Goal: Information Seeking & Learning: Learn about a topic

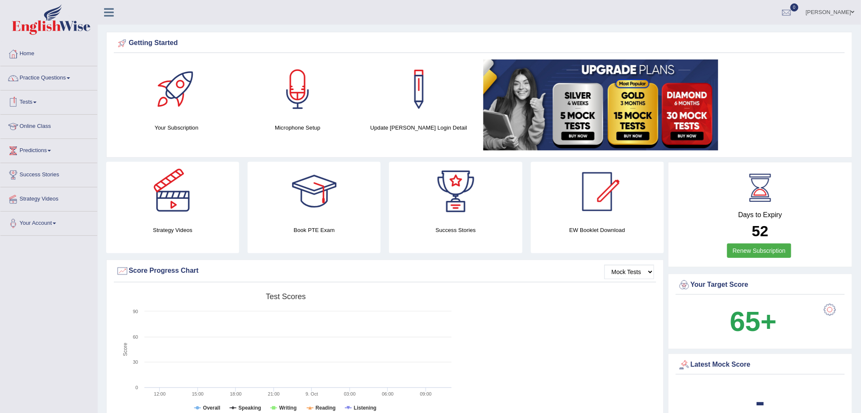
click at [56, 76] on link "Practice Questions" at bounding box center [48, 76] width 97 height 21
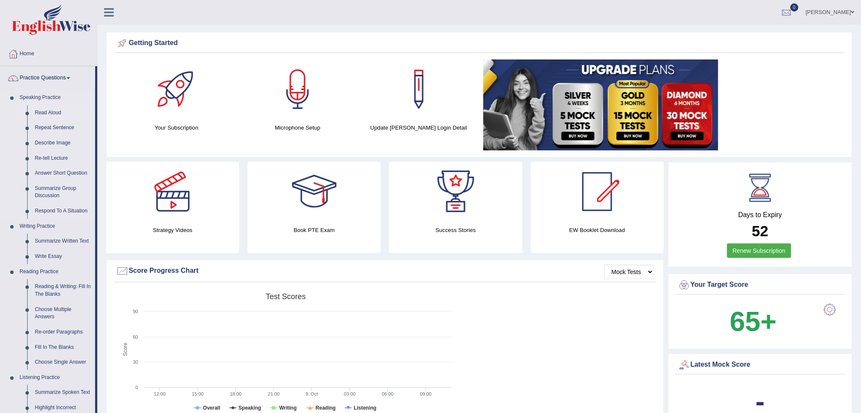
click at [55, 114] on link "Read Aloud" at bounding box center [63, 112] width 64 height 15
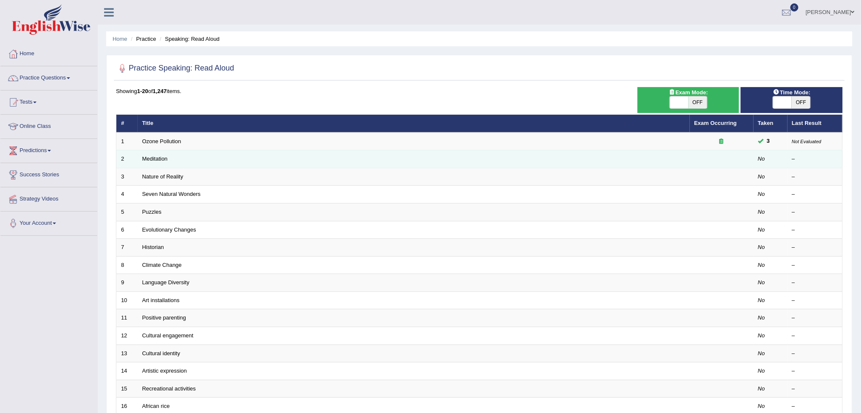
click at [189, 158] on td "Meditation" at bounding box center [414, 159] width 552 height 18
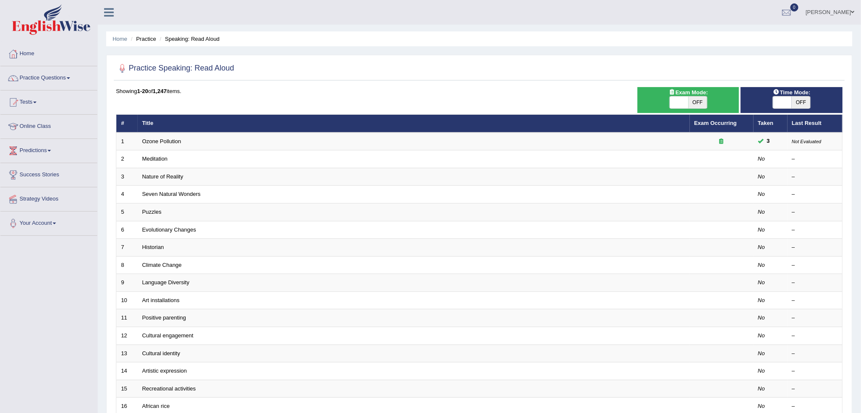
click at [697, 102] on span "OFF" at bounding box center [697, 102] width 19 height 12
checkbox input "true"
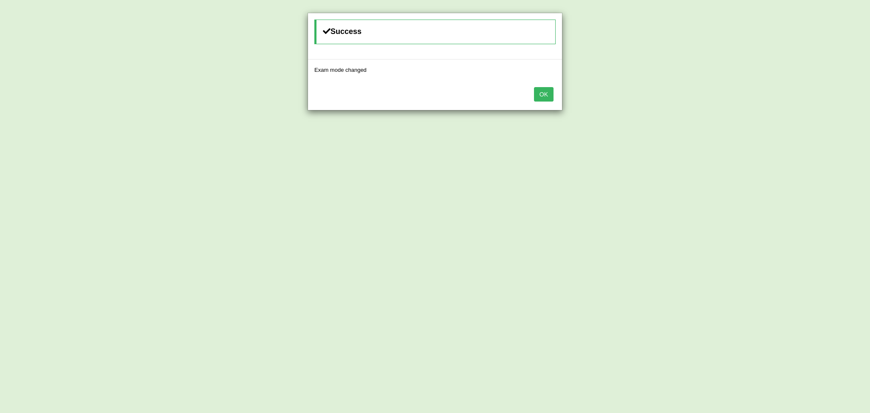
click at [543, 94] on button "OK" at bounding box center [544, 94] width 20 height 14
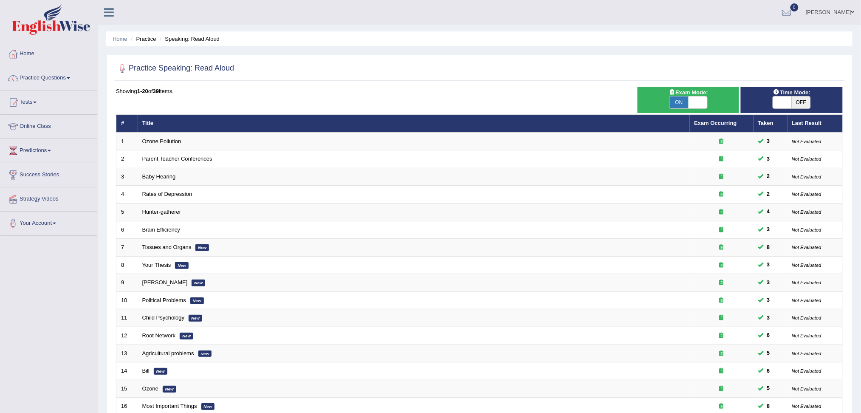
click at [802, 103] on span "OFF" at bounding box center [801, 102] width 19 height 12
checkbox input "true"
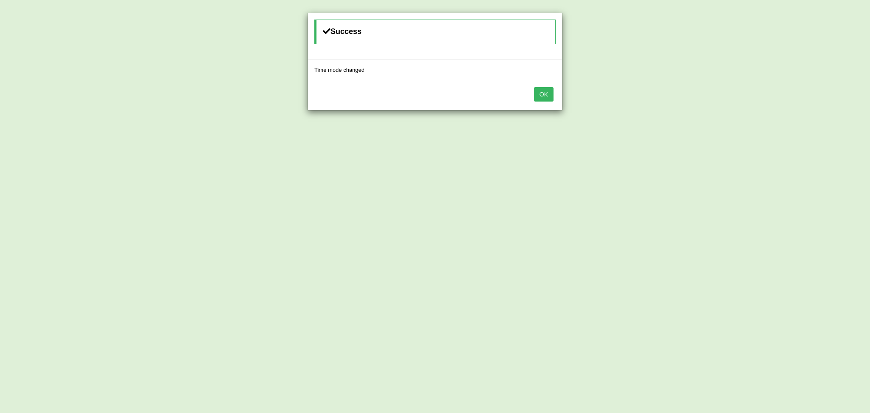
click at [551, 90] on button "OK" at bounding box center [544, 94] width 20 height 14
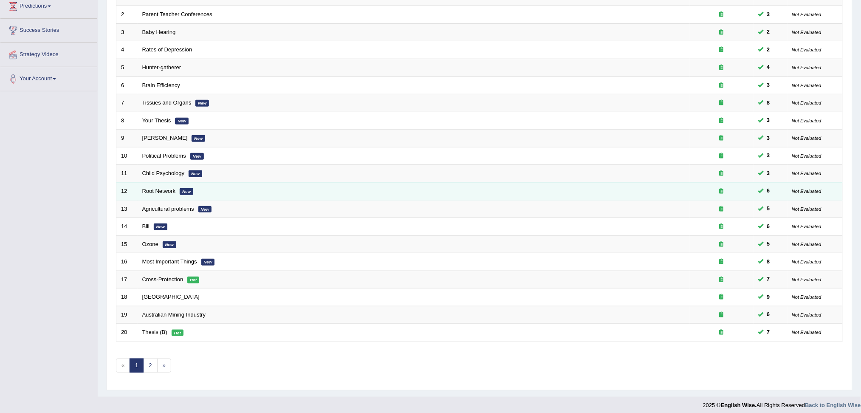
scroll to position [150, 0]
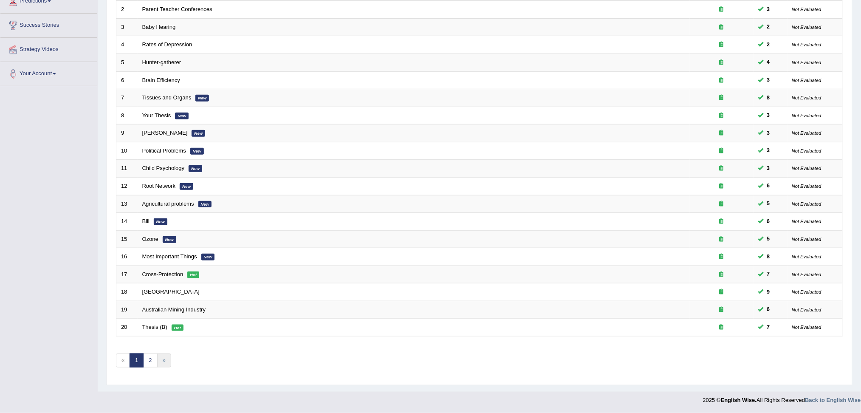
click at [163, 364] on link "»" at bounding box center [164, 360] width 14 height 14
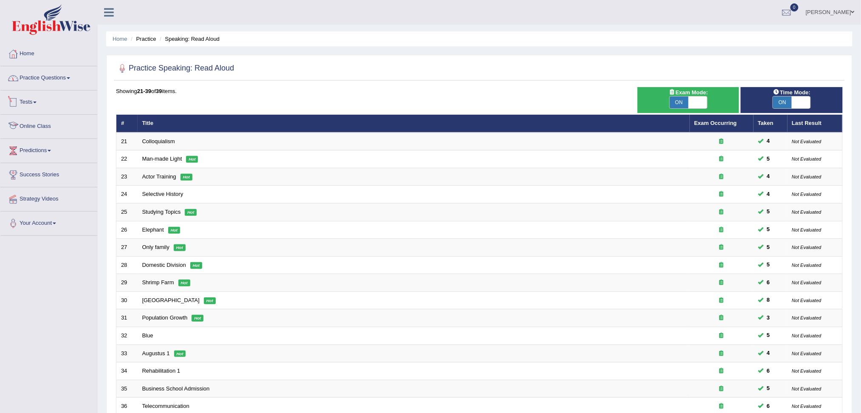
click at [56, 80] on link "Practice Questions" at bounding box center [48, 76] width 97 height 21
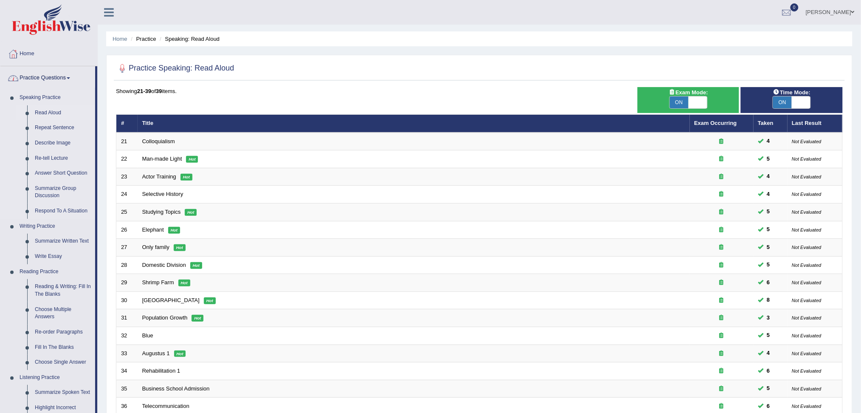
click at [51, 110] on link "Read Aloud" at bounding box center [63, 112] width 64 height 15
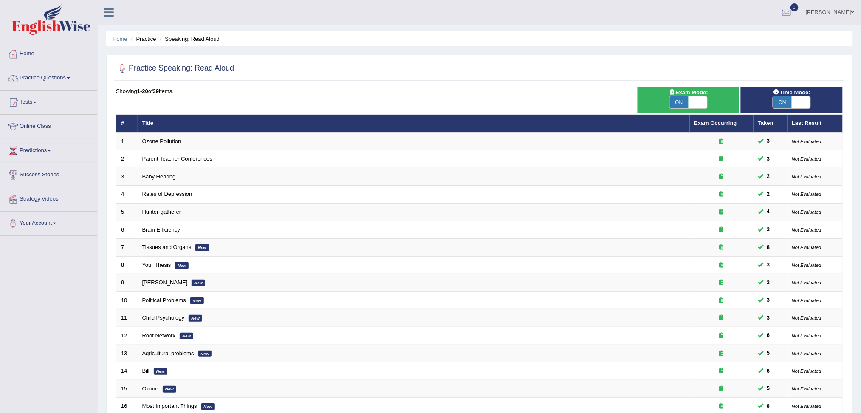
click at [32, 78] on link "Practice Questions" at bounding box center [48, 76] width 97 height 21
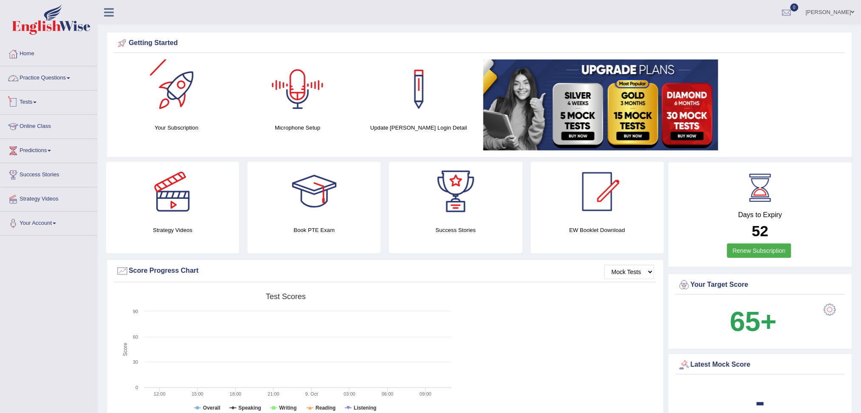
click at [38, 75] on link "Practice Questions" at bounding box center [48, 76] width 97 height 21
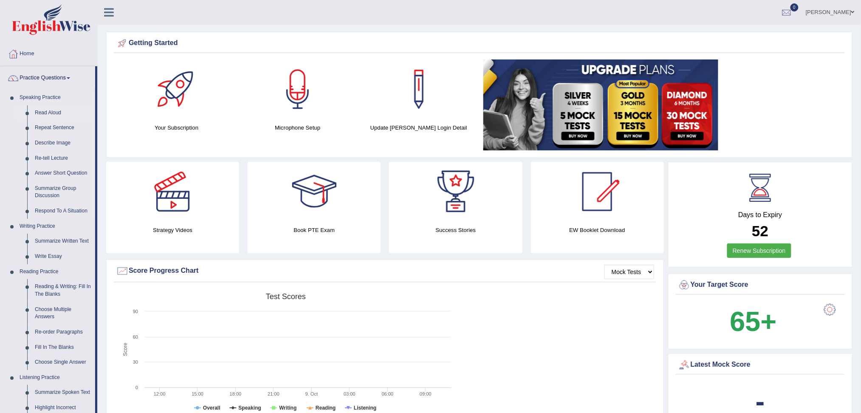
click at [39, 112] on link "Read Aloud" at bounding box center [63, 112] width 64 height 15
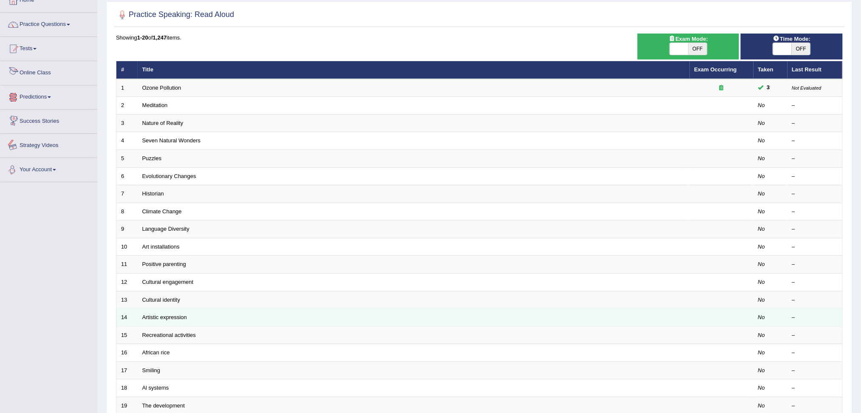
scroll to position [150, 0]
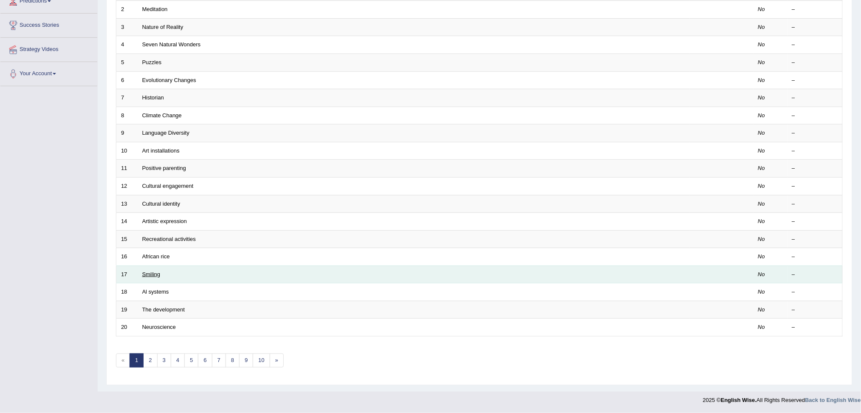
click at [153, 271] on link "Smiling" at bounding box center [151, 274] width 18 height 6
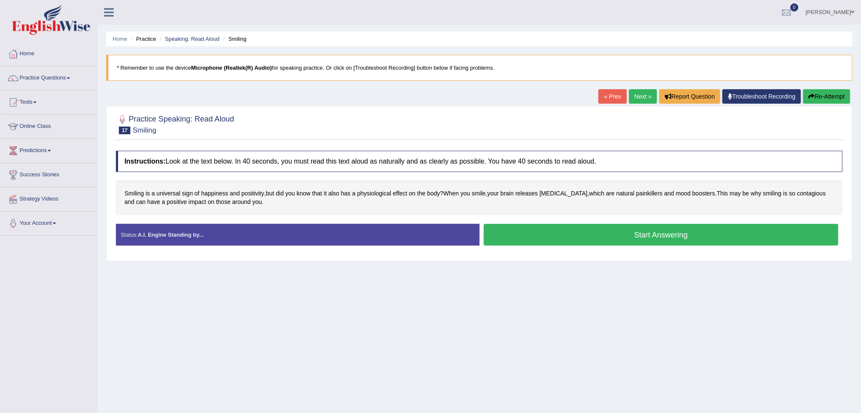
click at [682, 234] on button "Start Answering" at bounding box center [661, 235] width 355 height 22
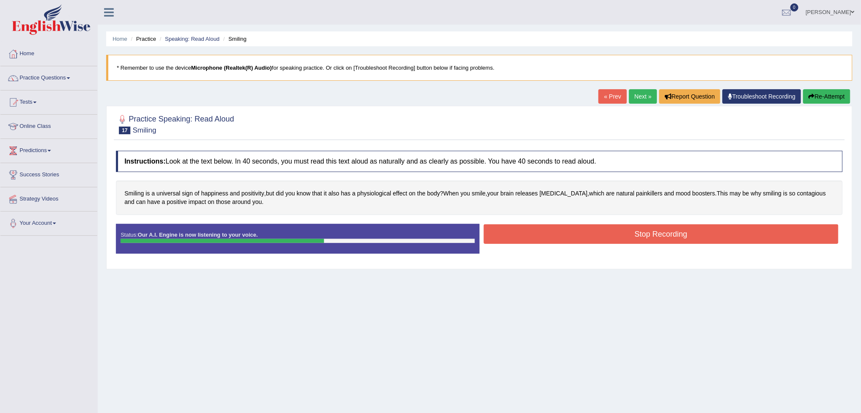
click at [707, 235] on button "Stop Recording" at bounding box center [661, 234] width 355 height 20
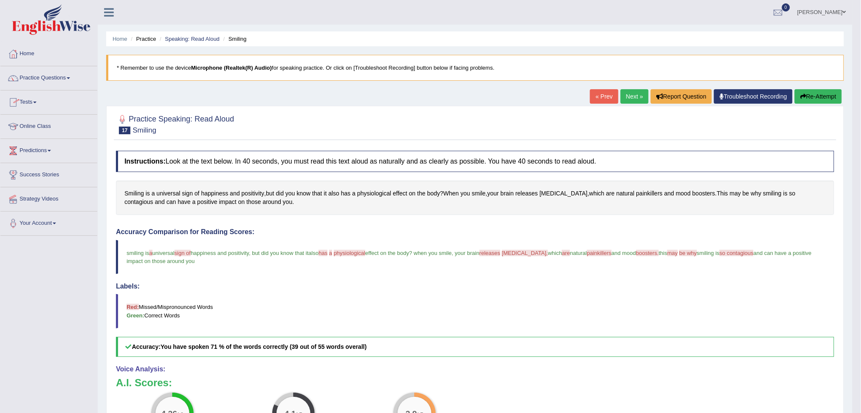
click at [38, 79] on link "Practice Questions" at bounding box center [48, 76] width 97 height 21
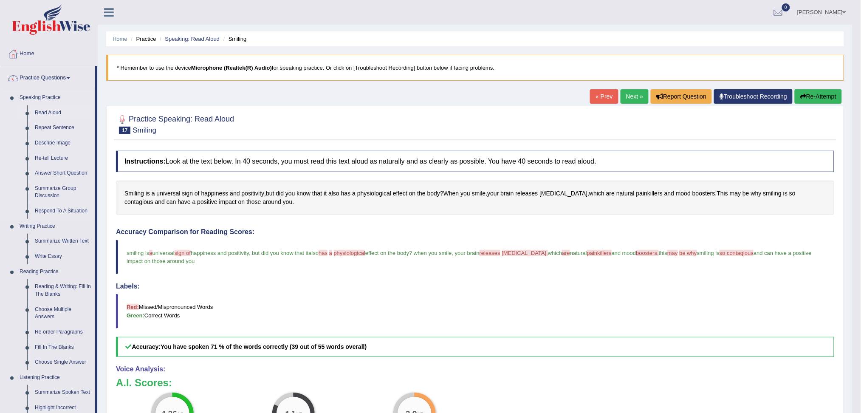
click at [51, 114] on link "Read Aloud" at bounding box center [63, 112] width 64 height 15
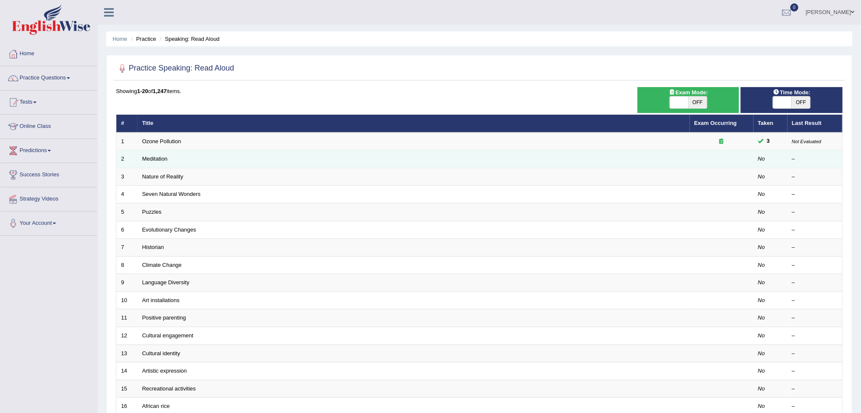
click at [167, 160] on td "Meditation" at bounding box center [414, 159] width 552 height 18
click at [162, 158] on link "Meditation" at bounding box center [154, 158] width 25 height 6
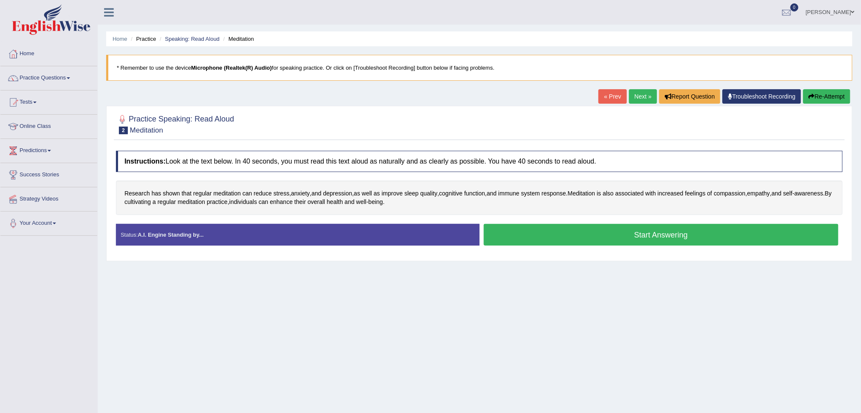
click at [648, 236] on button "Start Answering" at bounding box center [661, 235] width 355 height 22
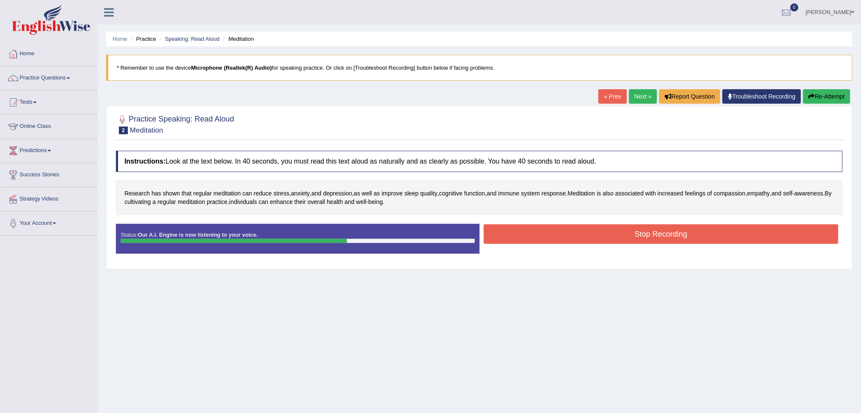
click at [697, 231] on button "Stop Recording" at bounding box center [661, 234] width 355 height 20
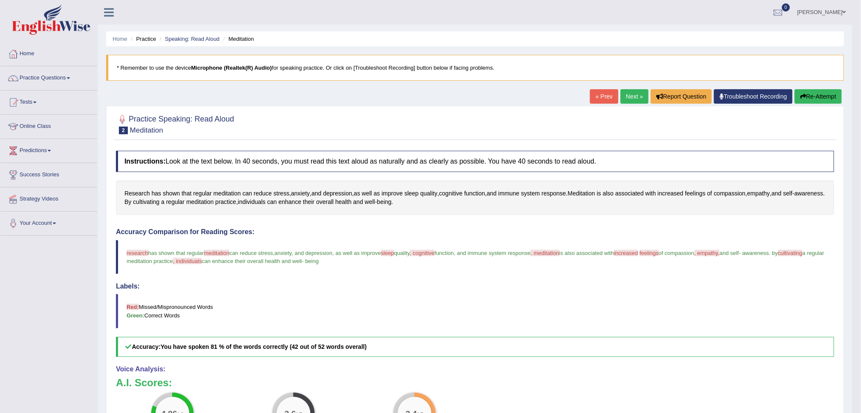
click at [813, 94] on button "Re-Attempt" at bounding box center [818, 96] width 47 height 14
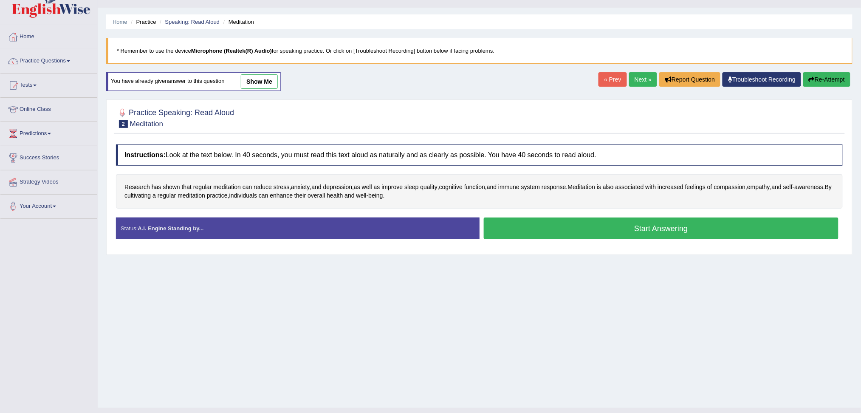
scroll to position [32, 0]
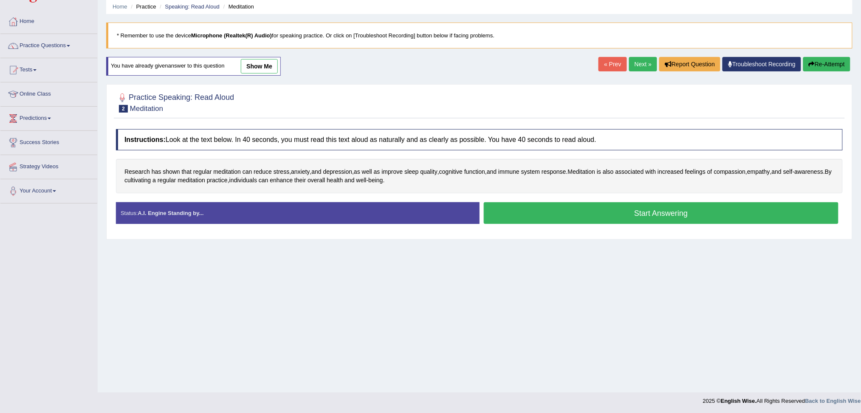
click at [687, 211] on button "Start Answering" at bounding box center [661, 213] width 355 height 22
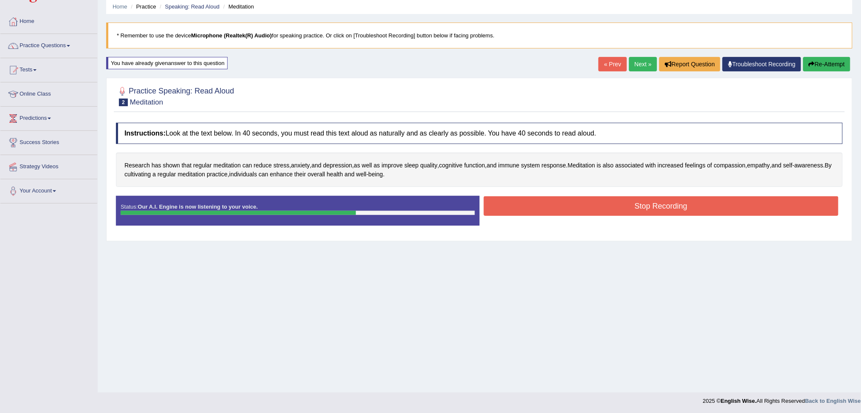
drag, startPoint x: 694, startPoint y: 214, endPoint x: 694, endPoint y: 209, distance: 5.1
click at [694, 209] on button "Stop Recording" at bounding box center [661, 206] width 355 height 20
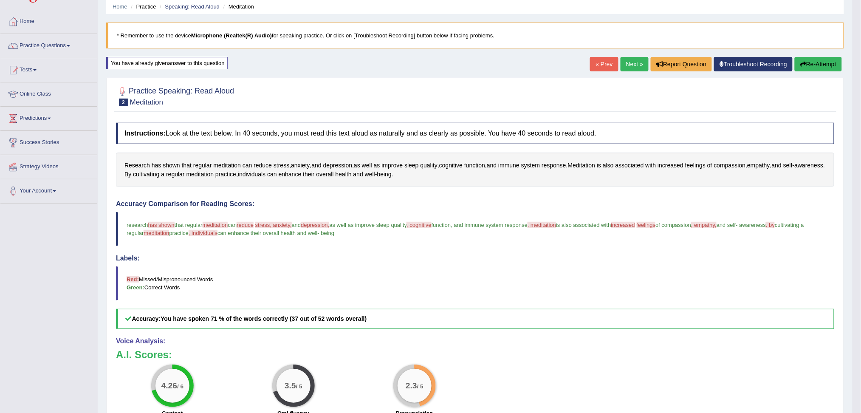
click at [812, 62] on button "Re-Attempt" at bounding box center [818, 64] width 47 height 14
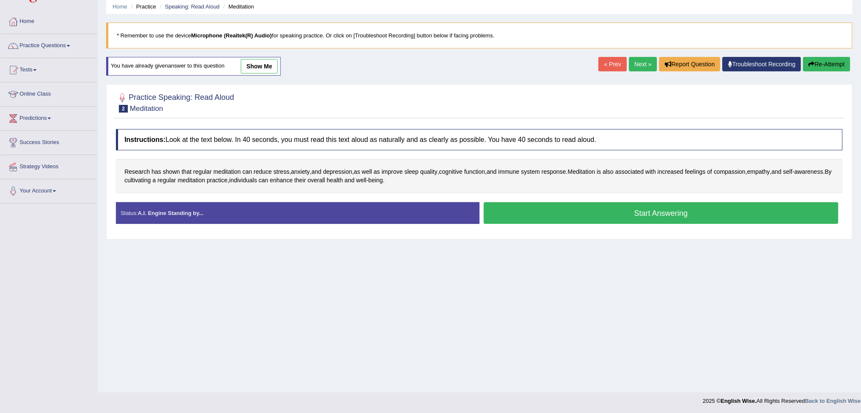
click at [671, 215] on button "Start Answering" at bounding box center [661, 213] width 355 height 22
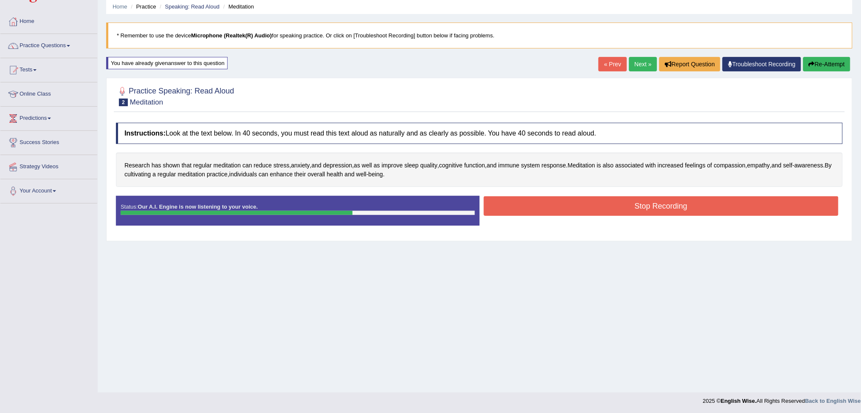
click at [648, 208] on button "Stop Recording" at bounding box center [661, 206] width 355 height 20
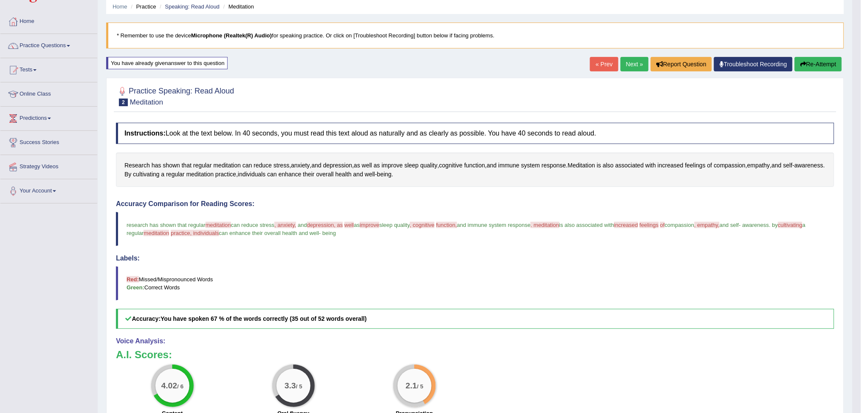
click at [626, 59] on link "Next »" at bounding box center [635, 64] width 28 height 14
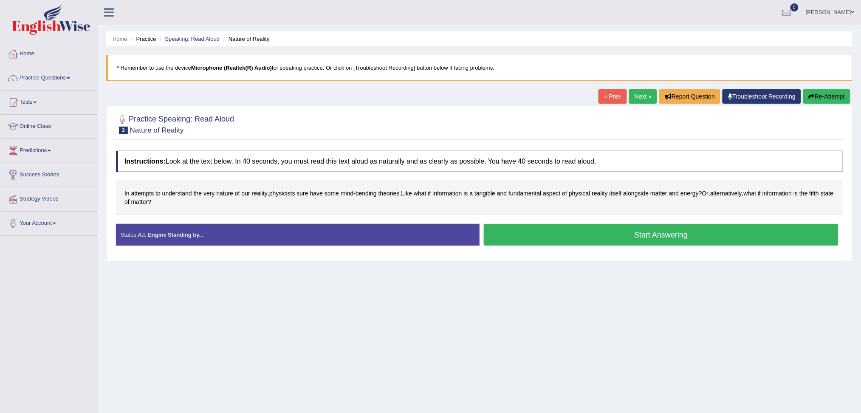
click at [701, 244] on button "Start Answering" at bounding box center [661, 235] width 355 height 22
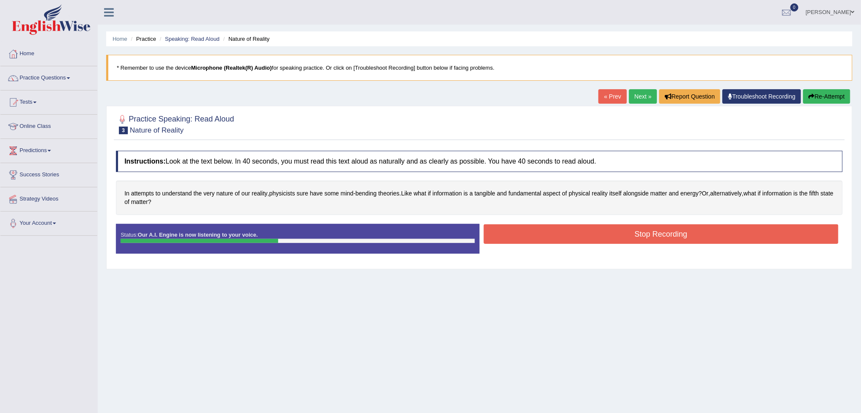
click at [681, 229] on button "Stop Recording" at bounding box center [661, 234] width 355 height 20
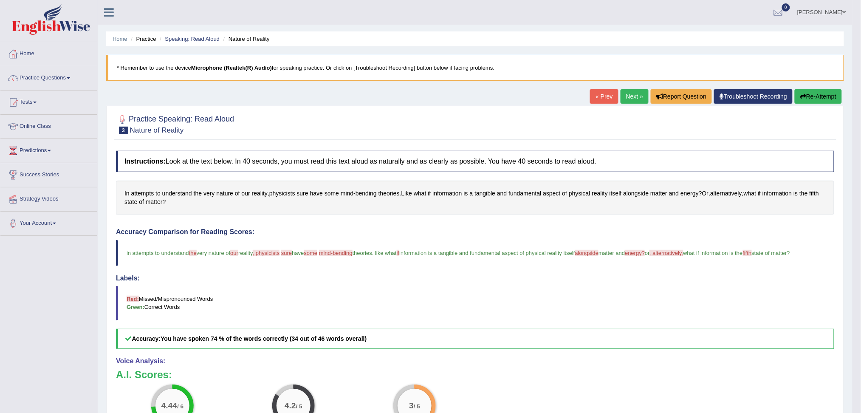
click at [821, 96] on button "Re-Attempt" at bounding box center [818, 96] width 47 height 14
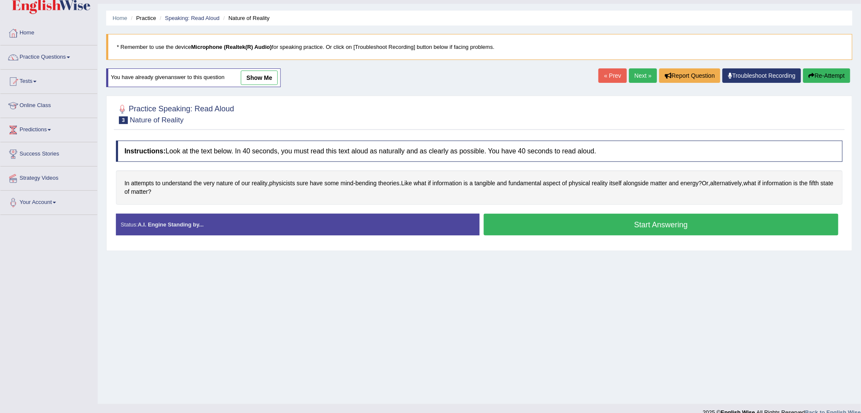
scroll to position [32, 0]
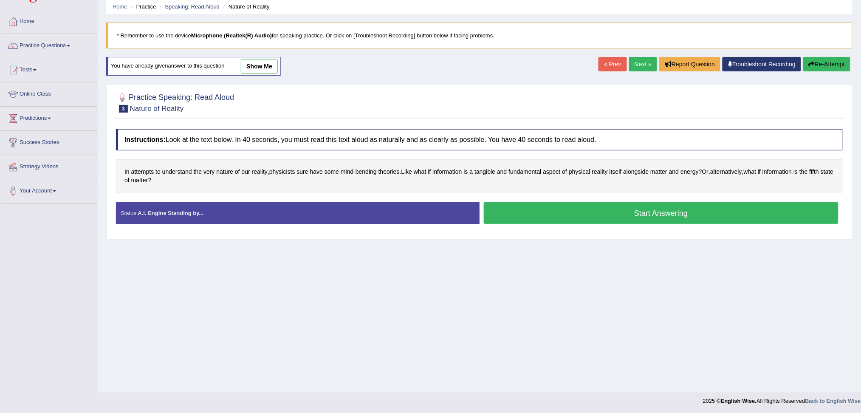
click at [628, 211] on button "Start Answering" at bounding box center [661, 213] width 355 height 22
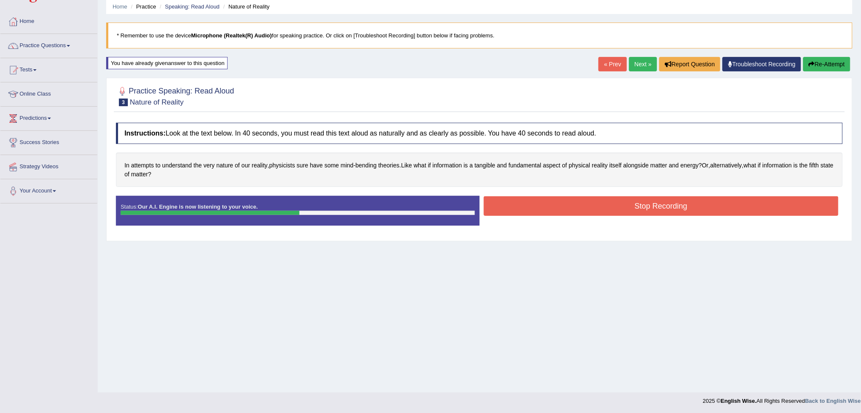
click at [601, 208] on button "Stop Recording" at bounding box center [661, 206] width 355 height 20
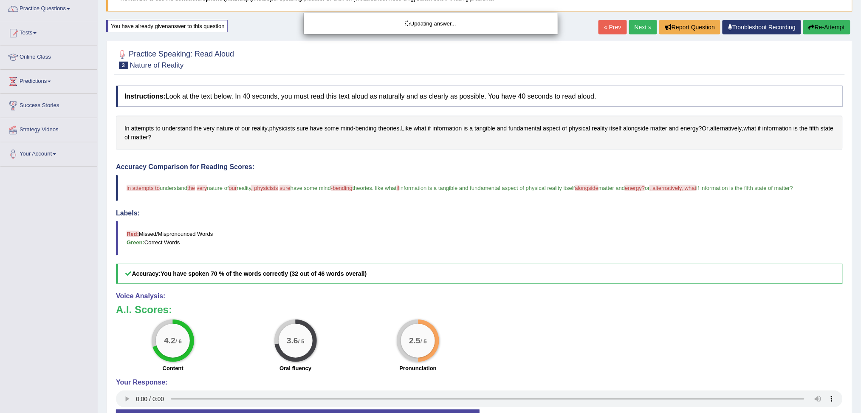
scroll to position [89, 0]
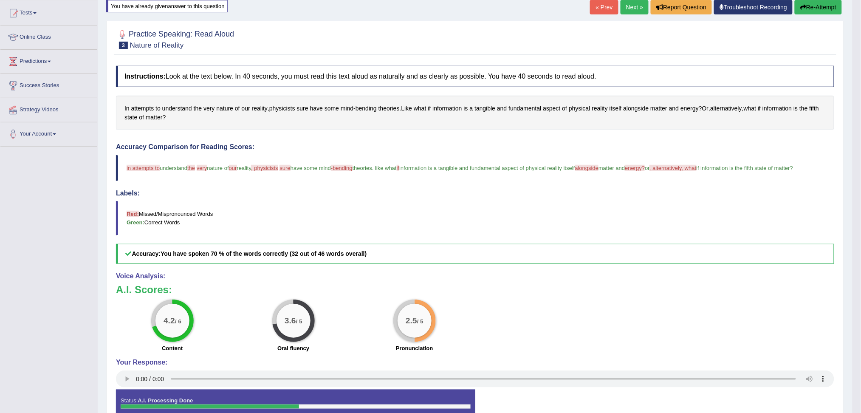
click at [640, 7] on link "Next »" at bounding box center [635, 7] width 28 height 14
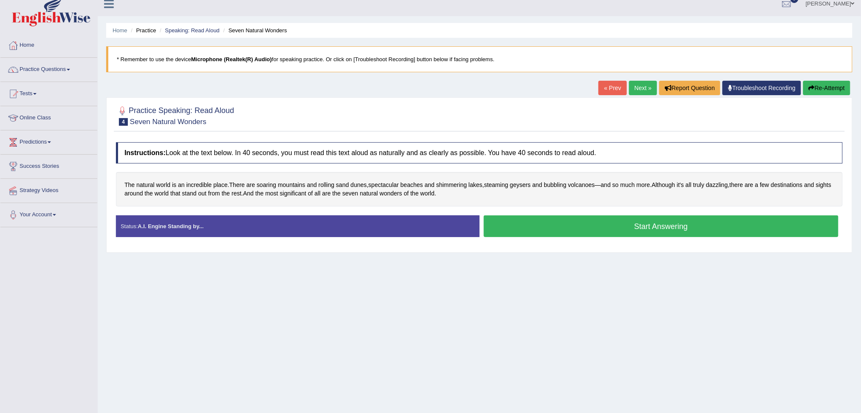
scroll to position [32, 0]
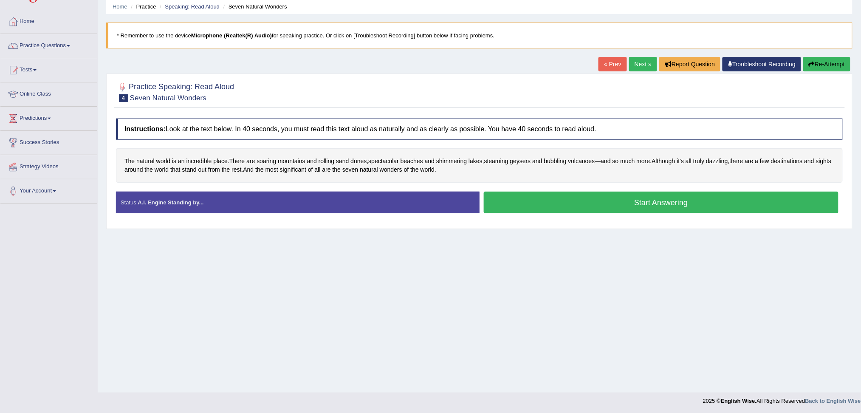
click at [671, 205] on button "Start Answering" at bounding box center [661, 203] width 355 height 22
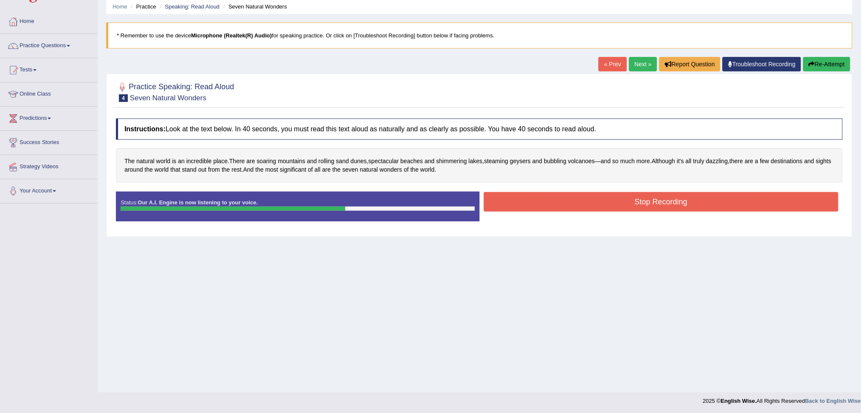
click at [683, 204] on button "Stop Recording" at bounding box center [661, 202] width 355 height 20
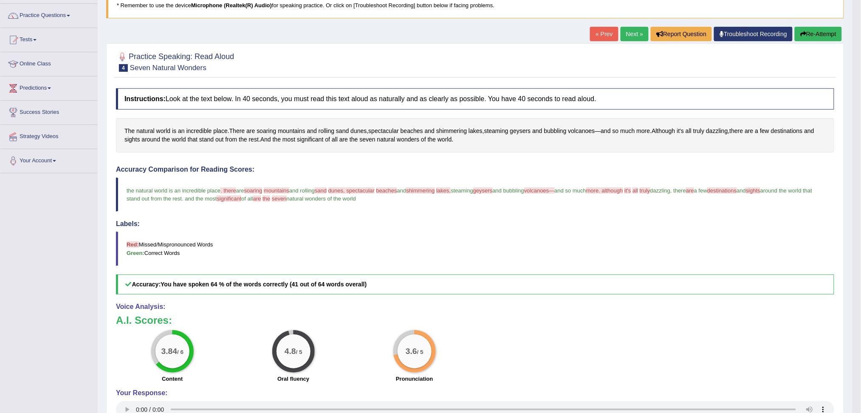
scroll to position [89, 0]
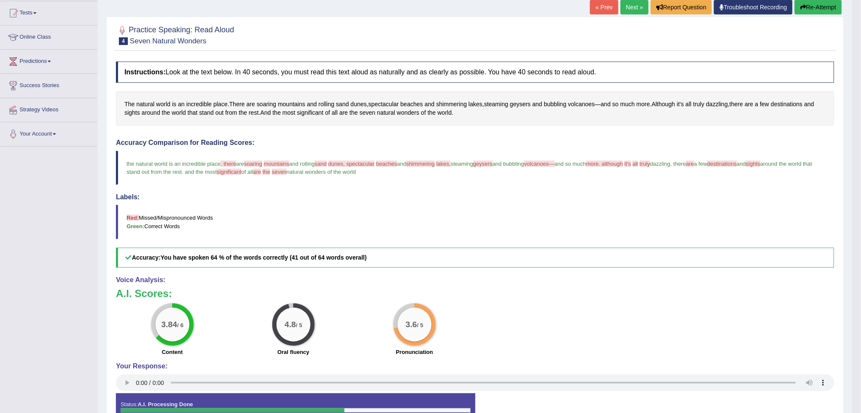
click at [633, 8] on link "Next »" at bounding box center [635, 7] width 28 height 14
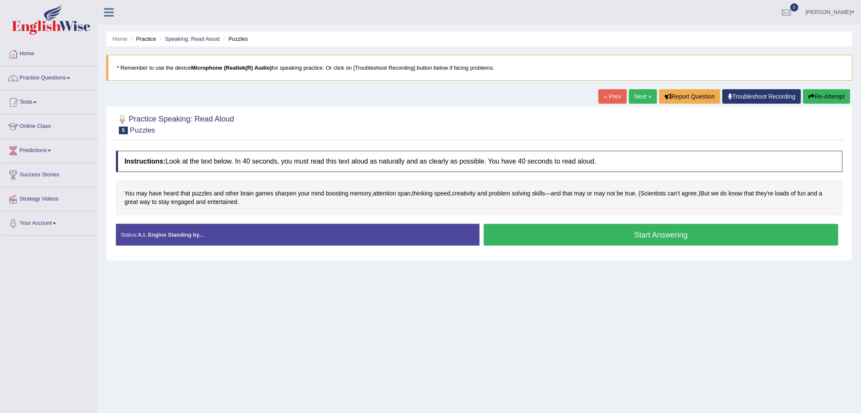
click at [705, 231] on button "Start Answering" at bounding box center [661, 235] width 355 height 22
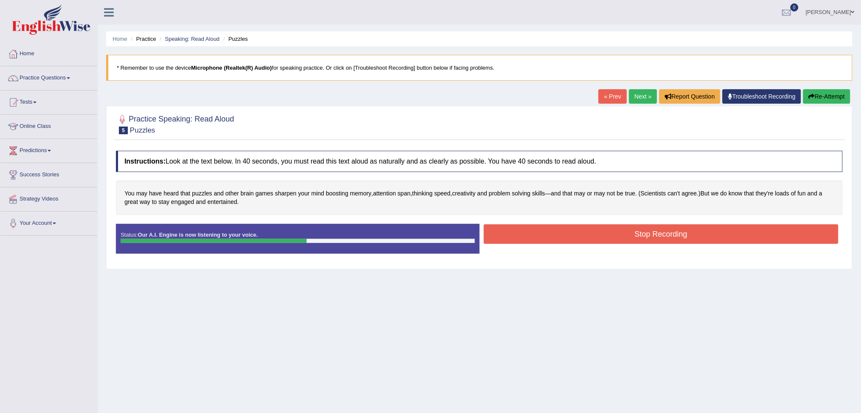
click at [658, 230] on button "Stop Recording" at bounding box center [661, 234] width 355 height 20
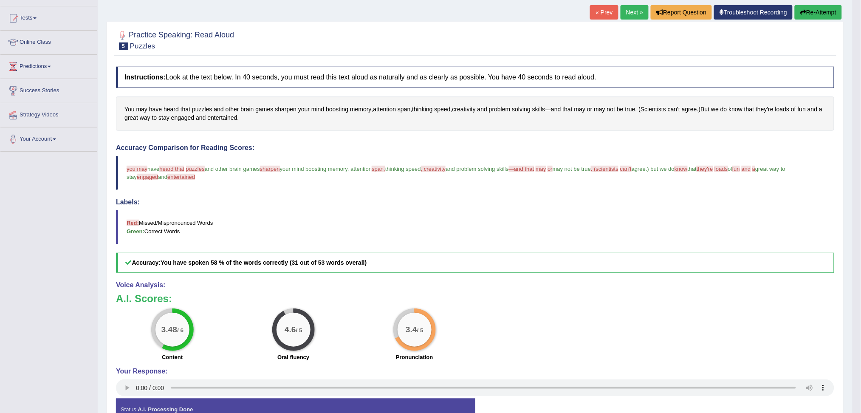
scroll to position [56, 0]
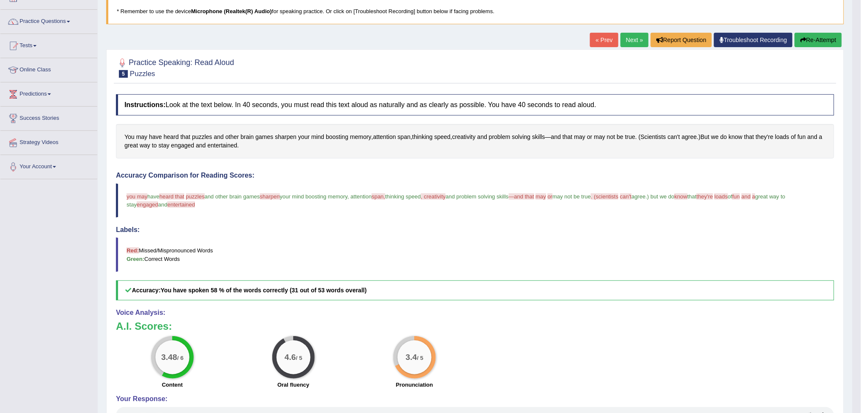
click at [823, 38] on button "Re-Attempt" at bounding box center [818, 40] width 47 height 14
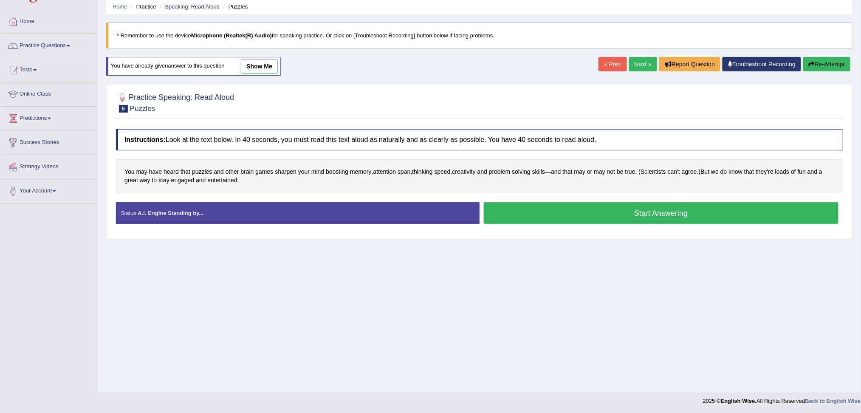
click at [643, 214] on button "Start Answering" at bounding box center [661, 213] width 355 height 22
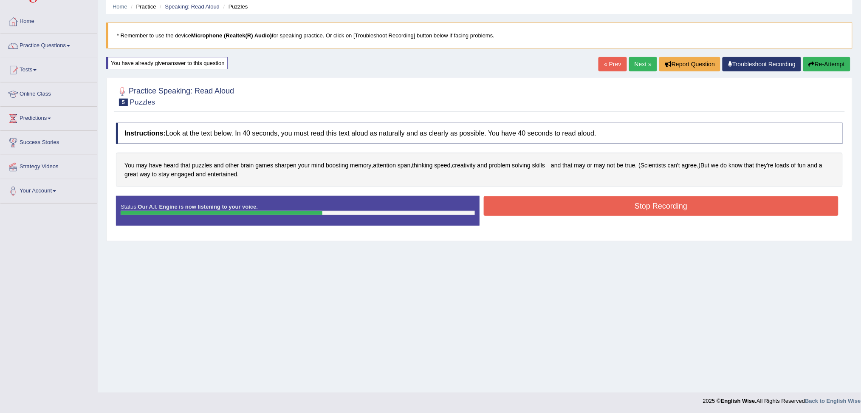
click at [696, 214] on button "Stop Recording" at bounding box center [661, 206] width 355 height 20
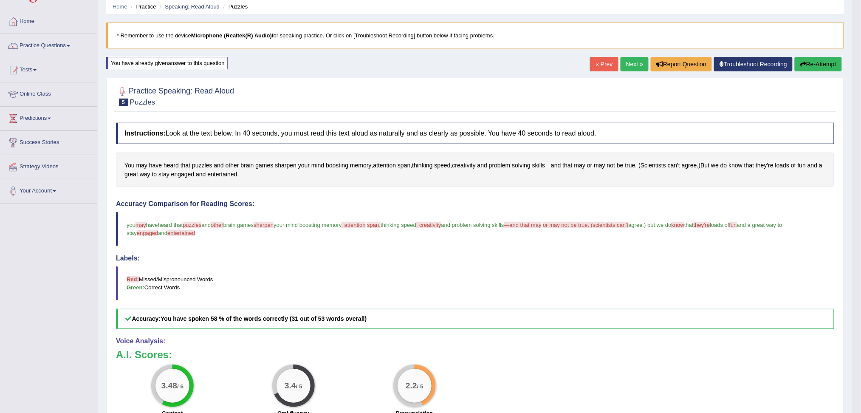
click at [624, 64] on link "Next »" at bounding box center [635, 64] width 28 height 14
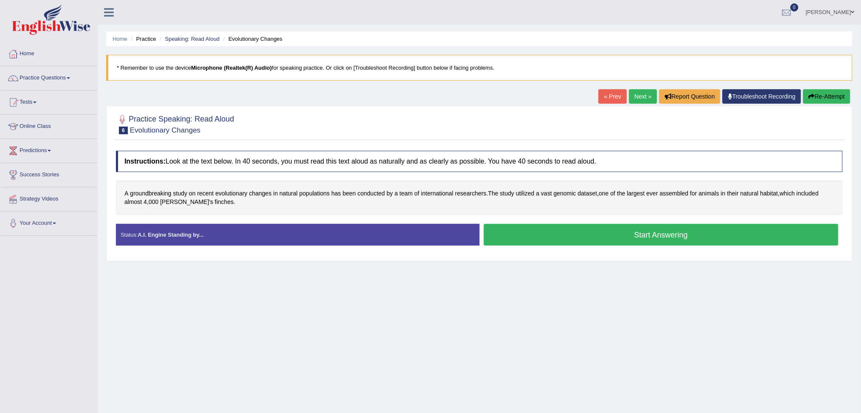
click at [637, 238] on button "Start Answering" at bounding box center [661, 235] width 355 height 22
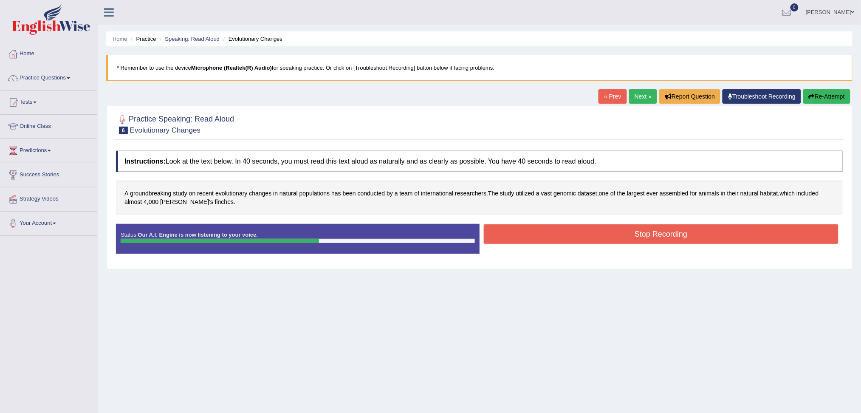
click at [664, 238] on button "Stop Recording" at bounding box center [661, 234] width 355 height 20
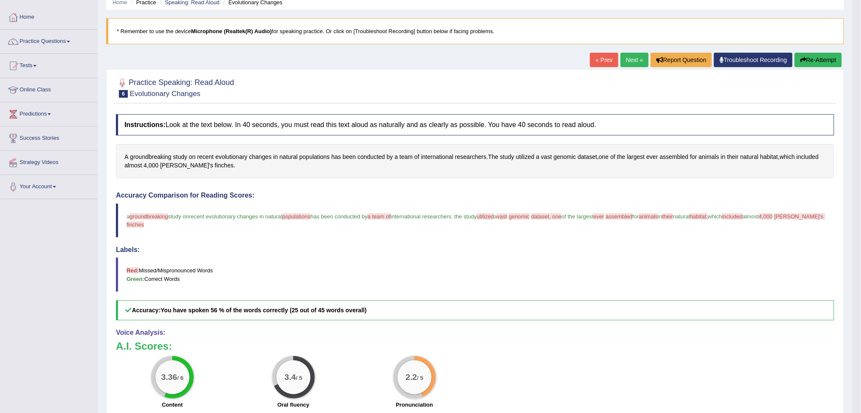
scroll to position [56, 0]
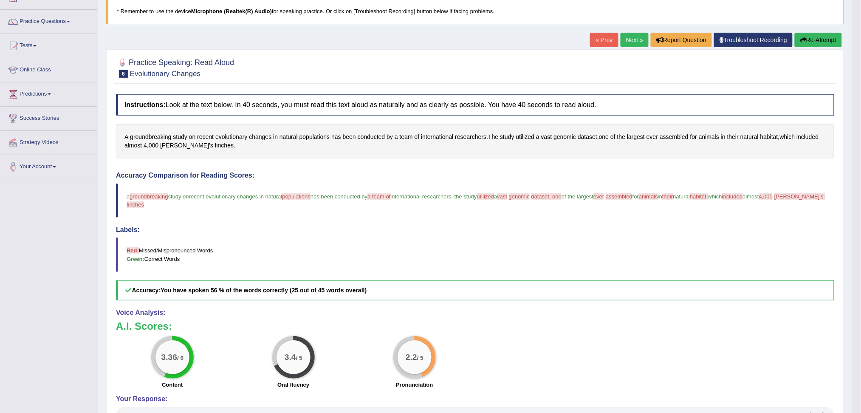
drag, startPoint x: 819, startPoint y: 38, endPoint x: 816, endPoint y: 43, distance: 5.7
click at [819, 38] on button "Re-Attempt" at bounding box center [818, 40] width 47 height 14
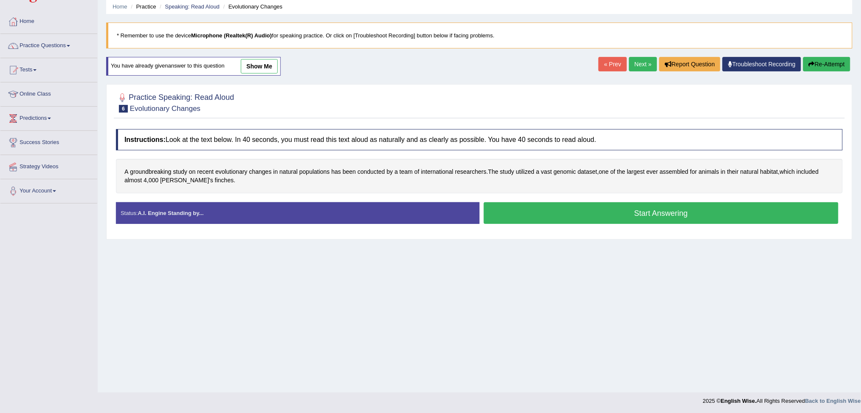
click at [650, 213] on button "Start Answering" at bounding box center [661, 213] width 355 height 22
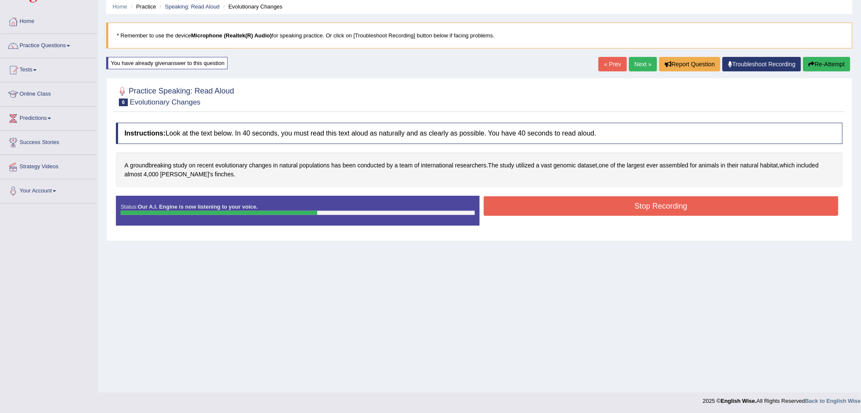
click at [669, 203] on button "Stop Recording" at bounding box center [661, 206] width 355 height 20
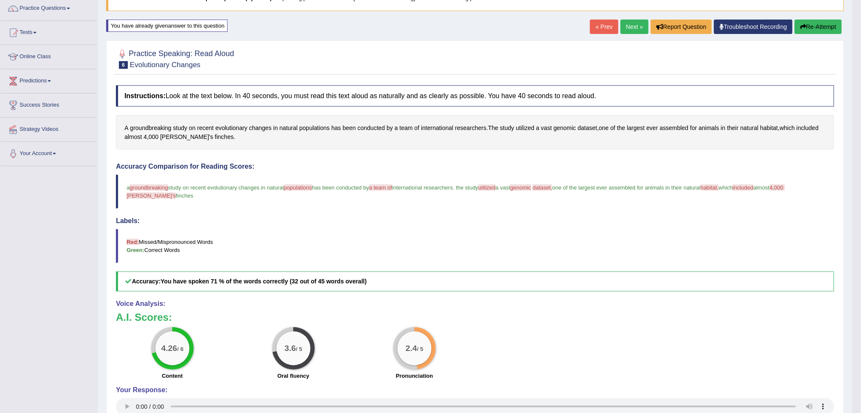
scroll to position [89, 0]
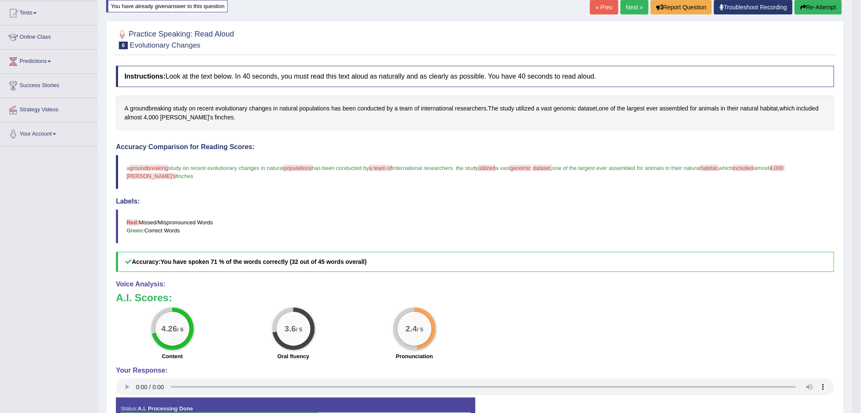
click at [824, 7] on button "Re-Attempt" at bounding box center [818, 7] width 47 height 14
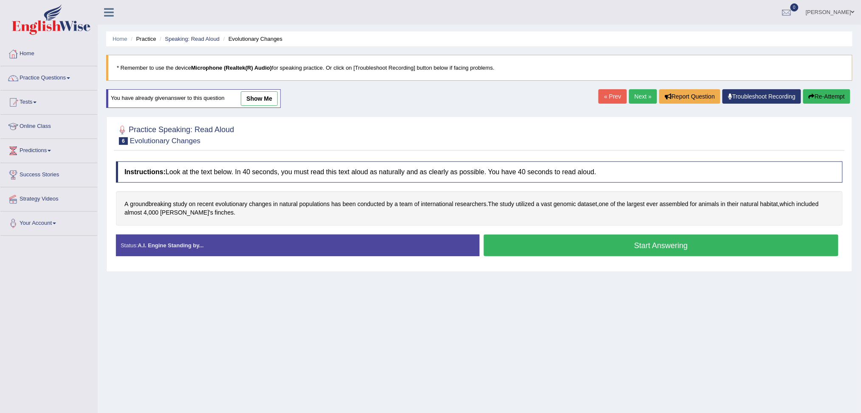
scroll to position [32, 0]
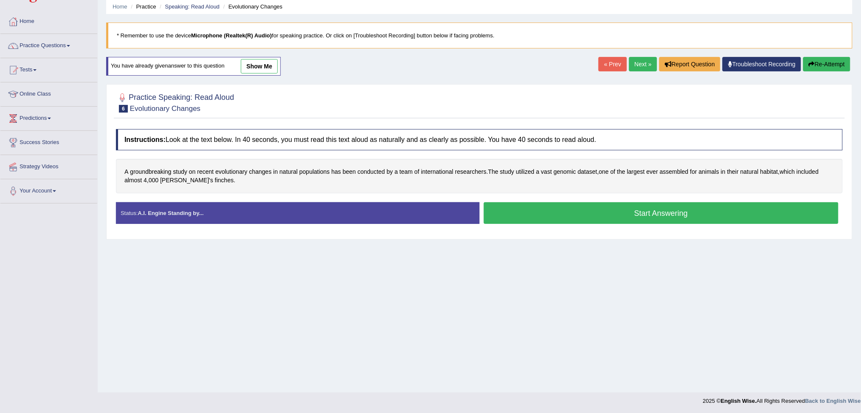
click at [585, 220] on button "Start Answering" at bounding box center [661, 213] width 355 height 22
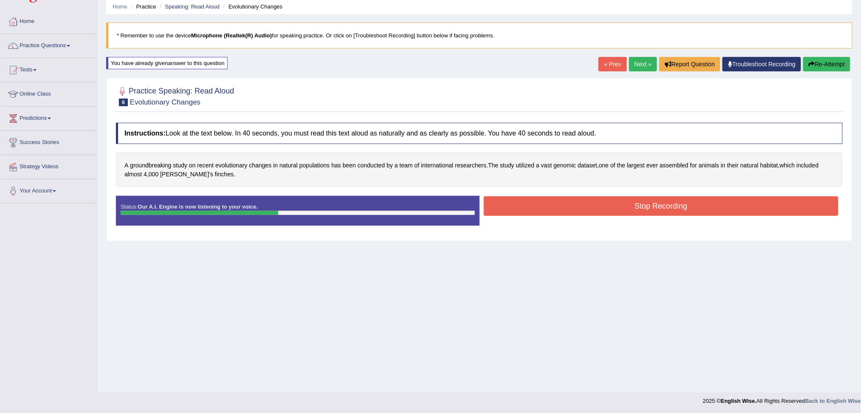
click at [675, 204] on button "Stop Recording" at bounding box center [661, 206] width 355 height 20
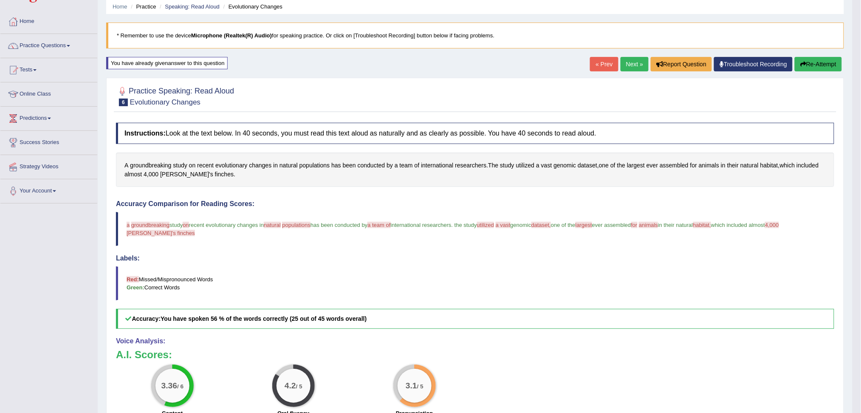
scroll to position [89, 0]
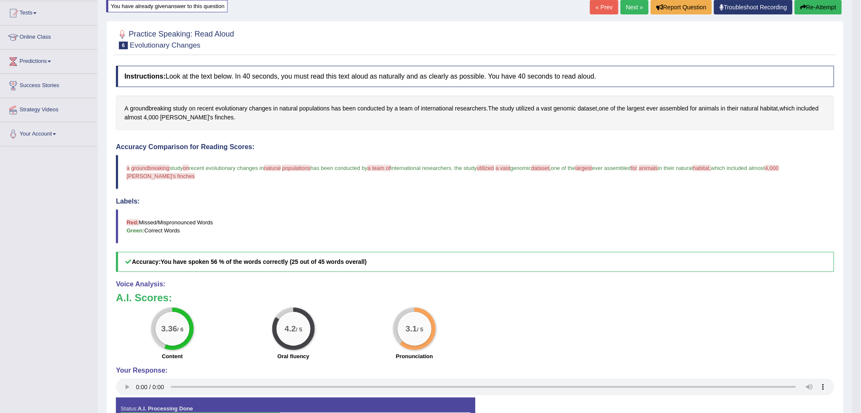
click at [627, 6] on link "Next »" at bounding box center [635, 7] width 28 height 14
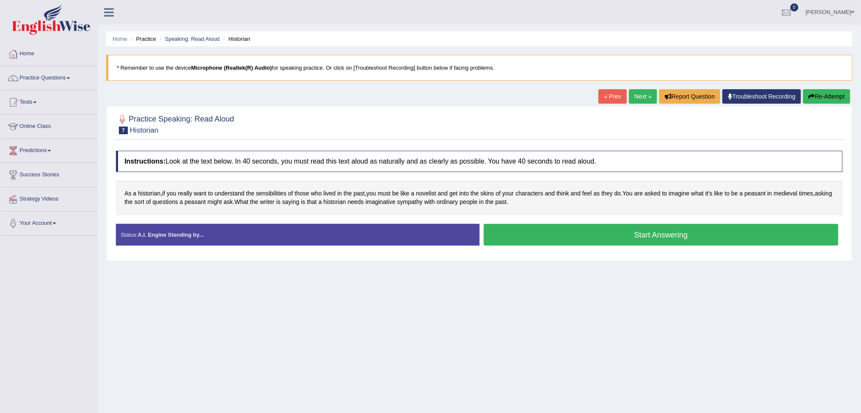
click at [649, 237] on button "Start Answering" at bounding box center [661, 235] width 355 height 22
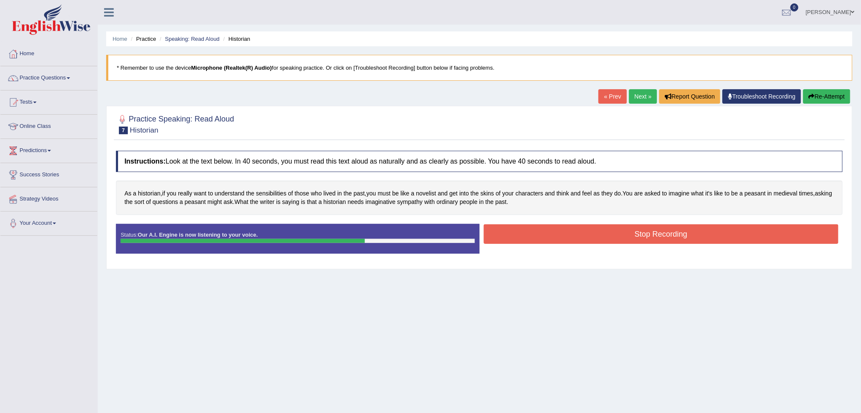
click at [649, 237] on button "Stop Recording" at bounding box center [661, 234] width 355 height 20
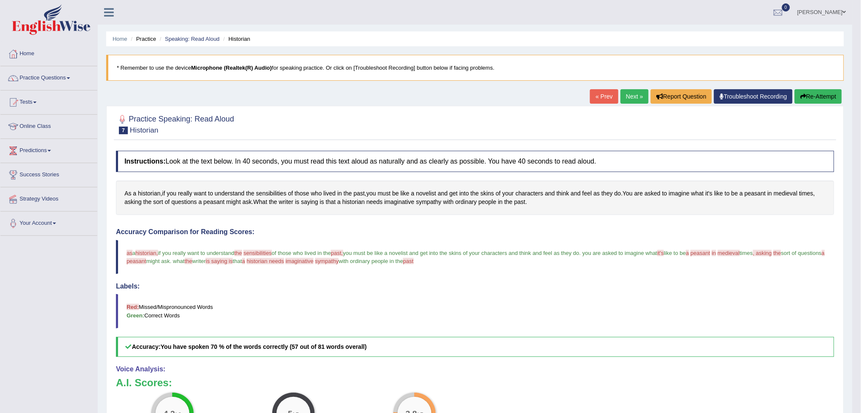
click at [627, 99] on link "Next »" at bounding box center [635, 96] width 28 height 14
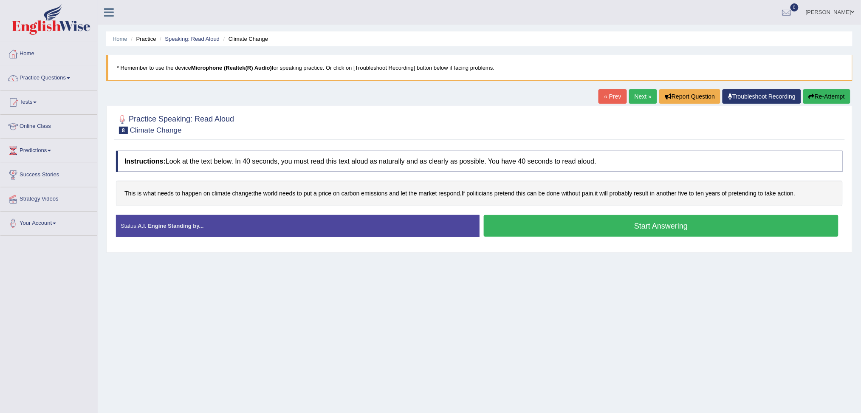
click at [657, 231] on button "Start Answering" at bounding box center [661, 226] width 355 height 22
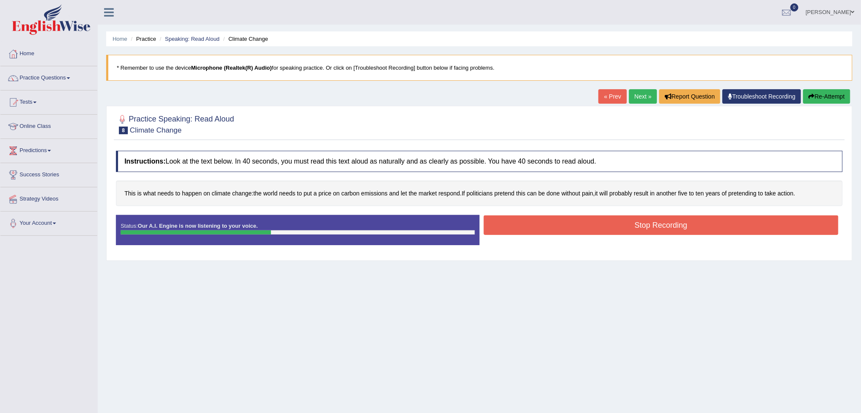
click at [681, 227] on button "Stop Recording" at bounding box center [661, 225] width 355 height 20
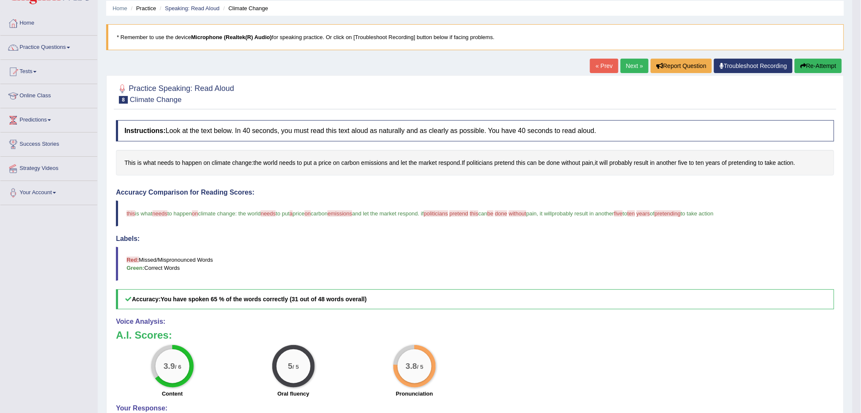
scroll to position [56, 0]
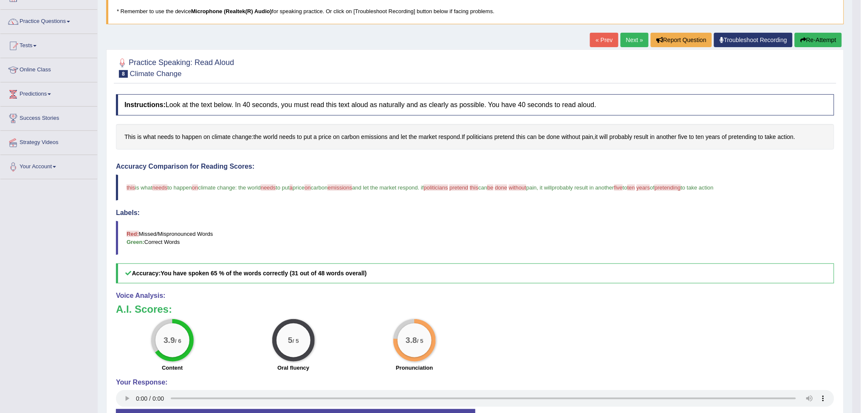
click at [815, 40] on button "Re-Attempt" at bounding box center [818, 40] width 47 height 14
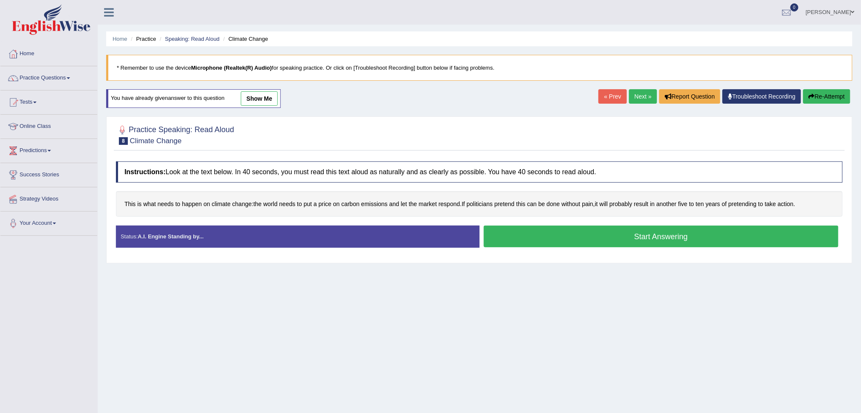
scroll to position [32, 0]
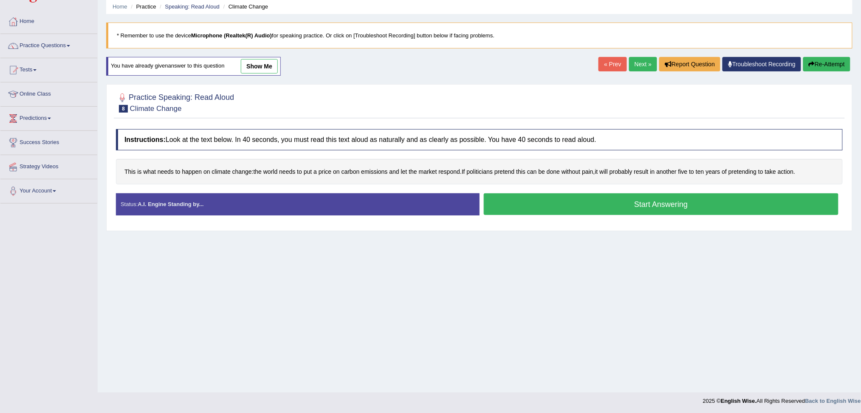
click at [639, 210] on button "Start Answering" at bounding box center [661, 204] width 355 height 22
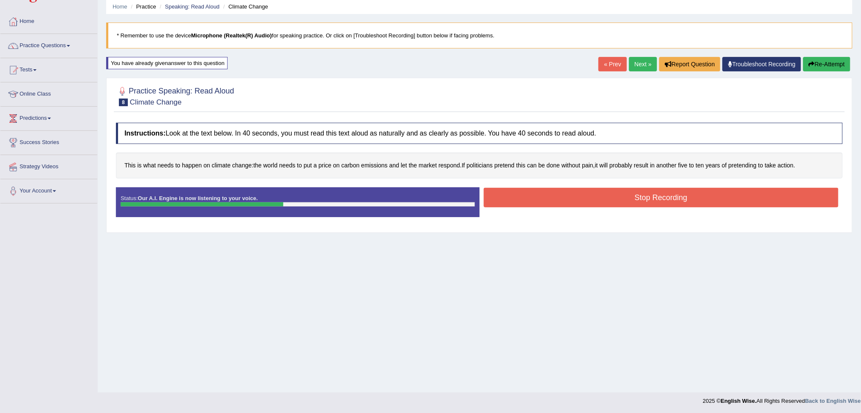
click at [660, 190] on button "Stop Recording" at bounding box center [661, 198] width 355 height 20
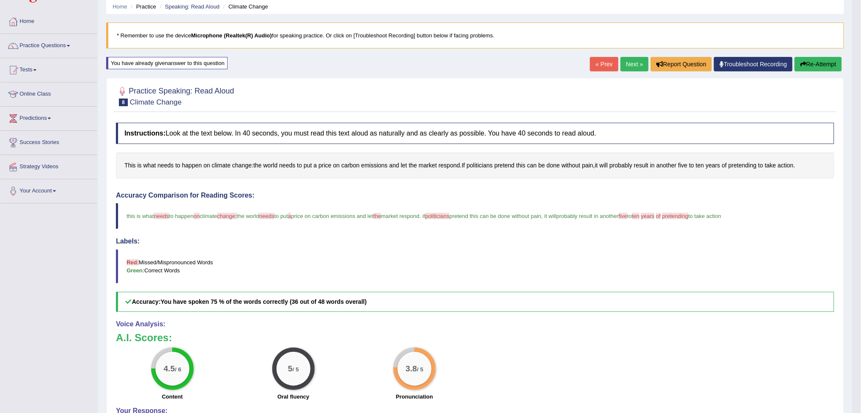
click at [632, 63] on link "Next »" at bounding box center [635, 64] width 28 height 14
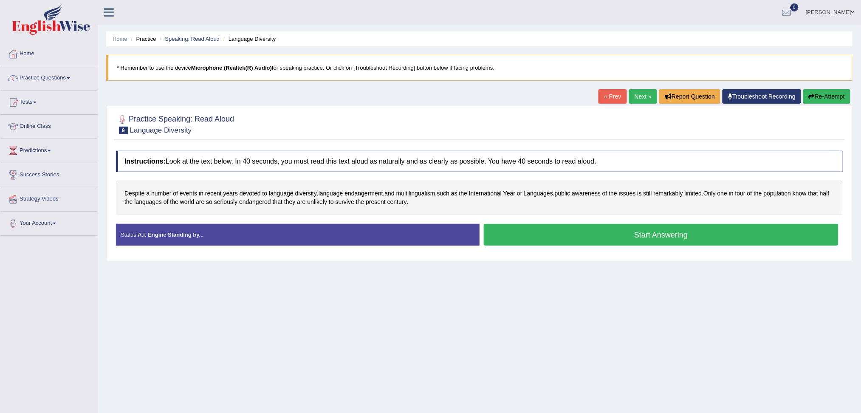
click at [683, 239] on button "Start Answering" at bounding box center [661, 235] width 355 height 22
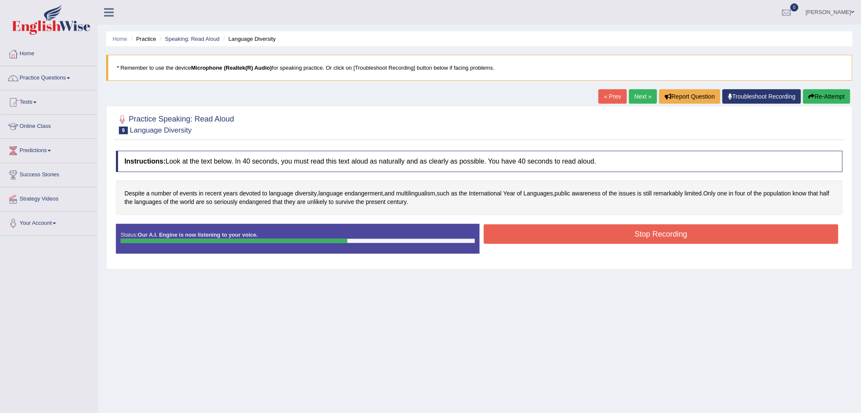
click at [690, 237] on button "Stop Recording" at bounding box center [661, 234] width 355 height 20
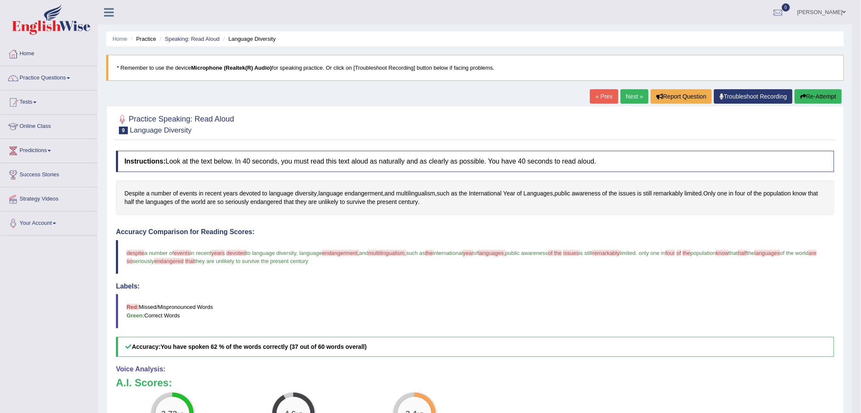
click at [833, 96] on button "Re-Attempt" at bounding box center [818, 96] width 47 height 14
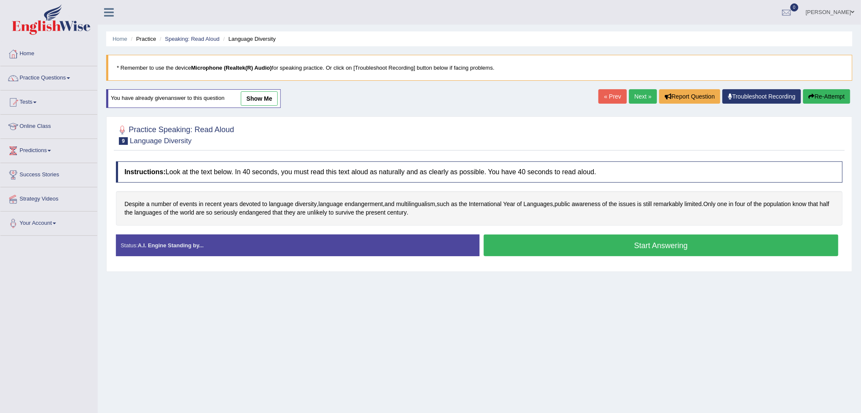
click at [630, 251] on button "Start Answering" at bounding box center [661, 245] width 355 height 22
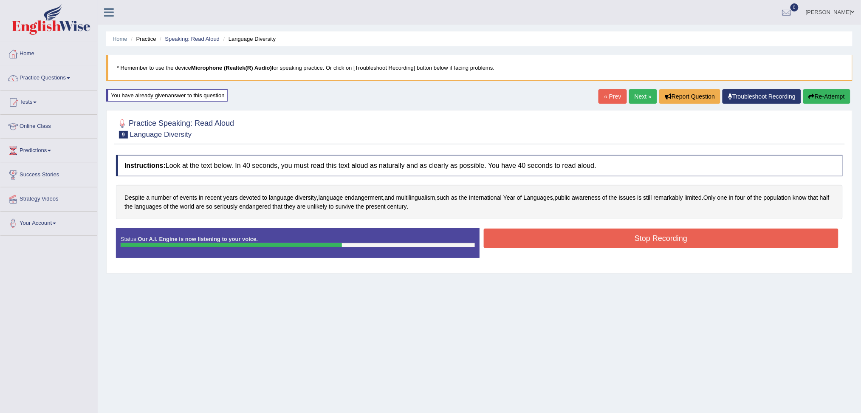
click at [646, 239] on button "Stop Recording" at bounding box center [661, 238] width 355 height 20
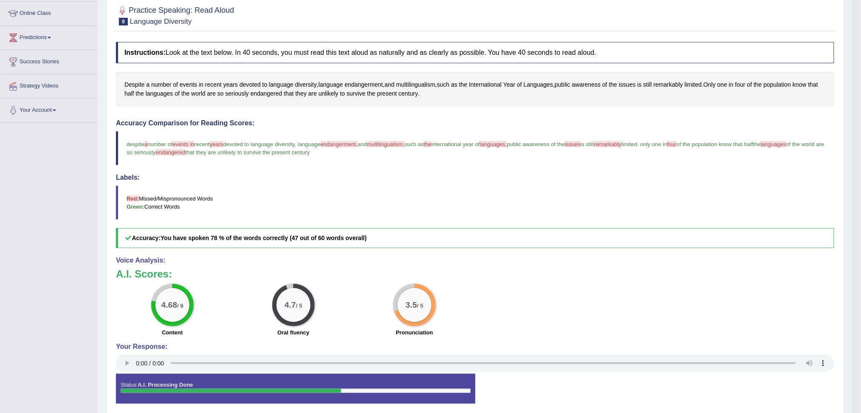
scroll to position [56, 0]
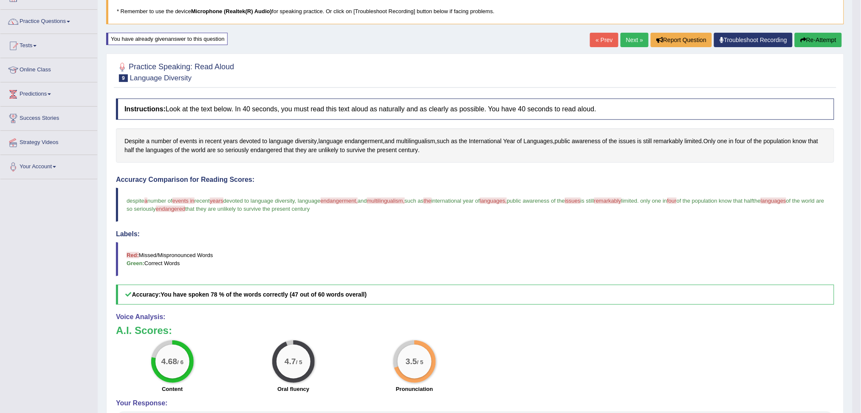
click at [630, 42] on link "Next »" at bounding box center [635, 40] width 28 height 14
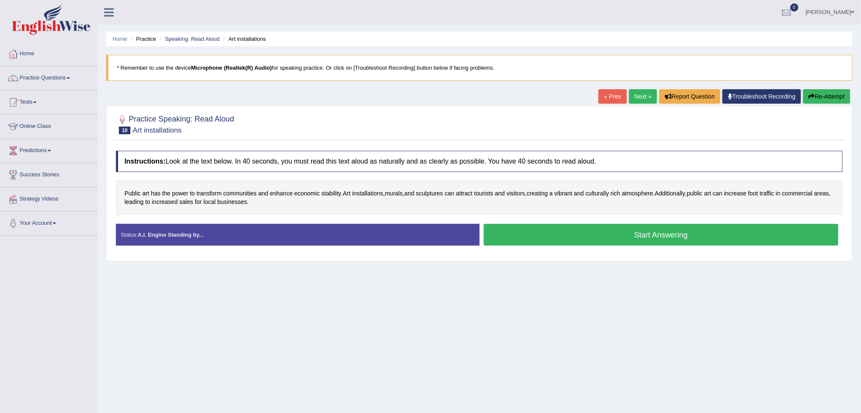
click at [646, 239] on button "Start Answering" at bounding box center [661, 235] width 355 height 22
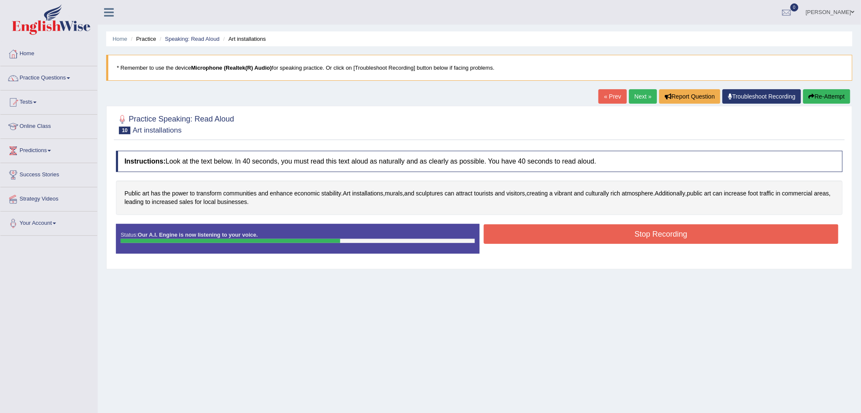
click at [685, 234] on button "Stop Recording" at bounding box center [661, 234] width 355 height 20
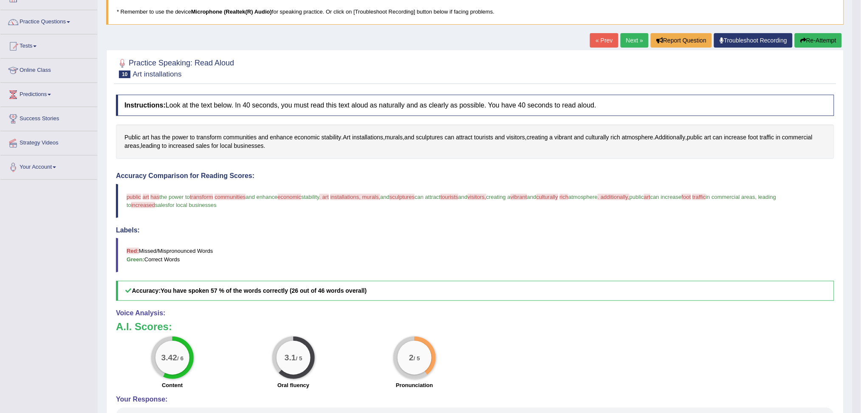
scroll to position [56, 0]
click at [814, 42] on button "Re-Attempt" at bounding box center [818, 40] width 47 height 14
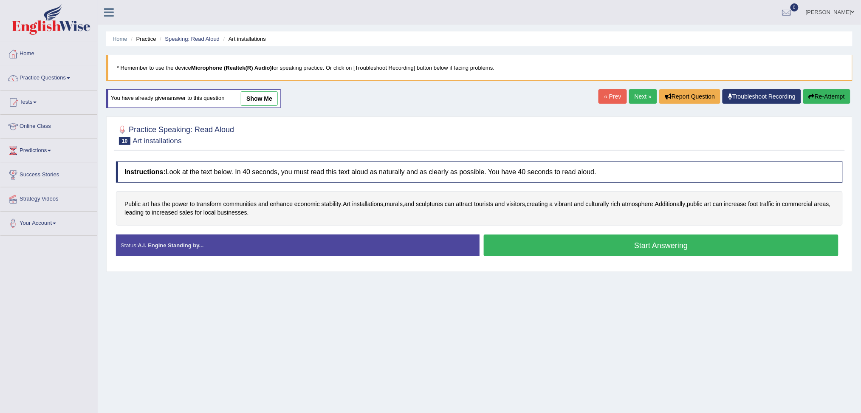
scroll to position [32, 0]
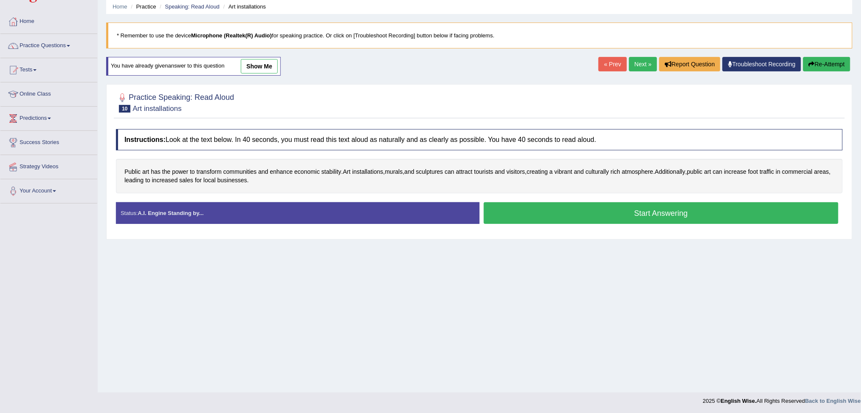
click at [709, 217] on button "Start Answering" at bounding box center [661, 213] width 355 height 22
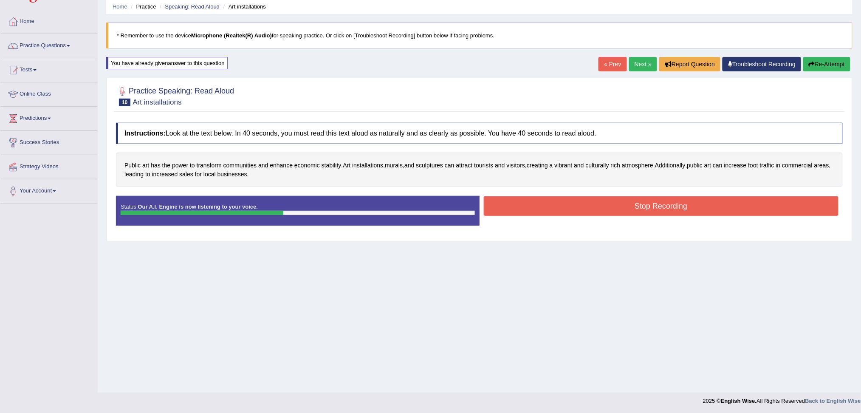
click at [684, 209] on button "Stop Recording" at bounding box center [661, 206] width 355 height 20
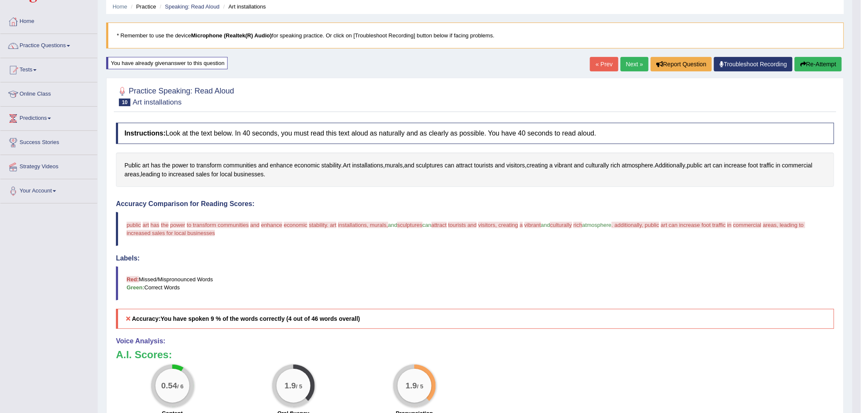
click at [816, 64] on button "Re-Attempt" at bounding box center [818, 64] width 47 height 14
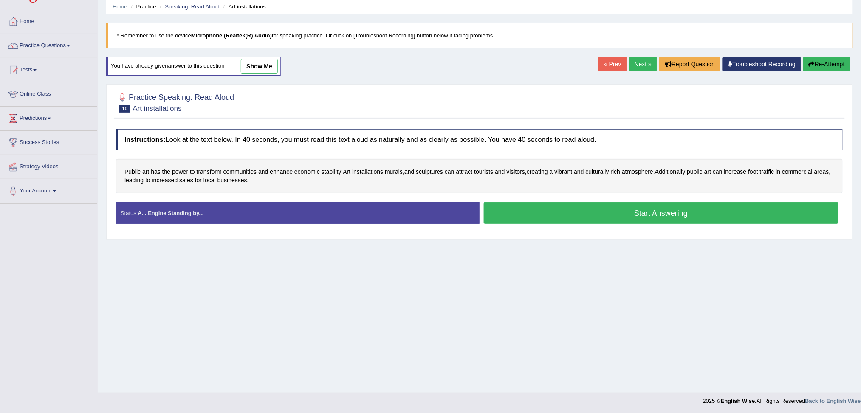
click at [639, 212] on button "Start Answering" at bounding box center [661, 213] width 355 height 22
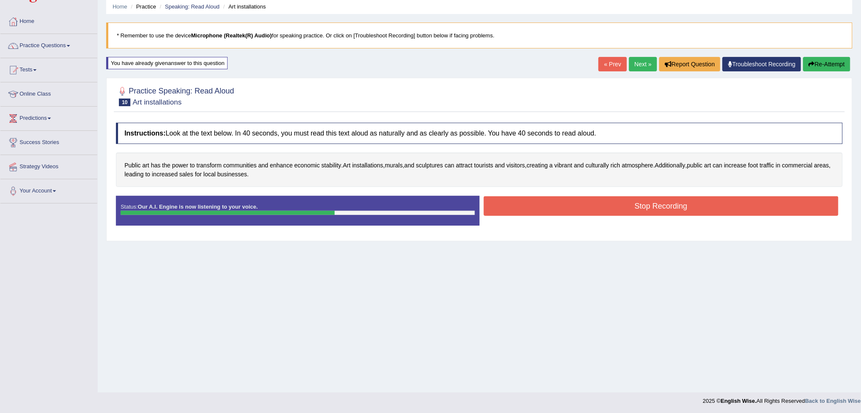
click at [728, 209] on button "Stop Recording" at bounding box center [661, 206] width 355 height 20
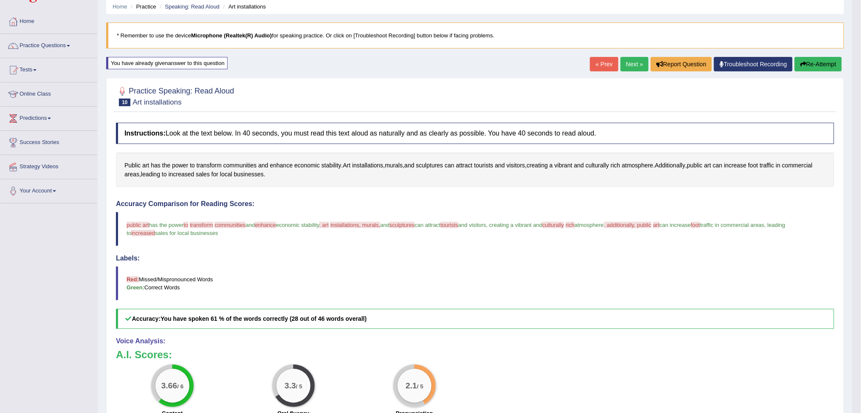
click at [626, 65] on link "Next »" at bounding box center [635, 64] width 28 height 14
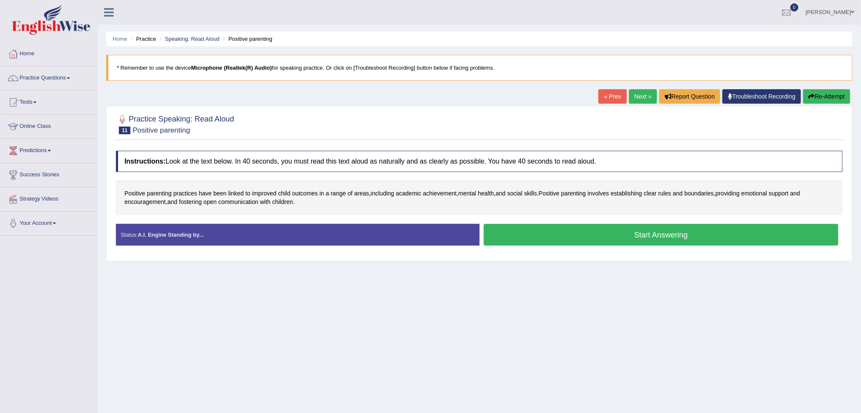
click at [710, 240] on button "Start Answering" at bounding box center [661, 235] width 355 height 22
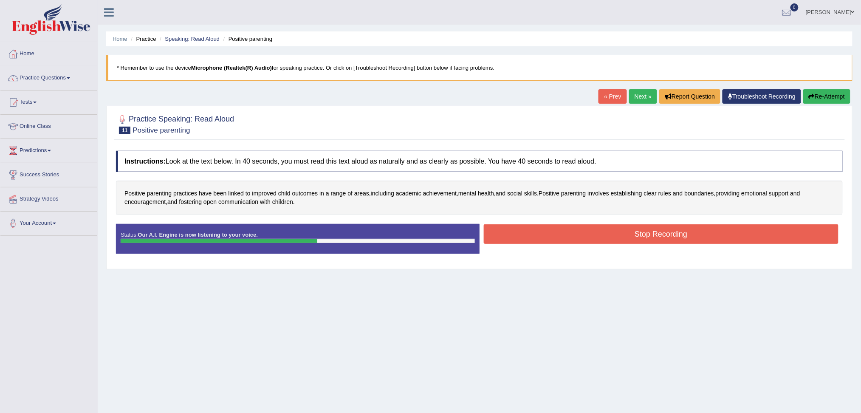
click at [740, 237] on button "Stop Recording" at bounding box center [661, 234] width 355 height 20
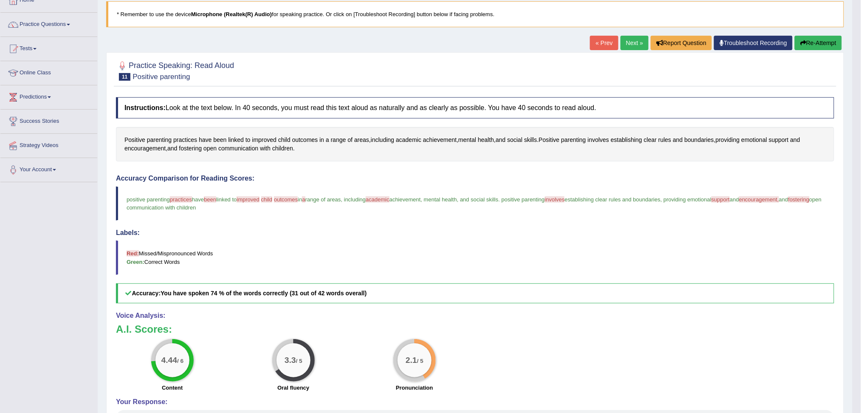
scroll to position [56, 0]
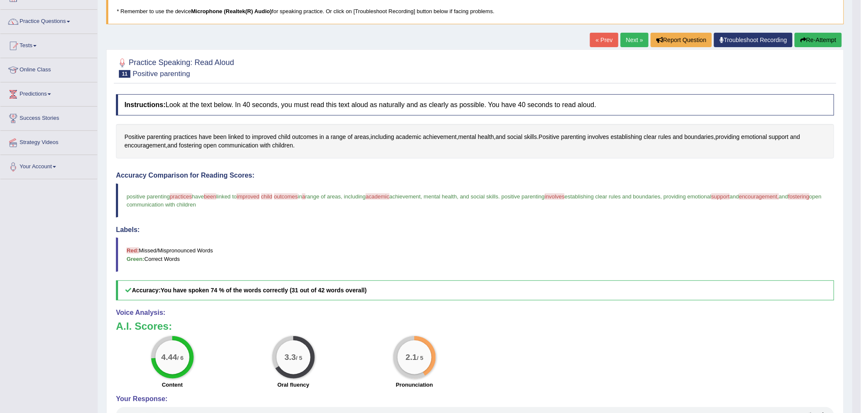
click at [812, 40] on button "Re-Attempt" at bounding box center [818, 40] width 47 height 14
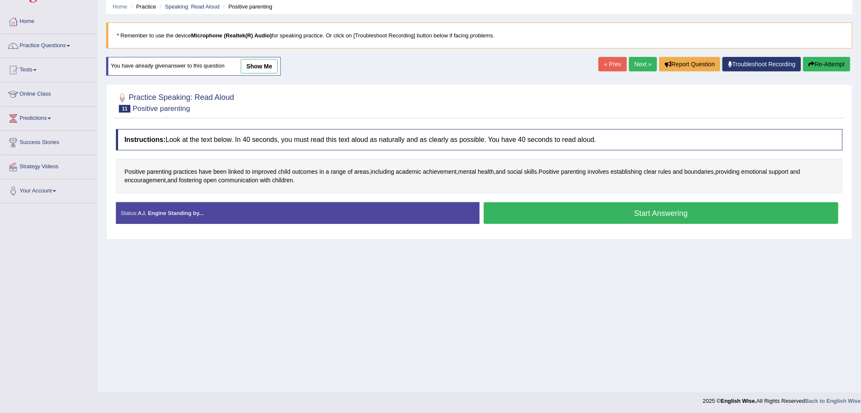
click at [579, 219] on button "Start Answering" at bounding box center [661, 213] width 355 height 22
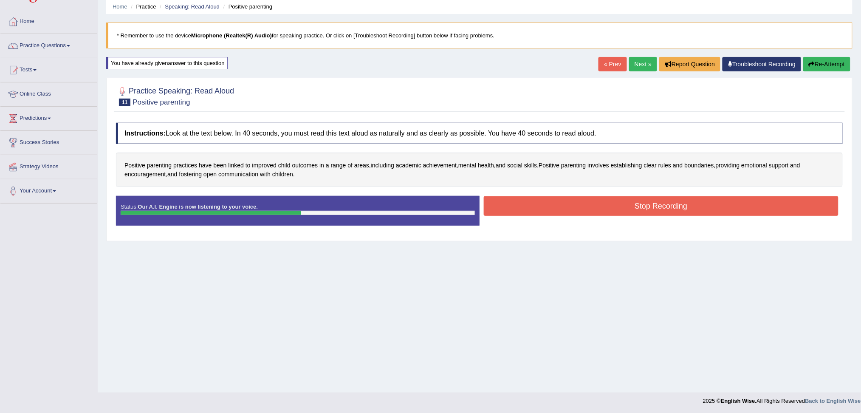
click at [609, 208] on button "Stop Recording" at bounding box center [661, 206] width 355 height 20
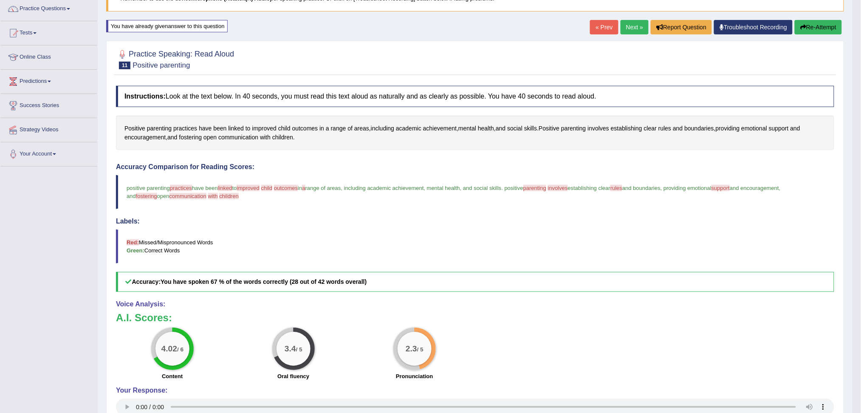
scroll to position [89, 0]
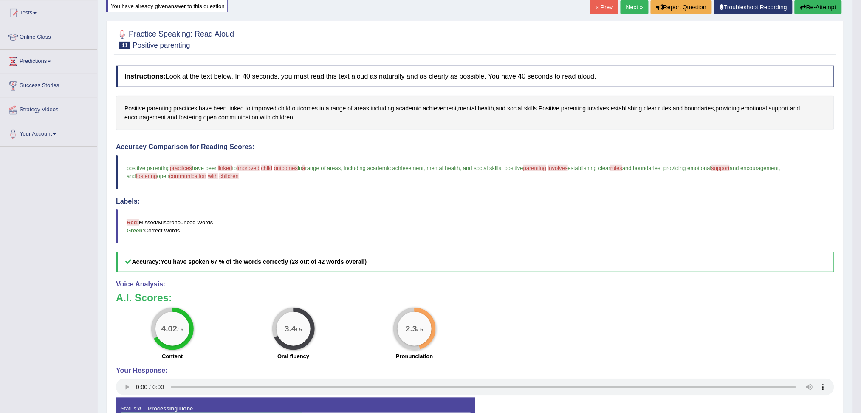
click at [812, 6] on button "Re-Attempt" at bounding box center [818, 7] width 47 height 14
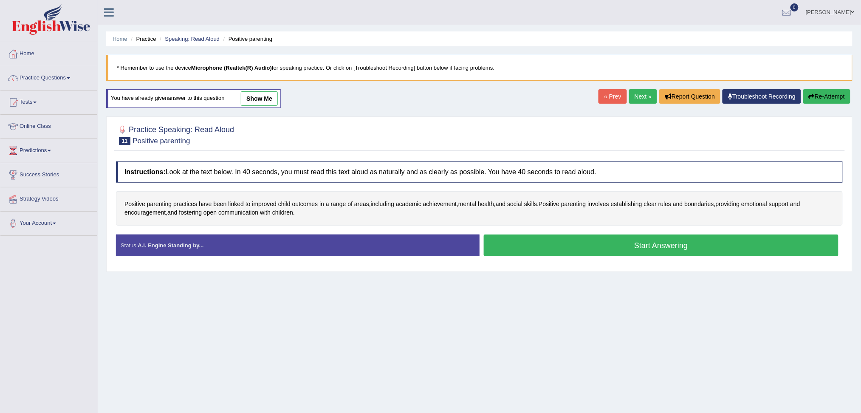
scroll to position [32, 0]
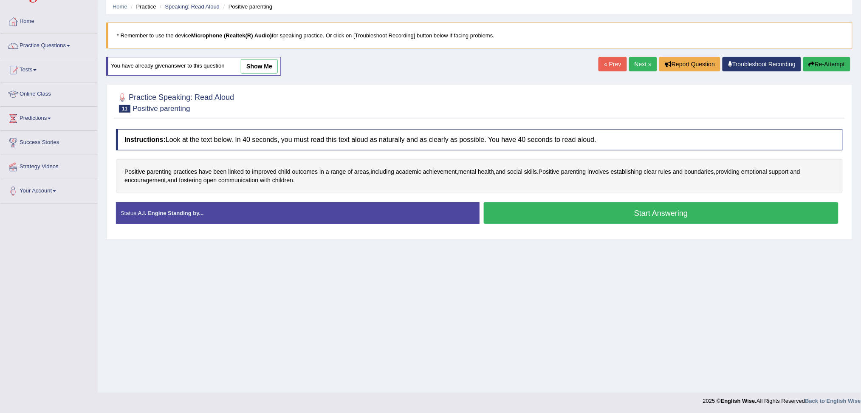
click at [615, 217] on button "Start Answering" at bounding box center [661, 213] width 355 height 22
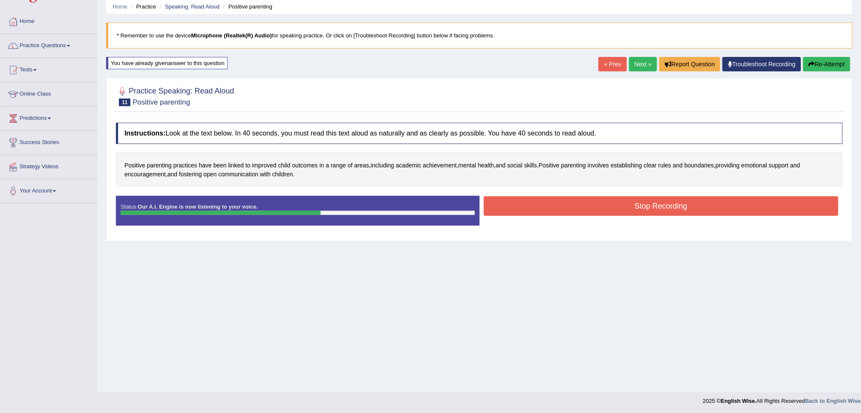
click at [679, 214] on button "Stop Recording" at bounding box center [661, 206] width 355 height 20
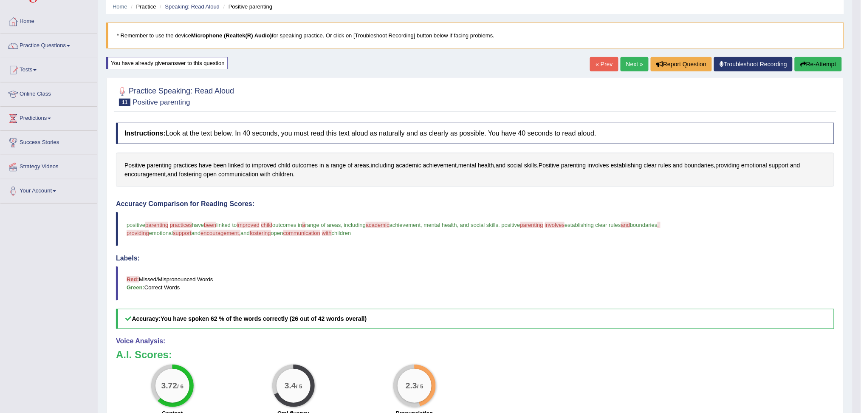
click at [628, 65] on link "Next »" at bounding box center [635, 64] width 28 height 14
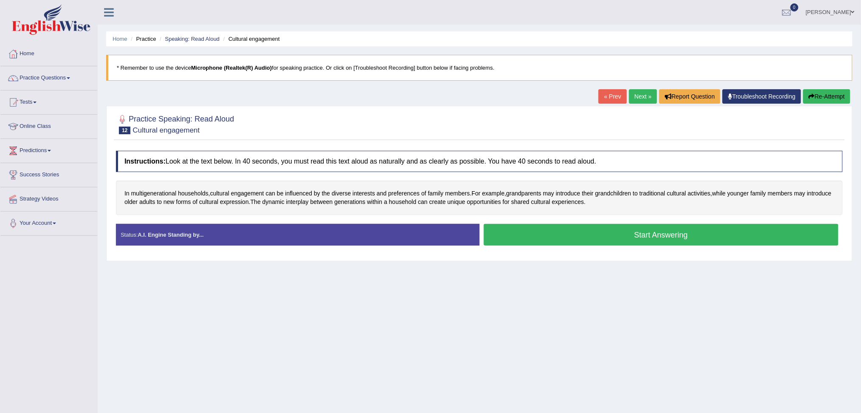
drag, startPoint x: 666, startPoint y: 238, endPoint x: 672, endPoint y: 244, distance: 8.7
click at [666, 239] on button "Start Answering" at bounding box center [661, 235] width 355 height 22
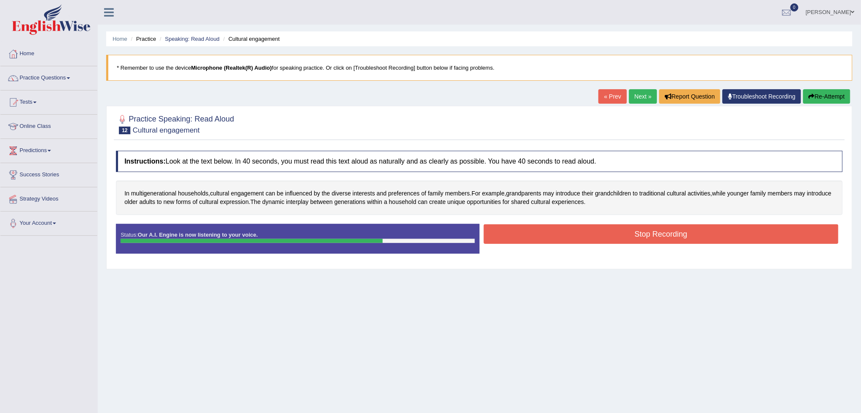
click at [597, 236] on button "Stop Recording" at bounding box center [661, 234] width 355 height 20
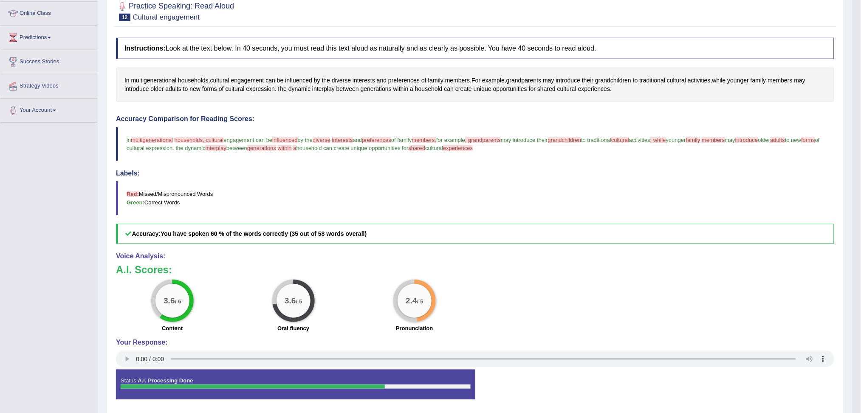
scroll to position [56, 0]
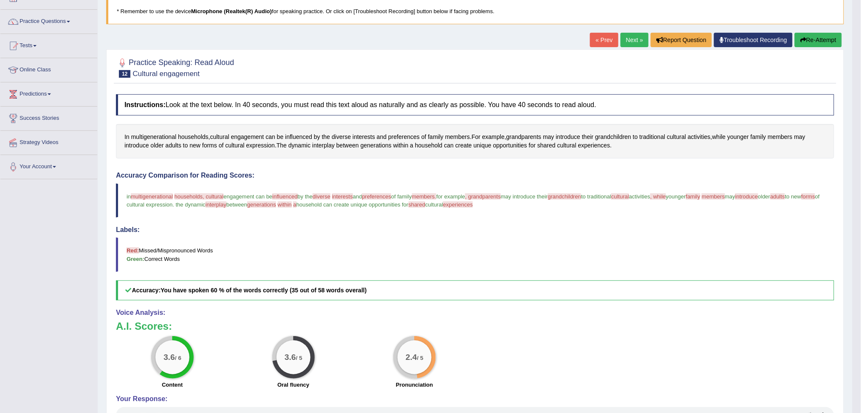
click at [818, 41] on button "Re-Attempt" at bounding box center [818, 40] width 47 height 14
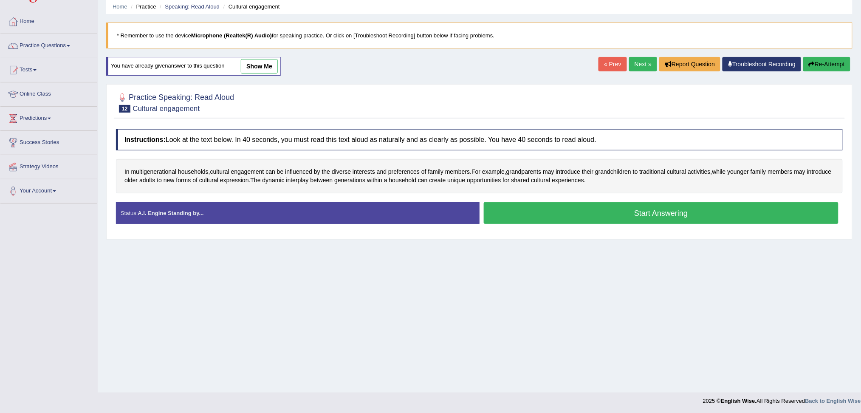
click at [639, 211] on button "Start Answering" at bounding box center [661, 213] width 355 height 22
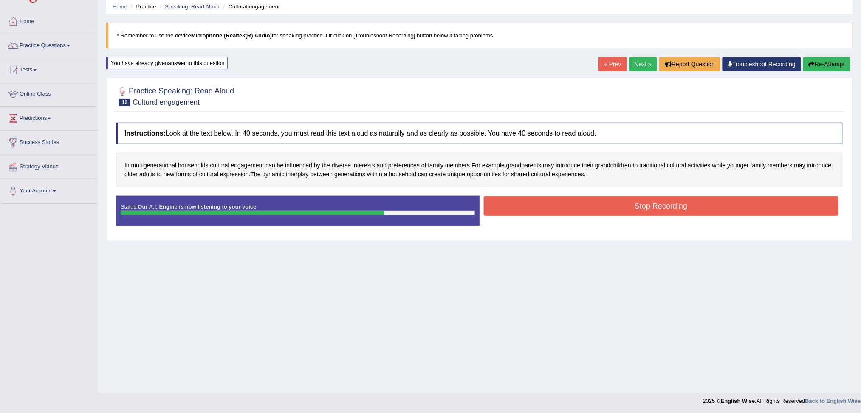
click at [663, 209] on button "Stop Recording" at bounding box center [661, 206] width 355 height 20
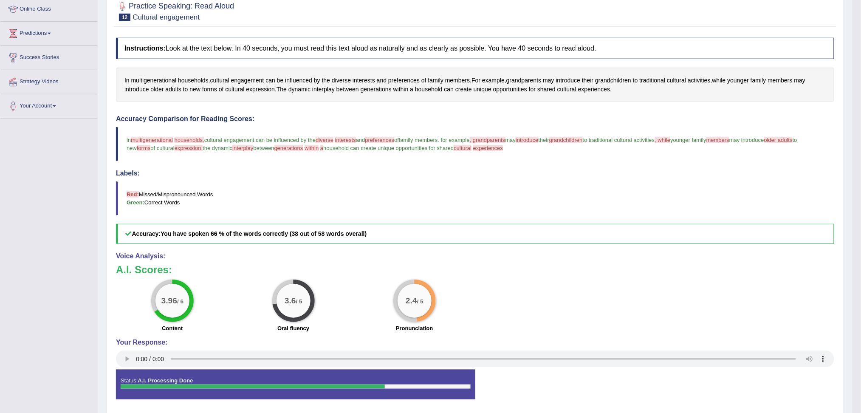
scroll to position [89, 0]
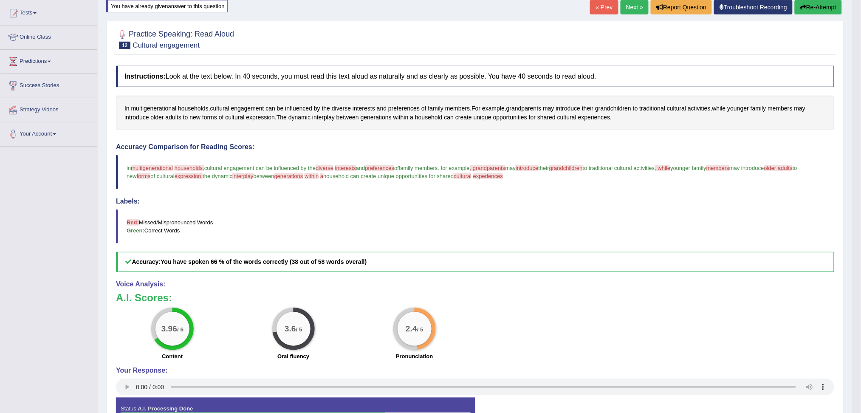
click at [827, 7] on button "Re-Attempt" at bounding box center [818, 7] width 47 height 14
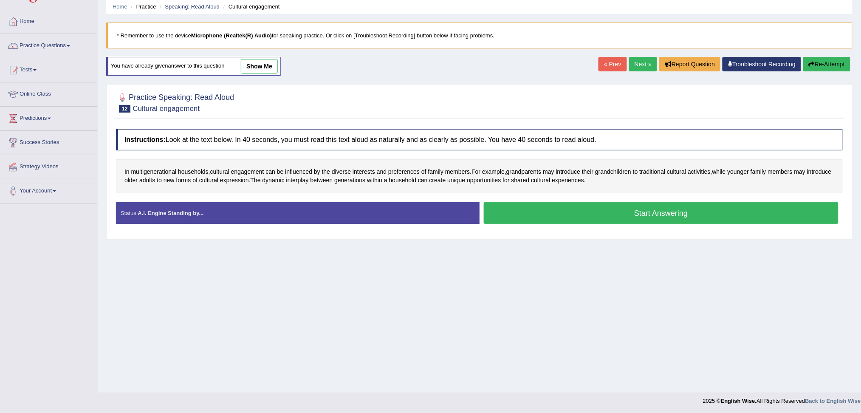
drag, startPoint x: 654, startPoint y: 211, endPoint x: 731, endPoint y: 262, distance: 91.9
click at [654, 211] on button "Start Answering" at bounding box center [661, 213] width 355 height 22
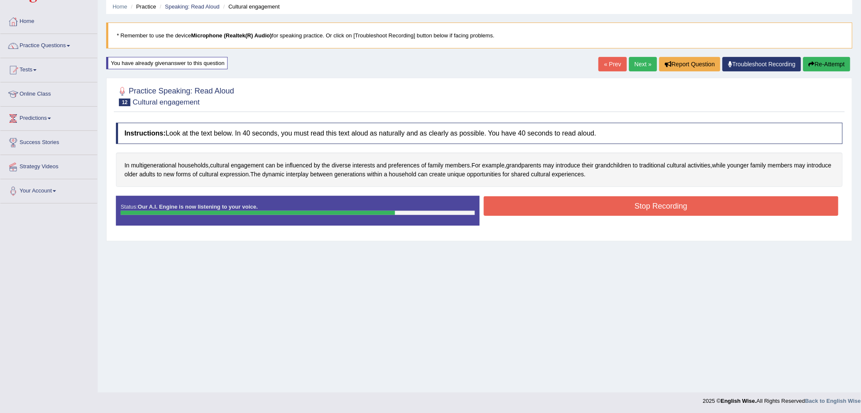
click at [623, 212] on button "Stop Recording" at bounding box center [661, 206] width 355 height 20
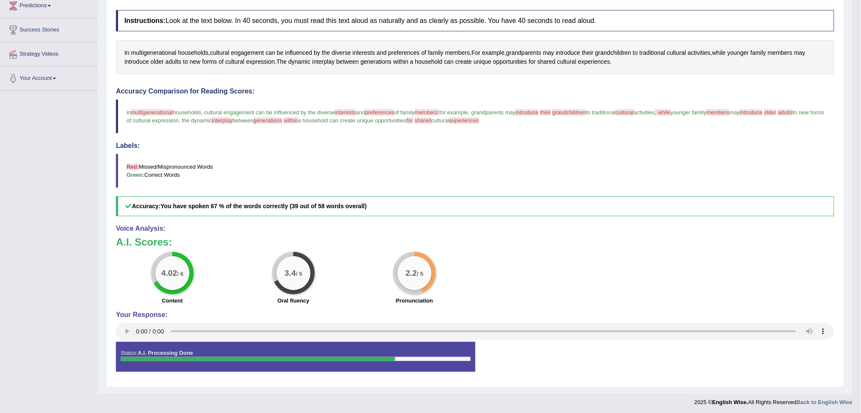
scroll to position [89, 0]
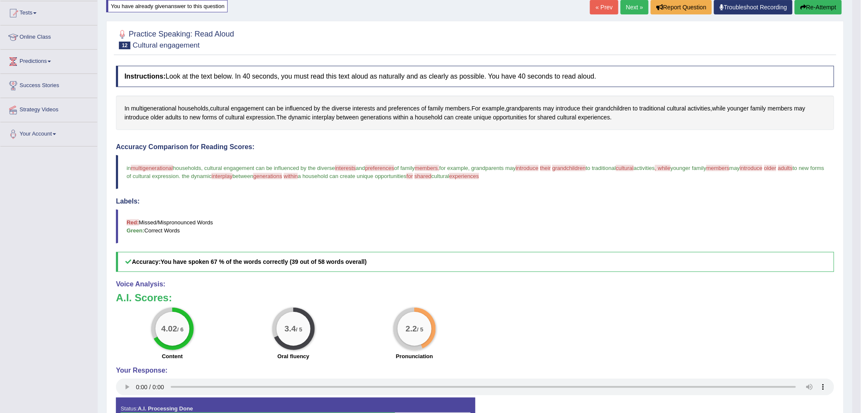
click at [817, 8] on button "Re-Attempt" at bounding box center [818, 7] width 47 height 14
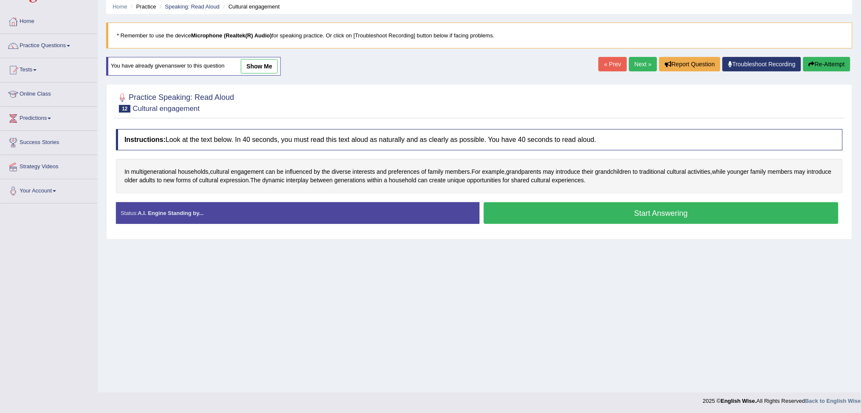
click at [632, 210] on button "Start Answering" at bounding box center [661, 213] width 355 height 22
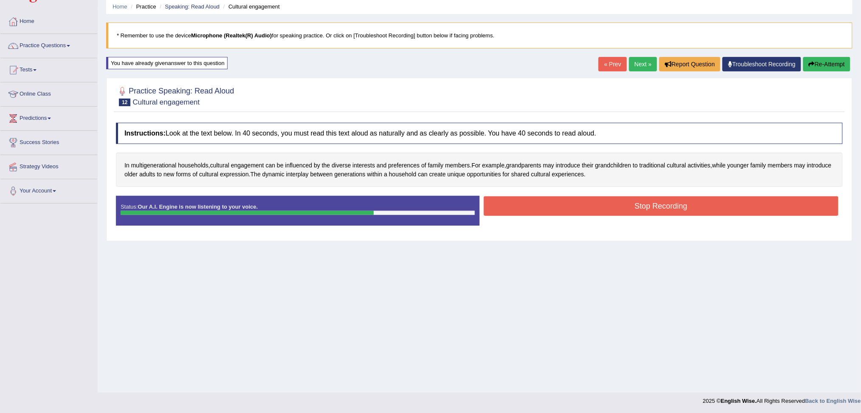
click at [640, 203] on button "Stop Recording" at bounding box center [661, 206] width 355 height 20
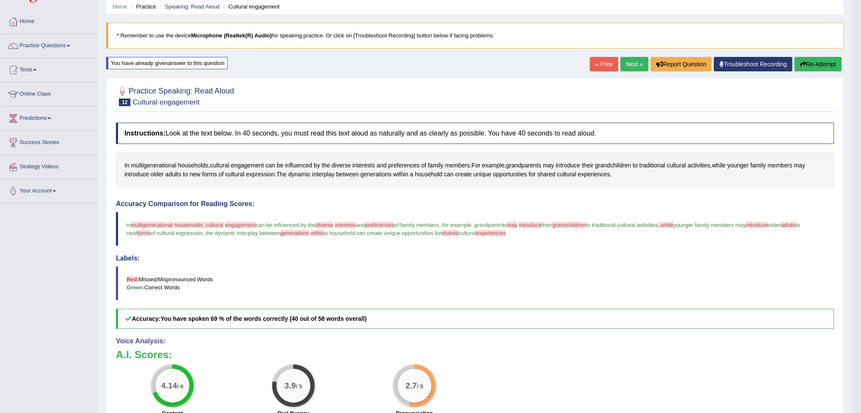
click at [630, 63] on link "Next »" at bounding box center [635, 64] width 28 height 14
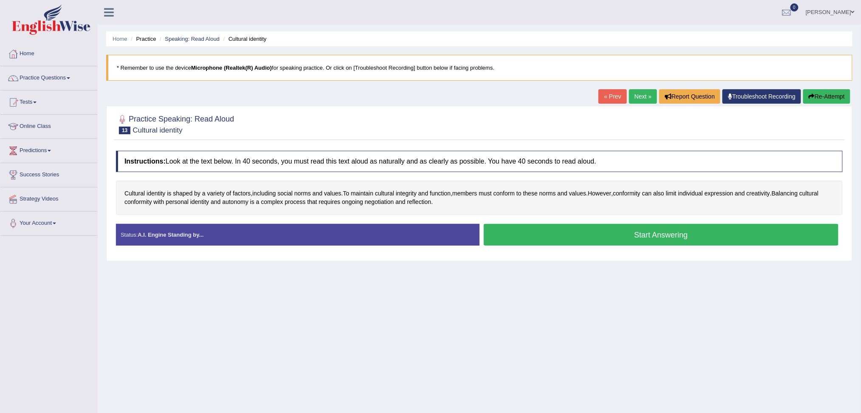
click at [647, 235] on button "Start Answering" at bounding box center [661, 235] width 355 height 22
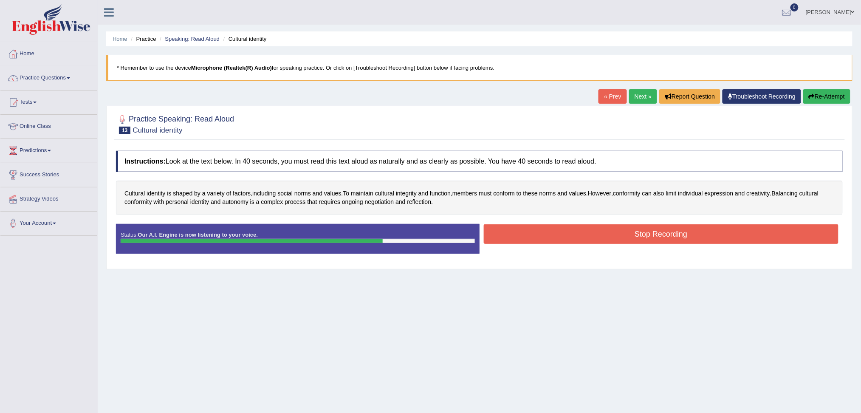
click at [685, 235] on button "Stop Recording" at bounding box center [661, 234] width 355 height 20
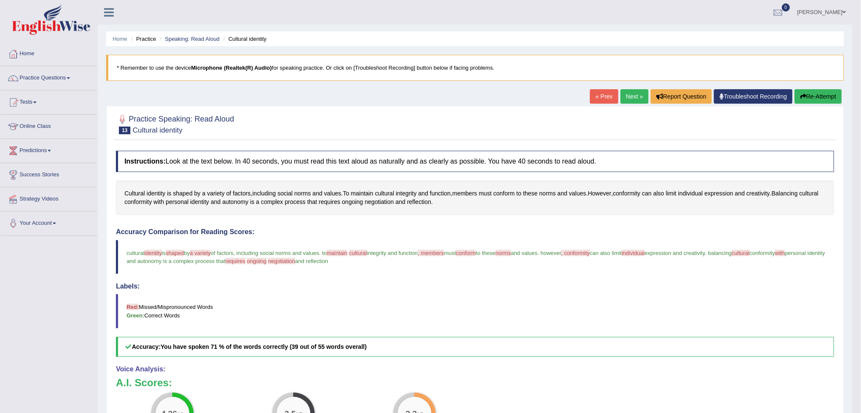
click at [825, 98] on button "Re-Attempt" at bounding box center [818, 96] width 47 height 14
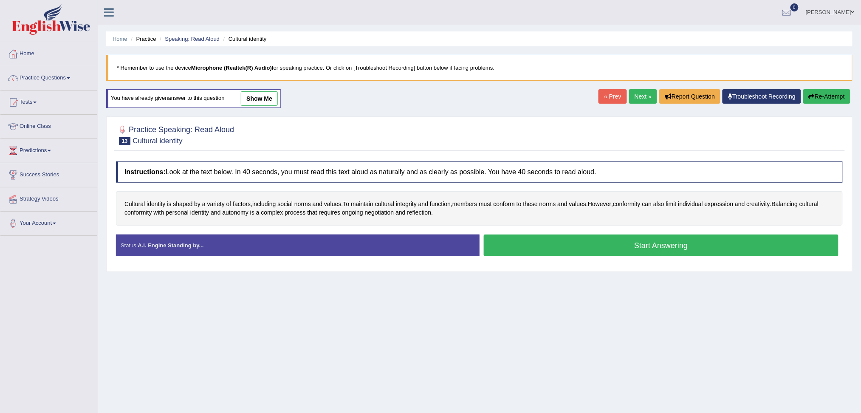
click at [641, 252] on button "Start Answering" at bounding box center [661, 245] width 355 height 22
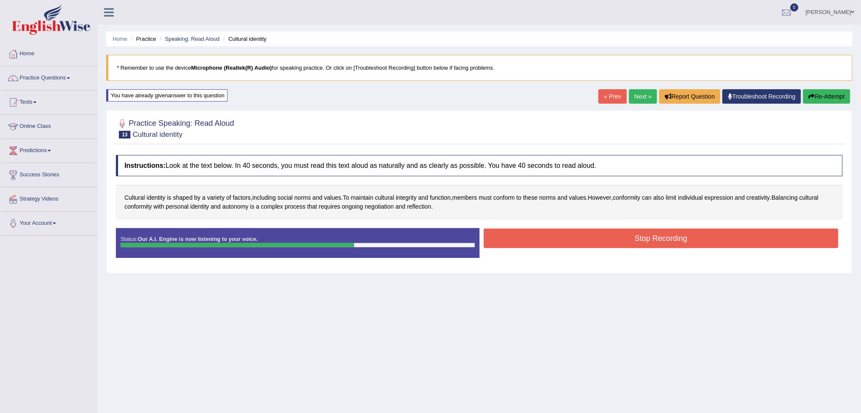
click at [664, 234] on button "Stop Recording" at bounding box center [661, 238] width 355 height 20
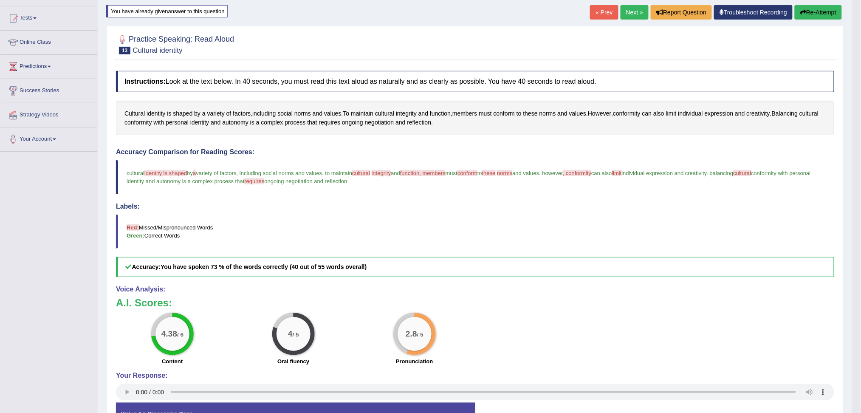
scroll to position [56, 0]
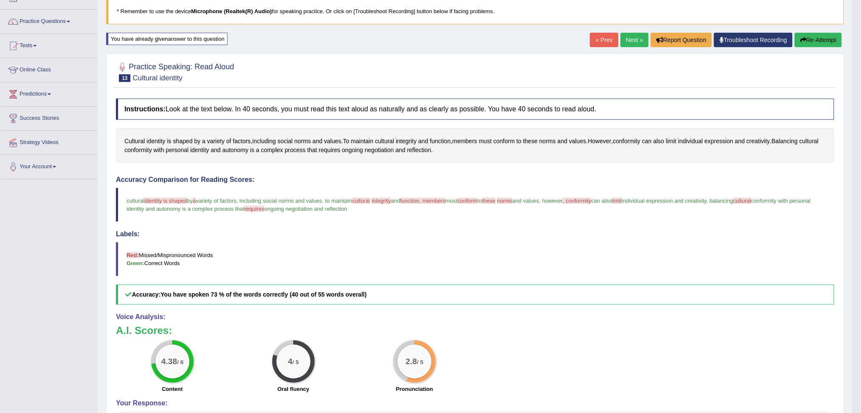
click at [624, 38] on link "Next »" at bounding box center [635, 40] width 28 height 14
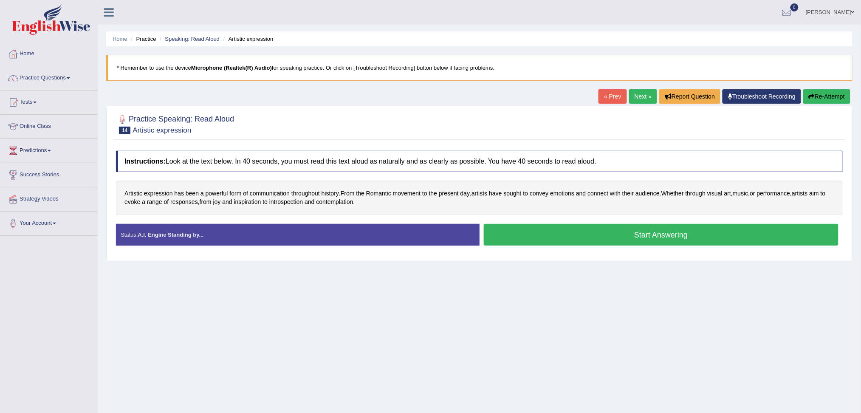
click at [690, 240] on button "Start Answering" at bounding box center [661, 235] width 355 height 22
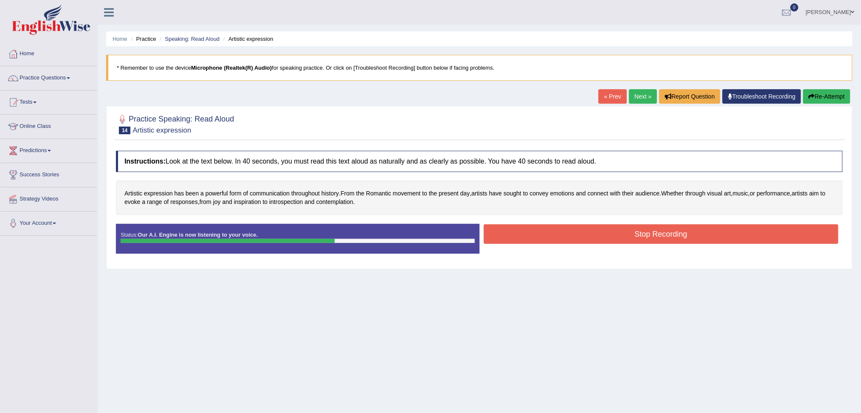
click at [729, 233] on button "Stop Recording" at bounding box center [661, 234] width 355 height 20
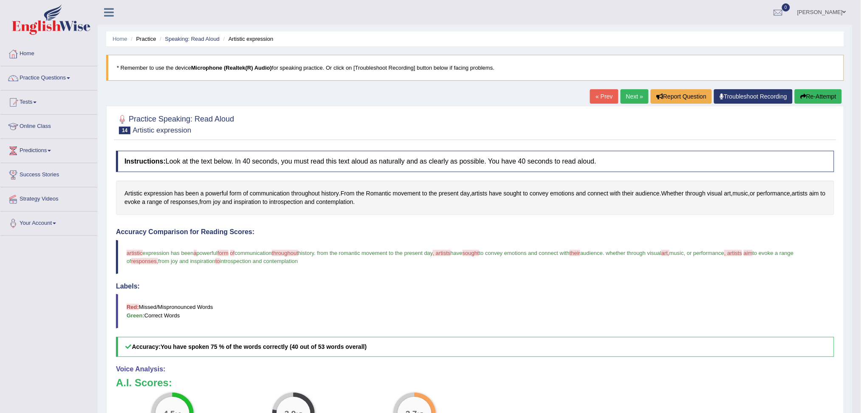
scroll to position [56, 0]
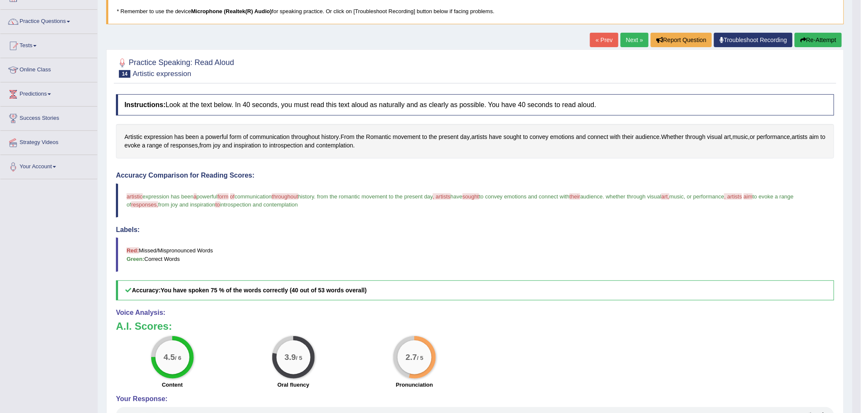
click at [822, 42] on button "Re-Attempt" at bounding box center [818, 40] width 47 height 14
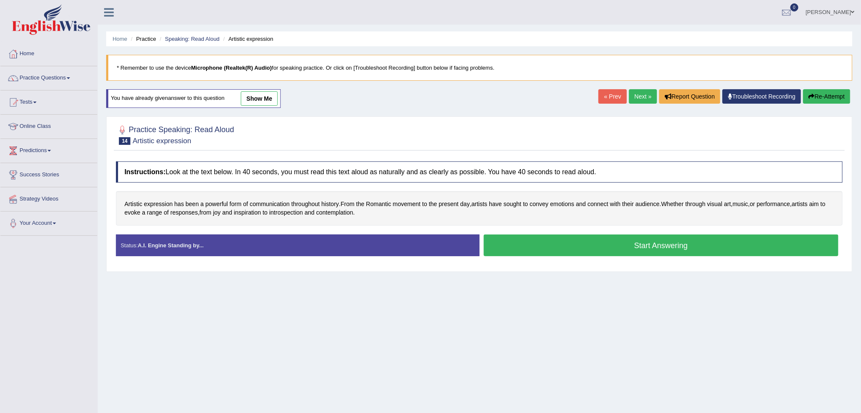
scroll to position [32, 0]
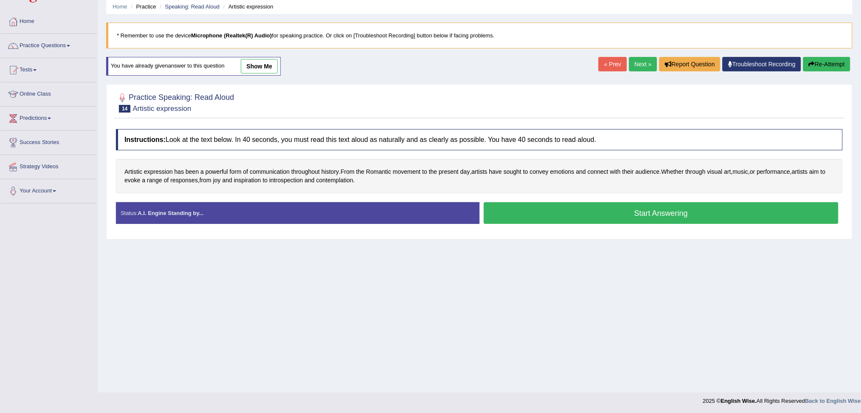
click at [670, 214] on button "Start Answering" at bounding box center [661, 213] width 355 height 22
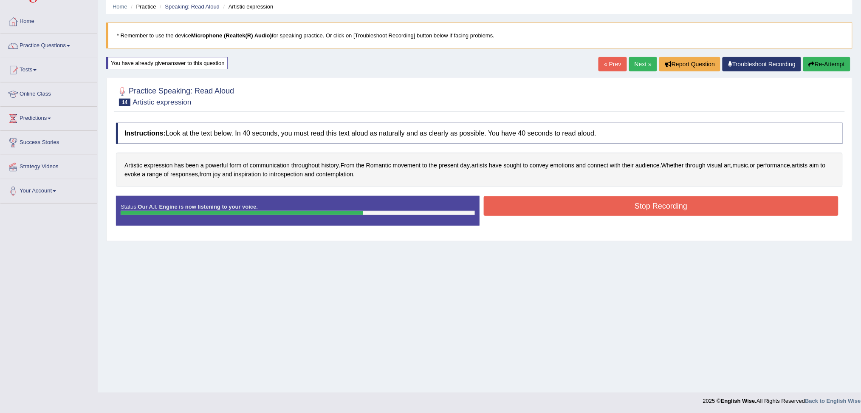
click at [745, 211] on button "Stop Recording" at bounding box center [661, 206] width 355 height 20
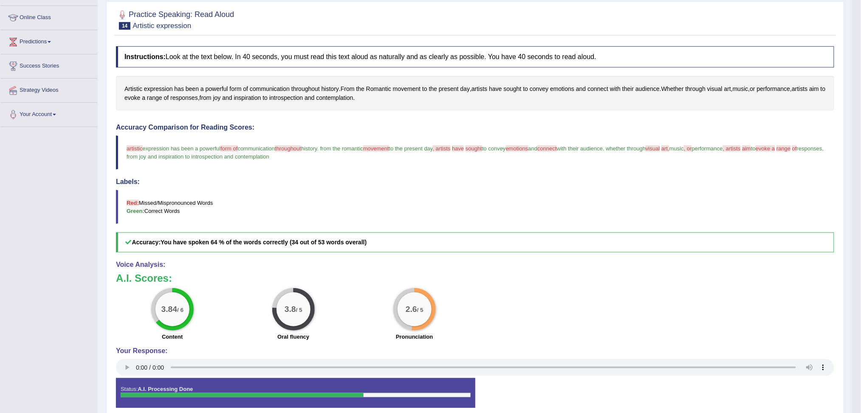
scroll to position [89, 0]
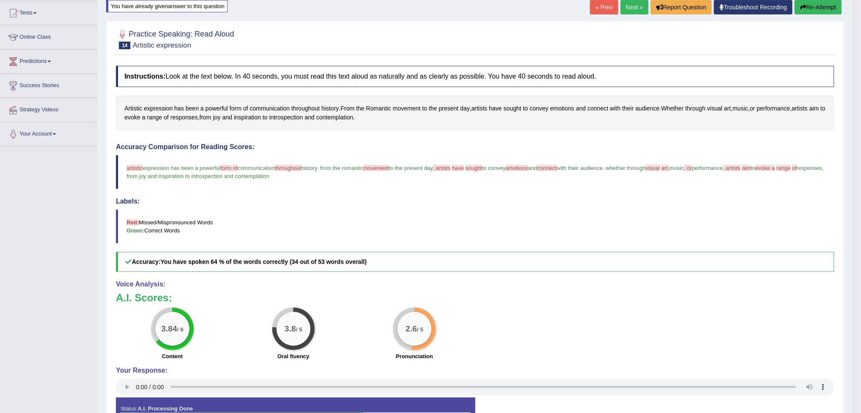
click at [819, 3] on button "Re-Attempt" at bounding box center [818, 7] width 47 height 14
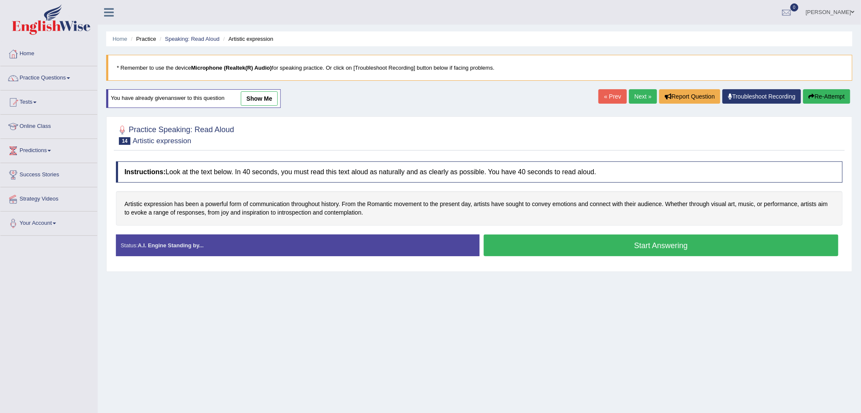
scroll to position [32, 0]
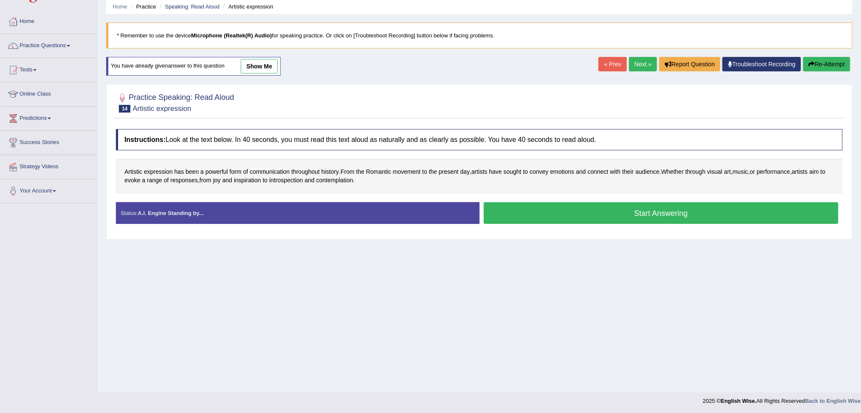
drag, startPoint x: 820, startPoint y: 65, endPoint x: 820, endPoint y: 72, distance: 7.2
click at [820, 65] on button "Re-Attempt" at bounding box center [826, 64] width 47 height 14
click at [655, 218] on button "Start Answering" at bounding box center [661, 213] width 355 height 22
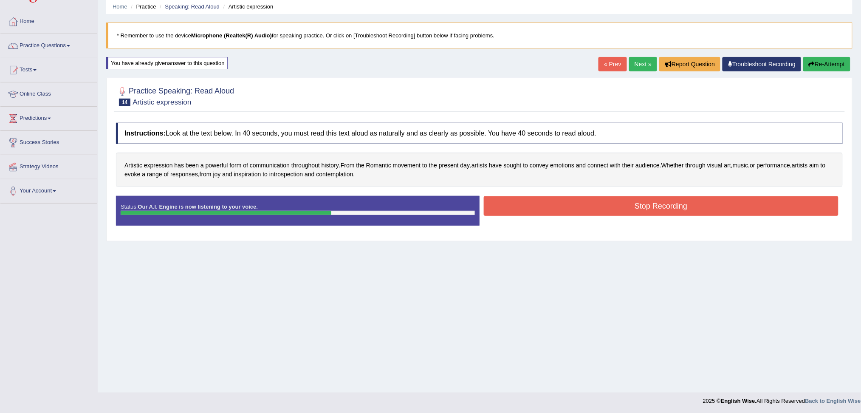
click at [652, 200] on button "Stop Recording" at bounding box center [661, 206] width 355 height 20
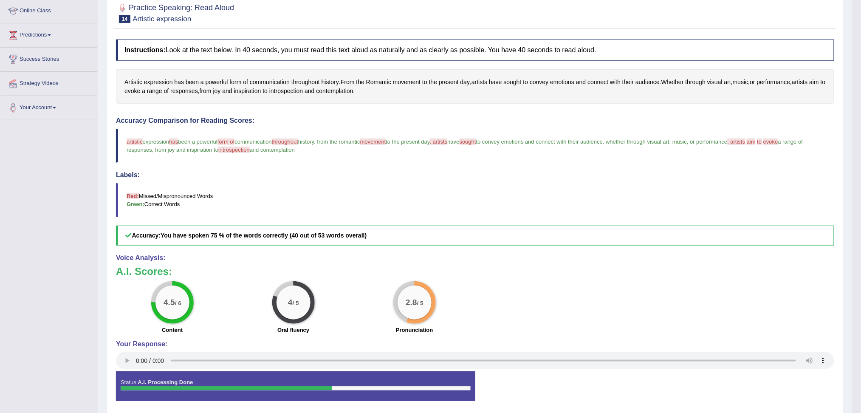
scroll to position [89, 0]
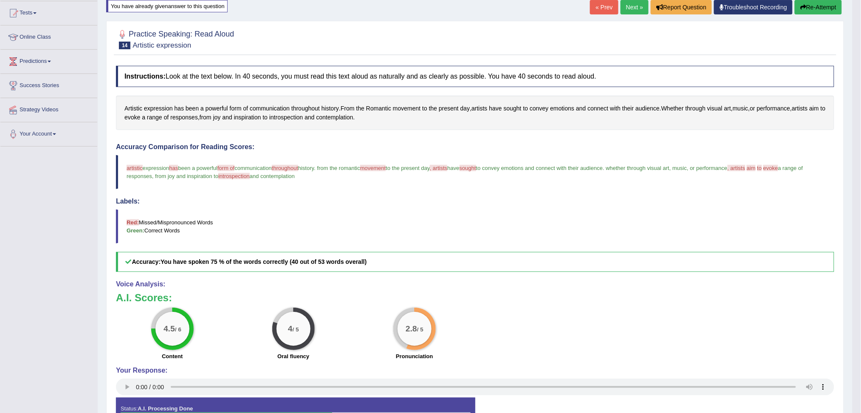
click at [633, 9] on link "Next »" at bounding box center [635, 7] width 28 height 14
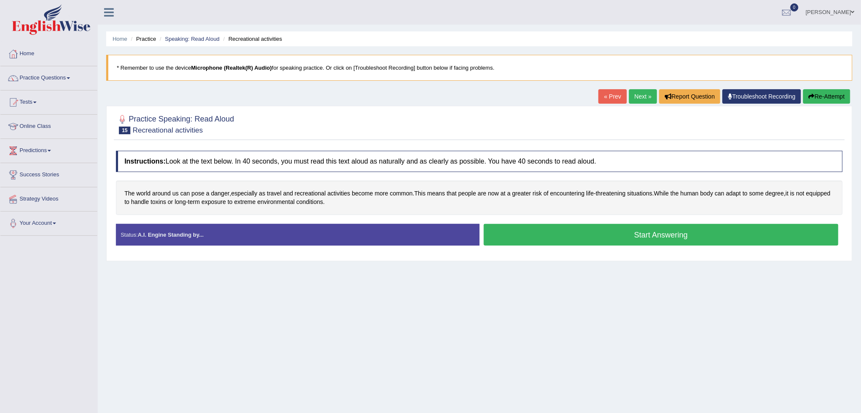
drag, startPoint x: 665, startPoint y: 229, endPoint x: 711, endPoint y: 302, distance: 85.3
click at [666, 235] on button "Start Answering" at bounding box center [661, 235] width 355 height 22
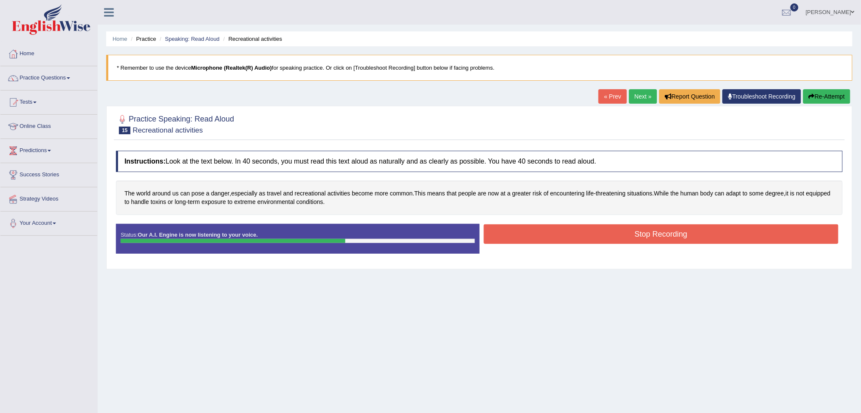
drag, startPoint x: 688, startPoint y: 233, endPoint x: 701, endPoint y: 265, distance: 34.6
click at [688, 233] on button "Stop Recording" at bounding box center [661, 234] width 355 height 20
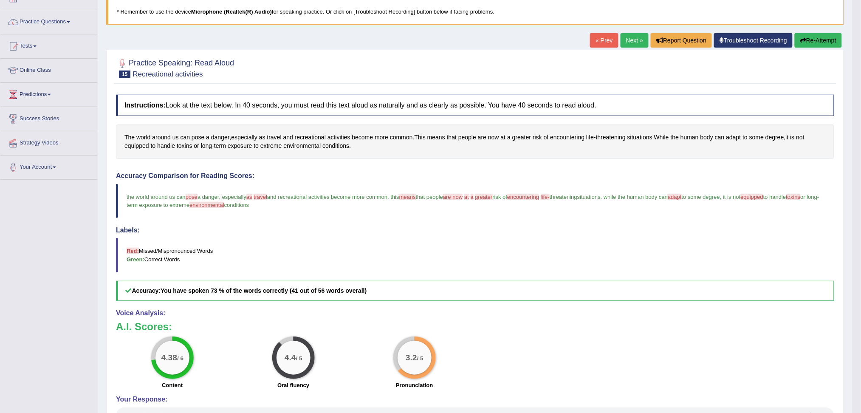
scroll to position [56, 0]
click at [824, 38] on button "Re-Attempt" at bounding box center [818, 40] width 47 height 14
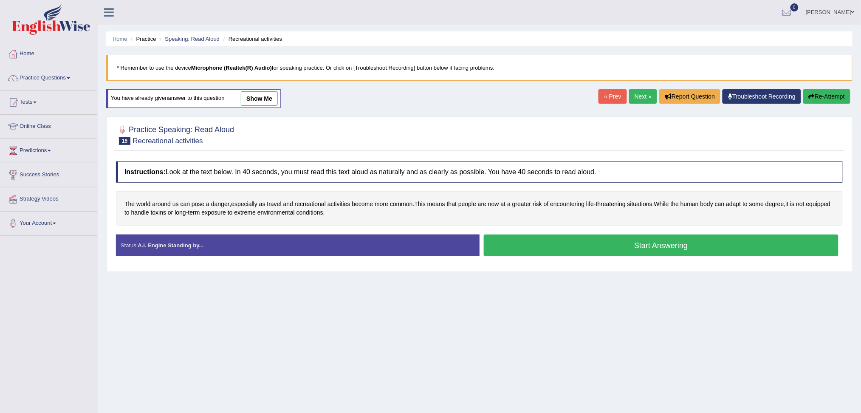
scroll to position [32, 0]
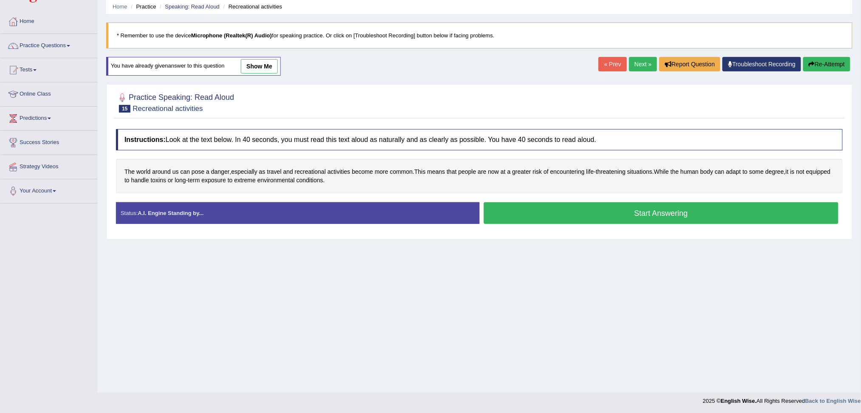
drag, startPoint x: 660, startPoint y: 217, endPoint x: 732, endPoint y: 376, distance: 175.3
click at [661, 221] on button "Start Answering" at bounding box center [661, 213] width 355 height 22
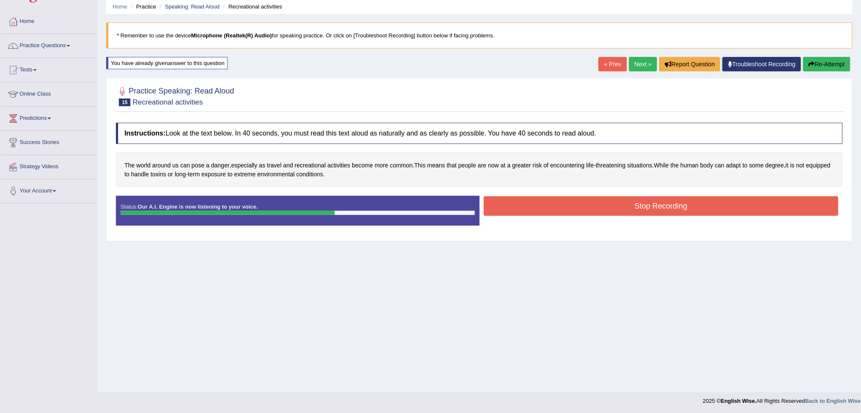
drag, startPoint x: 709, startPoint y: 200, endPoint x: 708, endPoint y: 204, distance: 4.3
click at [709, 200] on button "Stop Recording" at bounding box center [661, 206] width 355 height 20
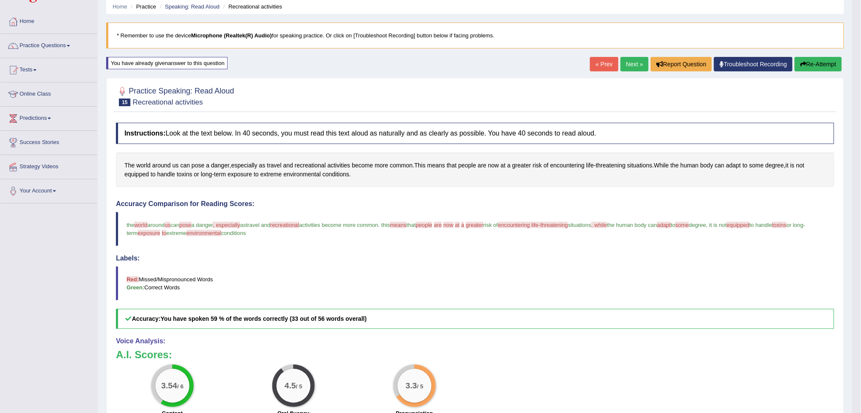
scroll to position [89, 0]
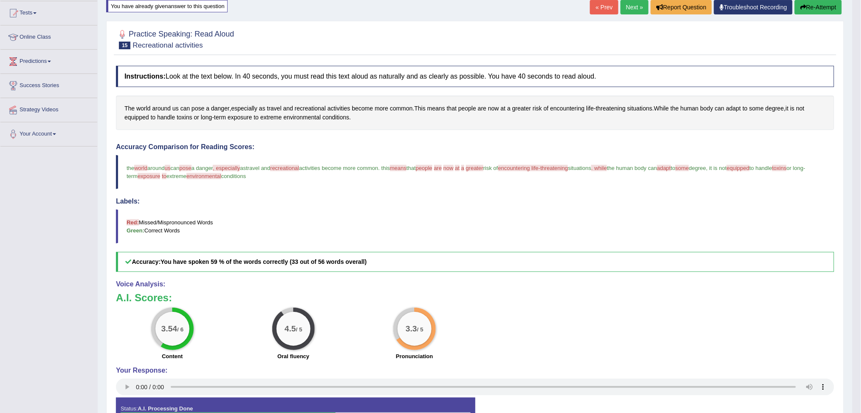
click at [623, 6] on link "Next »" at bounding box center [635, 7] width 28 height 14
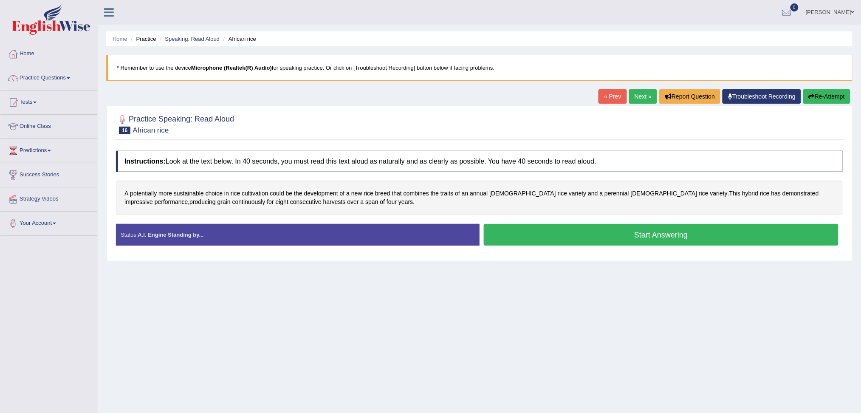
click at [715, 235] on button "Start Answering" at bounding box center [661, 235] width 355 height 22
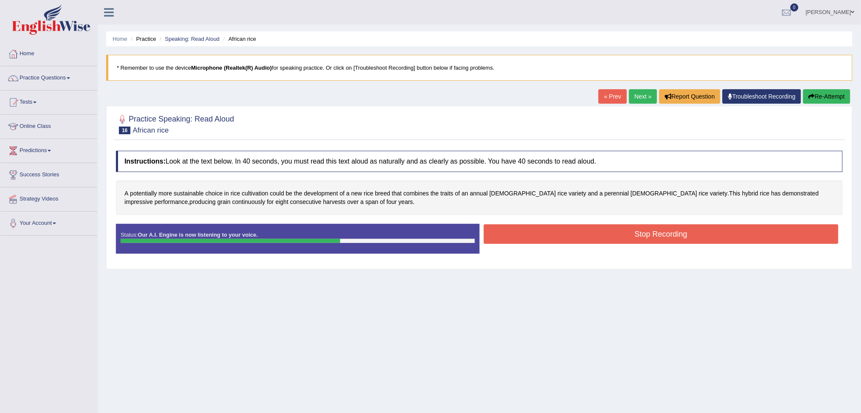
click at [712, 226] on button "Stop Recording" at bounding box center [661, 234] width 355 height 20
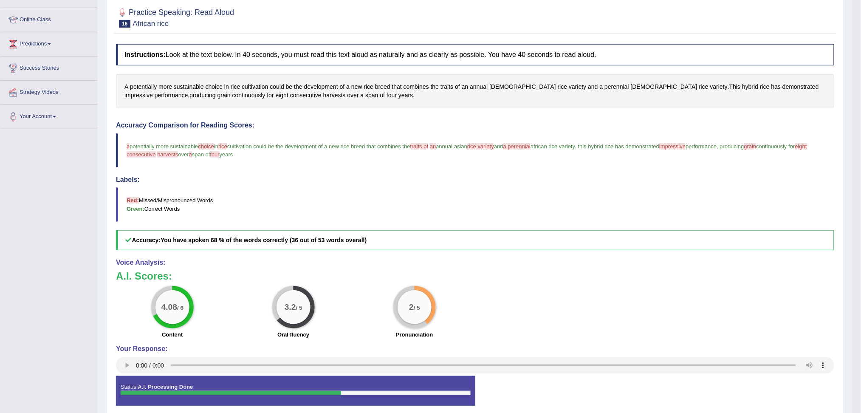
scroll to position [87, 0]
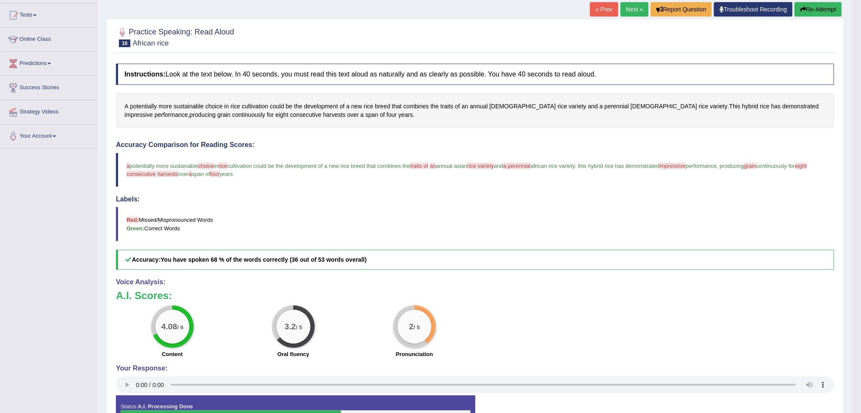
click at [825, 9] on button "Re-Attempt" at bounding box center [818, 9] width 47 height 14
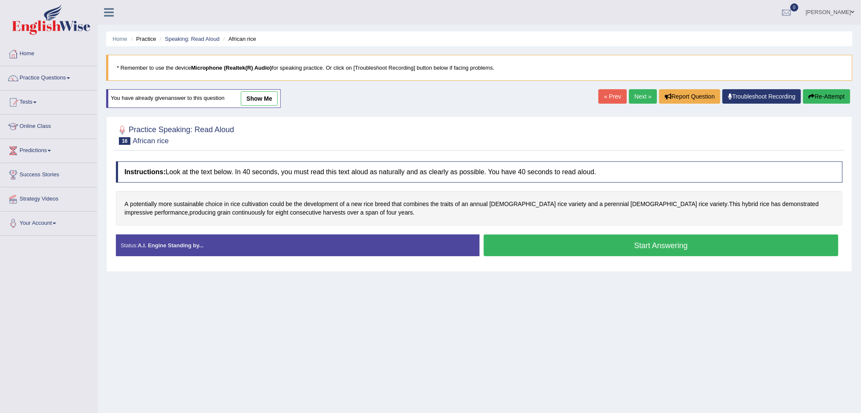
scroll to position [32, 0]
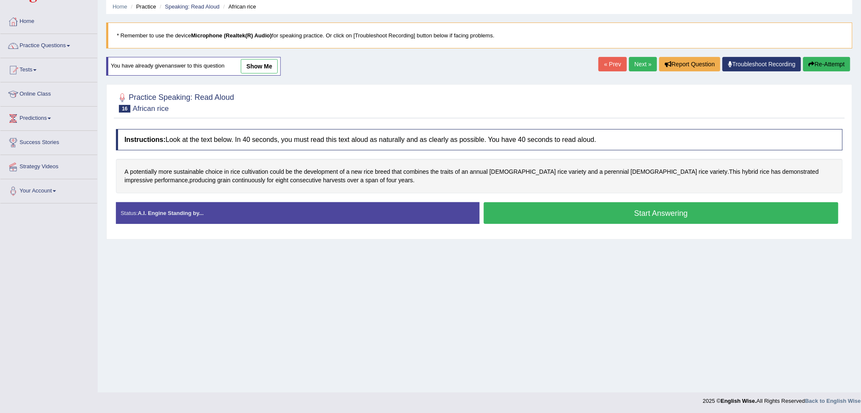
click at [694, 212] on button "Start Answering" at bounding box center [661, 213] width 355 height 22
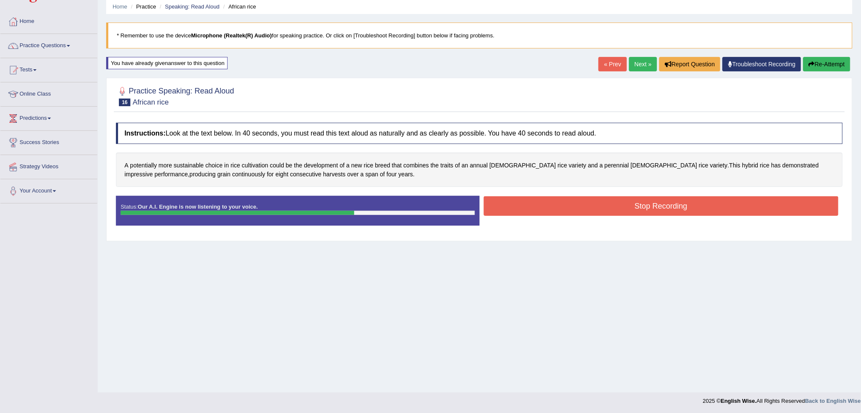
click at [692, 201] on button "Stop Recording" at bounding box center [661, 206] width 355 height 20
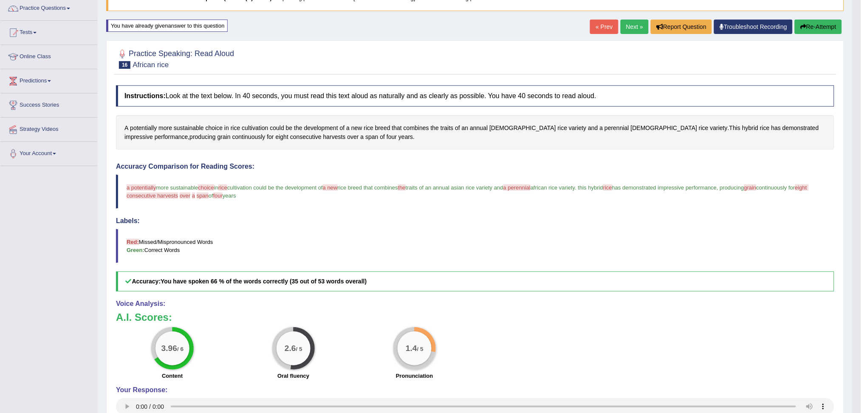
scroll to position [89, 0]
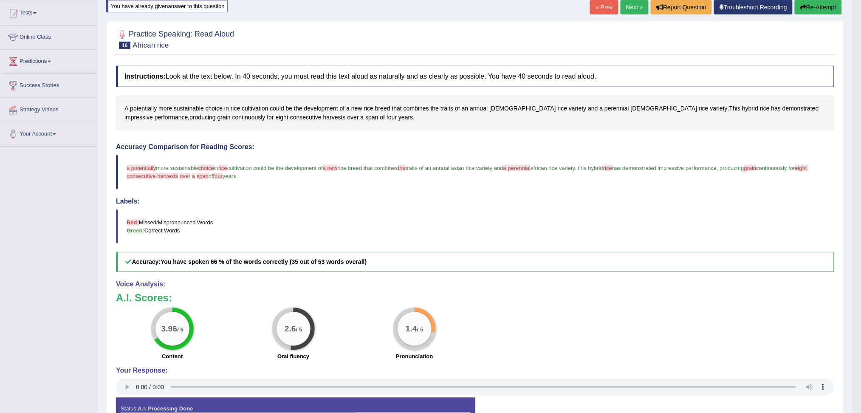
click at [819, 7] on button "Re-Attempt" at bounding box center [818, 7] width 47 height 14
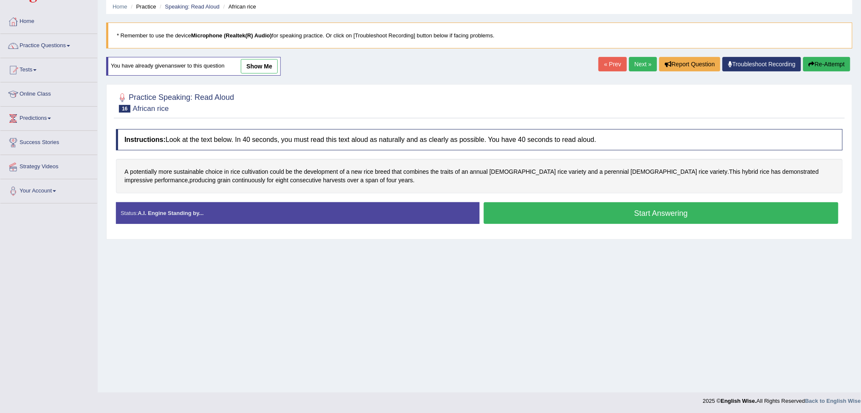
click at [642, 218] on button "Start Answering" at bounding box center [661, 213] width 355 height 22
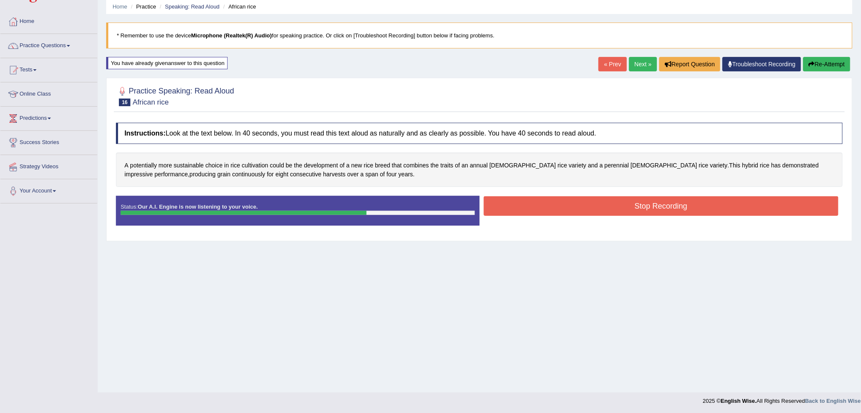
click at [674, 201] on button "Stop Recording" at bounding box center [661, 206] width 355 height 20
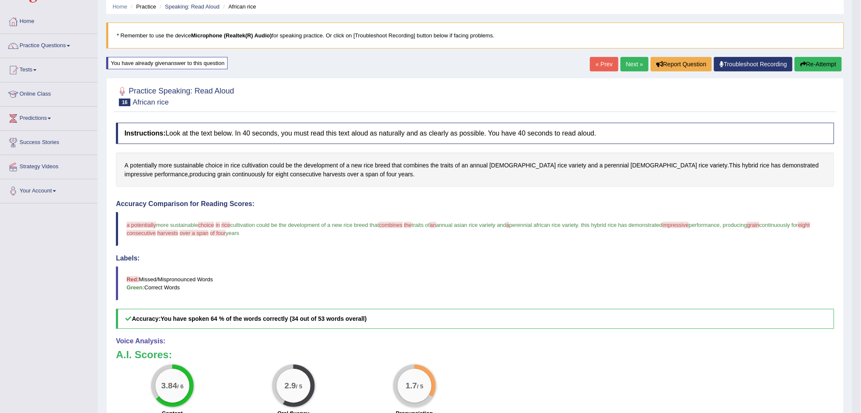
click at [815, 65] on button "Re-Attempt" at bounding box center [818, 64] width 47 height 14
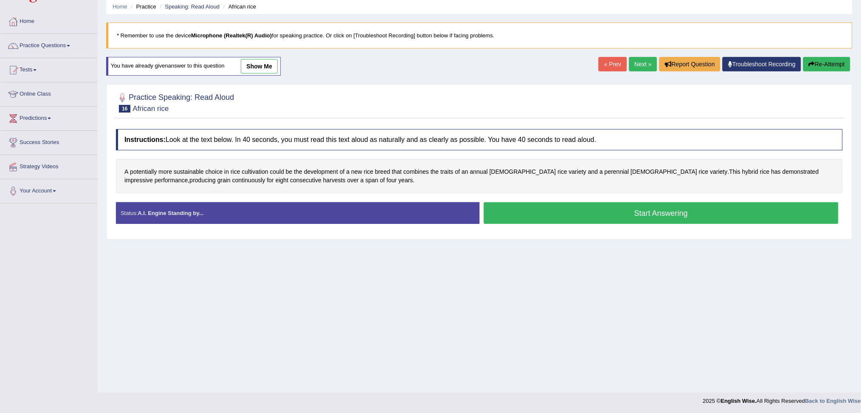
click at [644, 214] on button "Start Answering" at bounding box center [661, 213] width 355 height 22
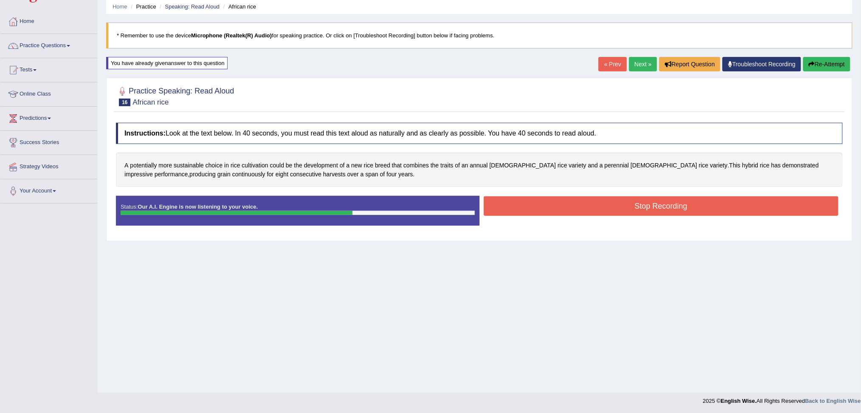
click at [698, 211] on button "Stop Recording" at bounding box center [661, 206] width 355 height 20
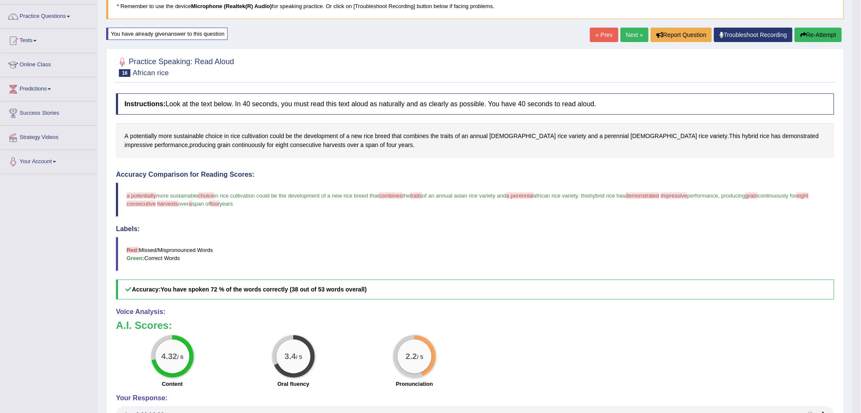
scroll to position [89, 0]
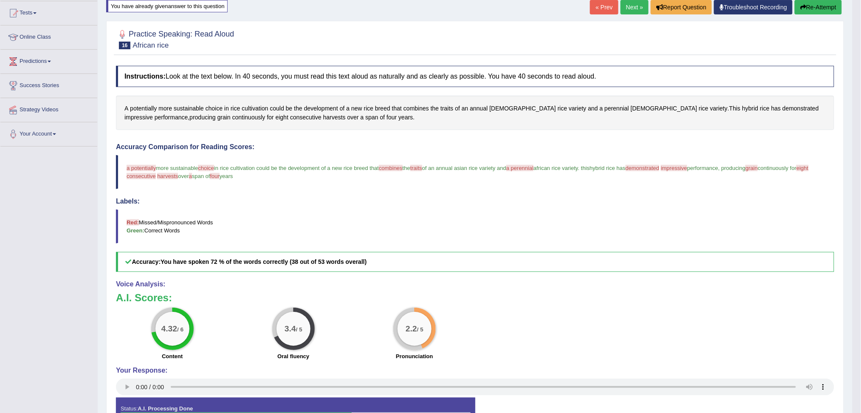
click at [817, 3] on button "Re-Attempt" at bounding box center [818, 7] width 47 height 14
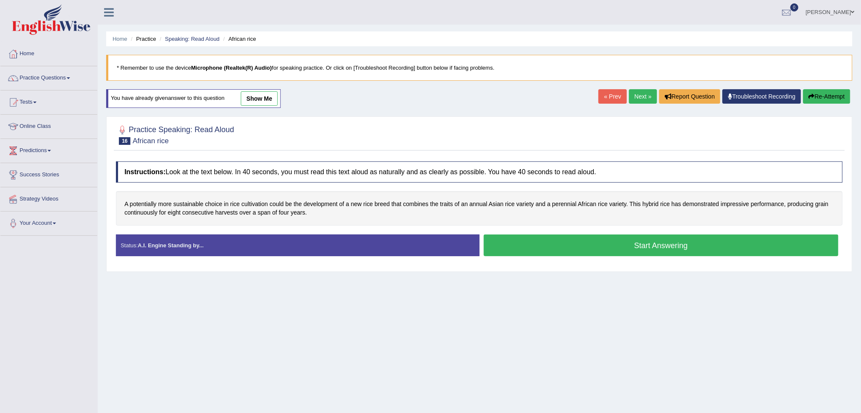
scroll to position [32, 0]
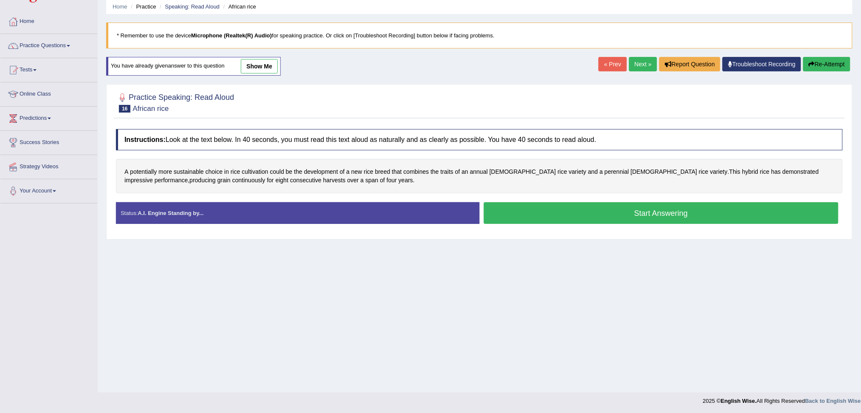
click at [711, 217] on button "Start Answering" at bounding box center [661, 213] width 355 height 22
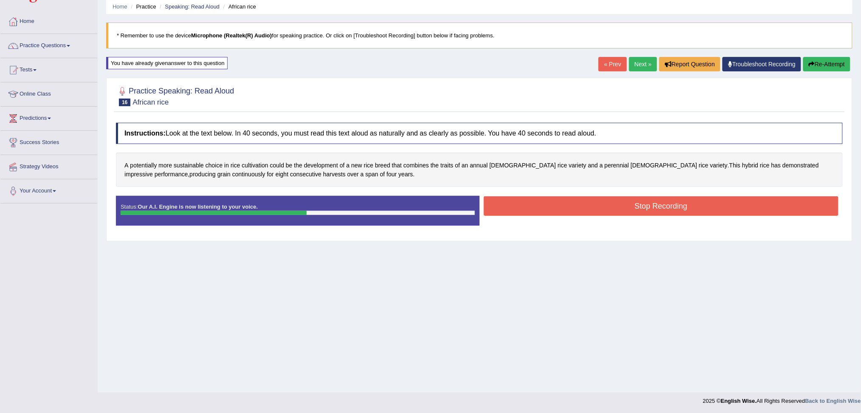
drag, startPoint x: 640, startPoint y: 203, endPoint x: 644, endPoint y: 217, distance: 15.1
click at [640, 201] on button "Stop Recording" at bounding box center [661, 206] width 355 height 20
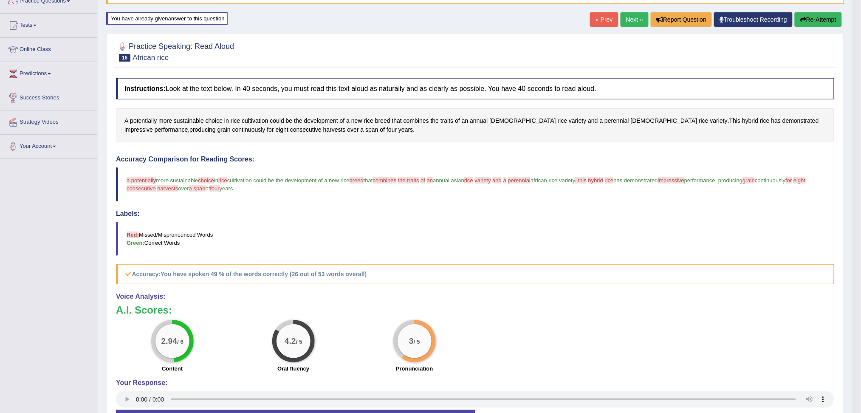
scroll to position [89, 0]
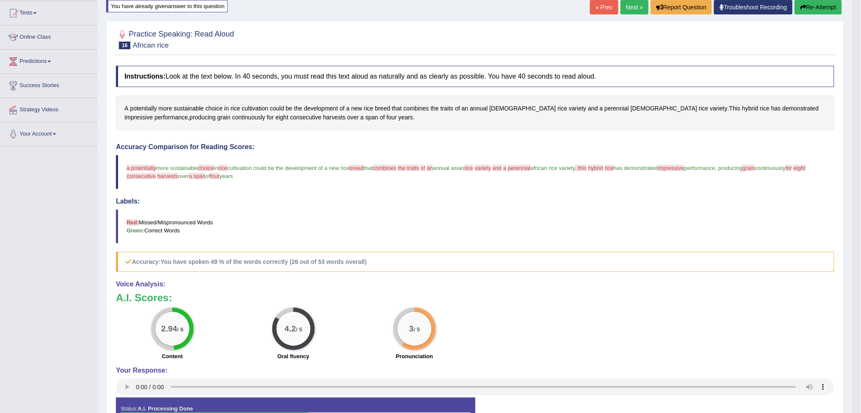
click at [630, 8] on link "Next »" at bounding box center [635, 7] width 28 height 14
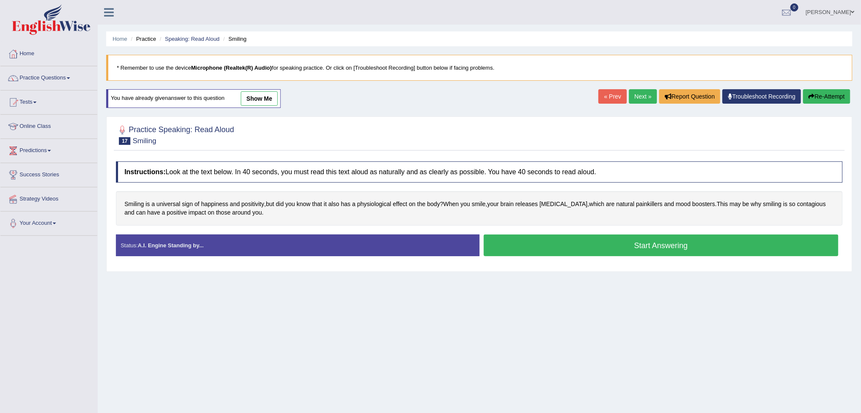
click at [652, 245] on button "Start Answering" at bounding box center [661, 245] width 355 height 22
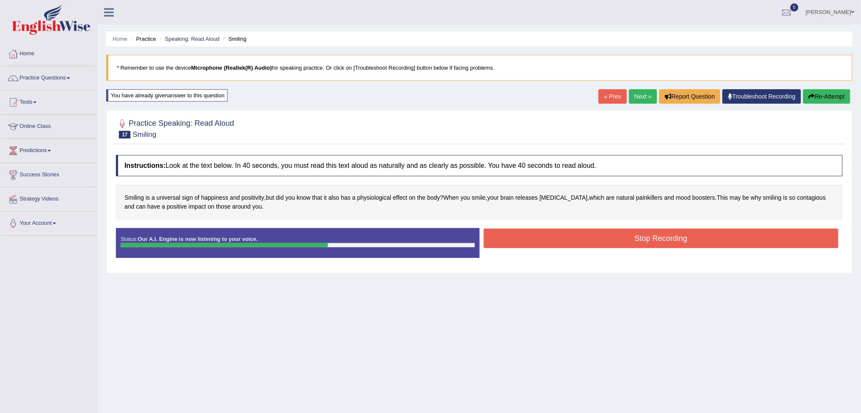
click at [697, 241] on button "Stop Recording" at bounding box center [661, 238] width 355 height 20
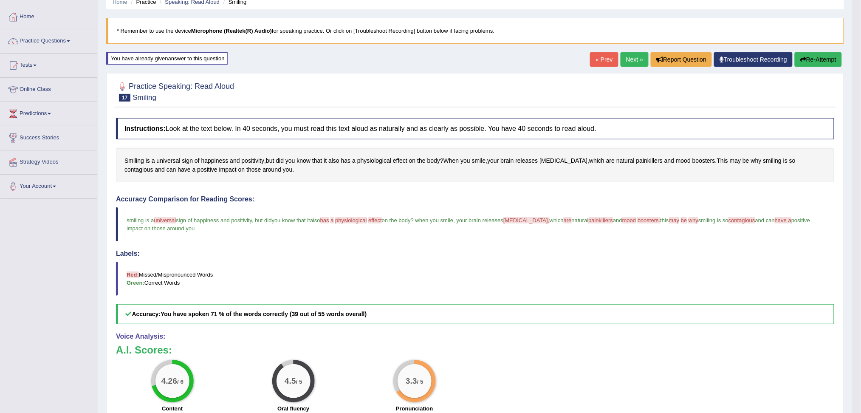
scroll to position [56, 0]
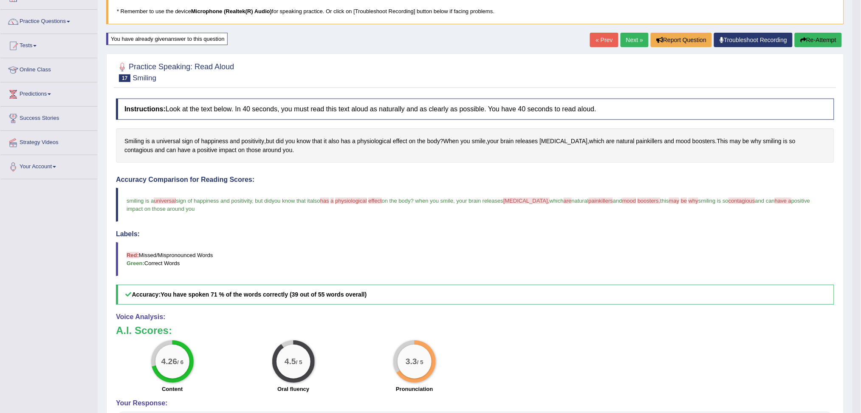
click at [628, 37] on link "Next »" at bounding box center [635, 40] width 28 height 14
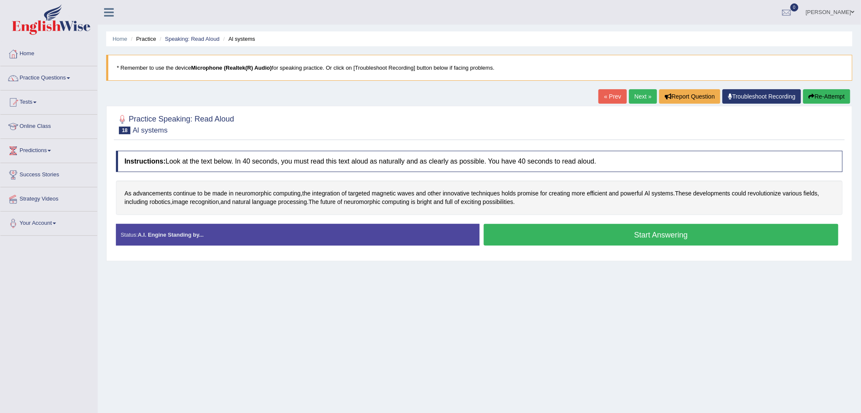
click at [648, 240] on button "Start Answering" at bounding box center [661, 235] width 355 height 22
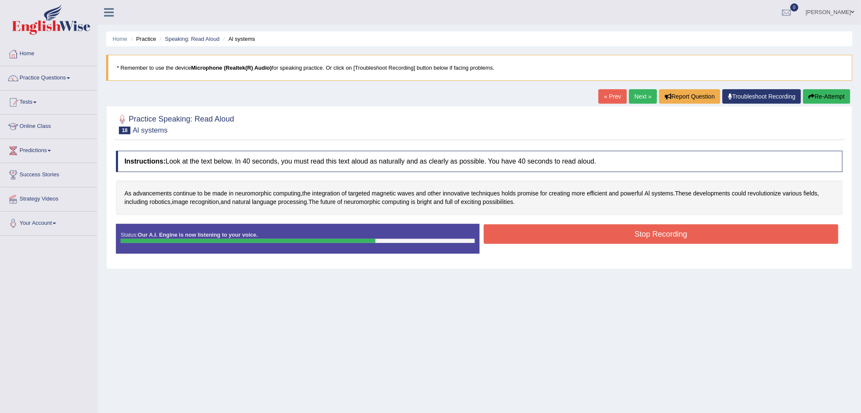
click at [655, 238] on button "Stop Recording" at bounding box center [661, 234] width 355 height 20
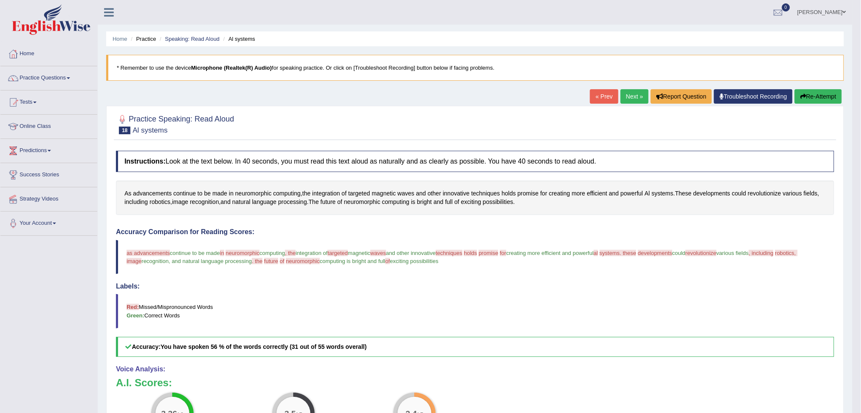
scroll to position [56, 0]
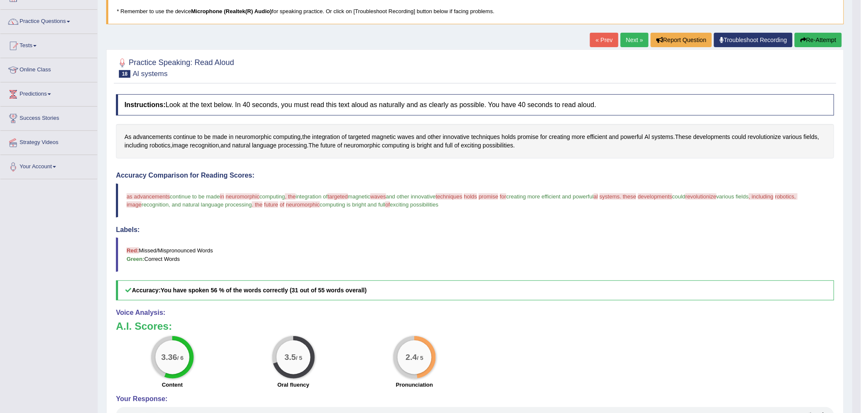
click at [635, 37] on link "Next »" at bounding box center [635, 40] width 28 height 14
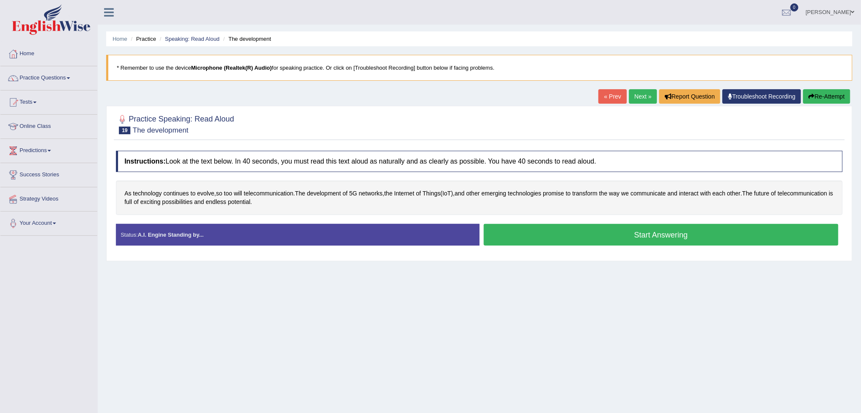
click at [653, 231] on button "Start Answering" at bounding box center [661, 235] width 355 height 22
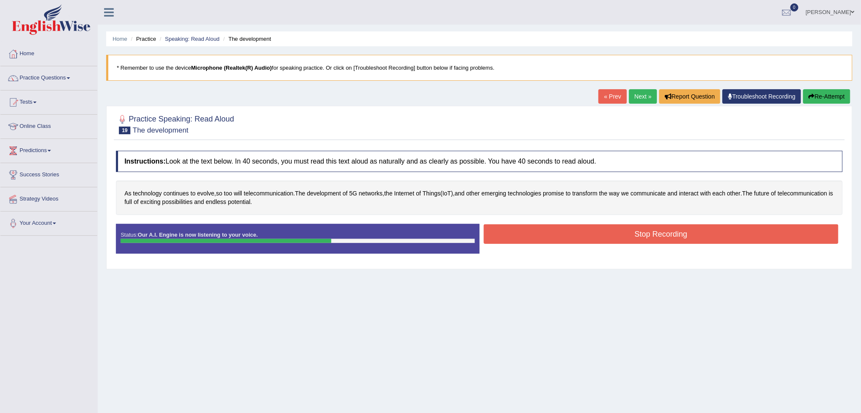
click at [670, 237] on button "Stop Recording" at bounding box center [661, 234] width 355 height 20
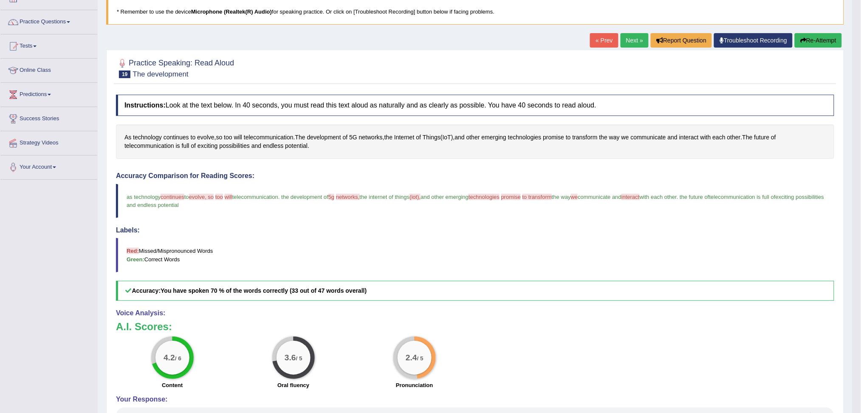
scroll to position [56, 0]
click at [811, 38] on button "Re-Attempt" at bounding box center [818, 40] width 47 height 14
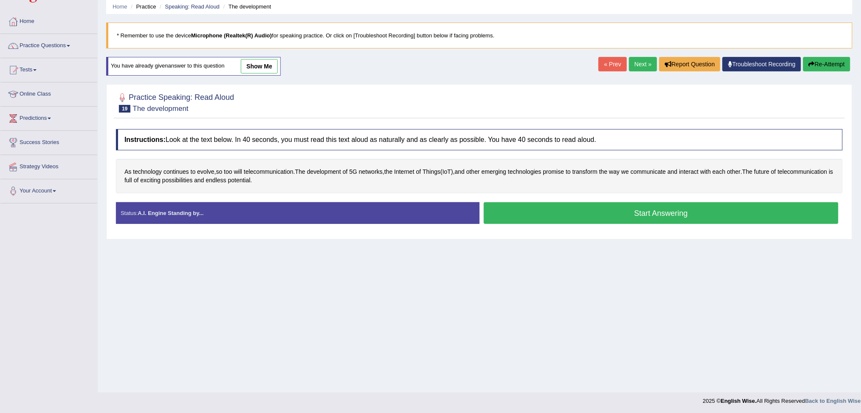
click at [628, 210] on button "Start Answering" at bounding box center [661, 213] width 355 height 22
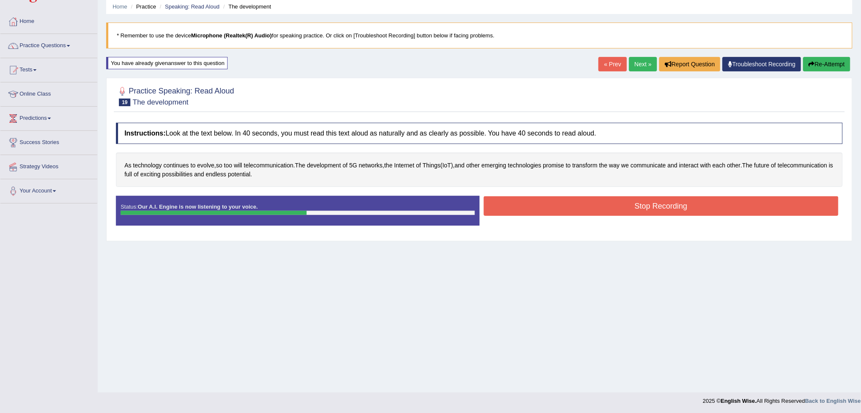
click at [668, 206] on button "Stop Recording" at bounding box center [661, 206] width 355 height 20
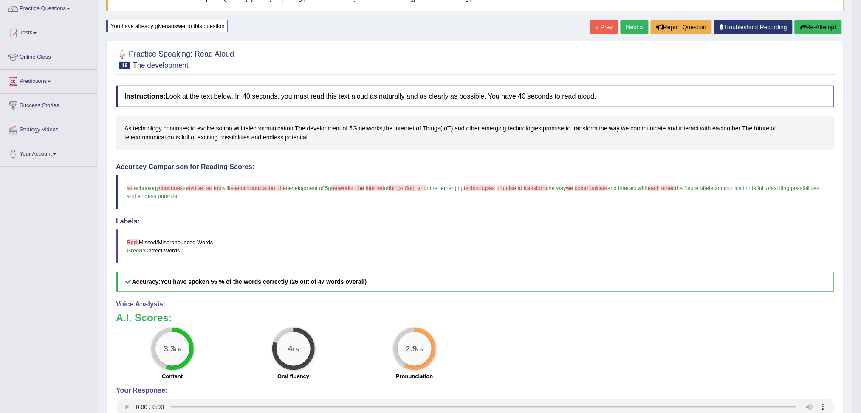
scroll to position [89, 0]
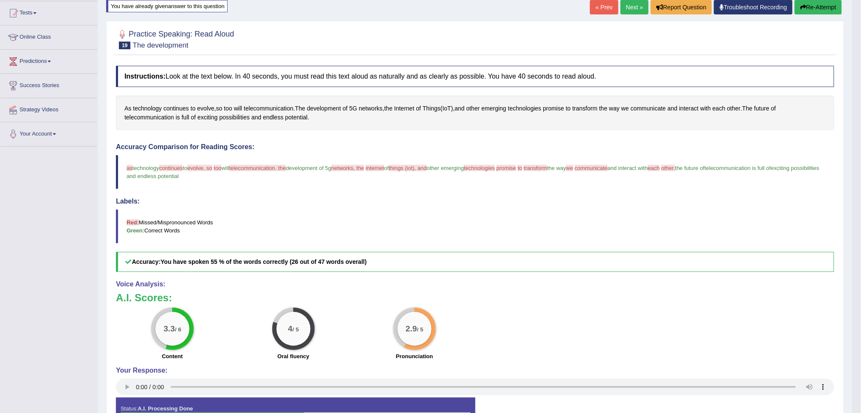
click at [817, 6] on button "Re-Attempt" at bounding box center [818, 7] width 47 height 14
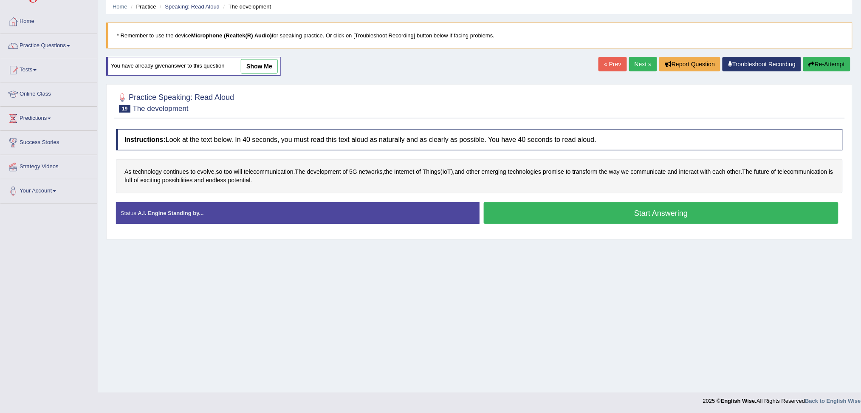
drag, startPoint x: 672, startPoint y: 215, endPoint x: 724, endPoint y: 226, distance: 53.5
click at [678, 218] on button "Start Answering" at bounding box center [661, 213] width 355 height 22
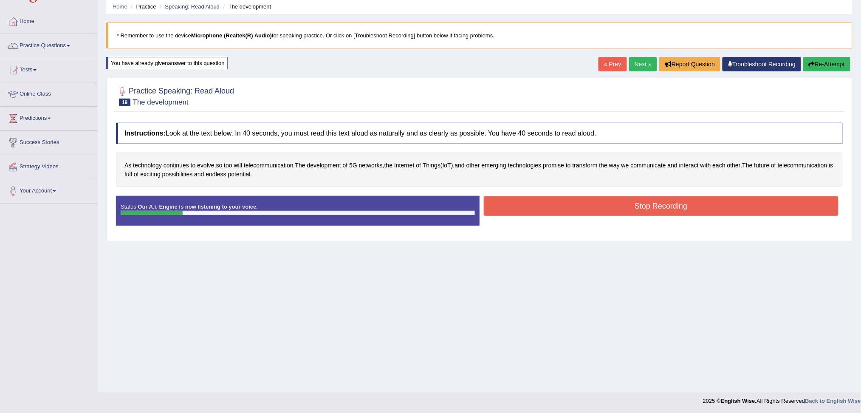
click at [832, 59] on button "Re-Attempt" at bounding box center [826, 64] width 47 height 14
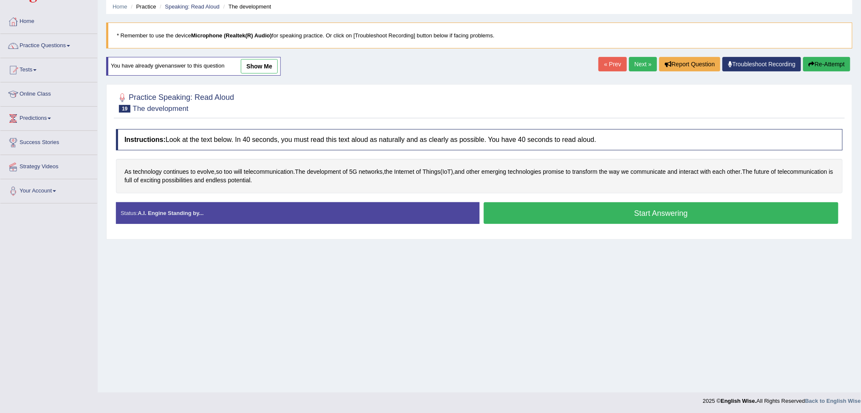
click at [692, 212] on button "Start Answering" at bounding box center [661, 213] width 355 height 22
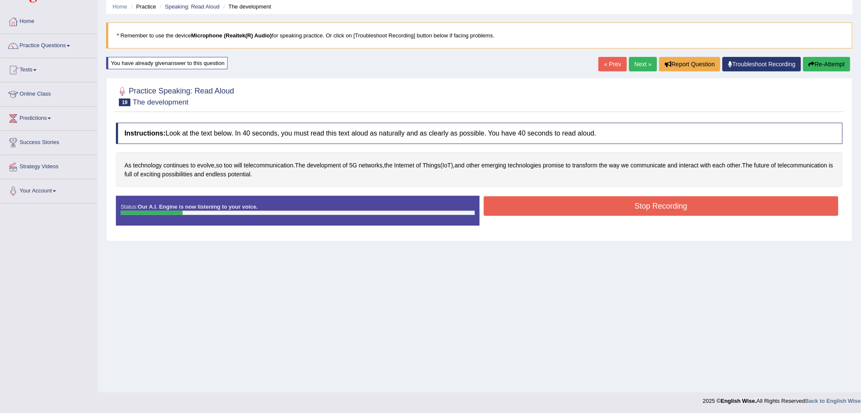
click at [823, 63] on button "Re-Attempt" at bounding box center [826, 64] width 47 height 14
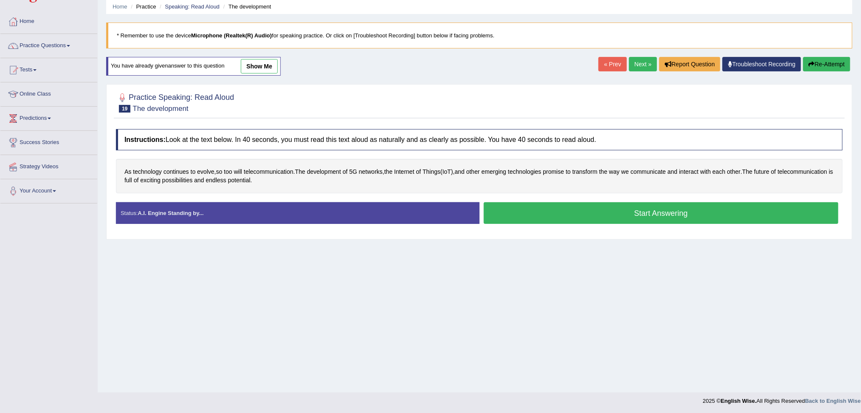
click at [701, 214] on button "Start Answering" at bounding box center [661, 213] width 355 height 22
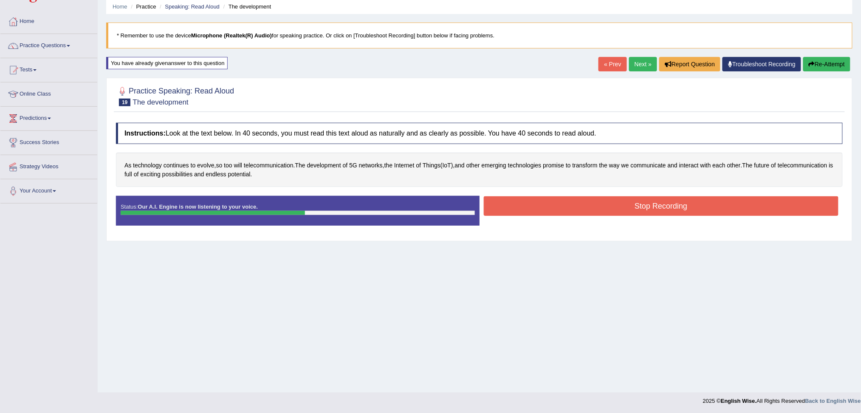
click at [733, 207] on button "Stop Recording" at bounding box center [661, 206] width 355 height 20
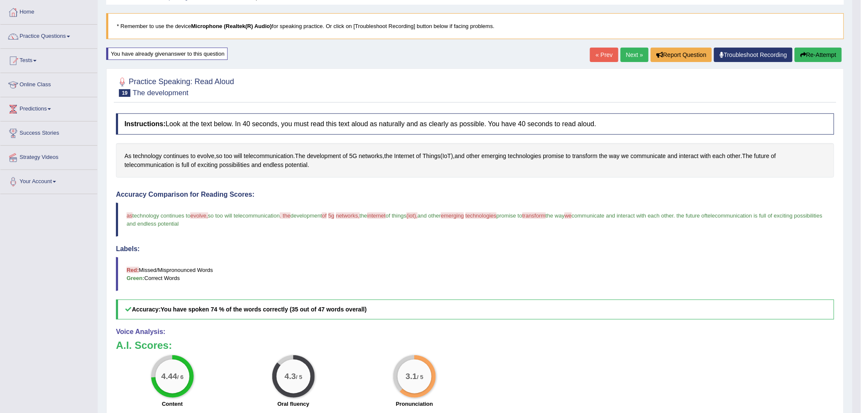
scroll to position [32, 0]
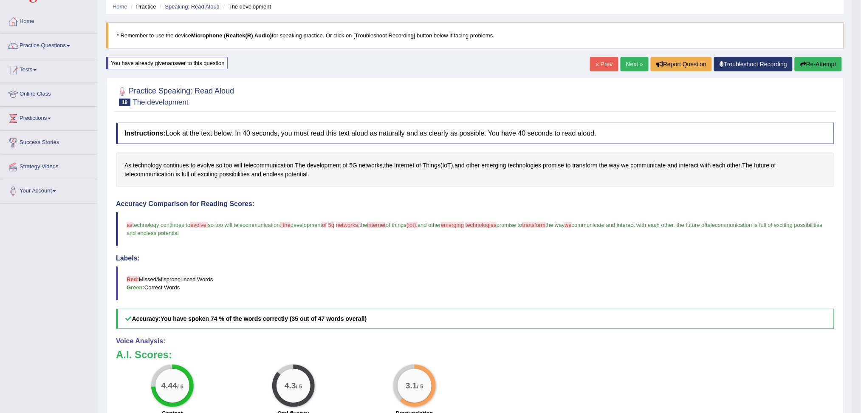
drag, startPoint x: 631, startPoint y: 59, endPoint x: 630, endPoint y: 77, distance: 18.3
click at [631, 59] on link "Next »" at bounding box center [635, 64] width 28 height 14
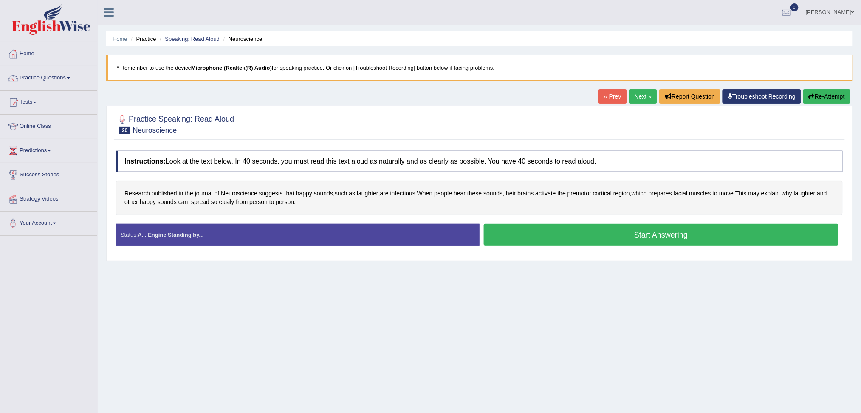
click at [696, 231] on button "Start Answering" at bounding box center [661, 235] width 355 height 22
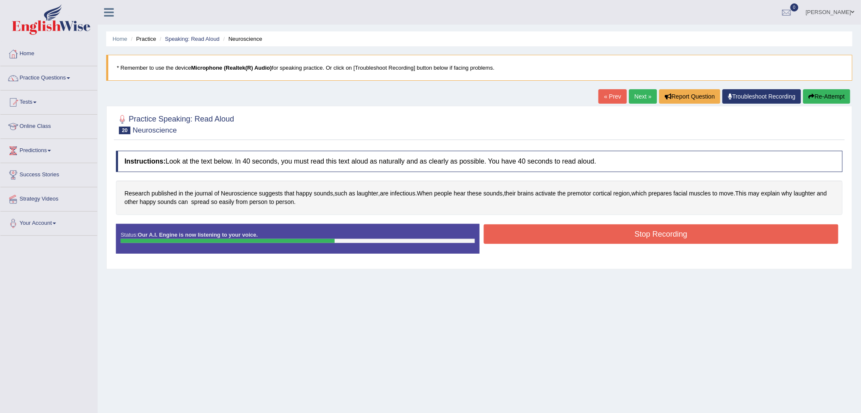
click at [699, 243] on button "Stop Recording" at bounding box center [661, 234] width 355 height 20
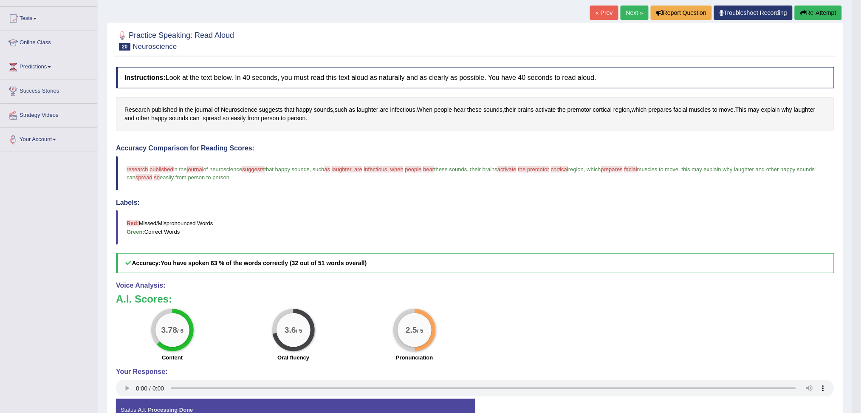
scroll to position [56, 0]
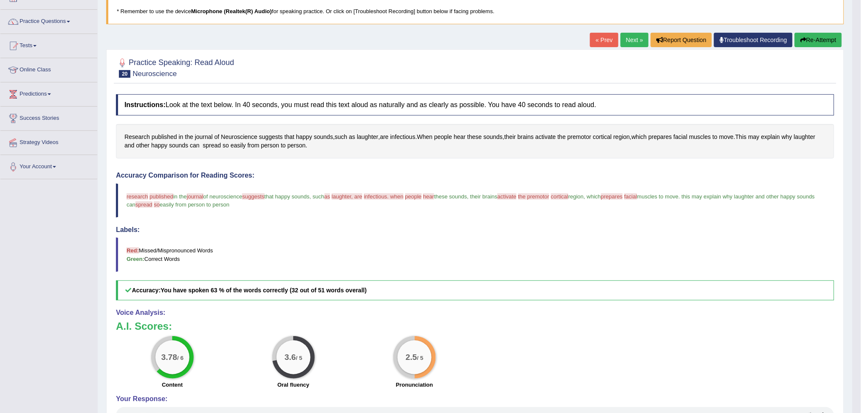
click at [817, 39] on button "Re-Attempt" at bounding box center [818, 40] width 47 height 14
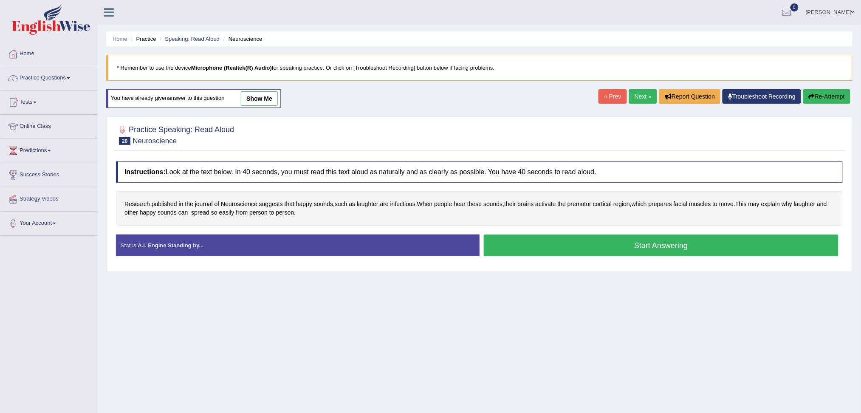
scroll to position [32, 0]
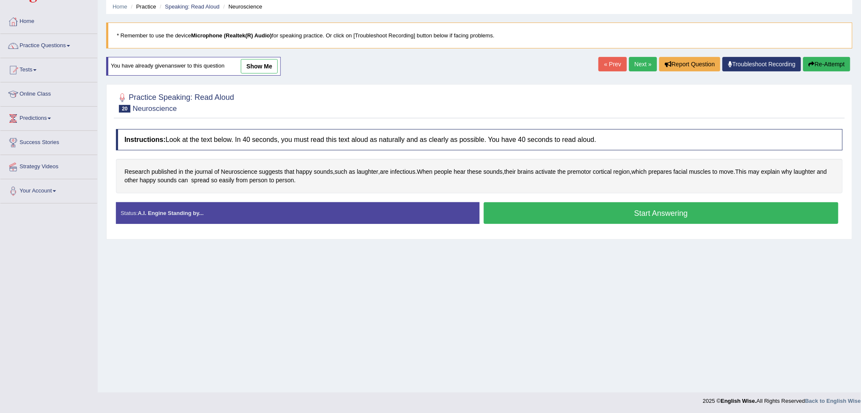
click at [598, 214] on button "Start Answering" at bounding box center [661, 213] width 355 height 22
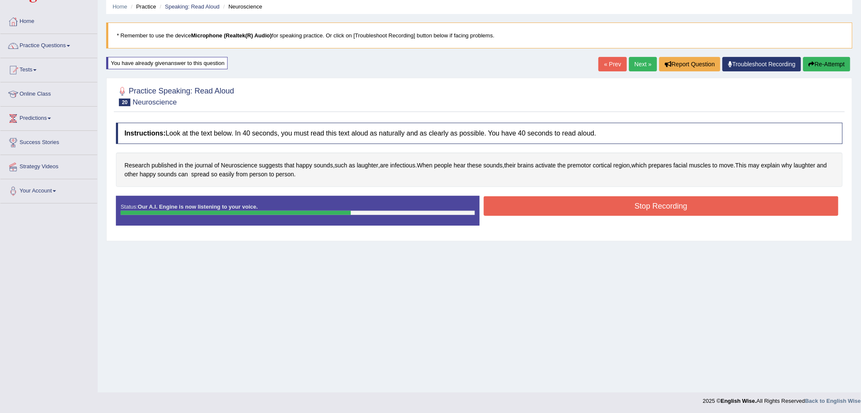
click at [636, 206] on button "Stop Recording" at bounding box center [661, 206] width 355 height 20
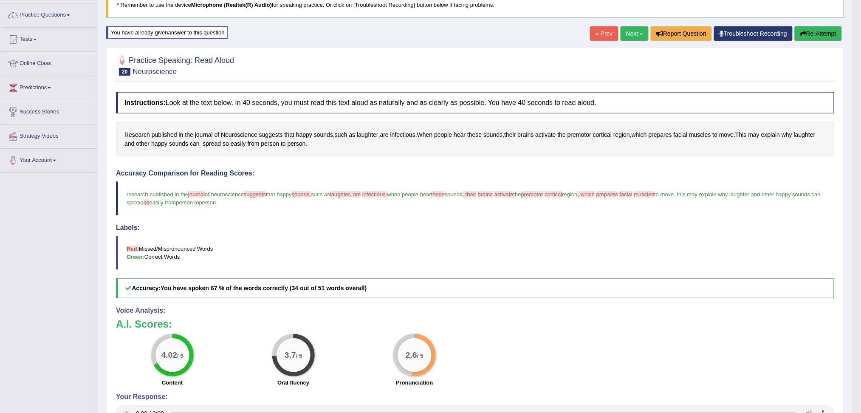
scroll to position [89, 0]
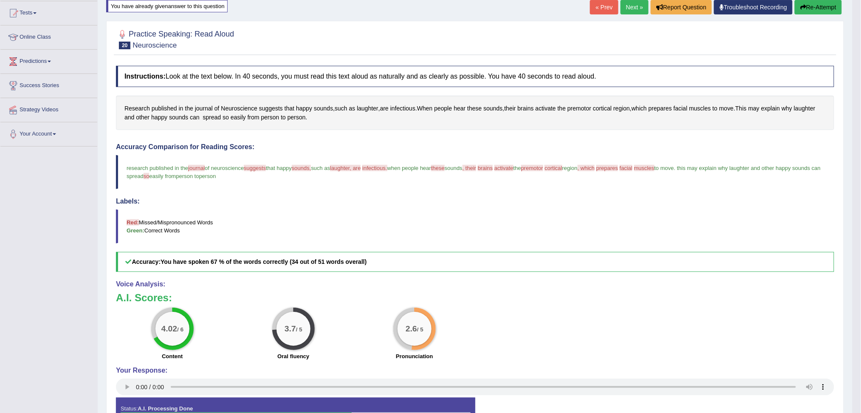
click at [827, 6] on button "Re-Attempt" at bounding box center [818, 7] width 47 height 14
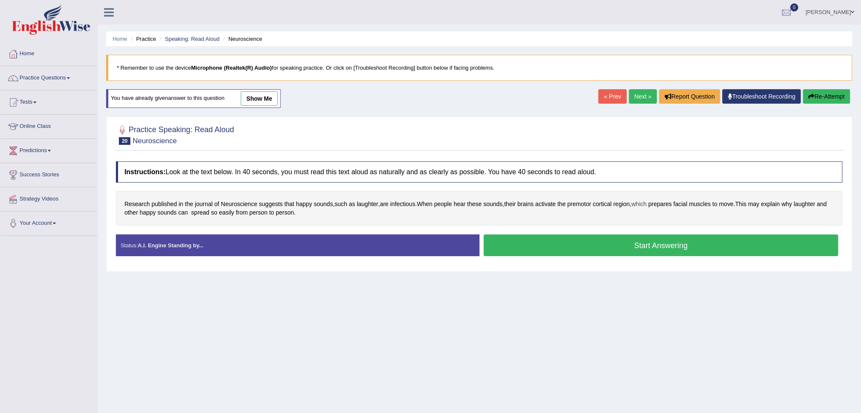
scroll to position [32, 0]
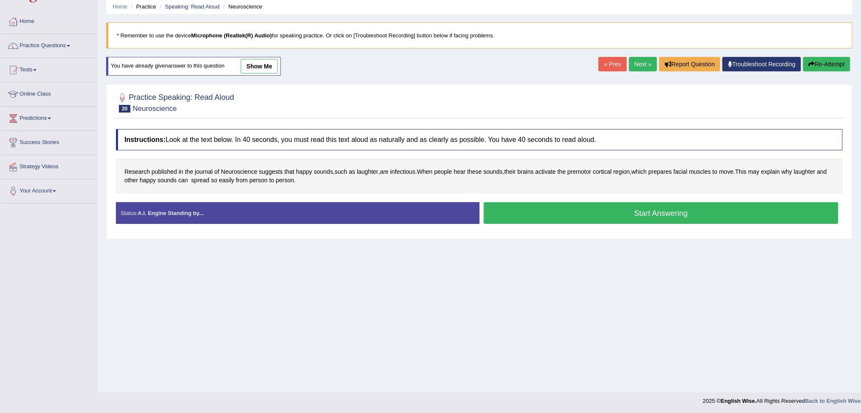
drag, startPoint x: 655, startPoint y: 214, endPoint x: 786, endPoint y: 361, distance: 195.8
click at [656, 216] on button "Start Answering" at bounding box center [661, 213] width 355 height 22
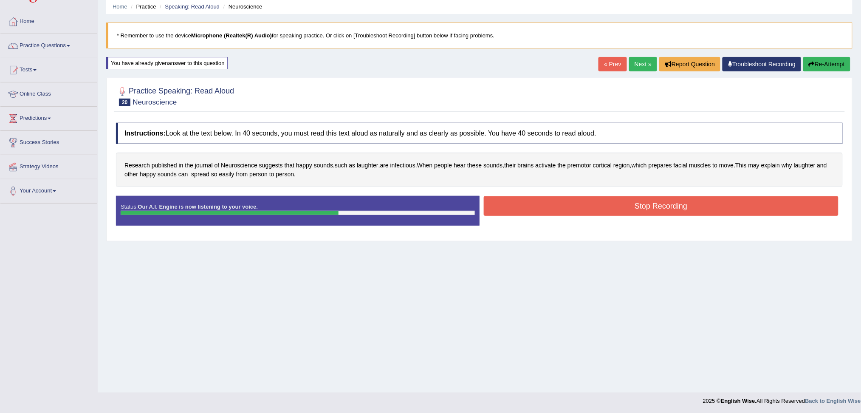
click at [701, 203] on button "Stop Recording" at bounding box center [661, 206] width 355 height 20
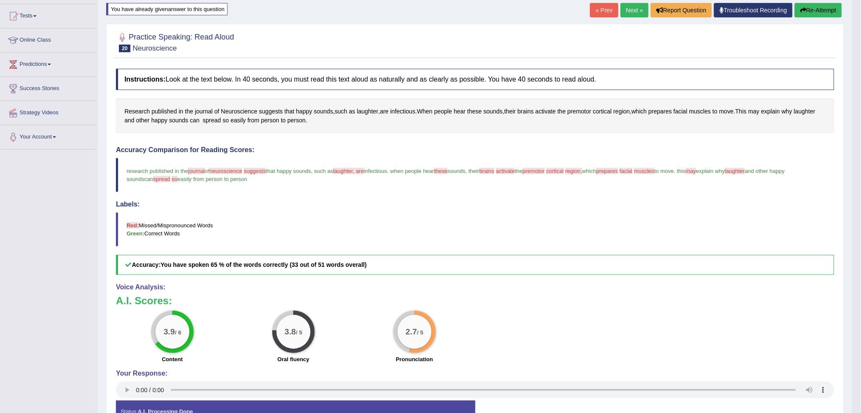
scroll to position [89, 0]
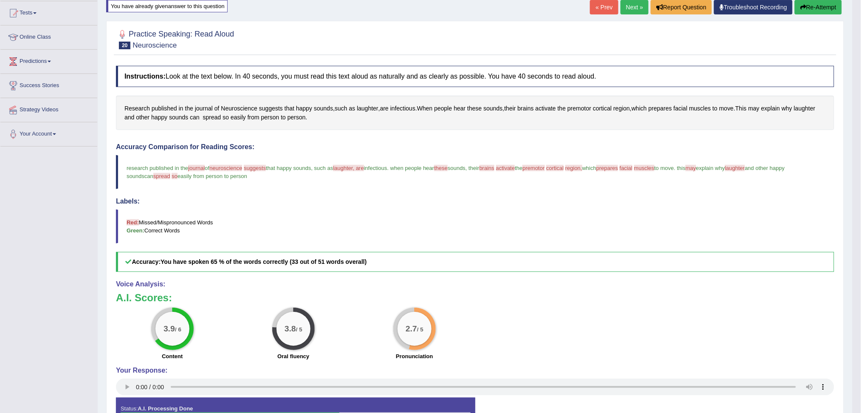
click at [630, 8] on link "Next »" at bounding box center [635, 7] width 28 height 14
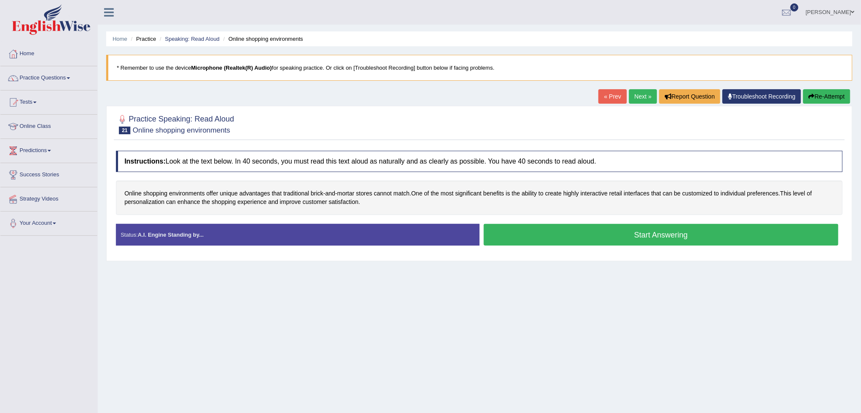
click at [663, 234] on button "Start Answering" at bounding box center [661, 235] width 355 height 22
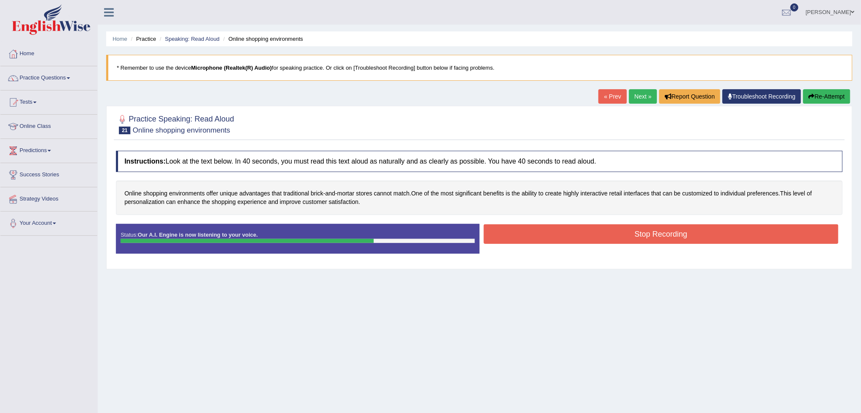
click at [699, 239] on button "Stop Recording" at bounding box center [661, 234] width 355 height 20
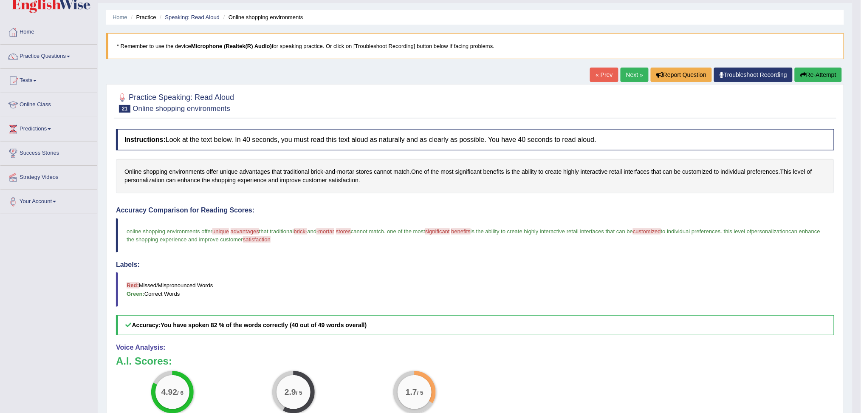
scroll to position [56, 0]
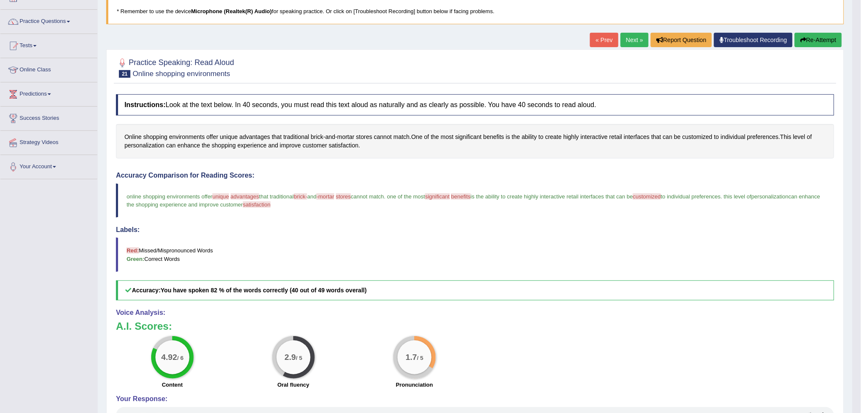
click at [821, 46] on button "Re-Attempt" at bounding box center [818, 40] width 47 height 14
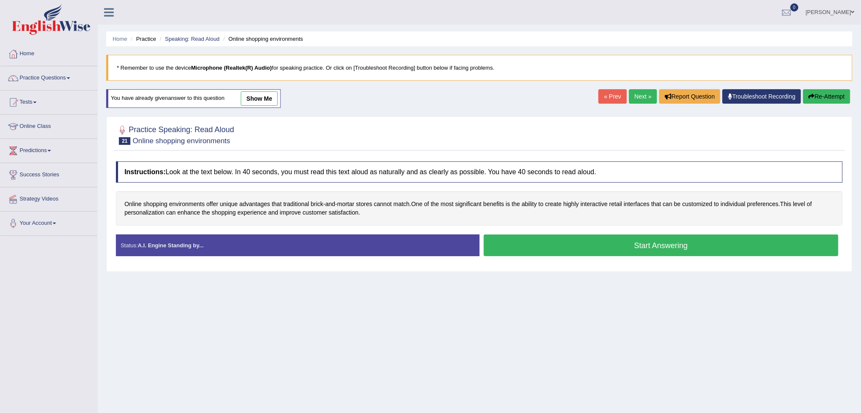
scroll to position [32, 0]
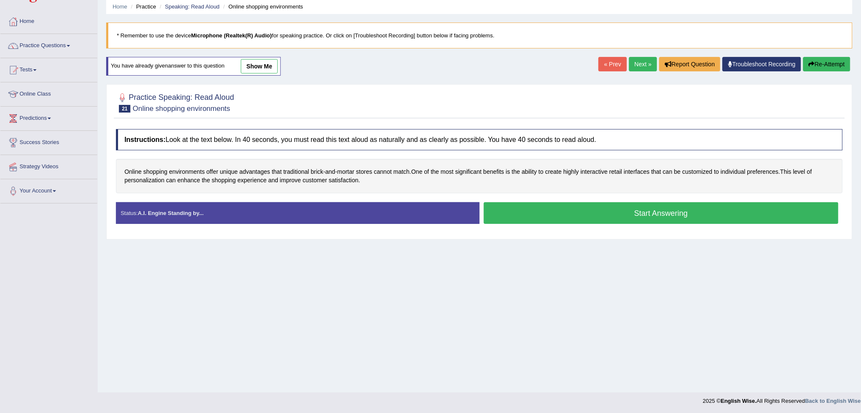
click at [692, 217] on button "Start Answering" at bounding box center [661, 213] width 355 height 22
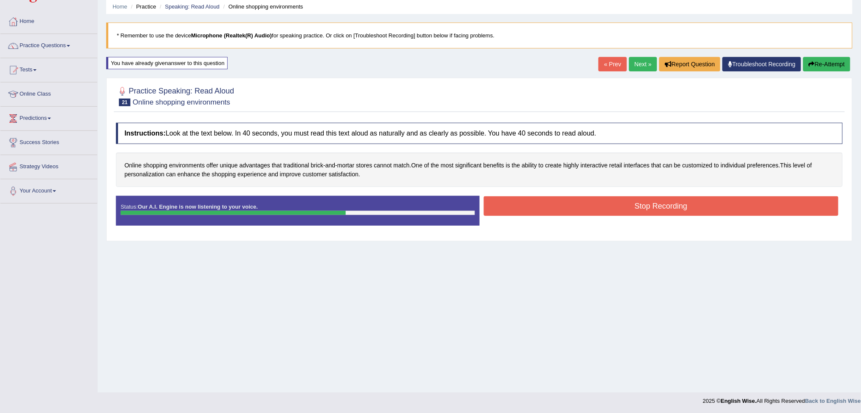
click at [658, 210] on button "Stop Recording" at bounding box center [661, 206] width 355 height 20
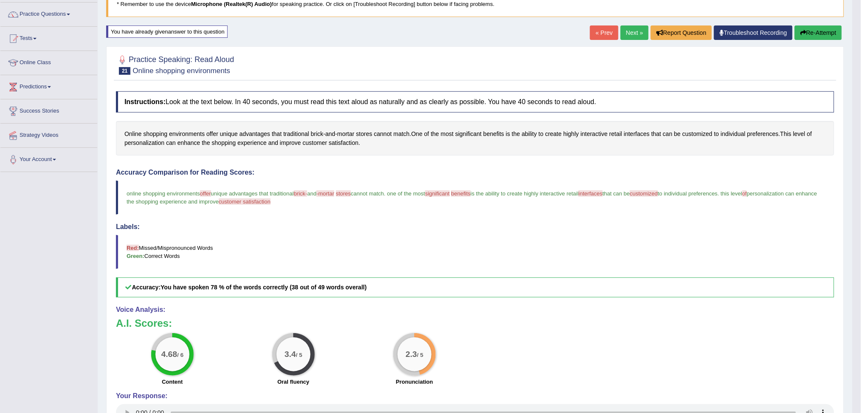
scroll to position [89, 0]
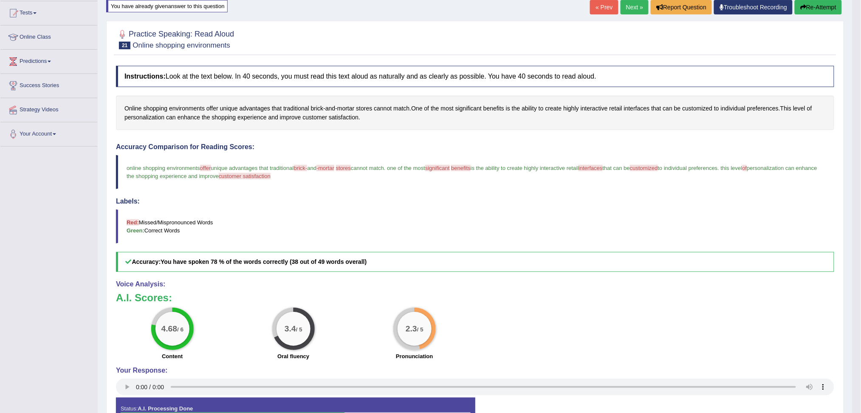
click at [827, 7] on button "Re-Attempt" at bounding box center [818, 7] width 47 height 14
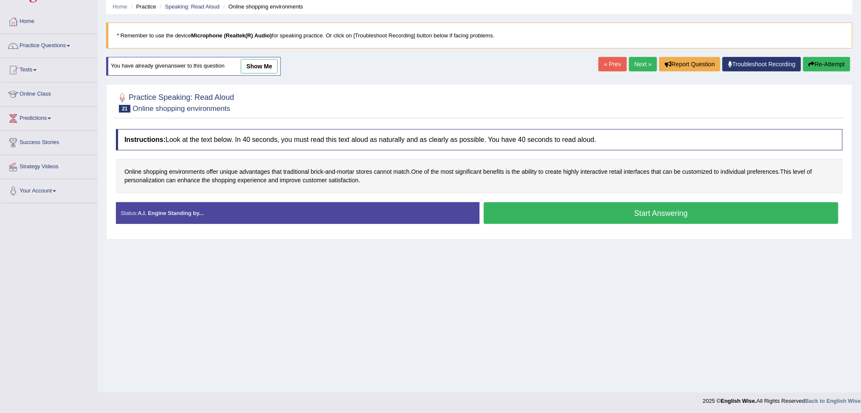
click at [590, 214] on button "Start Answering" at bounding box center [661, 213] width 355 height 22
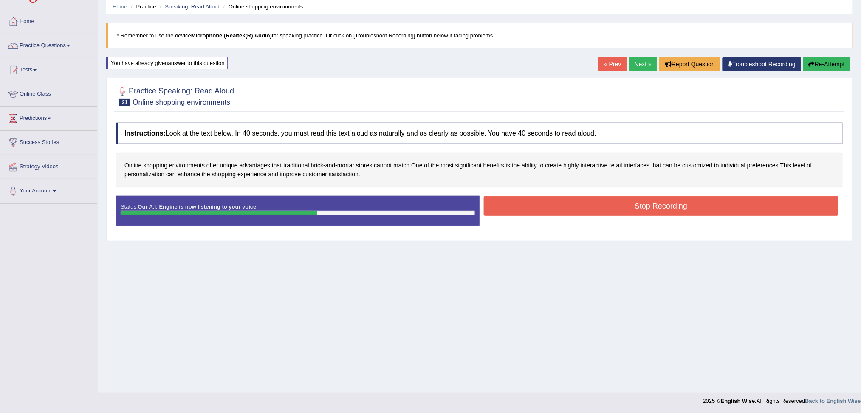
click at [702, 200] on button "Stop Recording" at bounding box center [661, 206] width 355 height 20
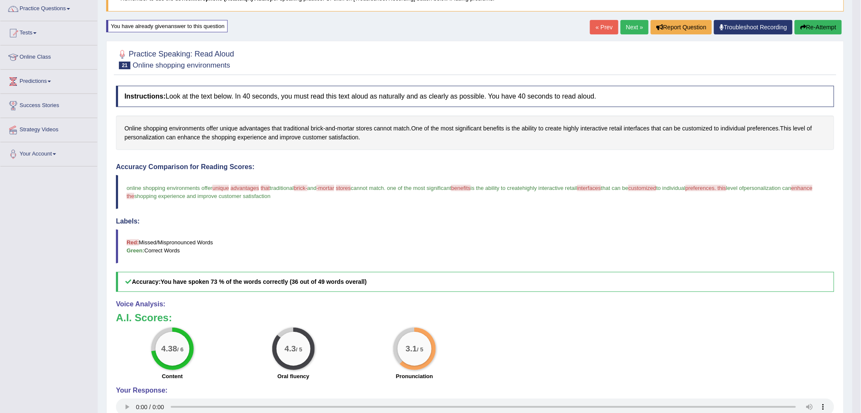
scroll to position [89, 0]
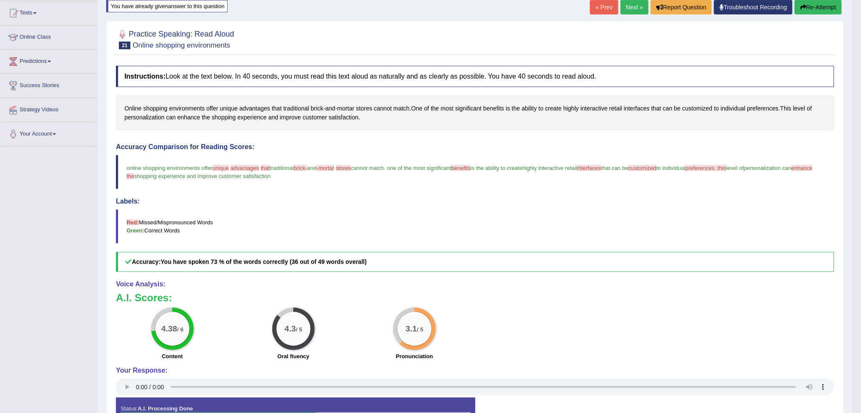
click at [631, 7] on link "Next »" at bounding box center [635, 7] width 28 height 14
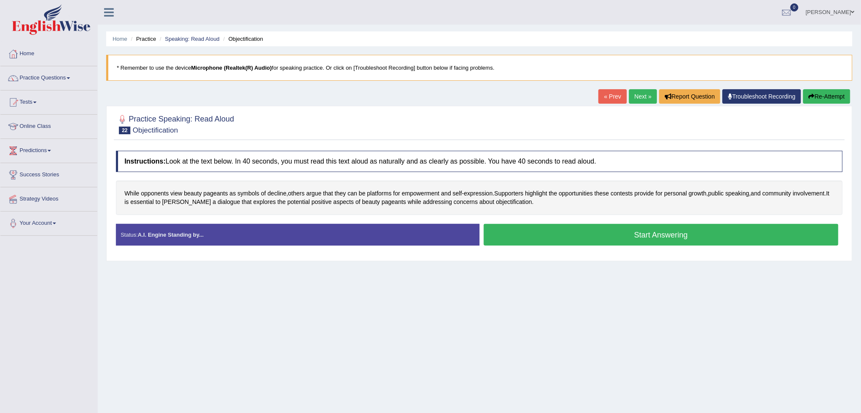
click at [641, 237] on button "Start Answering" at bounding box center [661, 235] width 355 height 22
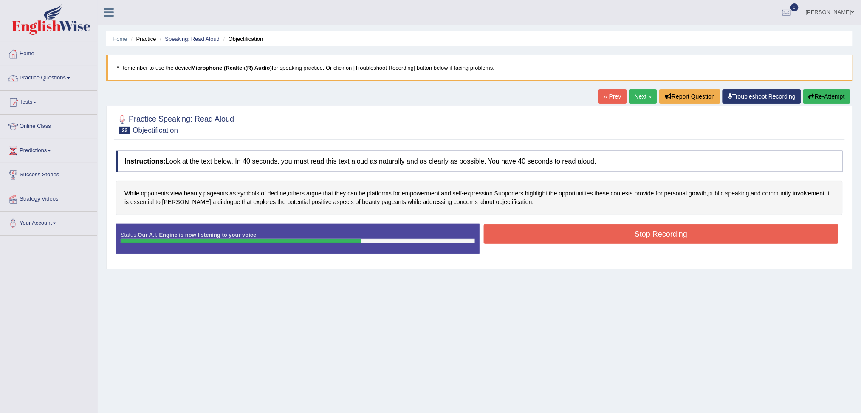
click at [690, 234] on button "Stop Recording" at bounding box center [661, 234] width 355 height 20
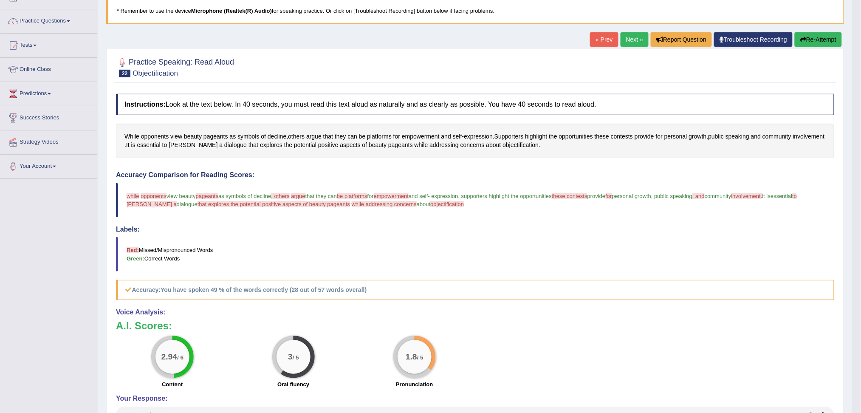
scroll to position [56, 0]
click at [818, 39] on button "Re-Attempt" at bounding box center [818, 40] width 47 height 14
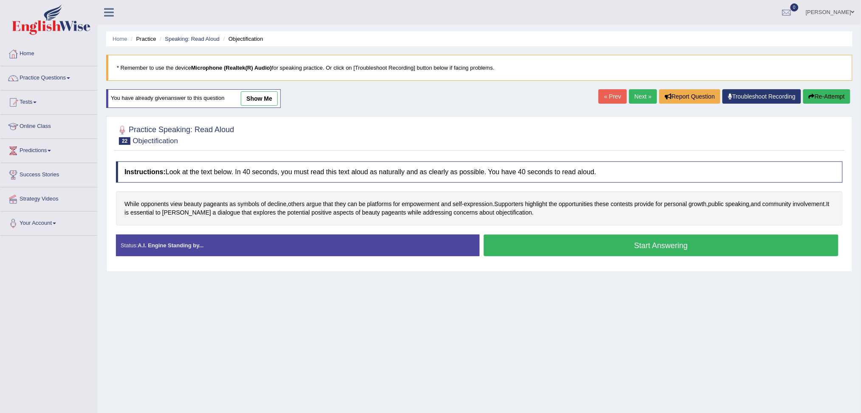
scroll to position [32, 0]
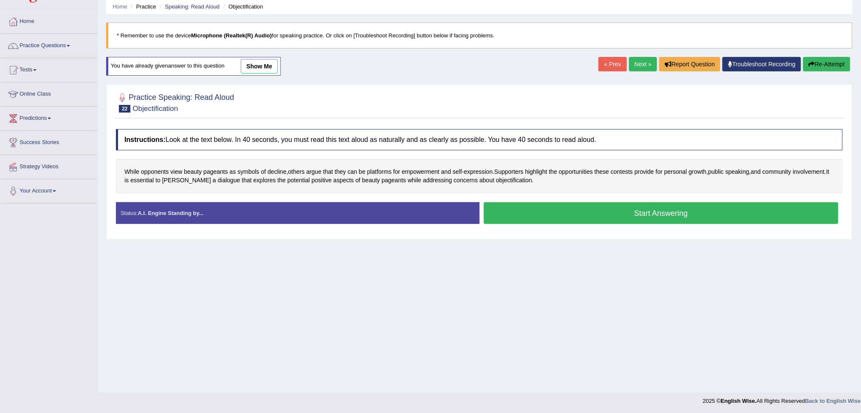
click at [604, 223] on div "Start Answering" at bounding box center [662, 214] width 364 height 24
click at [666, 209] on button "Start Answering" at bounding box center [661, 213] width 355 height 22
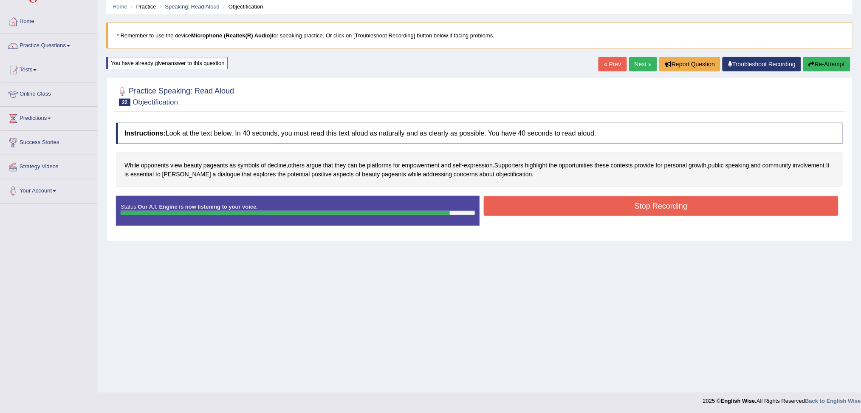
click at [682, 208] on button "Stop Recording" at bounding box center [661, 206] width 355 height 20
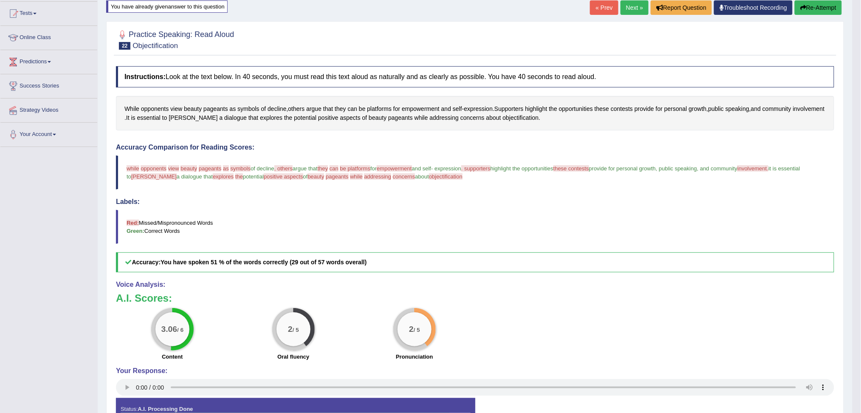
scroll to position [89, 0]
click at [815, 3] on button "Re-Attempt" at bounding box center [818, 7] width 47 height 14
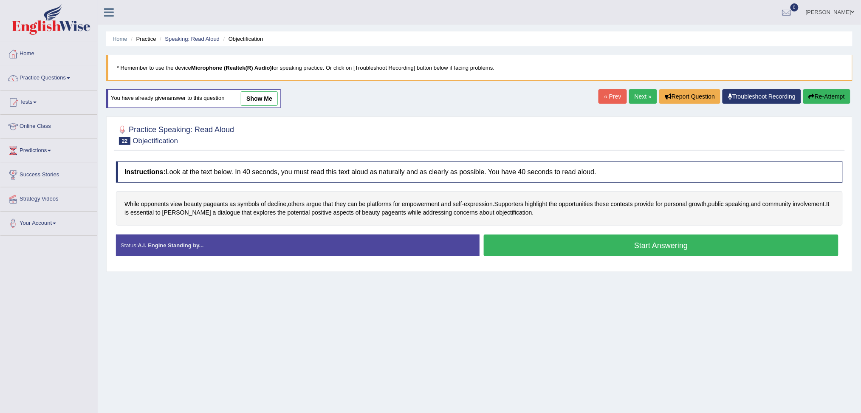
scroll to position [32, 0]
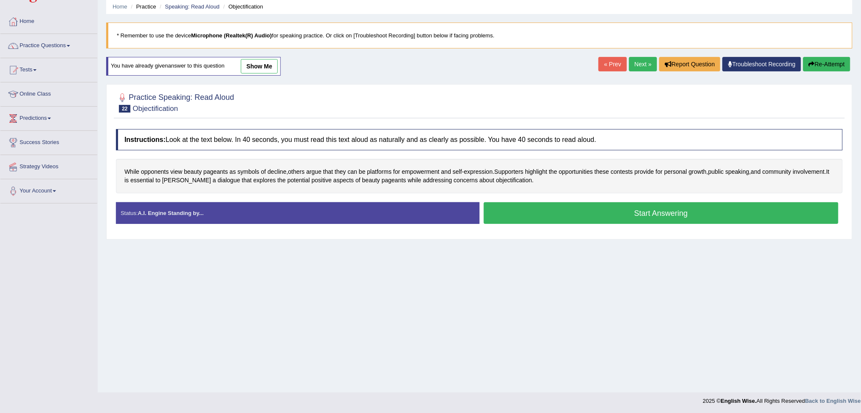
click at [629, 209] on button "Start Answering" at bounding box center [661, 213] width 355 height 22
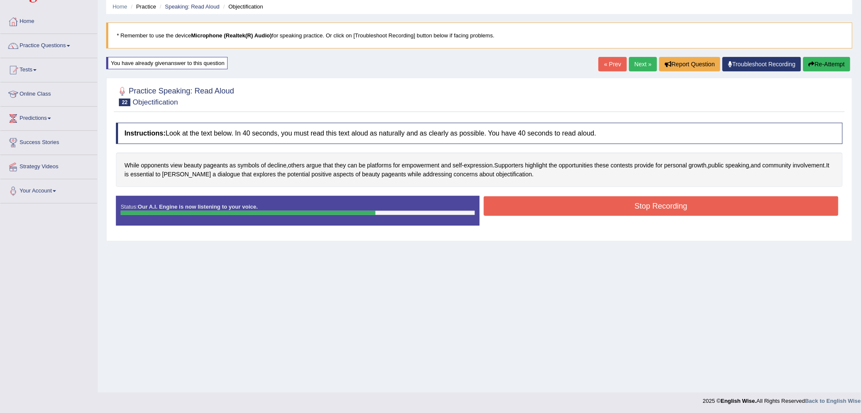
click at [697, 216] on div "Stop Recording" at bounding box center [662, 207] width 364 height 22
click at [723, 214] on button "Stop Recording" at bounding box center [661, 206] width 355 height 20
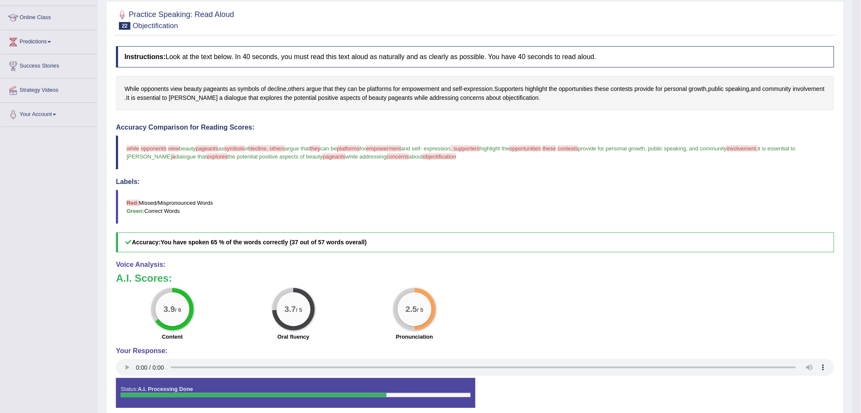
scroll to position [89, 0]
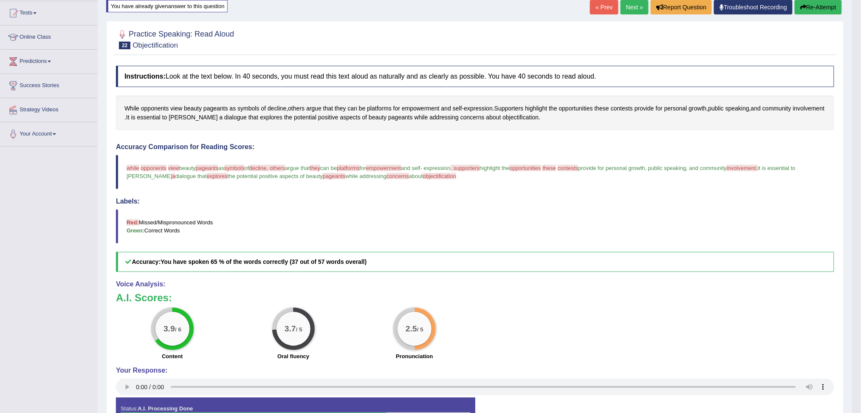
click at [627, 6] on link "Next »" at bounding box center [635, 7] width 28 height 14
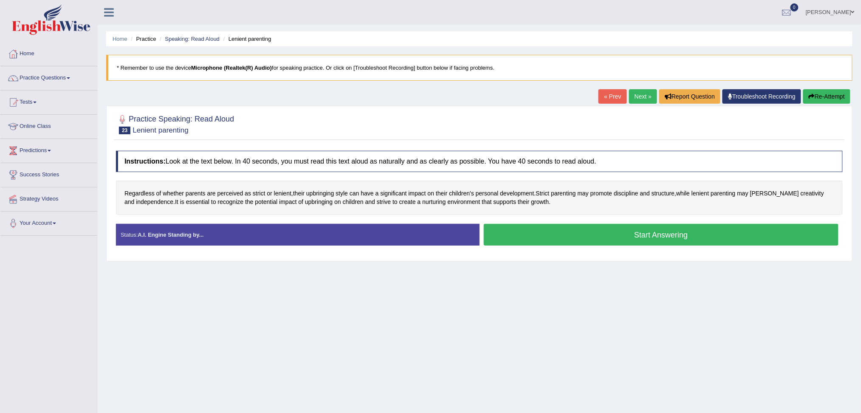
drag, startPoint x: 657, startPoint y: 234, endPoint x: 669, endPoint y: 300, distance: 67.8
click at [657, 235] on button "Start Answering" at bounding box center [661, 235] width 355 height 22
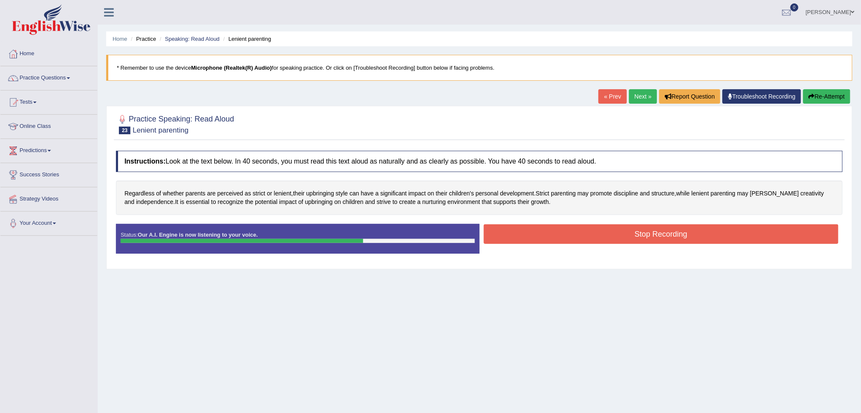
click at [678, 242] on button "Stop Recording" at bounding box center [661, 234] width 355 height 20
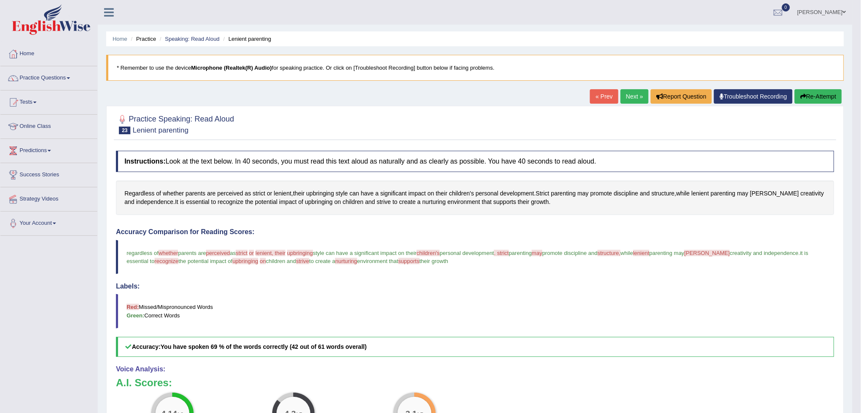
click at [631, 96] on link "Next »" at bounding box center [635, 96] width 28 height 14
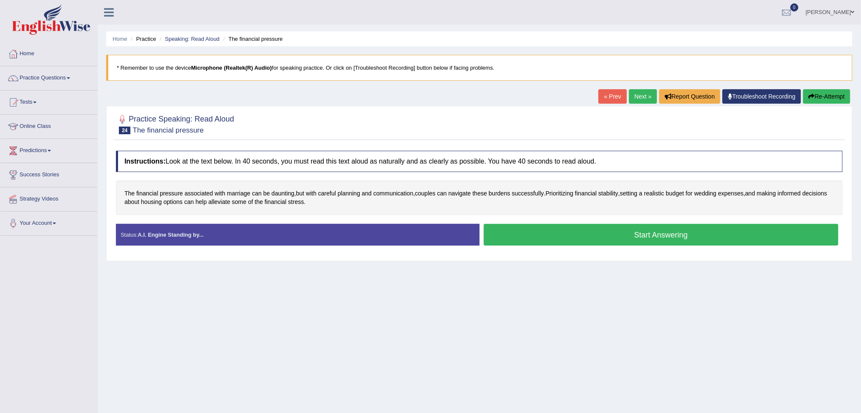
click at [661, 237] on button "Start Answering" at bounding box center [661, 235] width 355 height 22
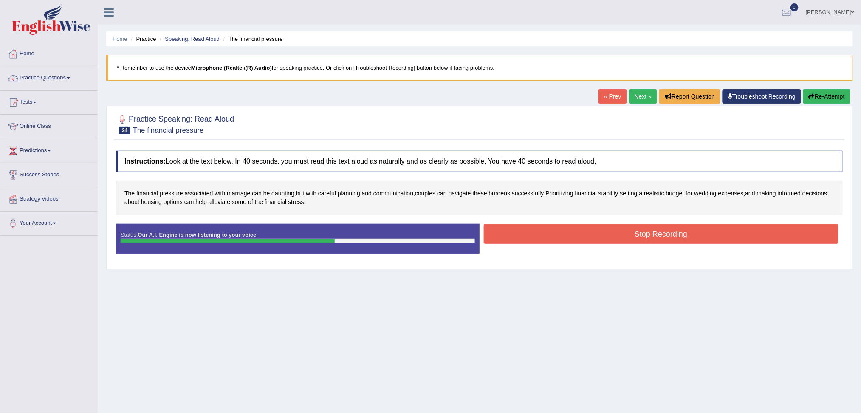
click at [657, 230] on button "Stop Recording" at bounding box center [661, 234] width 355 height 20
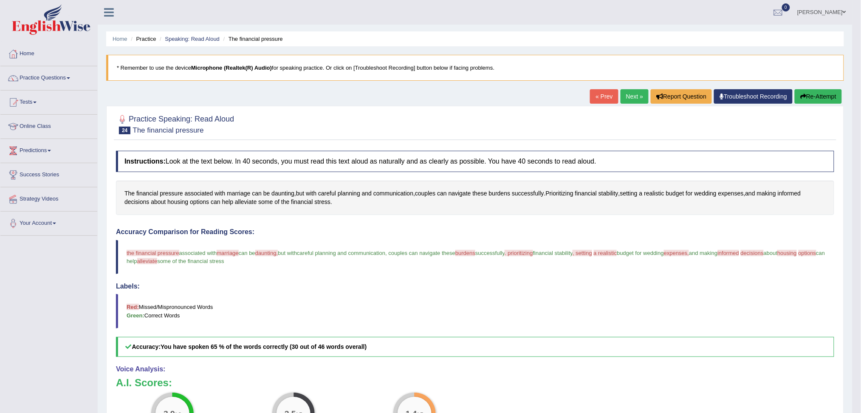
click at [812, 99] on button "Re-Attempt" at bounding box center [818, 96] width 47 height 14
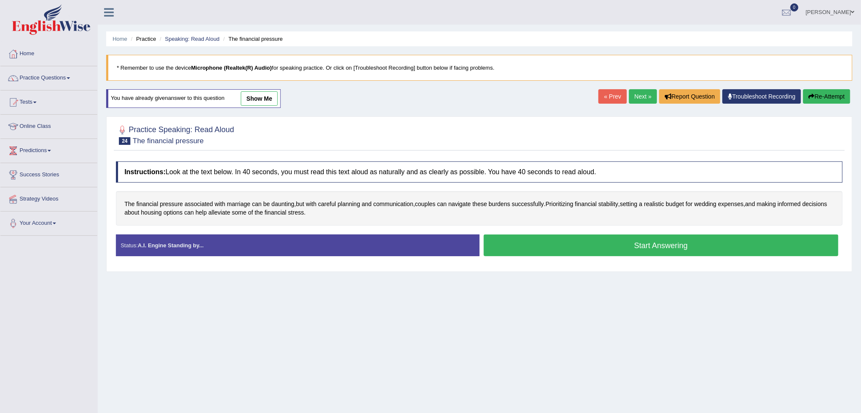
click at [652, 248] on button "Start Answering" at bounding box center [661, 245] width 355 height 22
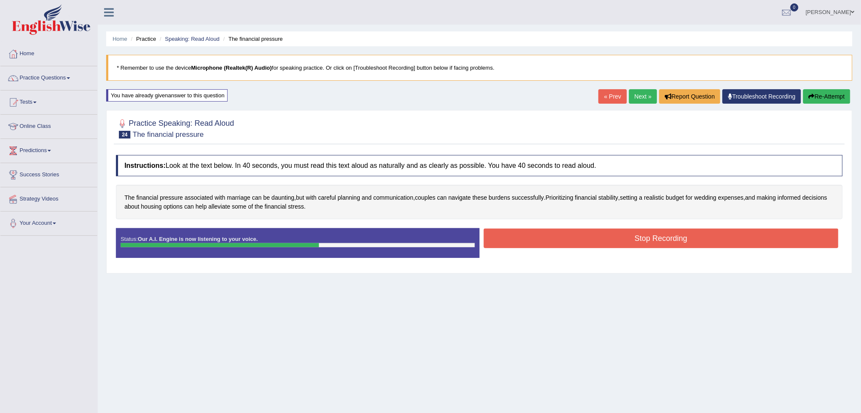
click at [658, 242] on button "Stop Recording" at bounding box center [661, 238] width 355 height 20
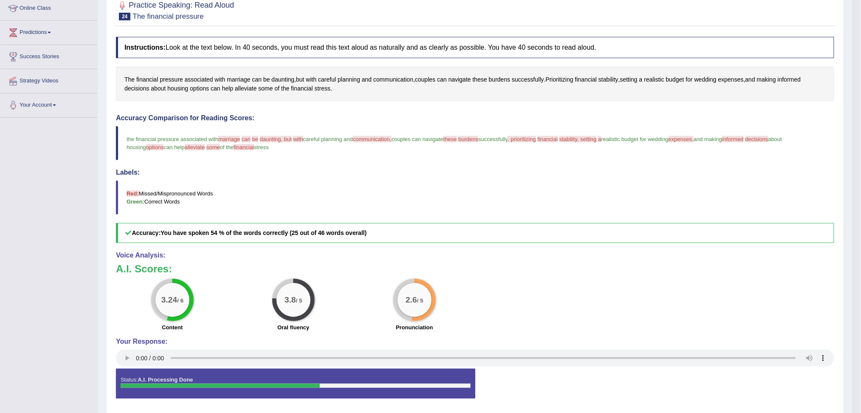
scroll to position [92, 0]
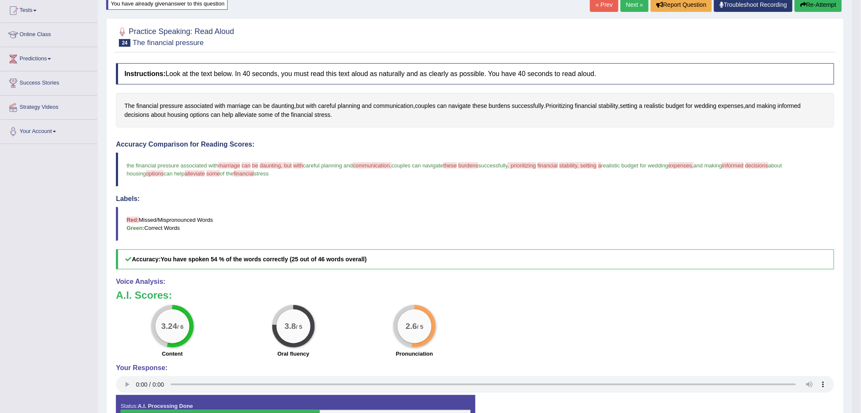
click at [815, 1] on button "Re-Attempt" at bounding box center [818, 4] width 47 height 14
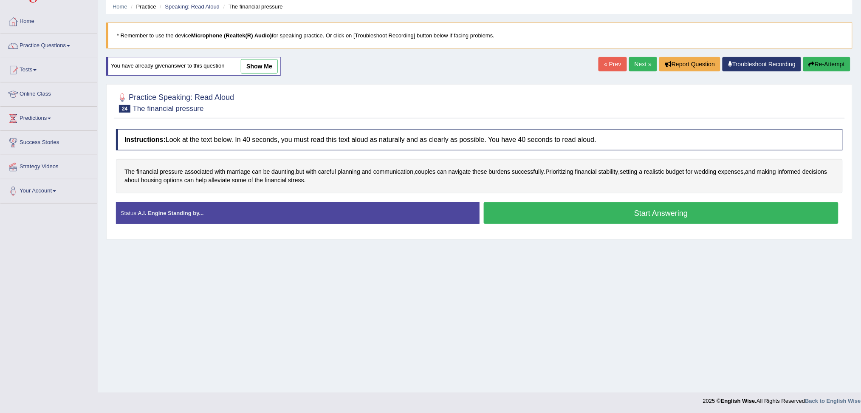
click at [643, 216] on button "Start Answering" at bounding box center [661, 213] width 355 height 22
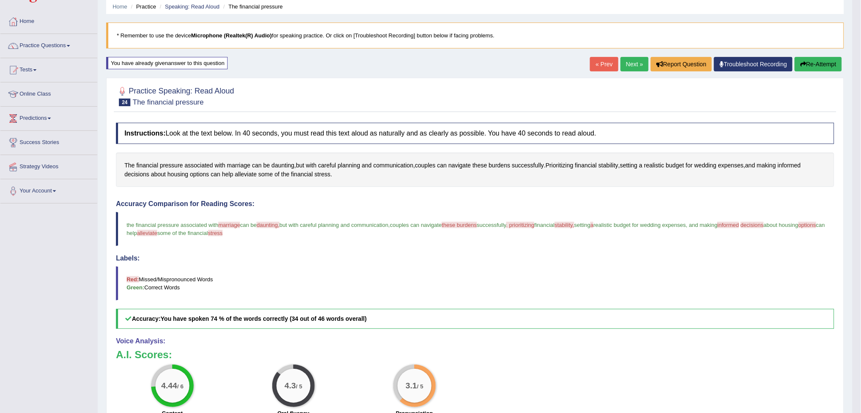
click at [632, 61] on link "Next »" at bounding box center [635, 64] width 28 height 14
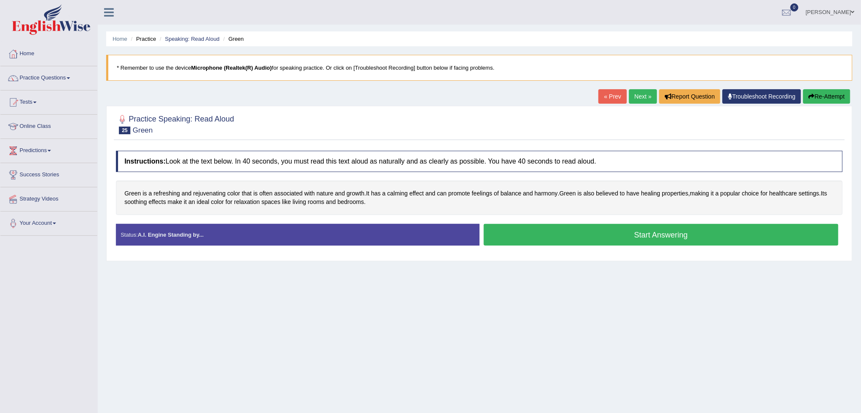
click at [680, 240] on button "Start Answering" at bounding box center [661, 235] width 355 height 22
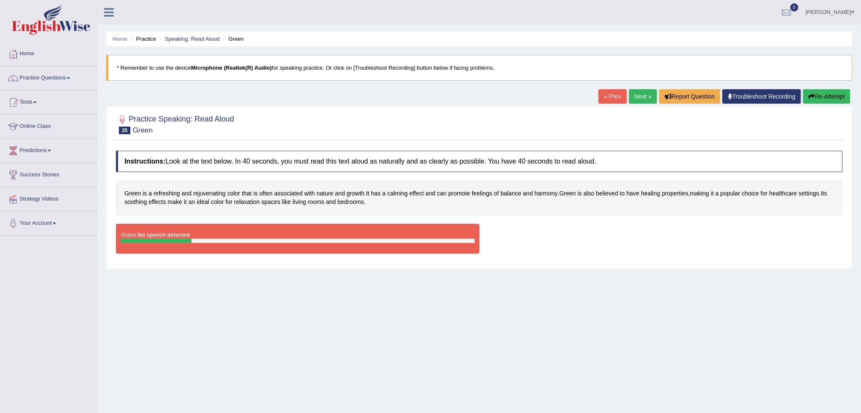
click at [831, 97] on button "Re-Attempt" at bounding box center [826, 96] width 47 height 14
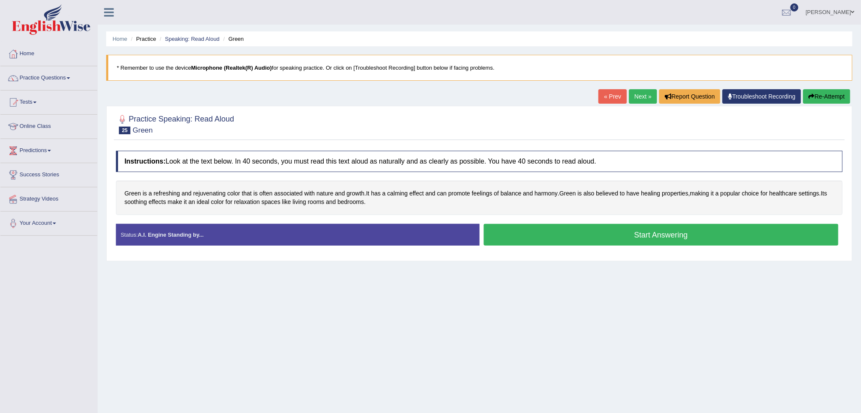
click at [589, 230] on button "Start Answering" at bounding box center [661, 235] width 355 height 22
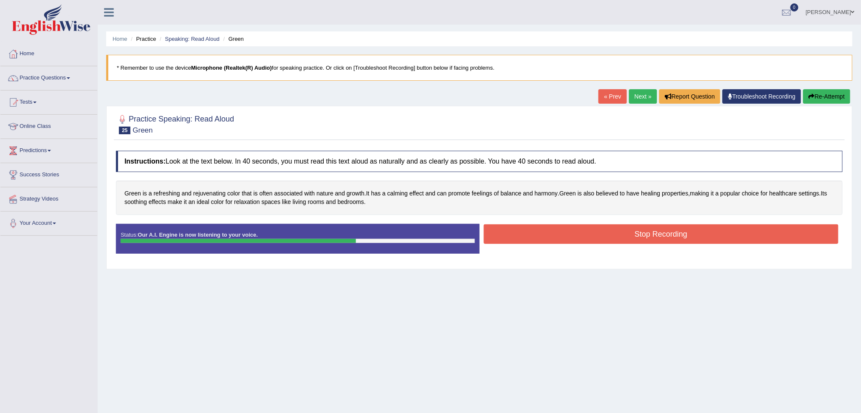
click at [598, 229] on button "Stop Recording" at bounding box center [661, 234] width 355 height 20
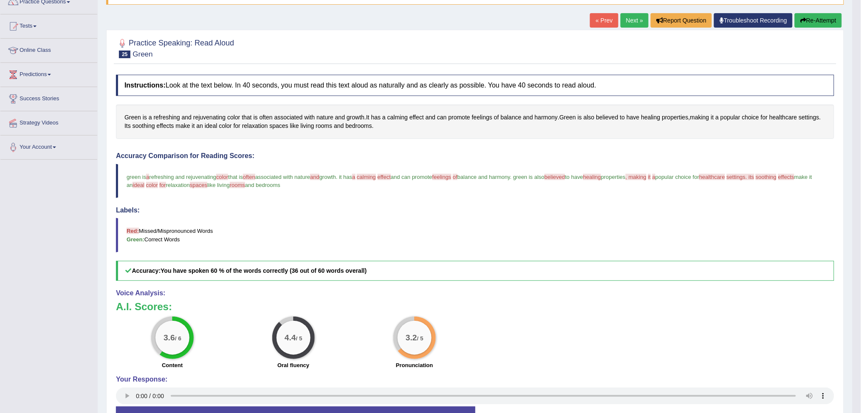
scroll to position [56, 0]
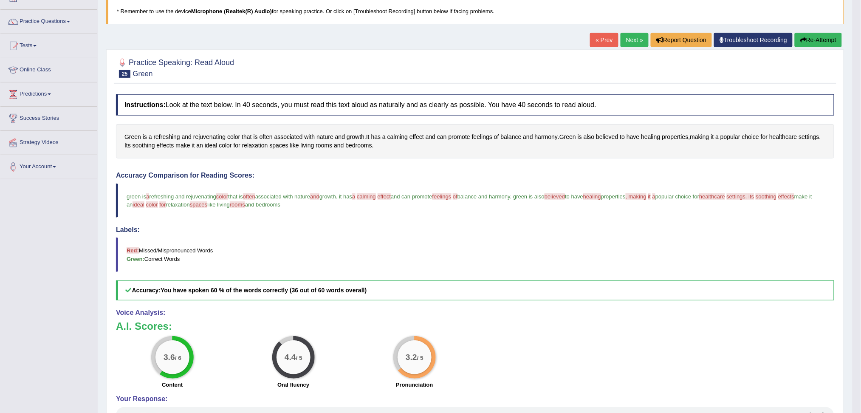
click at [812, 40] on button "Re-Attempt" at bounding box center [818, 40] width 47 height 14
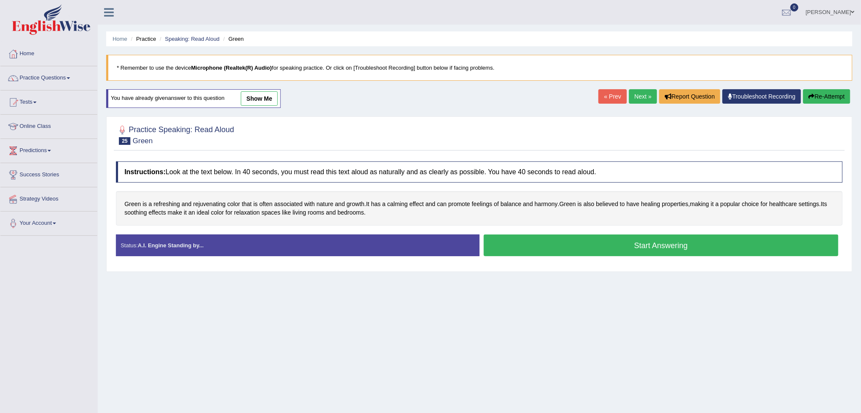
scroll to position [32, 0]
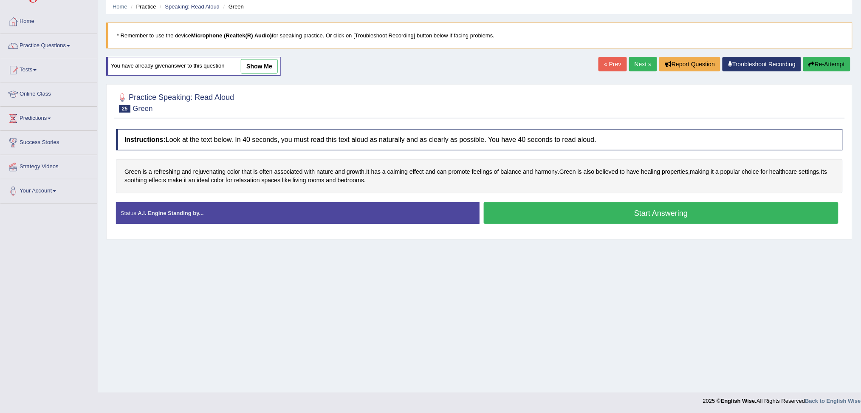
click at [653, 220] on button "Start Answering" at bounding box center [661, 213] width 355 height 22
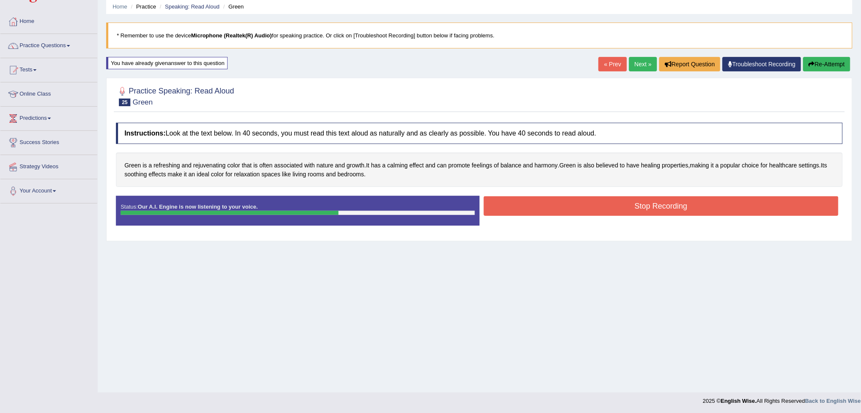
click at [718, 206] on button "Stop Recording" at bounding box center [661, 206] width 355 height 20
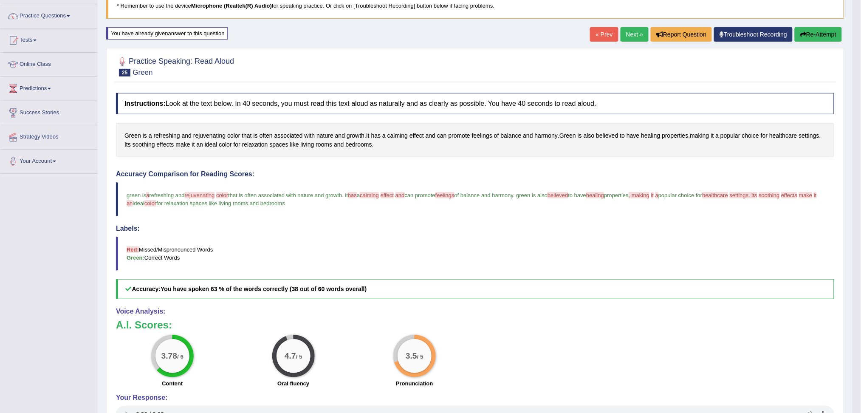
scroll to position [89, 0]
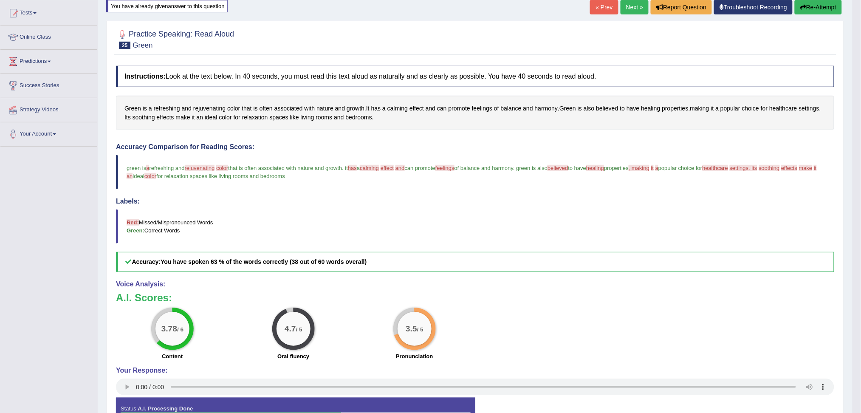
click at [631, 10] on link "Next »" at bounding box center [635, 7] width 28 height 14
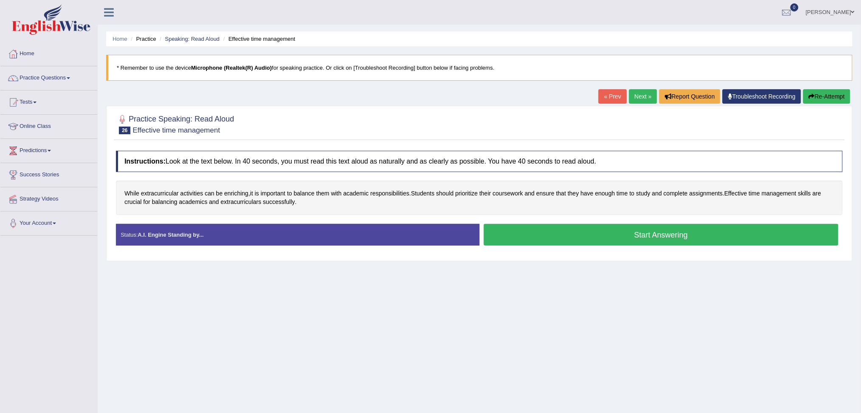
click at [662, 237] on button "Start Answering" at bounding box center [661, 235] width 355 height 22
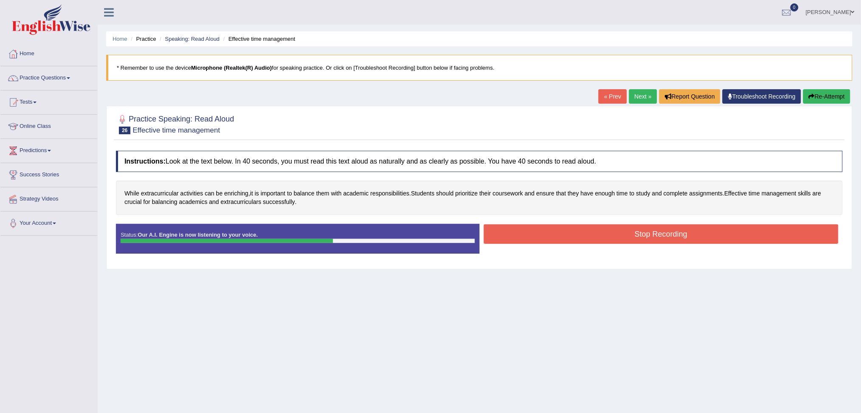
click at [714, 240] on button "Stop Recording" at bounding box center [661, 234] width 355 height 20
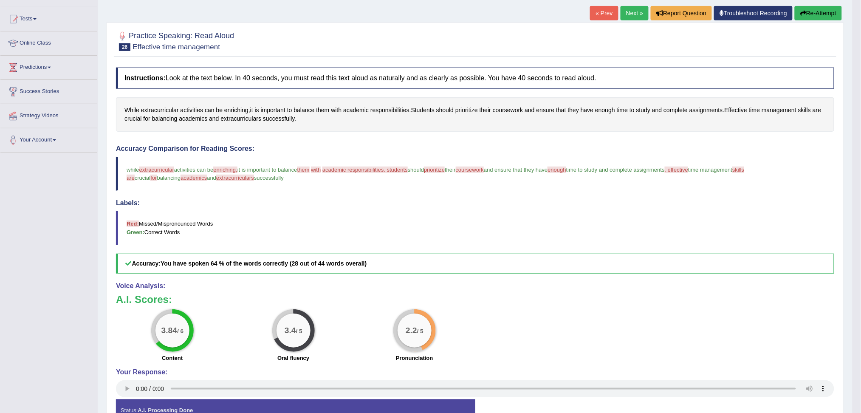
scroll to position [56, 0]
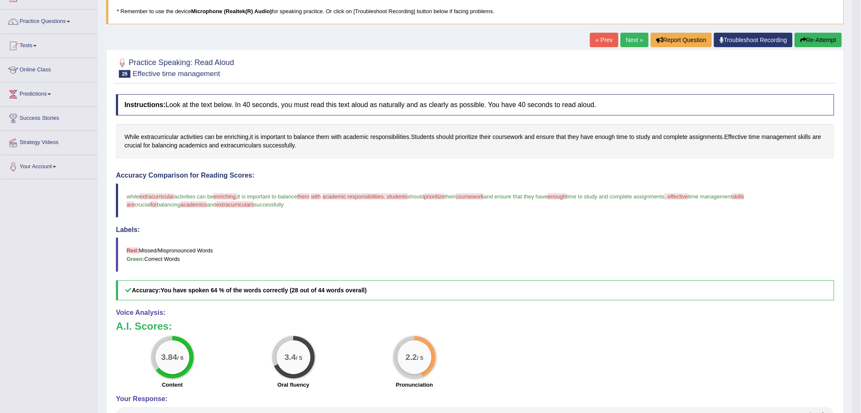
drag, startPoint x: 819, startPoint y: 35, endPoint x: 824, endPoint y: 112, distance: 77.1
click at [819, 36] on button "Re-Attempt" at bounding box center [818, 40] width 47 height 14
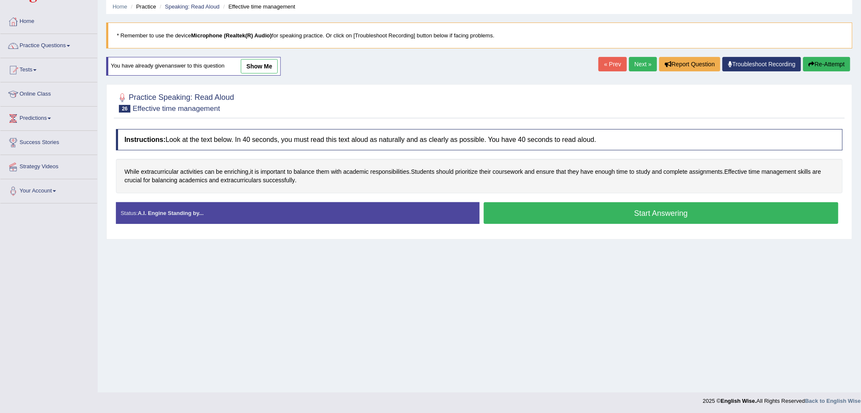
click at [657, 217] on button "Start Answering" at bounding box center [661, 213] width 355 height 22
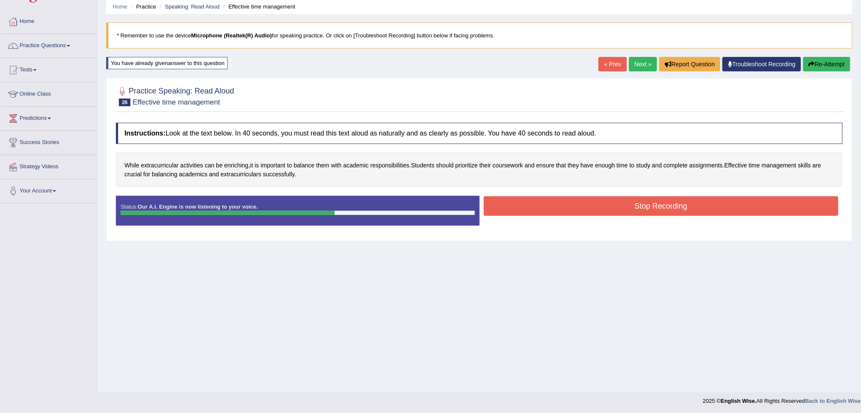
click at [690, 205] on button "Stop Recording" at bounding box center [661, 206] width 355 height 20
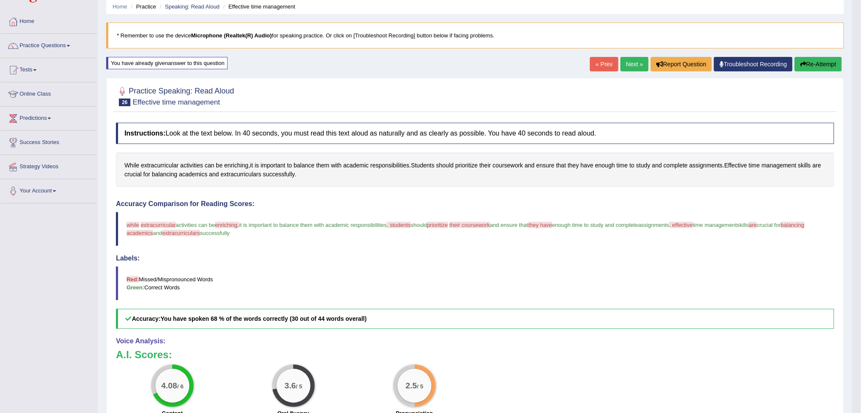
click at [634, 61] on link "Next »" at bounding box center [635, 64] width 28 height 14
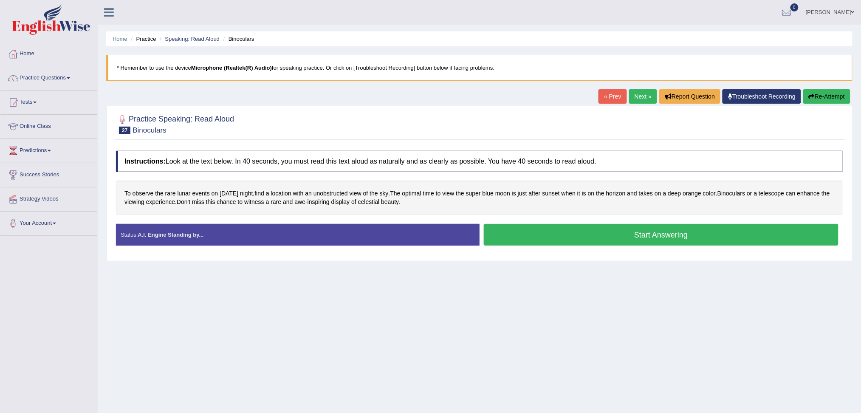
click at [636, 232] on button "Start Answering" at bounding box center [661, 235] width 355 height 22
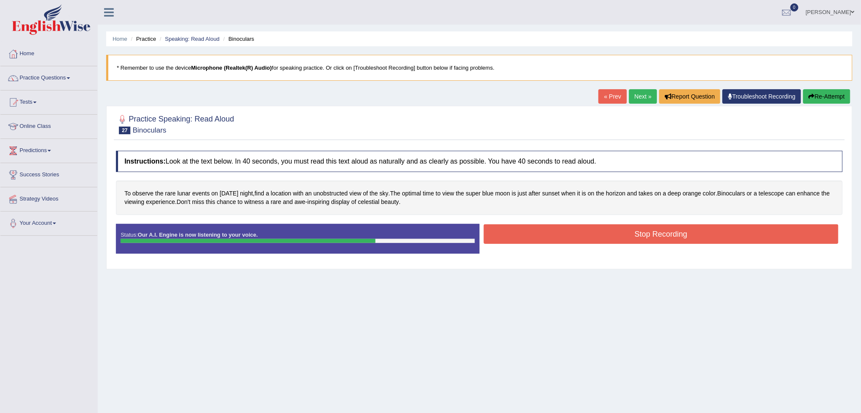
click at [655, 228] on button "Stop Recording" at bounding box center [661, 234] width 355 height 20
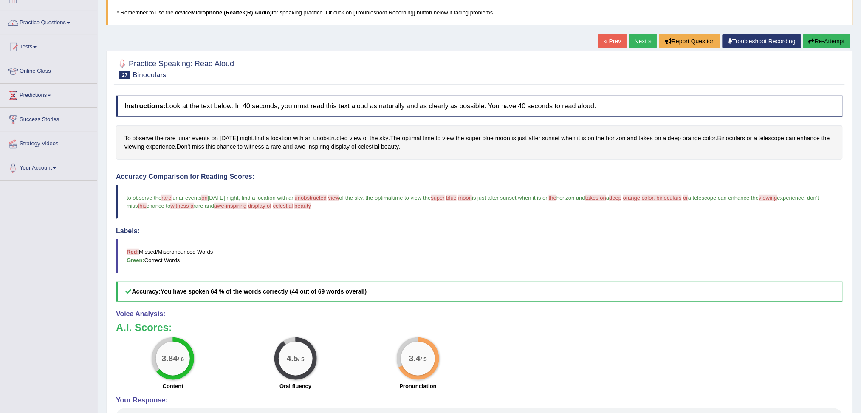
scroll to position [56, 0]
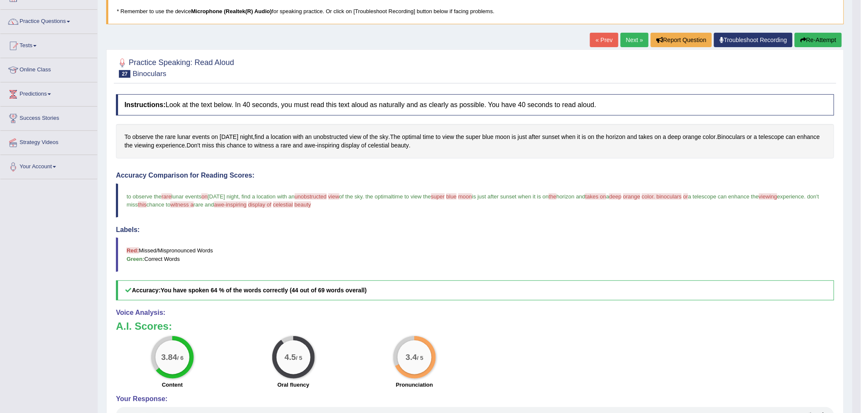
click at [633, 39] on link "Next »" at bounding box center [635, 40] width 28 height 14
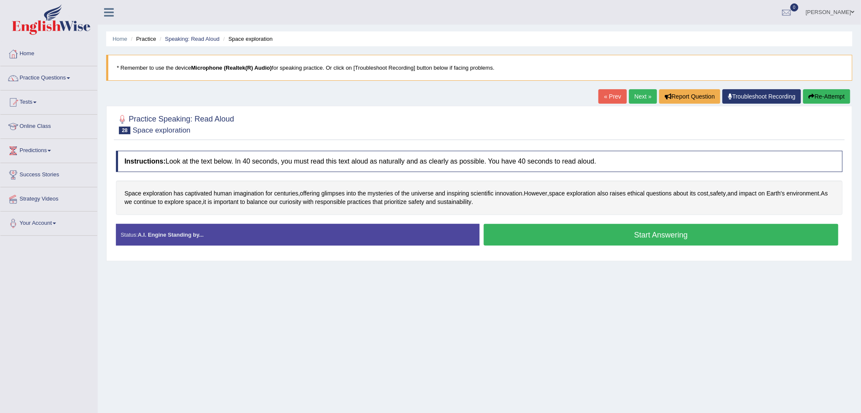
click at [649, 237] on button "Start Answering" at bounding box center [661, 235] width 355 height 22
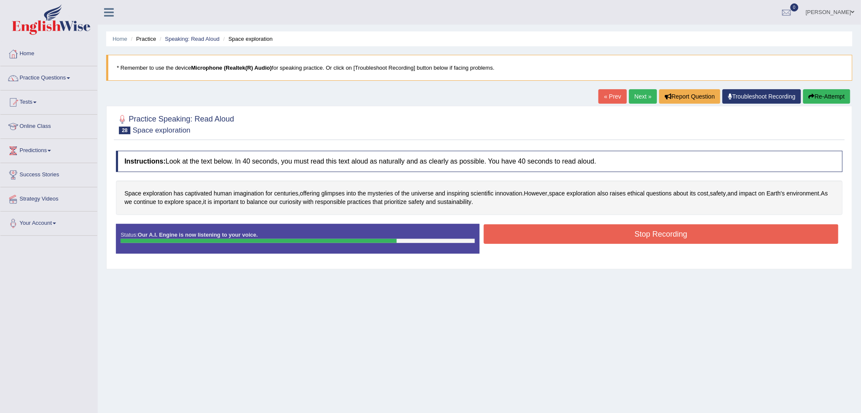
click at [651, 234] on button "Stop Recording" at bounding box center [661, 234] width 355 height 20
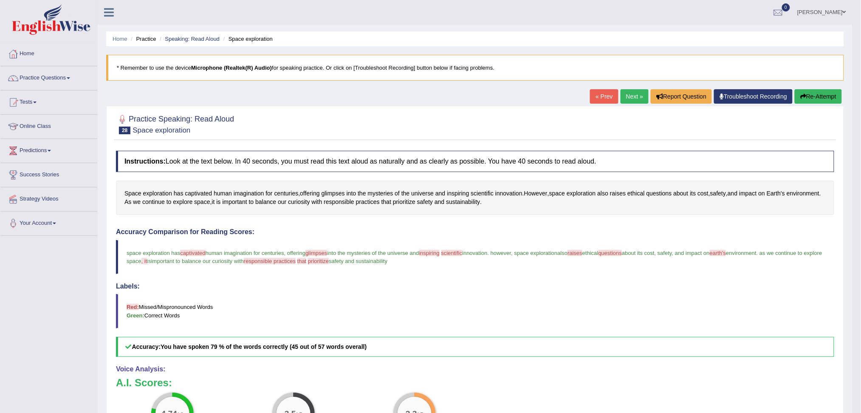
click at [807, 97] on button "Re-Attempt" at bounding box center [818, 96] width 47 height 14
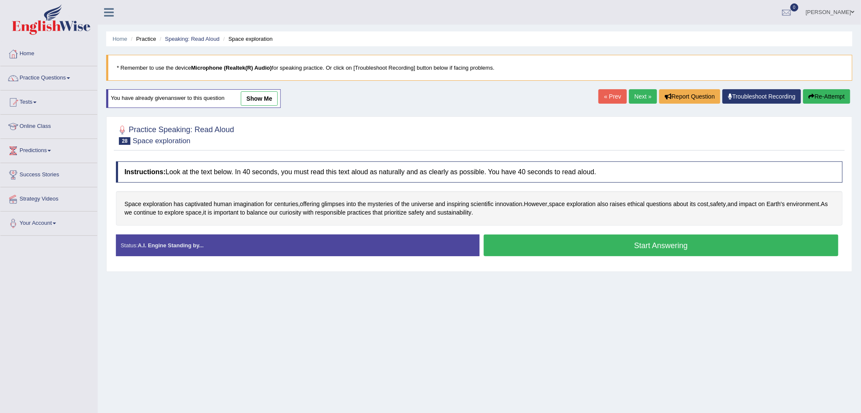
click at [656, 253] on button "Start Answering" at bounding box center [661, 245] width 355 height 22
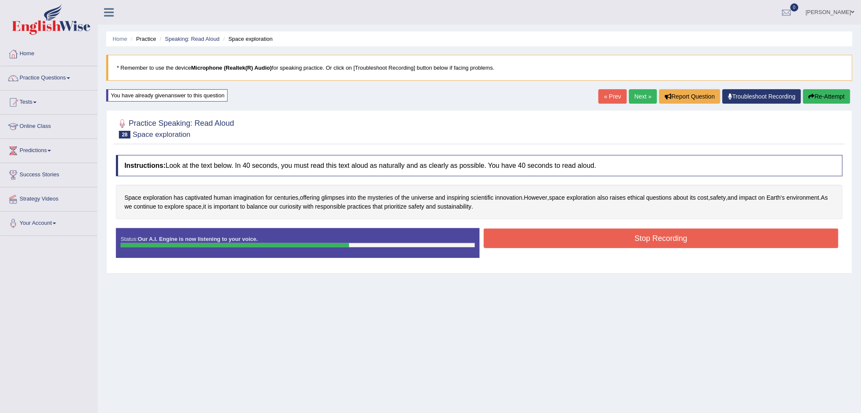
click at [616, 243] on button "Stop Recording" at bounding box center [661, 238] width 355 height 20
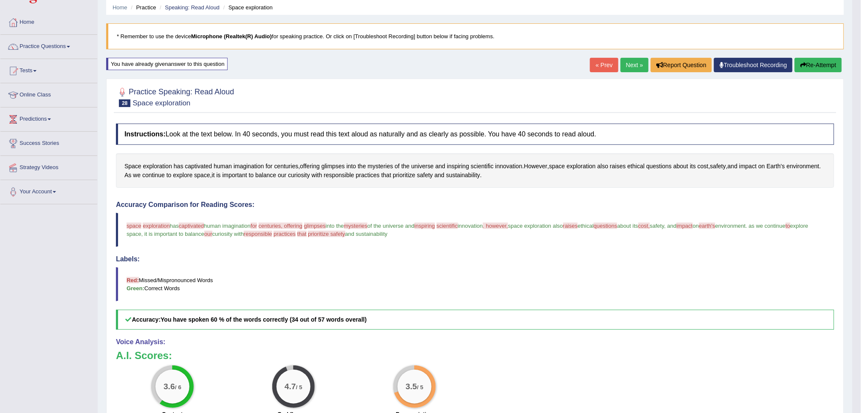
scroll to position [56, 0]
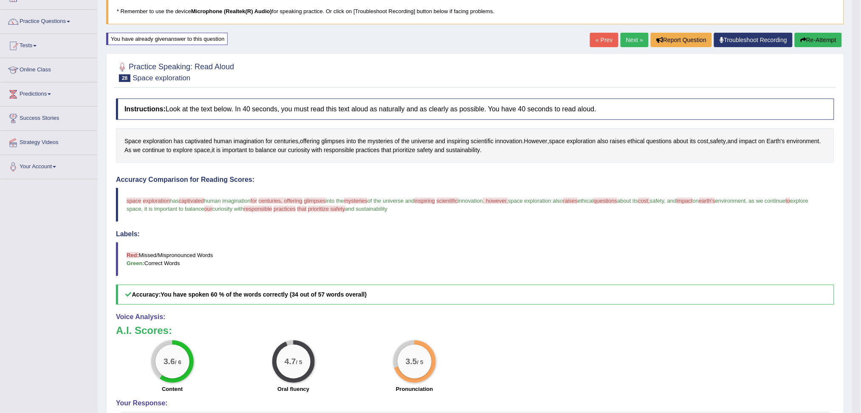
click at [634, 37] on link "Next »" at bounding box center [635, 40] width 28 height 14
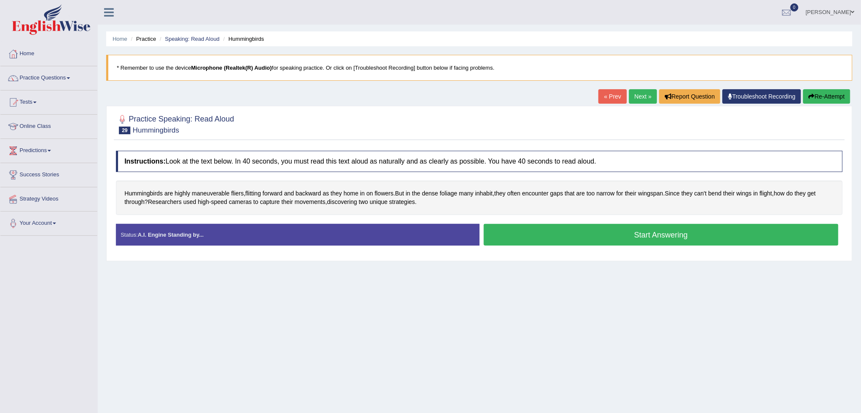
click at [630, 233] on button "Start Answering" at bounding box center [661, 235] width 355 height 22
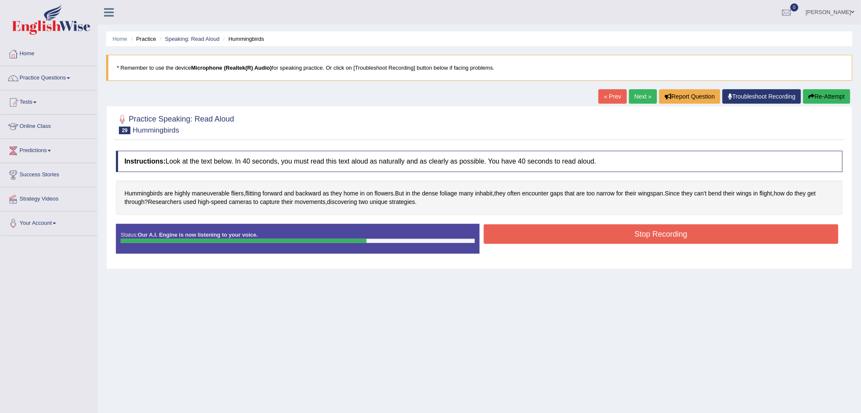
click at [669, 231] on button "Stop Recording" at bounding box center [661, 234] width 355 height 20
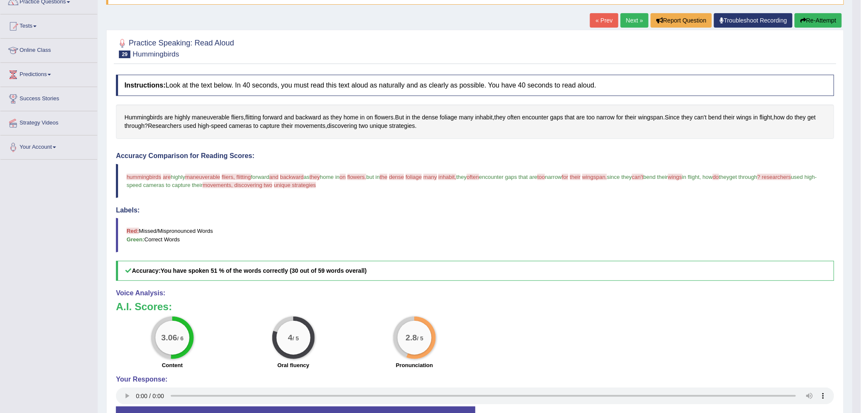
scroll to position [56, 0]
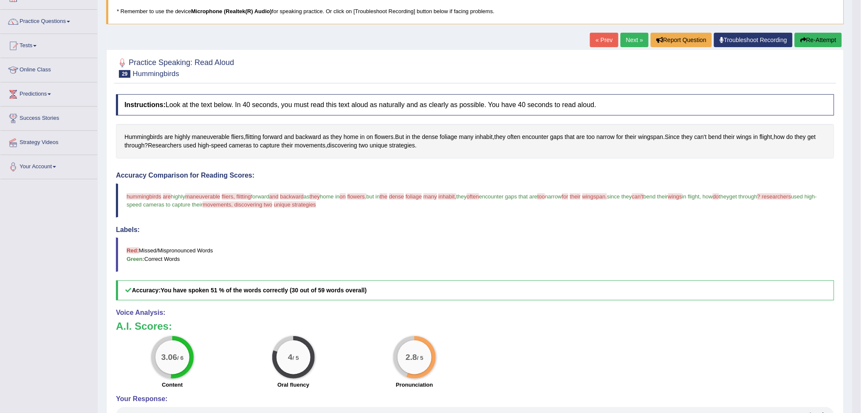
click at [627, 37] on link "Next »" at bounding box center [635, 40] width 28 height 14
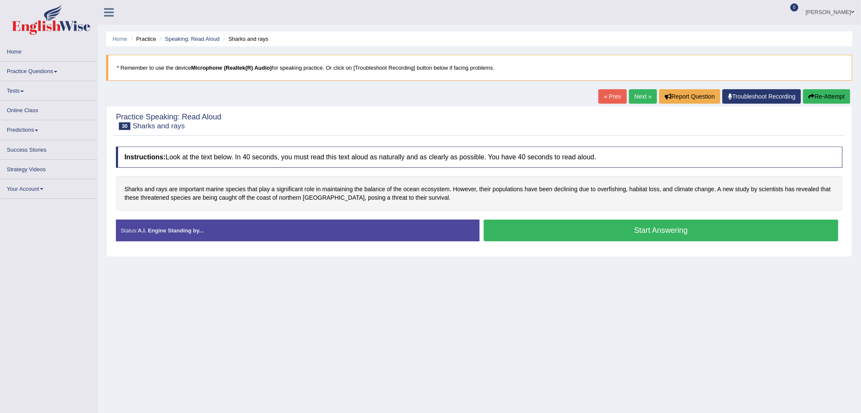
click at [569, 227] on button "Start Answering" at bounding box center [661, 231] width 355 height 22
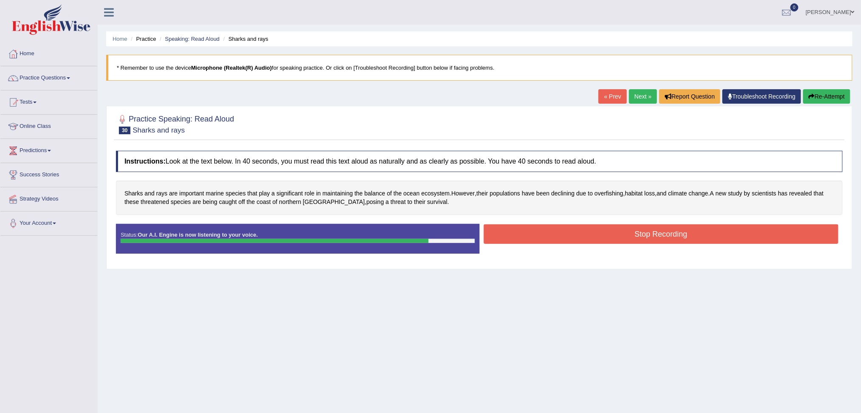
click at [670, 230] on button "Stop Recording" at bounding box center [661, 234] width 355 height 20
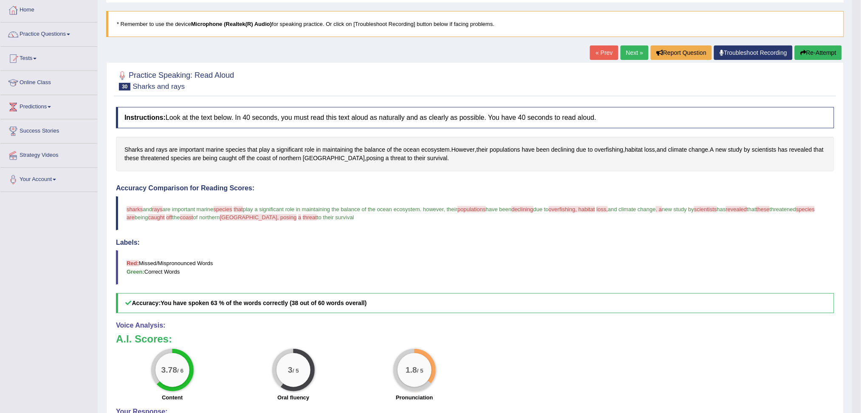
scroll to position [31, 0]
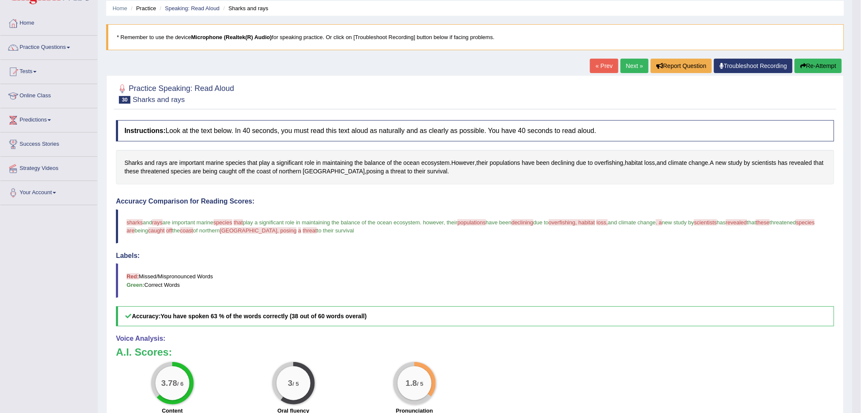
click at [630, 64] on link "Next »" at bounding box center [635, 66] width 28 height 14
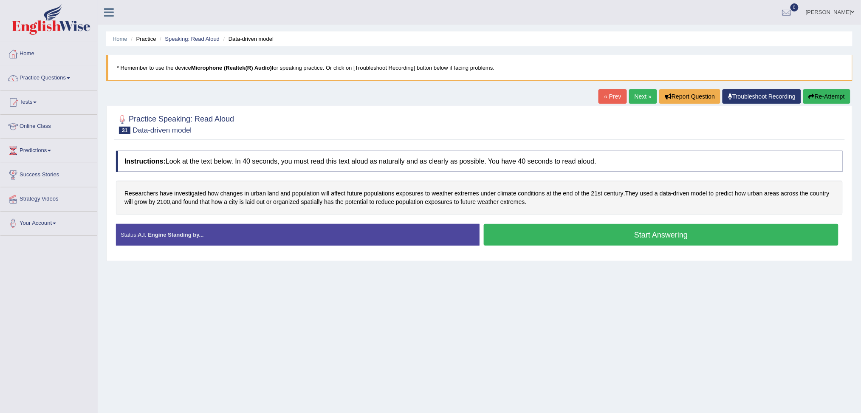
drag, startPoint x: 623, startPoint y: 238, endPoint x: 628, endPoint y: 263, distance: 25.8
click at [623, 237] on button "Start Answering" at bounding box center [661, 235] width 355 height 22
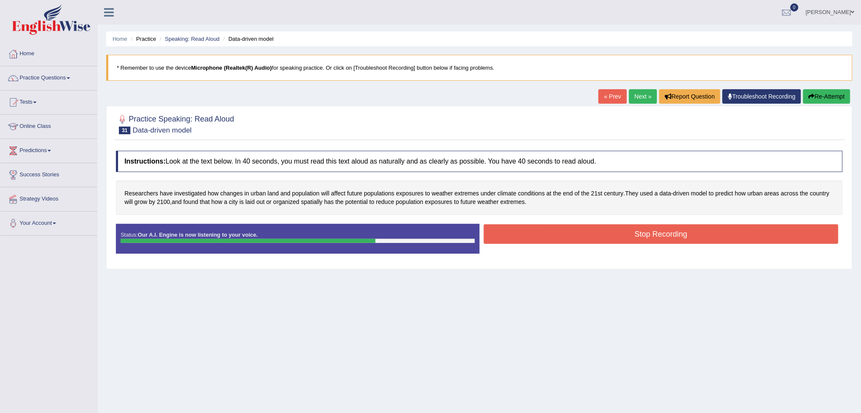
click at [544, 237] on button "Stop Recording" at bounding box center [661, 234] width 355 height 20
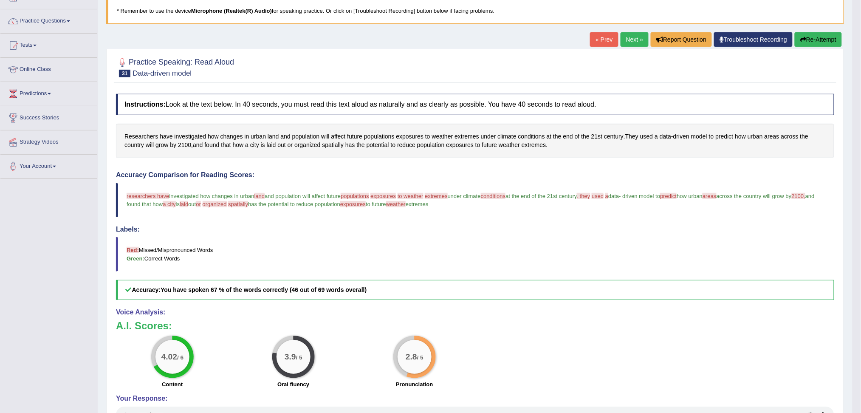
scroll to position [56, 0]
click at [830, 38] on button "Re-Attempt" at bounding box center [818, 40] width 47 height 14
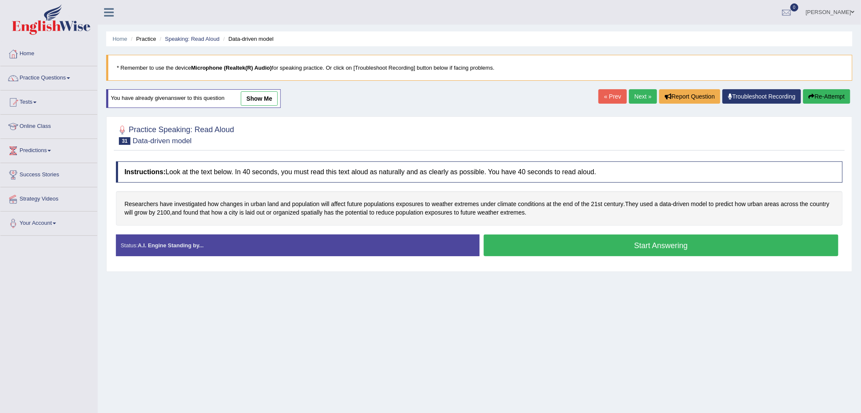
scroll to position [32, 0]
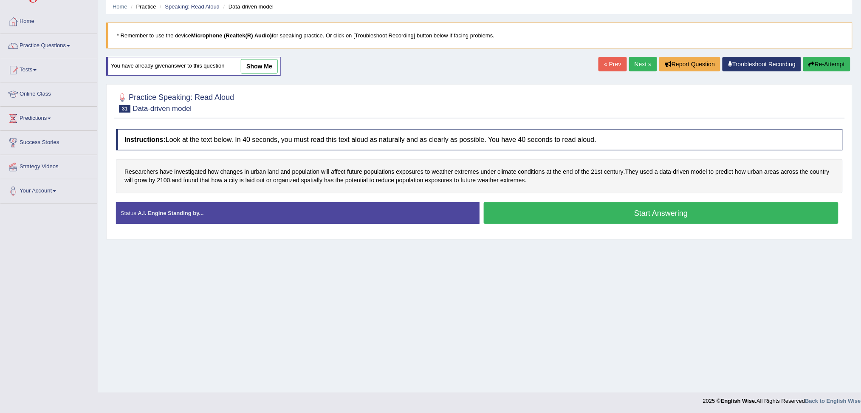
click at [619, 245] on div "Home Practice Speaking: Read Aloud Data-driven model * Remember to use the devi…" at bounding box center [479, 180] width 763 height 425
click at [622, 217] on button "Start Answering" at bounding box center [661, 213] width 355 height 22
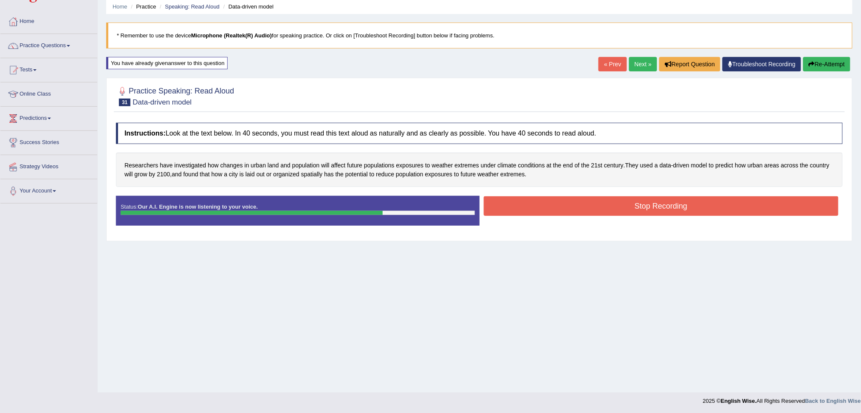
click at [675, 205] on button "Stop Recording" at bounding box center [661, 206] width 355 height 20
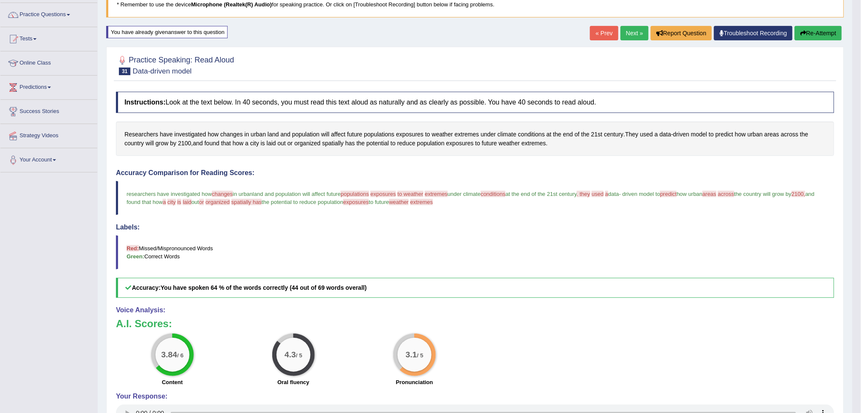
scroll to position [89, 0]
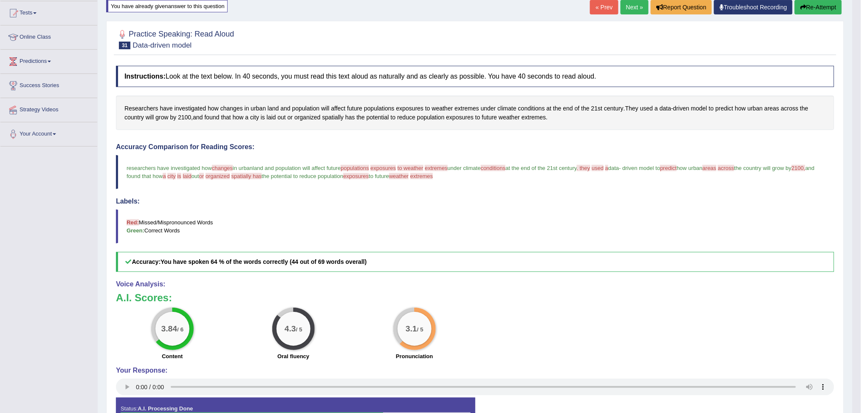
click at [630, 8] on link "Next »" at bounding box center [635, 7] width 28 height 14
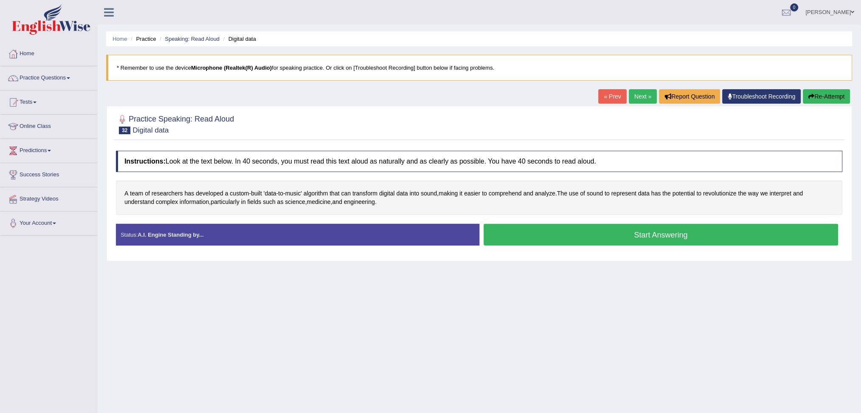
drag, startPoint x: 630, startPoint y: 233, endPoint x: 734, endPoint y: 381, distance: 180.2
click at [631, 234] on button "Start Answering" at bounding box center [661, 235] width 355 height 22
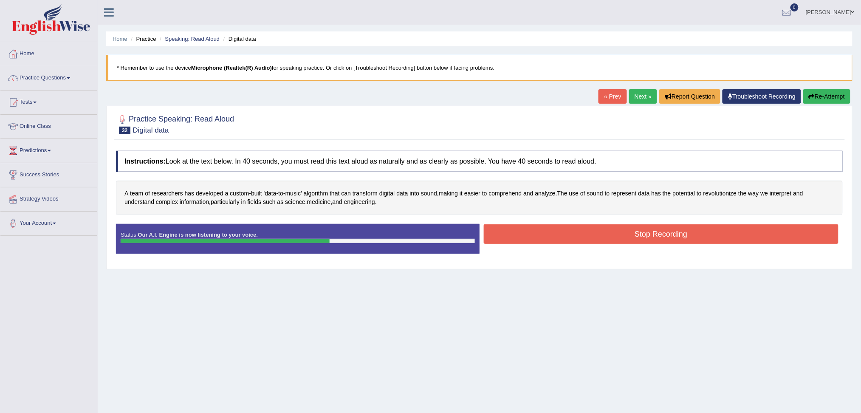
click at [656, 236] on button "Stop Recording" at bounding box center [661, 234] width 355 height 20
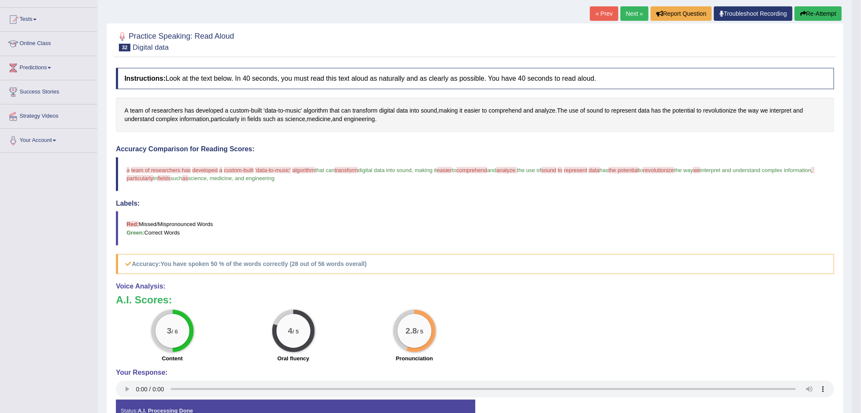
scroll to position [56, 0]
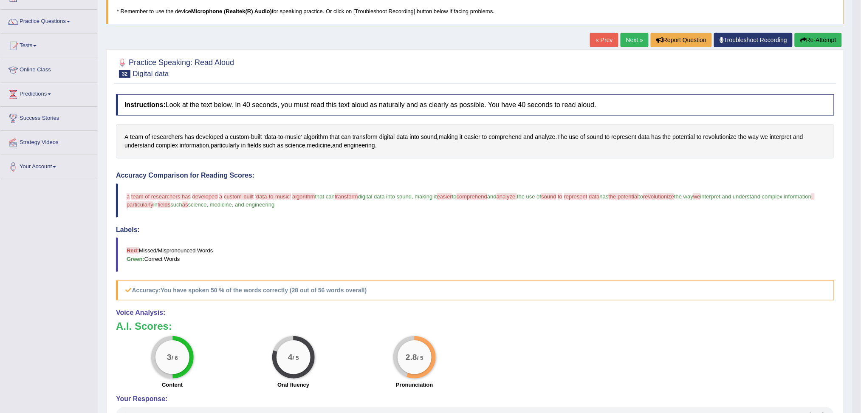
click at [634, 37] on link "Next »" at bounding box center [635, 40] width 28 height 14
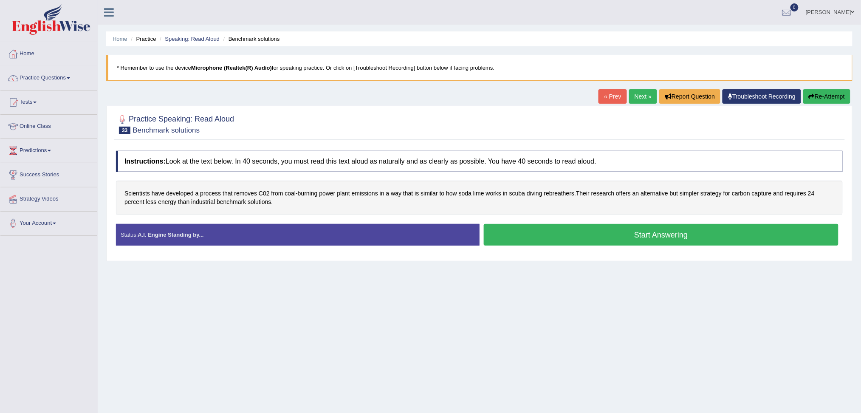
click at [637, 234] on button "Start Answering" at bounding box center [661, 235] width 355 height 22
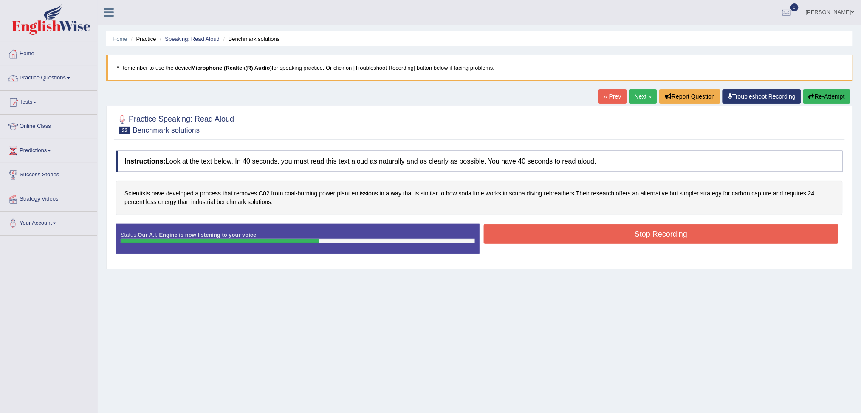
click at [700, 234] on button "Stop Recording" at bounding box center [661, 234] width 355 height 20
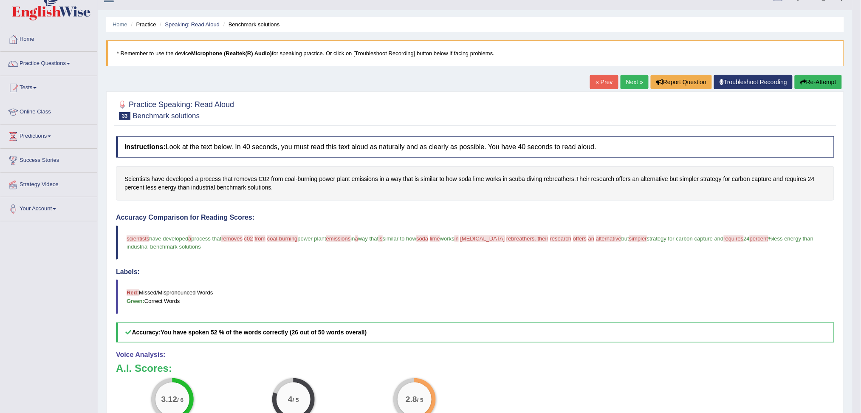
scroll to position [56, 0]
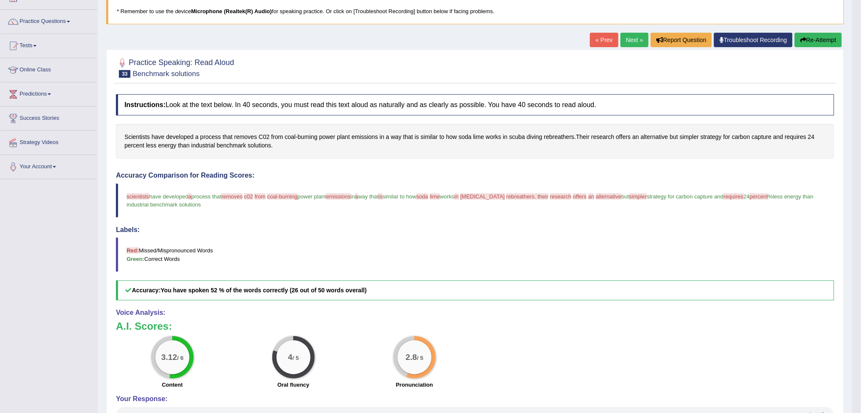
click at [635, 41] on link "Next »" at bounding box center [635, 40] width 28 height 14
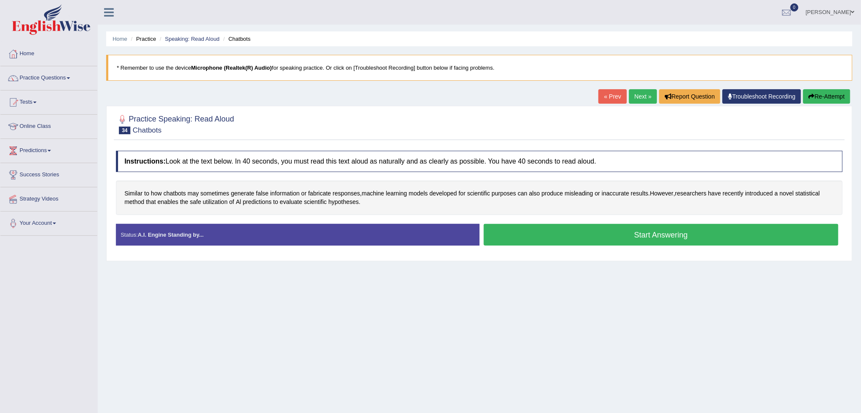
drag, startPoint x: 670, startPoint y: 228, endPoint x: 734, endPoint y: 293, distance: 91.6
click at [673, 237] on button "Start Answering" at bounding box center [661, 235] width 355 height 22
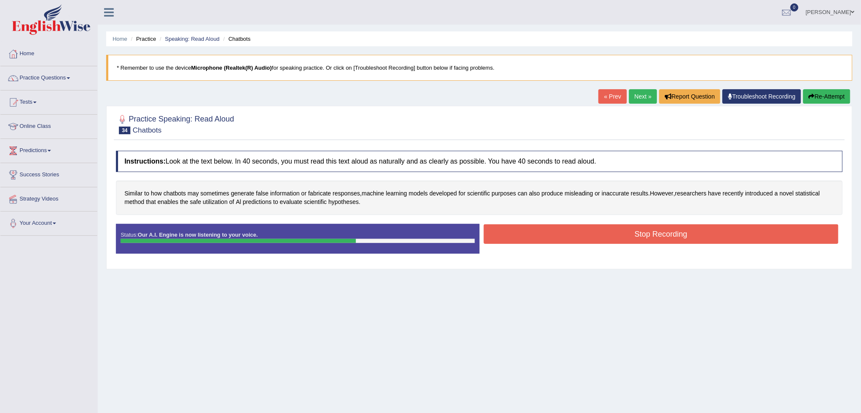
click at [653, 233] on button "Stop Recording" at bounding box center [661, 234] width 355 height 20
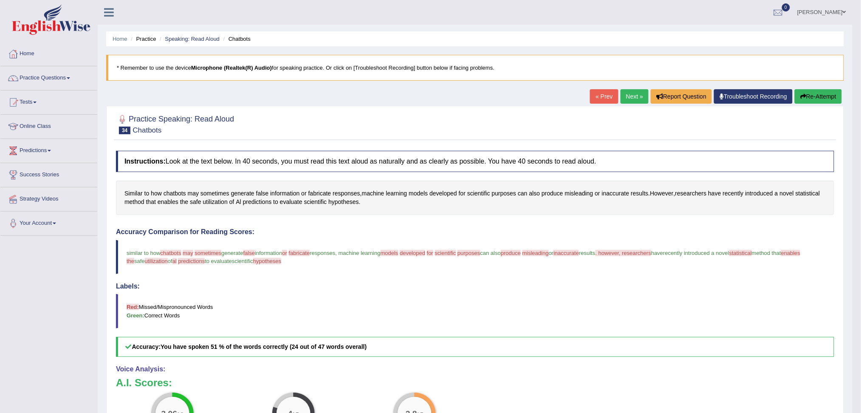
click at [634, 98] on link "Next »" at bounding box center [635, 96] width 28 height 14
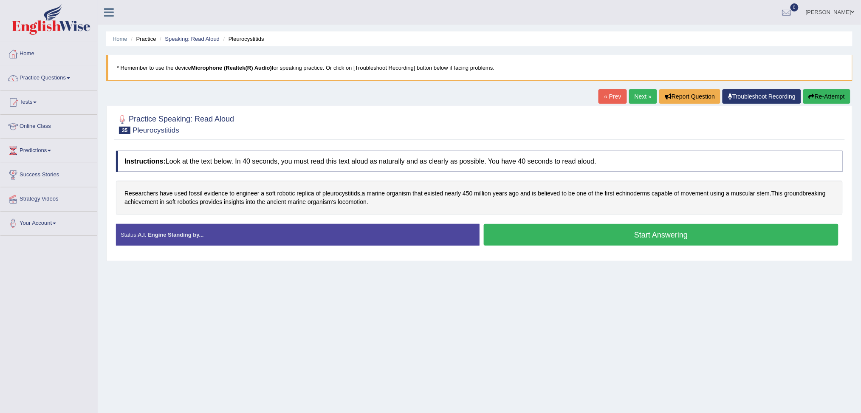
click at [636, 241] on button "Start Answering" at bounding box center [661, 235] width 355 height 22
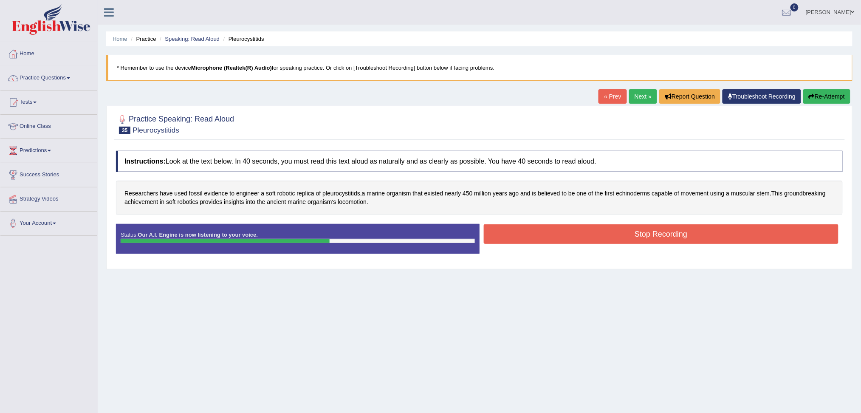
click at [746, 229] on button "Stop Recording" at bounding box center [661, 234] width 355 height 20
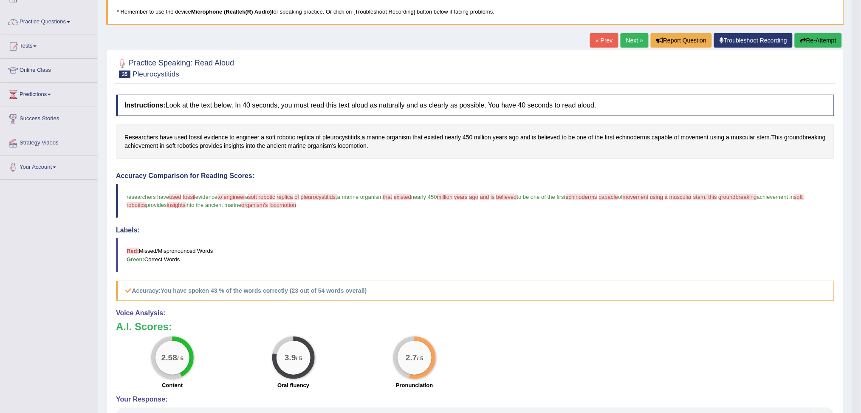
scroll to position [56, 0]
click at [821, 42] on button "Re-Attempt" at bounding box center [818, 40] width 47 height 14
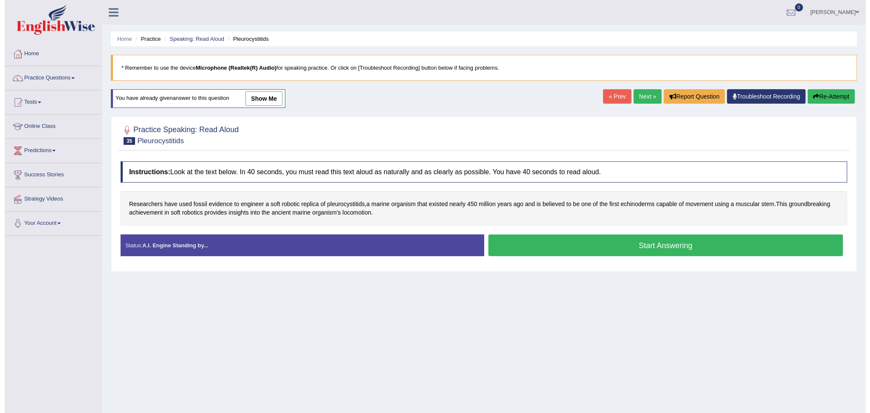
scroll to position [32, 0]
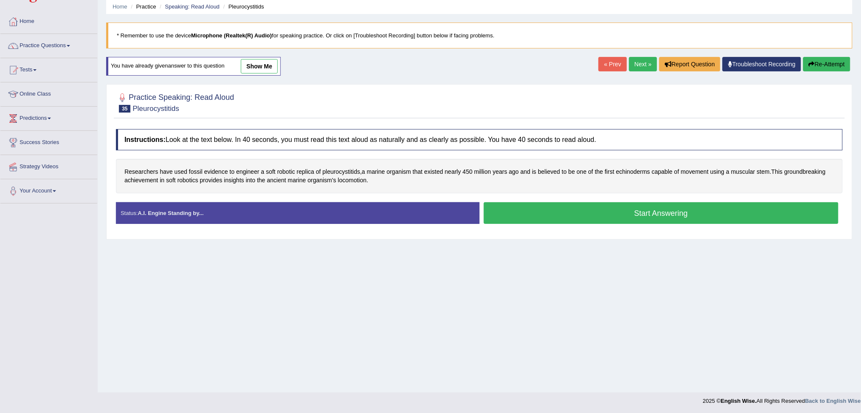
drag, startPoint x: 647, startPoint y: 216, endPoint x: 623, endPoint y: 323, distance: 109.6
click at [647, 218] on button "Start Answering" at bounding box center [661, 213] width 355 height 22
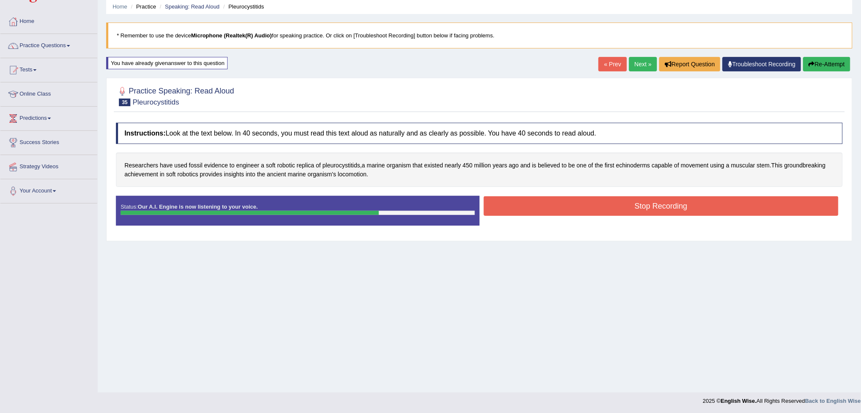
click at [683, 209] on button "Stop Recording" at bounding box center [661, 206] width 355 height 20
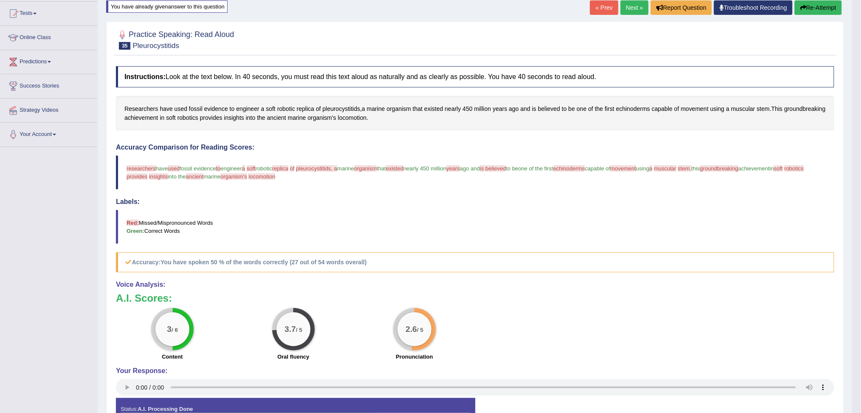
scroll to position [89, 0]
click at [629, 8] on link "Next »" at bounding box center [635, 7] width 28 height 14
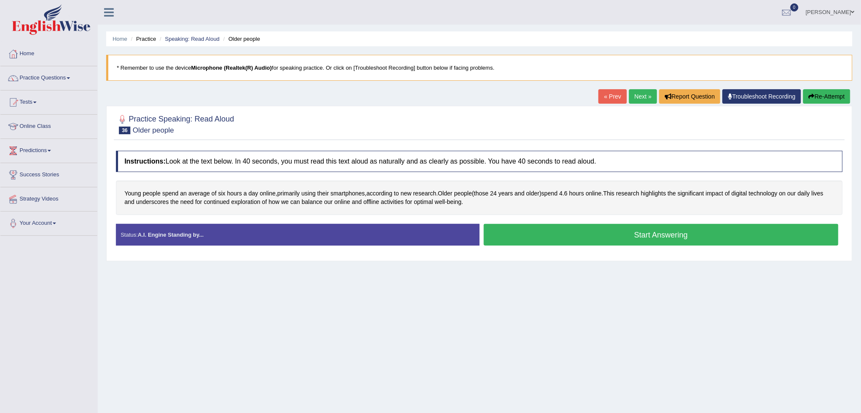
click at [655, 234] on button "Start Answering" at bounding box center [661, 235] width 355 height 22
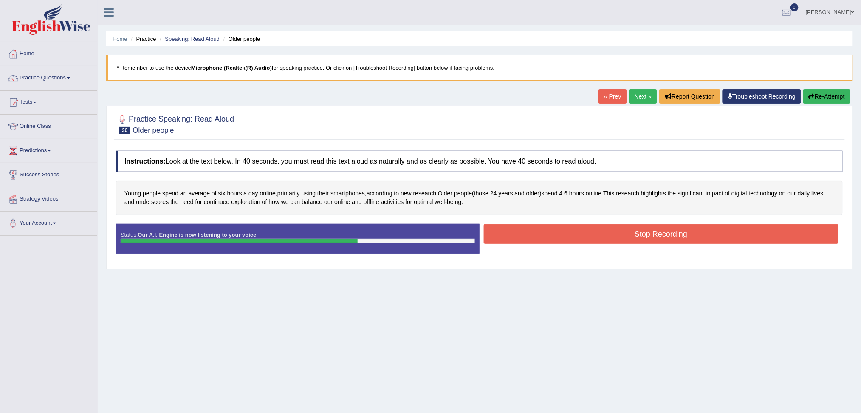
click at [670, 240] on button "Stop Recording" at bounding box center [661, 234] width 355 height 20
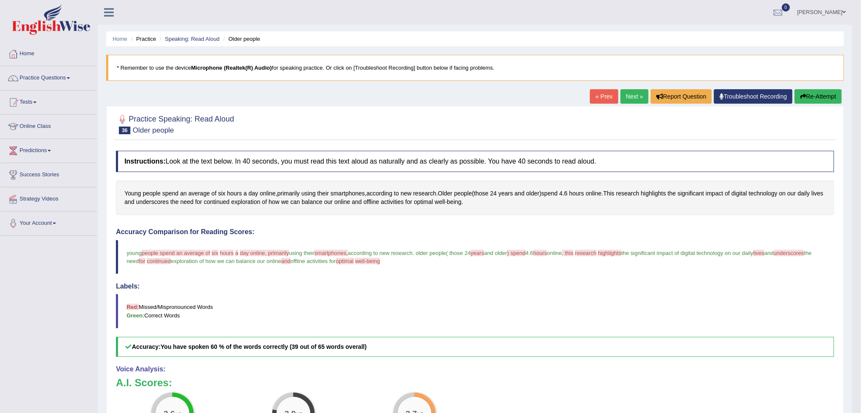
click at [817, 96] on button "Re-Attempt" at bounding box center [818, 96] width 47 height 14
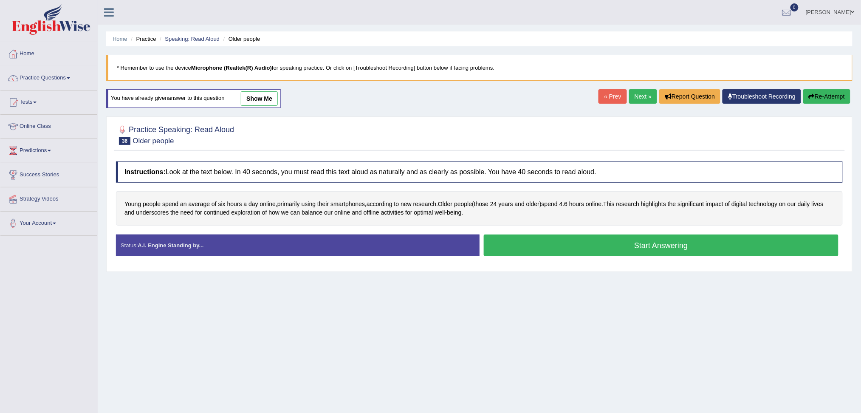
click at [603, 251] on button "Start Answering" at bounding box center [661, 245] width 355 height 22
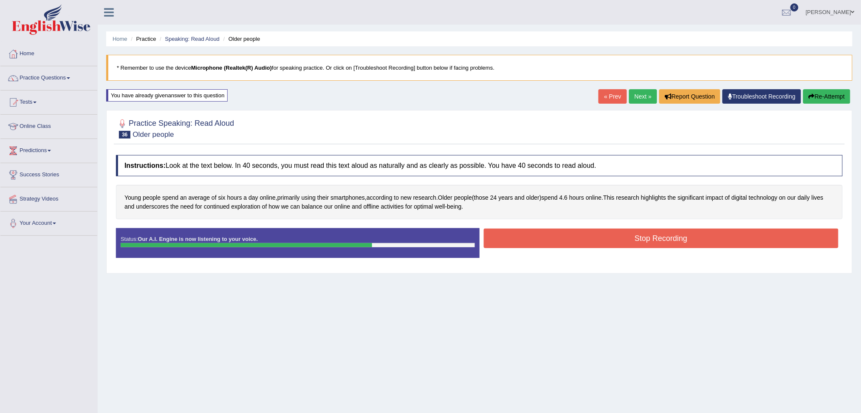
click at [632, 229] on button "Stop Recording" at bounding box center [661, 238] width 355 height 20
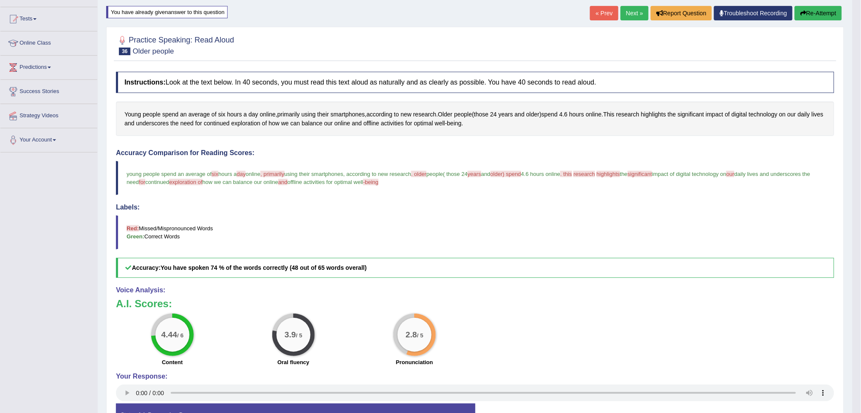
scroll to position [56, 0]
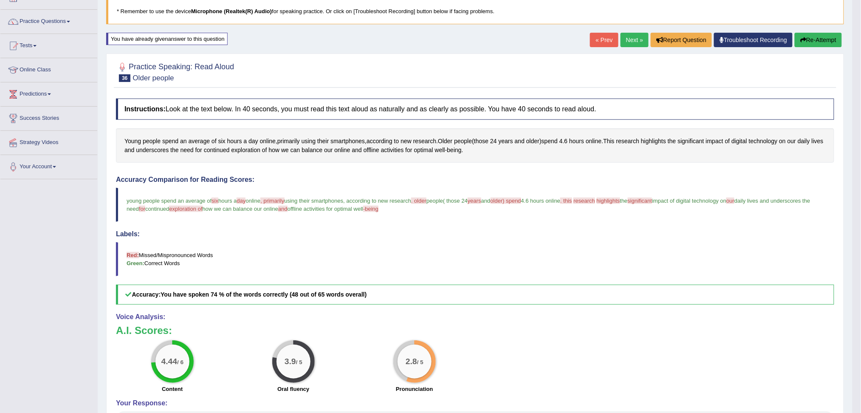
click at [631, 42] on link "Next »" at bounding box center [635, 40] width 28 height 14
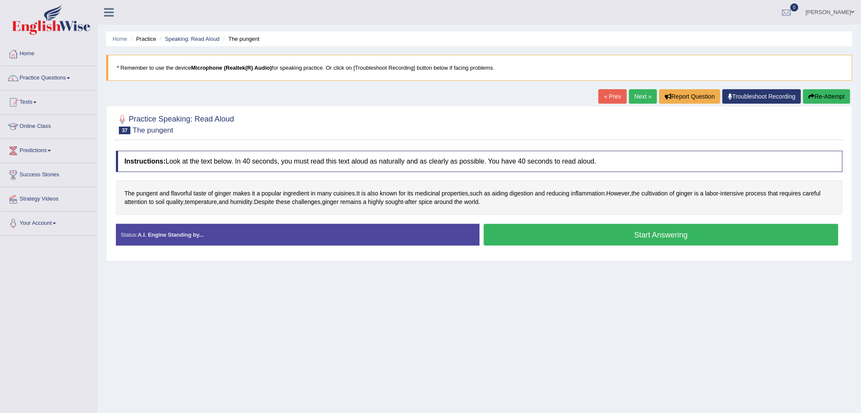
click at [710, 233] on button "Start Answering" at bounding box center [661, 235] width 355 height 22
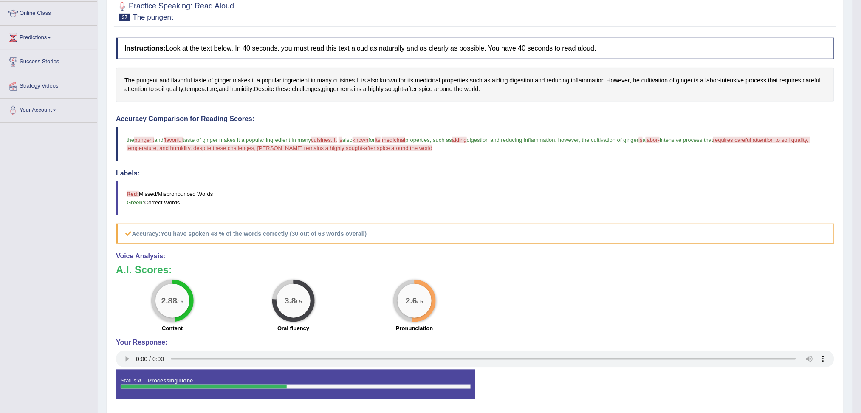
scroll to position [56, 0]
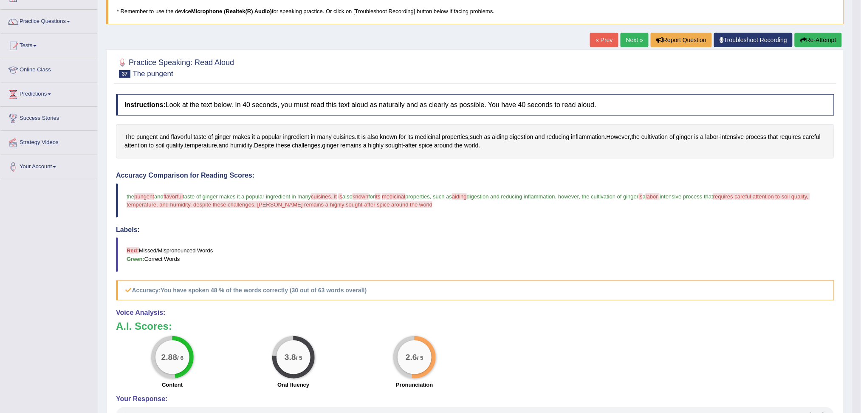
click at [813, 37] on button "Re-Attempt" at bounding box center [818, 40] width 47 height 14
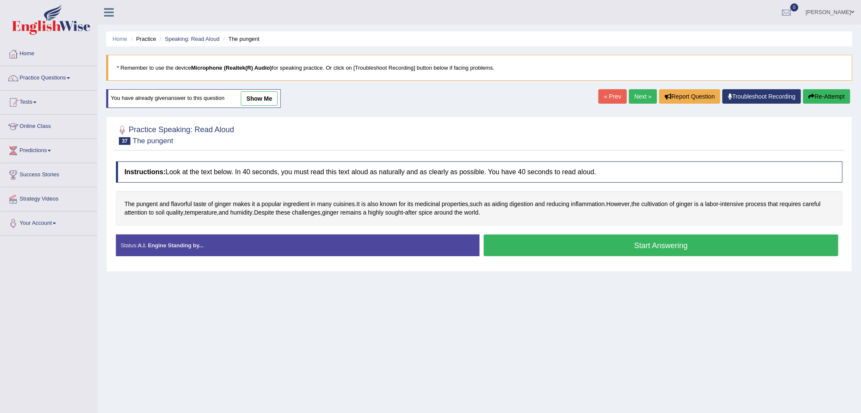
scroll to position [32, 0]
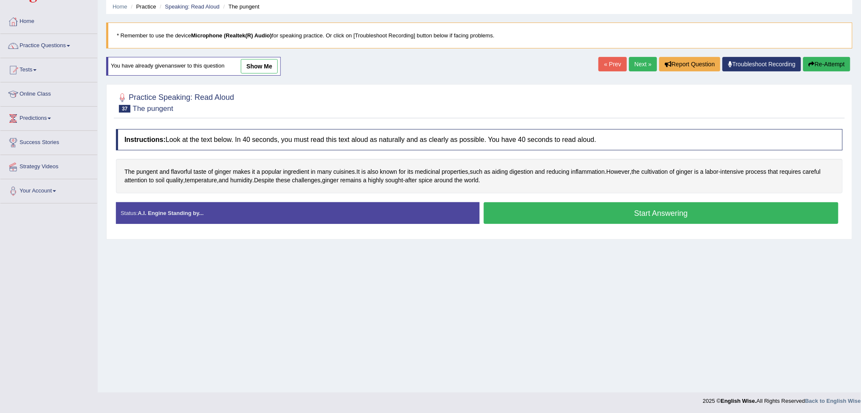
click at [630, 212] on button "Start Answering" at bounding box center [661, 213] width 355 height 22
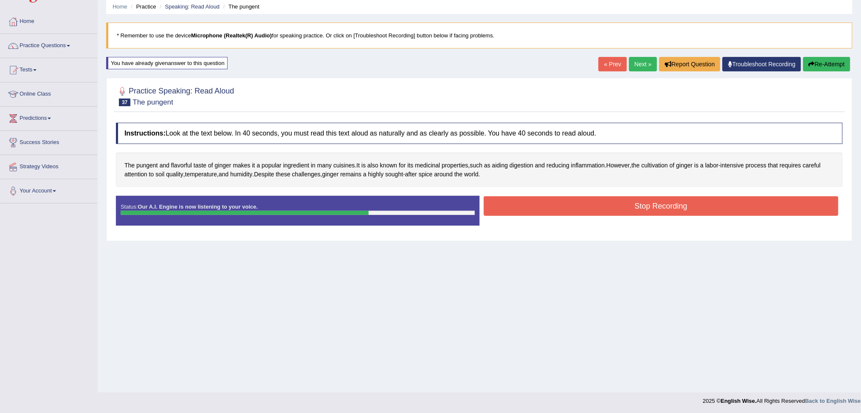
click at [717, 206] on button "Stop Recording" at bounding box center [661, 206] width 355 height 20
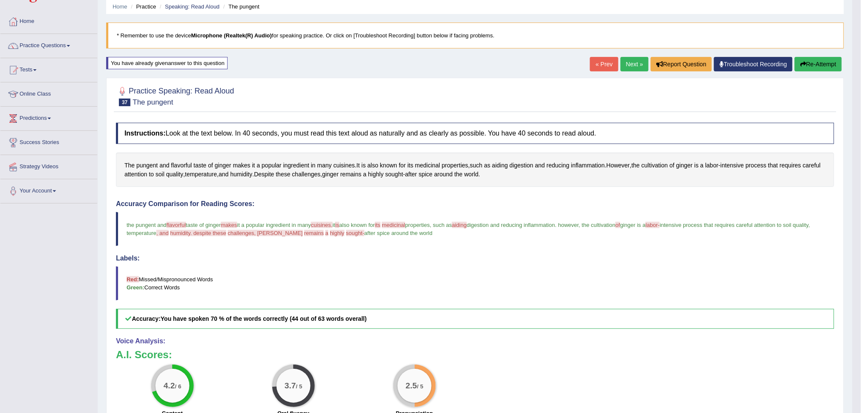
drag, startPoint x: 811, startPoint y: 62, endPoint x: 812, endPoint y: 69, distance: 7.3
click at [811, 62] on button "Re-Attempt" at bounding box center [818, 64] width 47 height 14
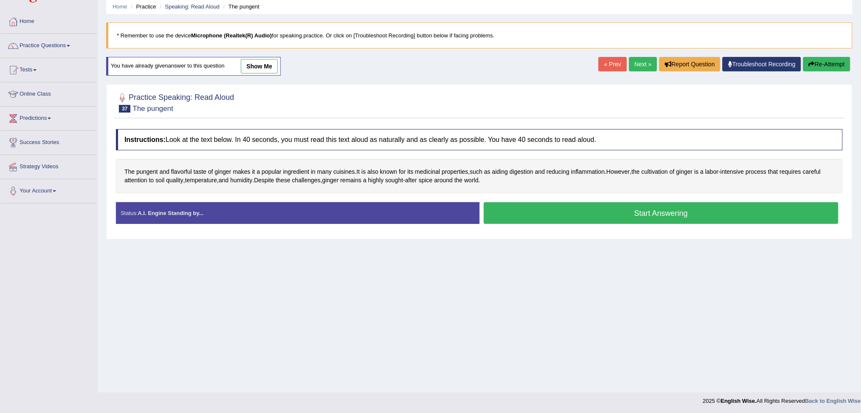
click at [651, 219] on button "Start Answering" at bounding box center [661, 213] width 355 height 22
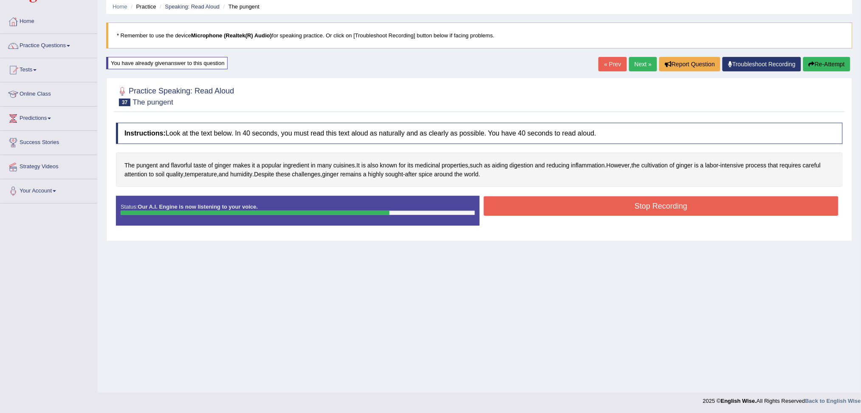
click at [664, 214] on button "Stop Recording" at bounding box center [661, 206] width 355 height 20
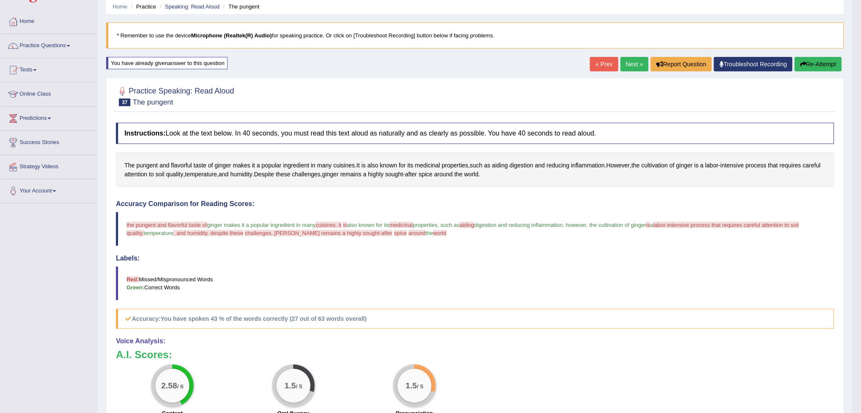
click at [825, 62] on button "Re-Attempt" at bounding box center [818, 64] width 47 height 14
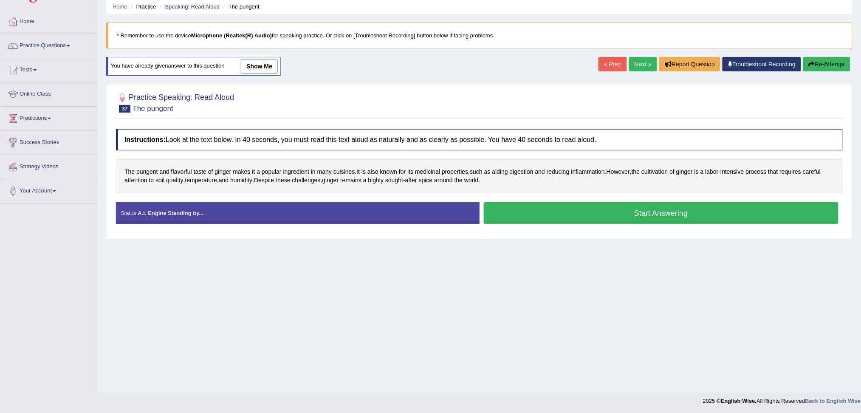
click at [708, 217] on button "Start Answering" at bounding box center [661, 213] width 355 height 22
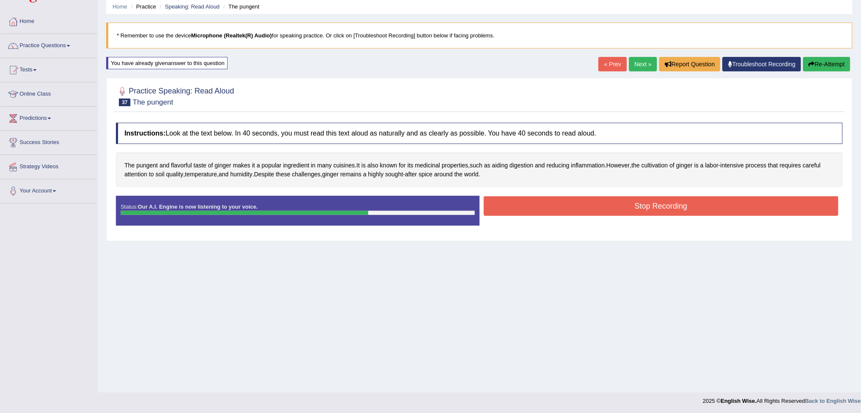
click at [651, 203] on button "Stop Recording" at bounding box center [661, 206] width 355 height 20
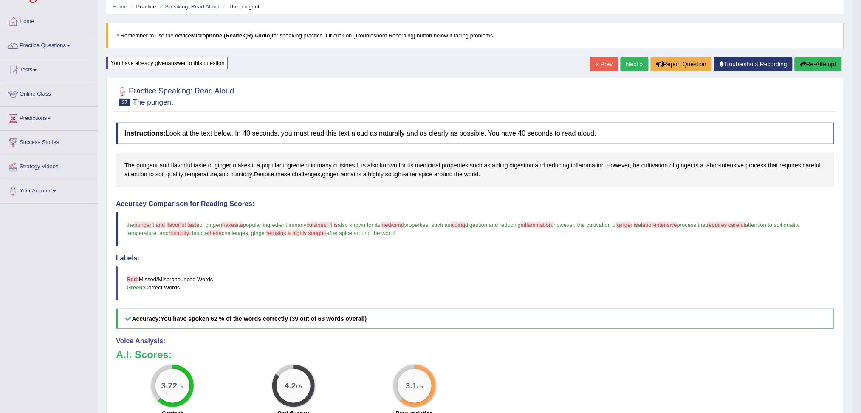
click at [633, 63] on link "Next »" at bounding box center [635, 64] width 28 height 14
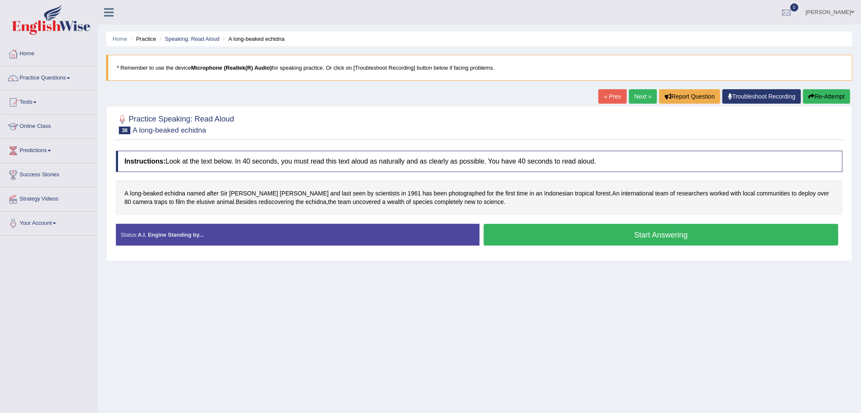
click at [629, 236] on button "Start Answering" at bounding box center [661, 235] width 355 height 22
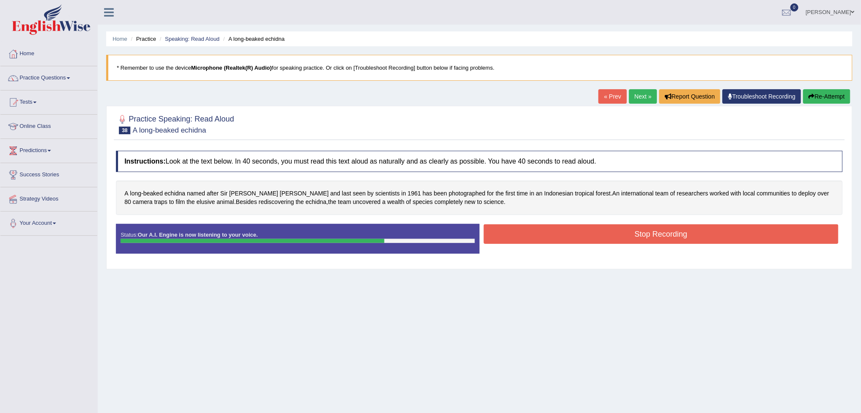
click at [629, 234] on button "Stop Recording" at bounding box center [661, 234] width 355 height 20
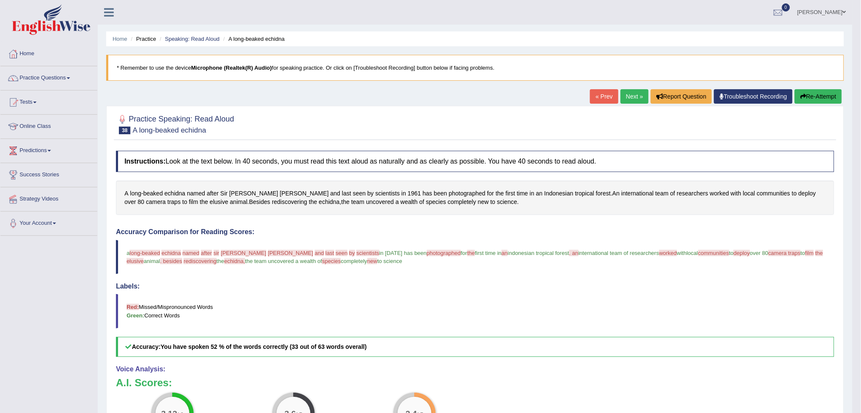
click at [626, 95] on link "Next »" at bounding box center [635, 96] width 28 height 14
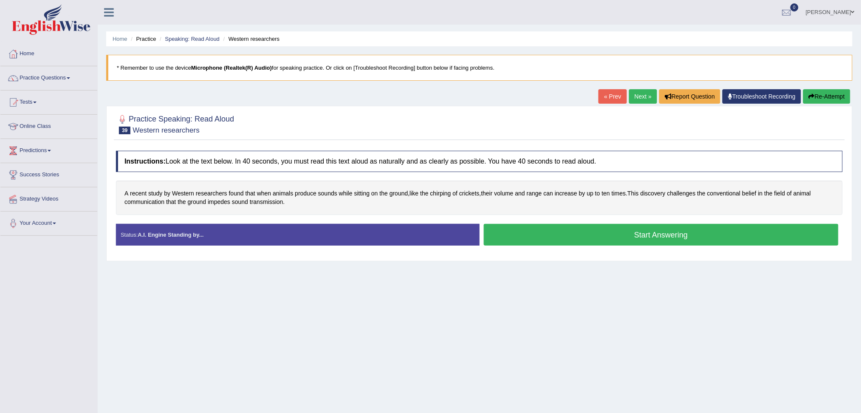
click at [626, 238] on button "Start Answering" at bounding box center [661, 235] width 355 height 22
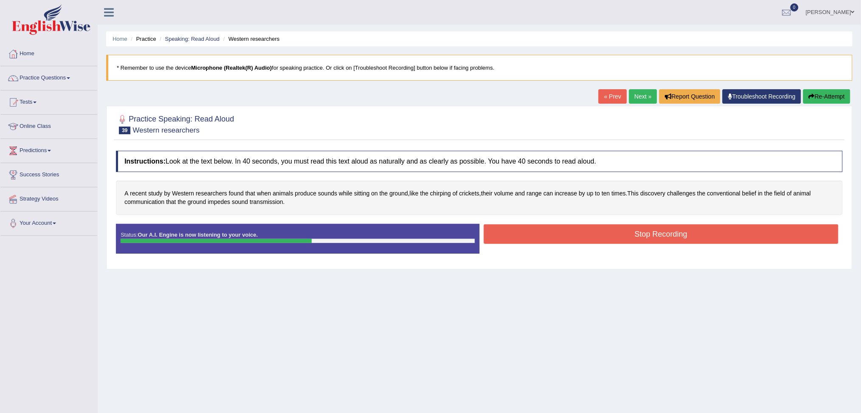
click at [722, 234] on button "Stop Recording" at bounding box center [661, 234] width 355 height 20
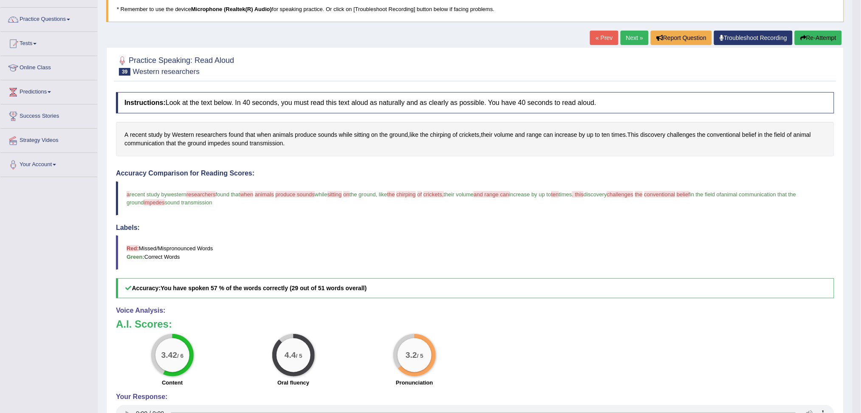
scroll to position [56, 0]
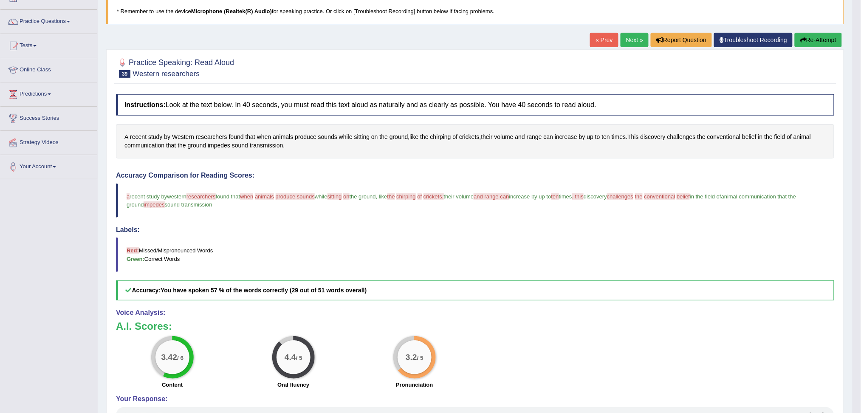
click at [818, 37] on button "Re-Attempt" at bounding box center [818, 40] width 47 height 14
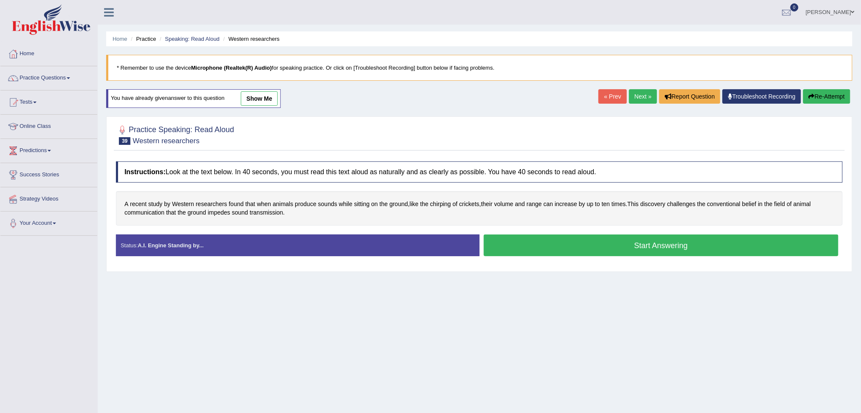
scroll to position [32, 0]
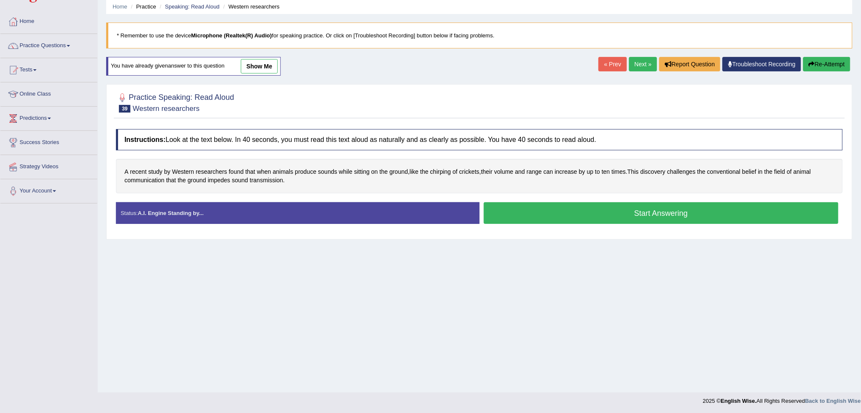
click at [653, 218] on button "Start Answering" at bounding box center [661, 213] width 355 height 22
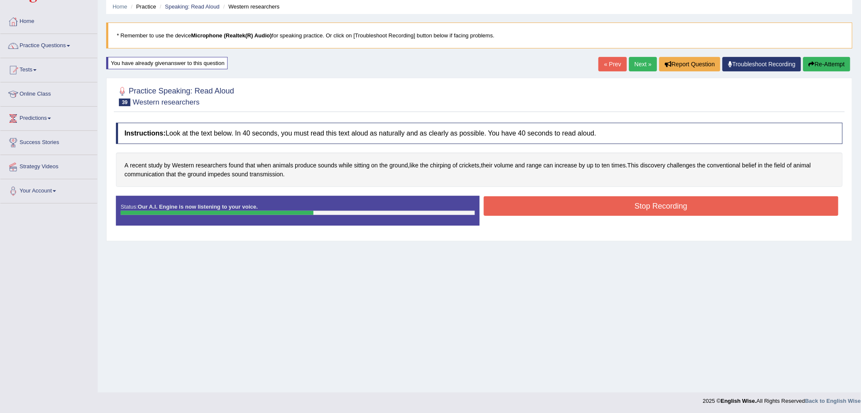
click at [678, 212] on button "Stop Recording" at bounding box center [661, 206] width 355 height 20
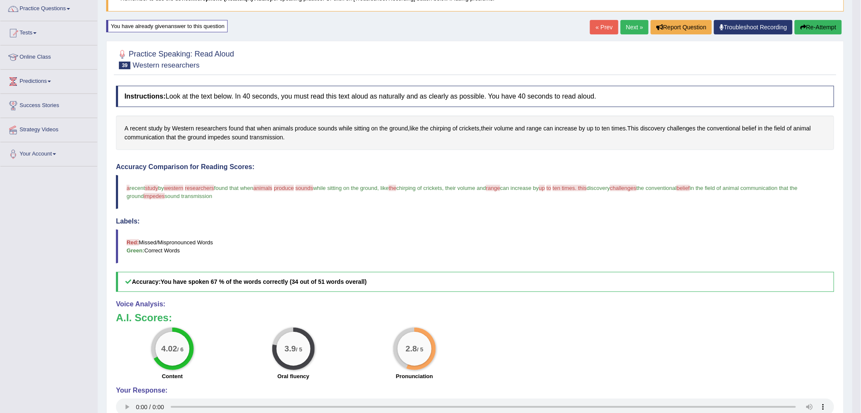
scroll to position [89, 0]
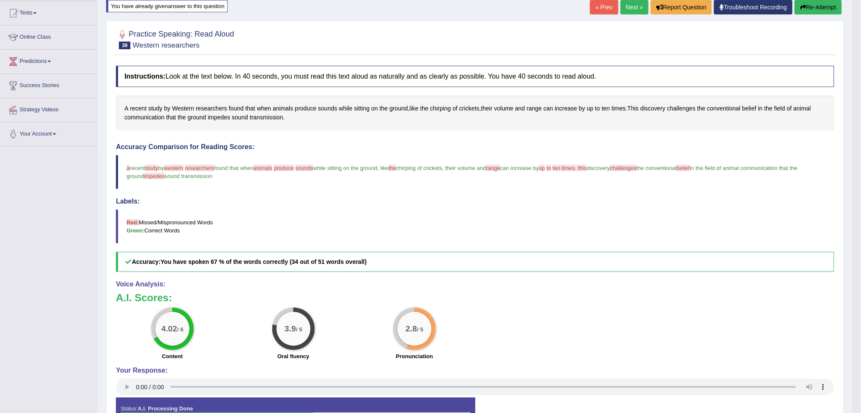
click at [634, 7] on link "Next »" at bounding box center [635, 7] width 28 height 14
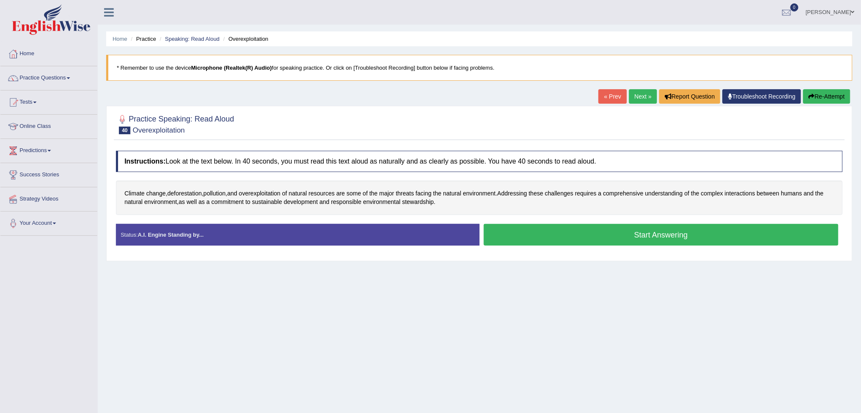
click at [618, 232] on button "Start Answering" at bounding box center [661, 235] width 355 height 22
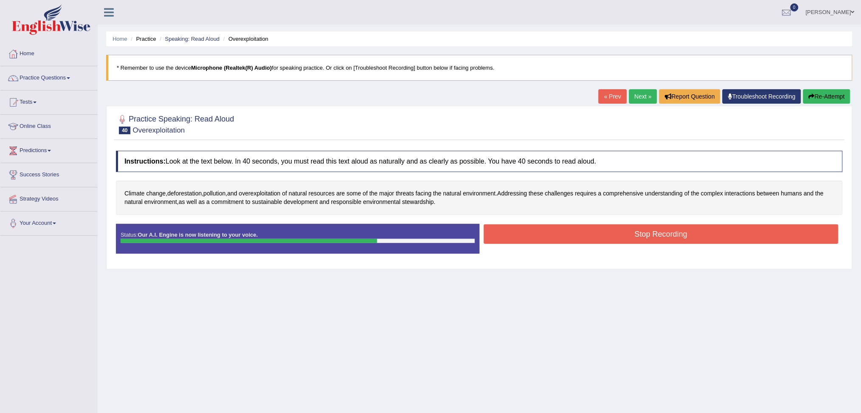
click at [619, 228] on button "Stop Recording" at bounding box center [661, 234] width 355 height 20
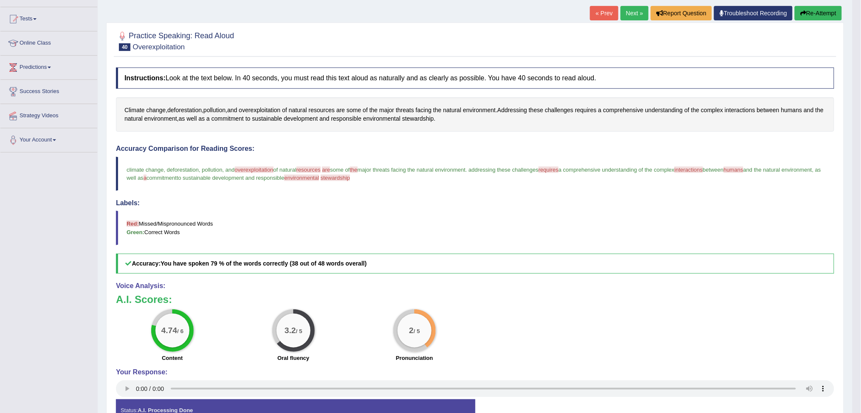
scroll to position [56, 0]
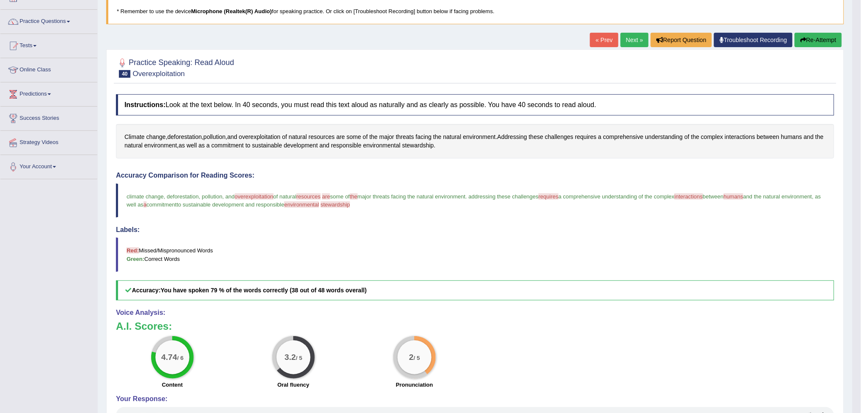
click at [812, 41] on button "Re-Attempt" at bounding box center [818, 40] width 47 height 14
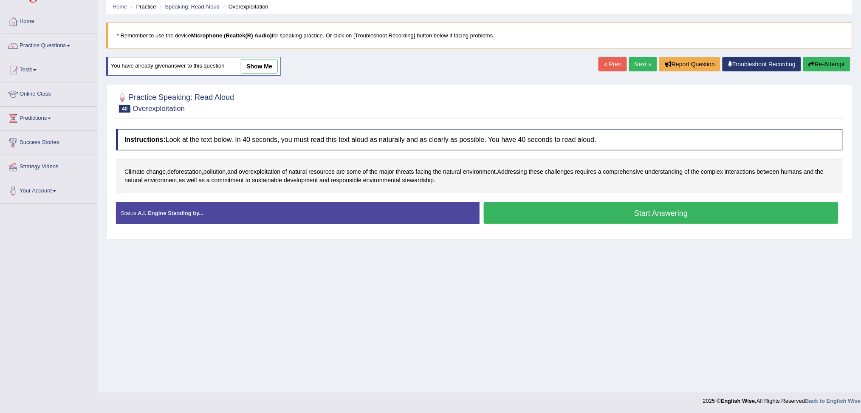
click at [660, 218] on button "Start Answering" at bounding box center [661, 213] width 355 height 22
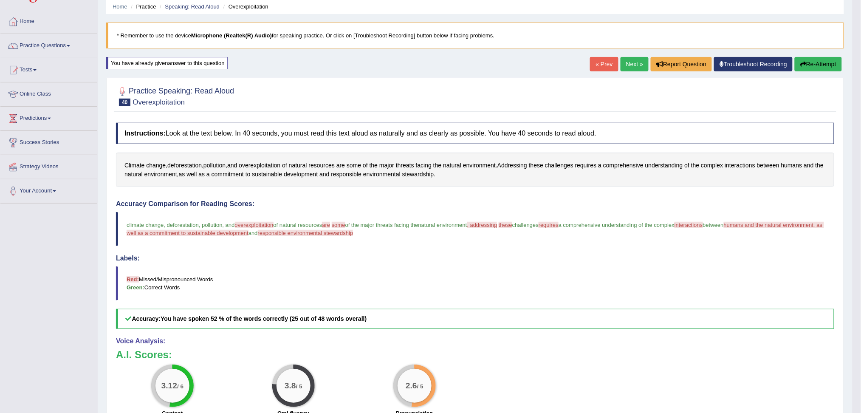
click at [826, 67] on button "Re-Attempt" at bounding box center [818, 64] width 47 height 14
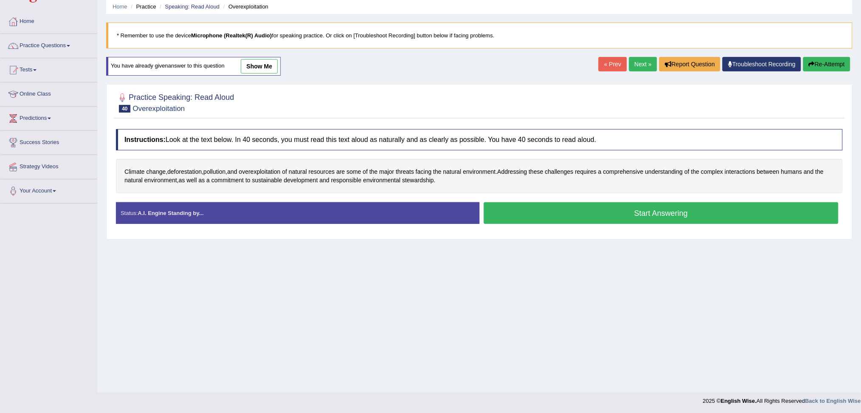
click at [682, 212] on button "Start Answering" at bounding box center [661, 213] width 355 height 22
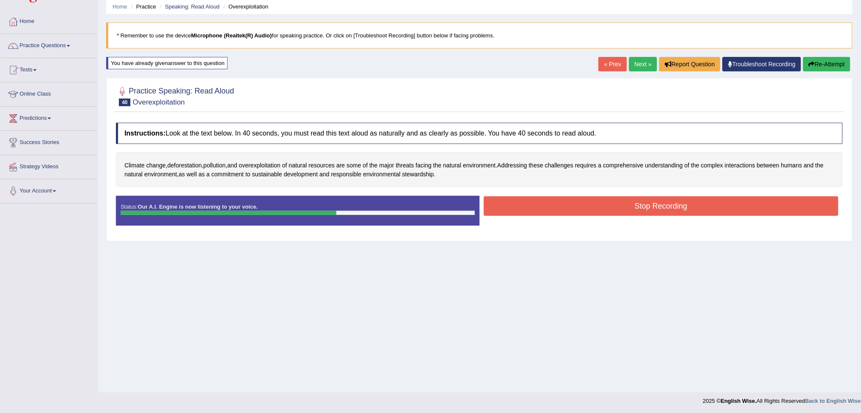
click at [758, 209] on button "Stop Recording" at bounding box center [661, 206] width 355 height 20
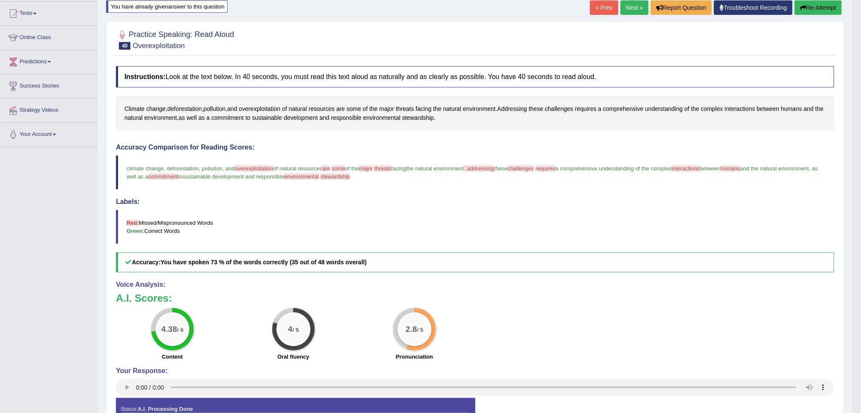
scroll to position [89, 0]
click at [626, 4] on link "Next »" at bounding box center [635, 7] width 28 height 14
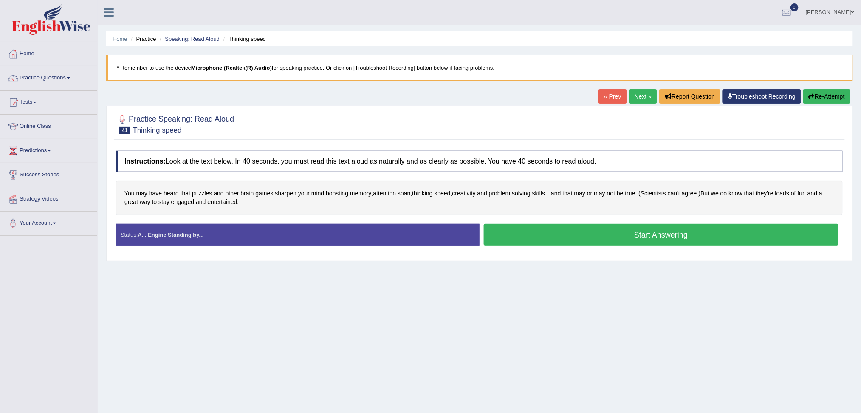
click at [701, 233] on button "Start Answering" at bounding box center [661, 235] width 355 height 22
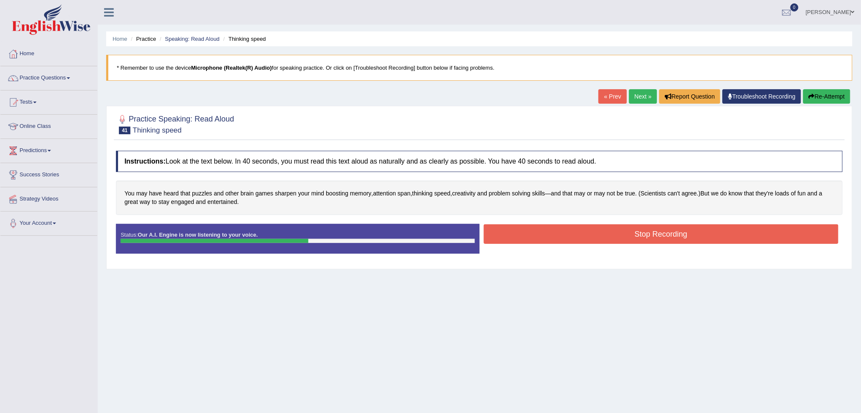
click at [660, 232] on button "Stop Recording" at bounding box center [661, 234] width 355 height 20
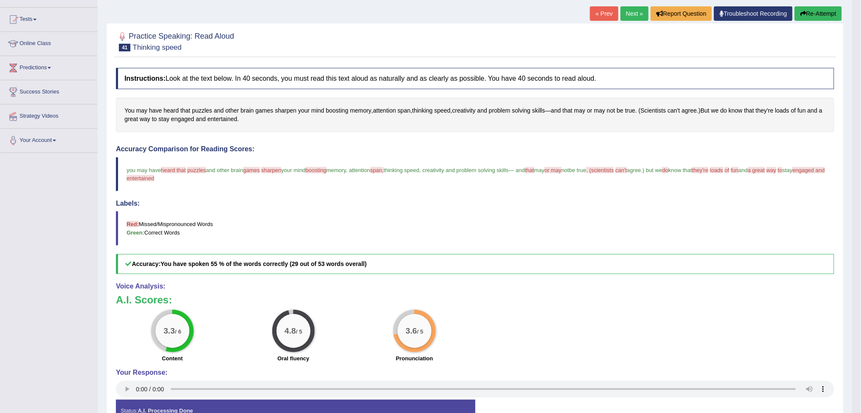
scroll to position [56, 0]
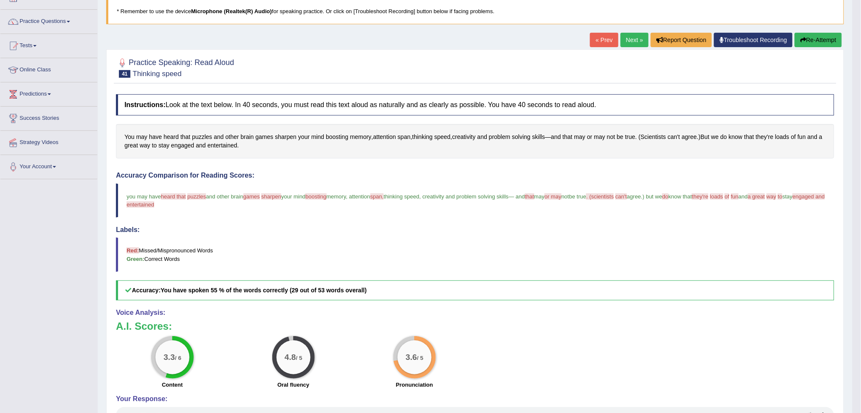
click at [811, 38] on button "Re-Attempt" at bounding box center [818, 40] width 47 height 14
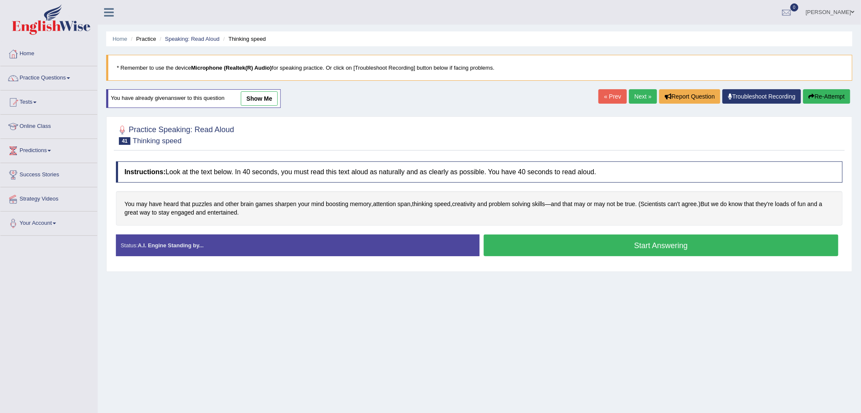
scroll to position [32, 0]
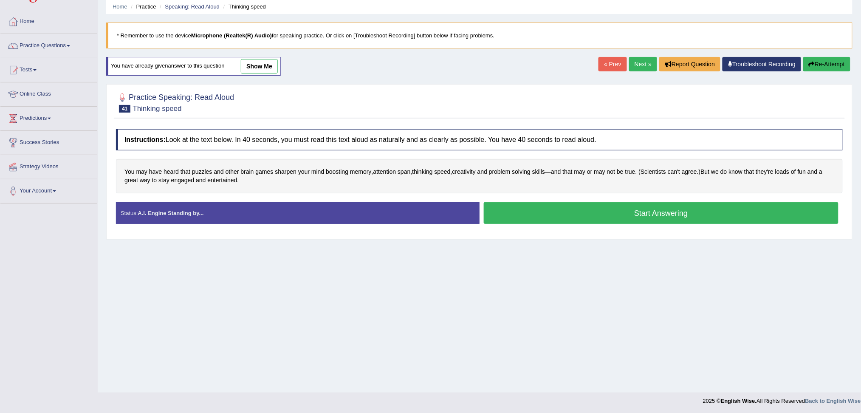
click at [649, 219] on button "Start Answering" at bounding box center [661, 213] width 355 height 22
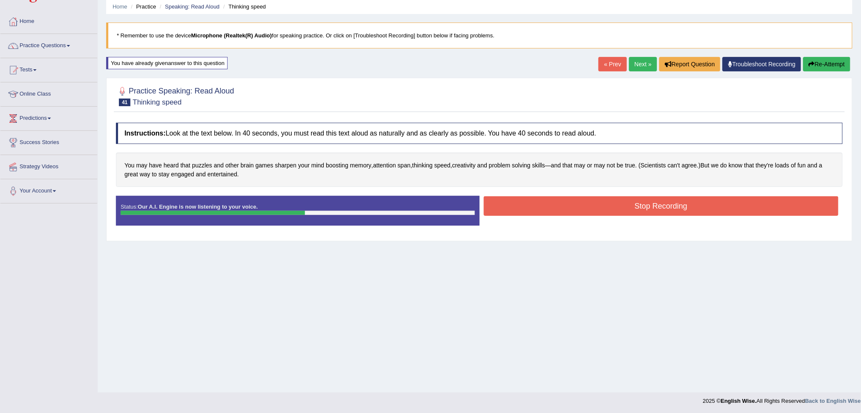
click at [650, 209] on button "Stop Recording" at bounding box center [661, 206] width 355 height 20
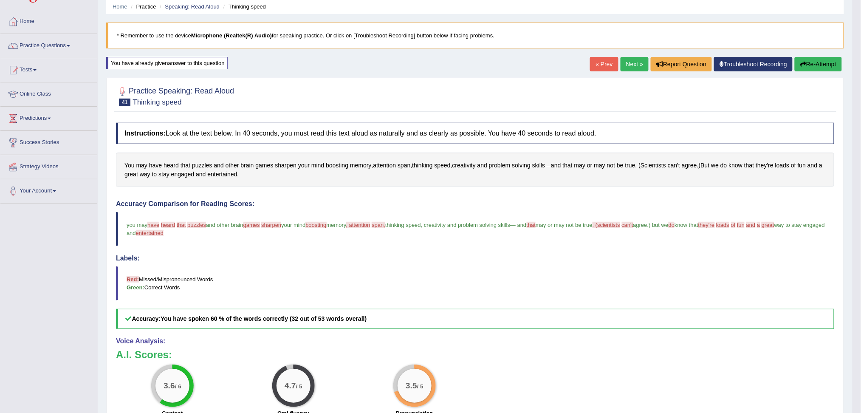
click at [814, 65] on button "Re-Attempt" at bounding box center [818, 64] width 47 height 14
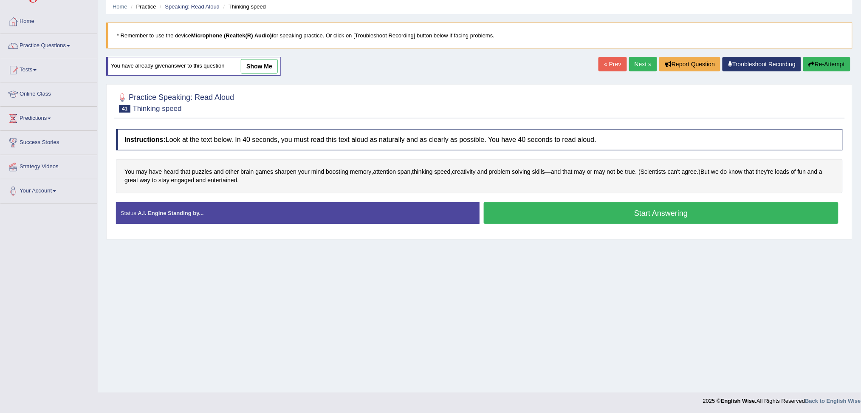
click at [832, 63] on button "Re-Attempt" at bounding box center [826, 64] width 47 height 14
drag, startPoint x: 666, startPoint y: 215, endPoint x: 667, endPoint y: 220, distance: 4.7
click at [666, 217] on button "Start Answering" at bounding box center [661, 213] width 355 height 22
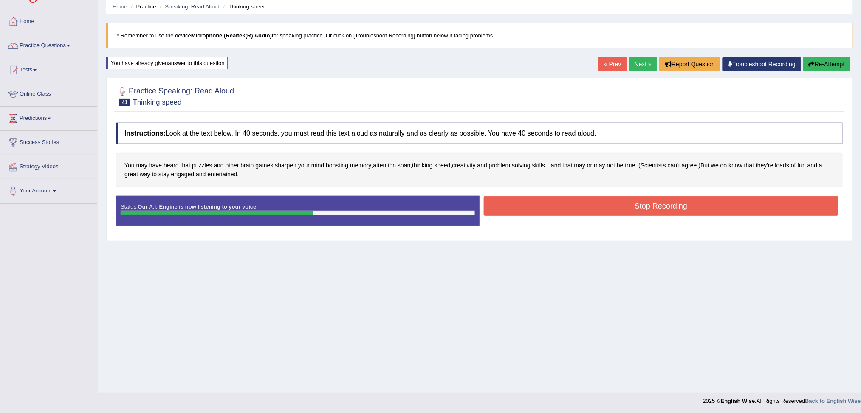
drag, startPoint x: 656, startPoint y: 204, endPoint x: 658, endPoint y: 244, distance: 39.5
click at [657, 210] on button "Stop Recording" at bounding box center [661, 206] width 355 height 20
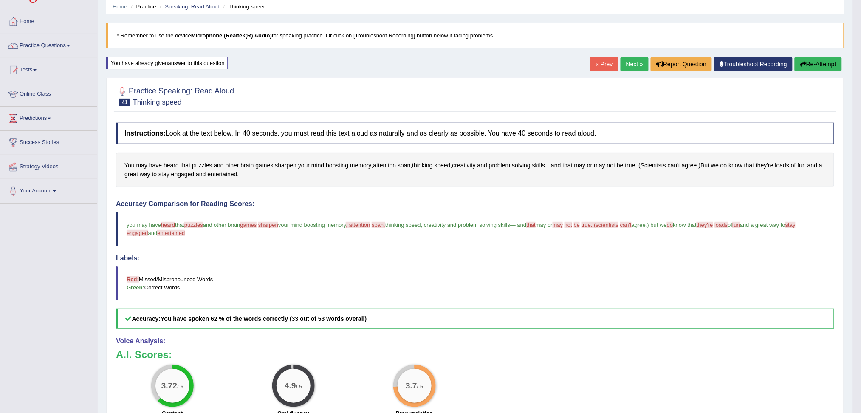
scroll to position [89, 0]
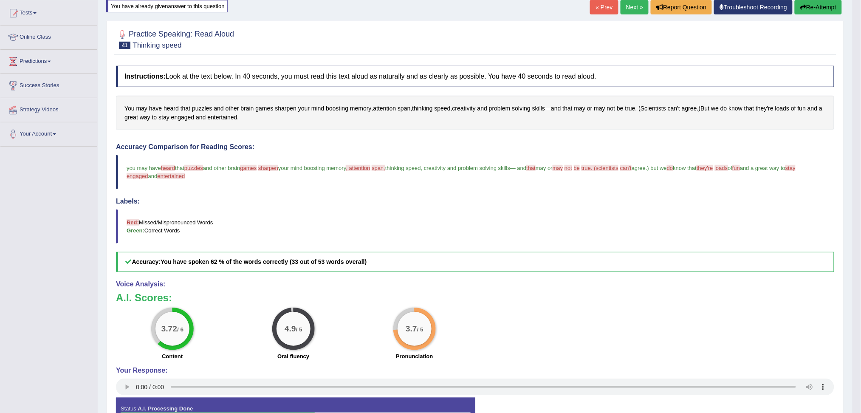
click at [636, 5] on link "Next »" at bounding box center [635, 7] width 28 height 14
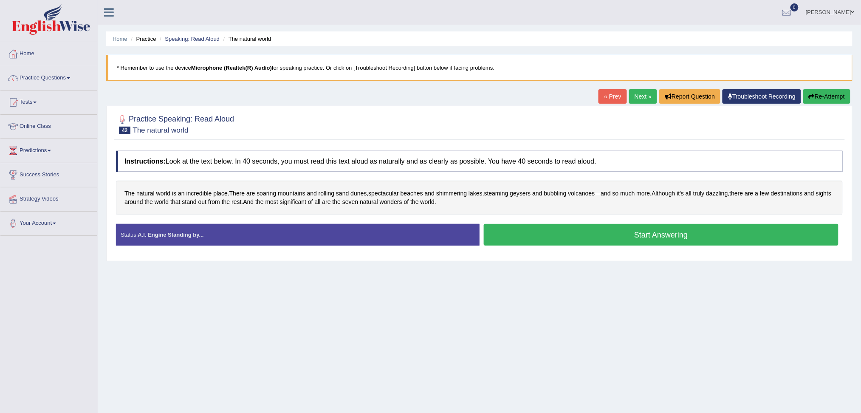
drag, startPoint x: 612, startPoint y: 238, endPoint x: 657, endPoint y: 295, distance: 73.2
click at [612, 238] on button "Start Answering" at bounding box center [661, 235] width 355 height 22
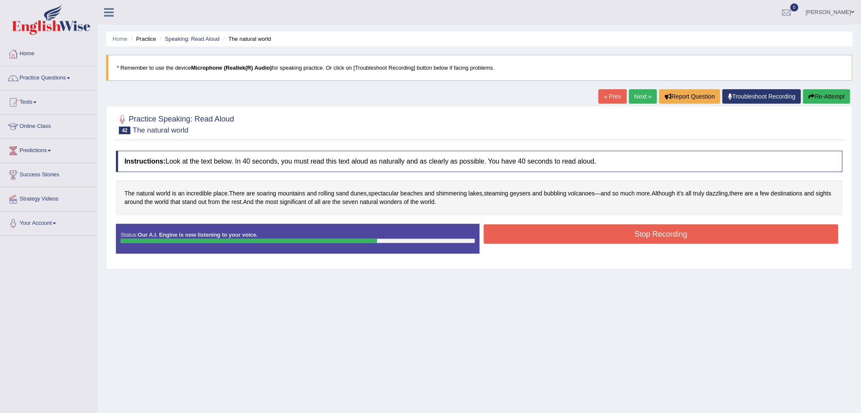
click at [717, 240] on button "Stop Recording" at bounding box center [661, 234] width 355 height 20
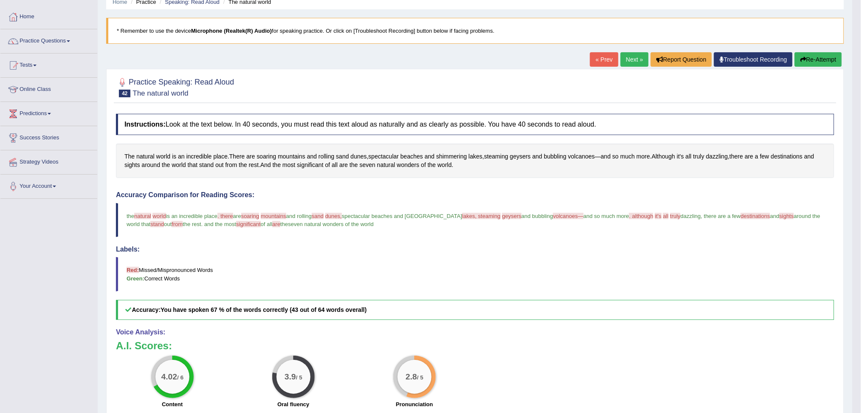
scroll to position [56, 0]
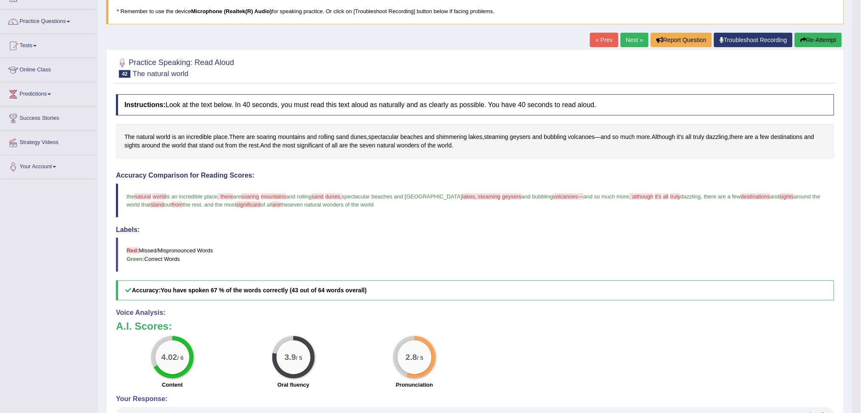
click at [812, 40] on button "Re-Attempt" at bounding box center [818, 40] width 47 height 14
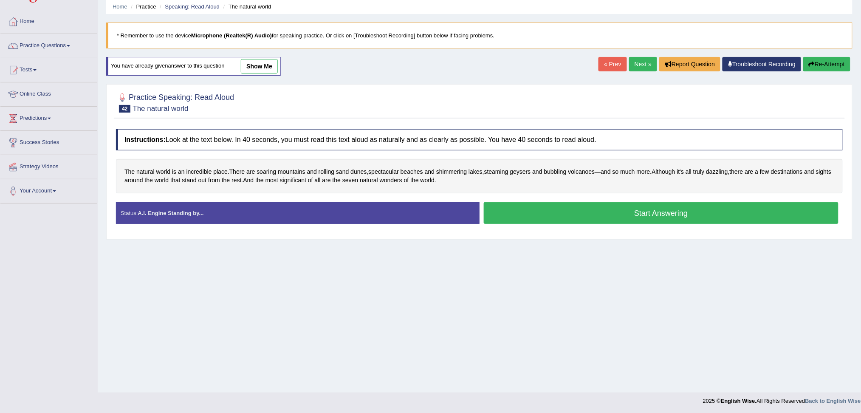
click at [828, 64] on button "Re-Attempt" at bounding box center [826, 64] width 47 height 14
click at [633, 218] on button "Start Answering" at bounding box center [661, 213] width 355 height 22
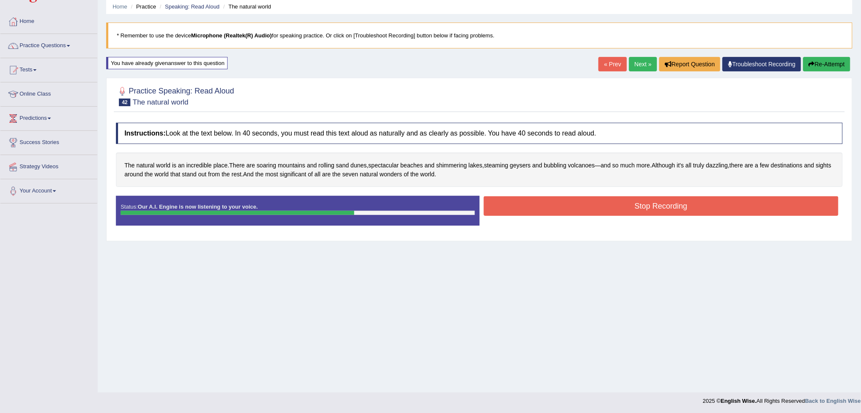
click at [666, 207] on button "Stop Recording" at bounding box center [661, 206] width 355 height 20
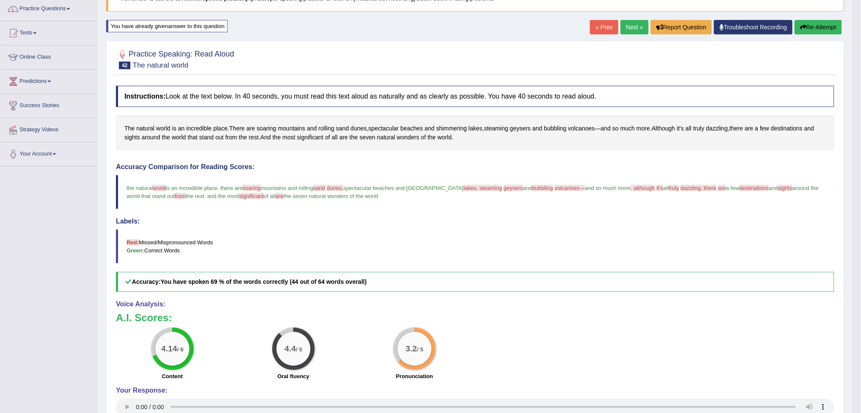
scroll to position [89, 0]
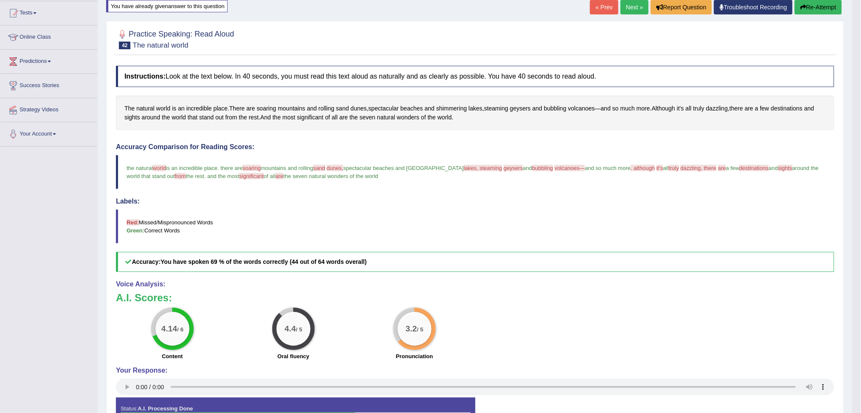
click at [629, 7] on link "Next »" at bounding box center [635, 7] width 28 height 14
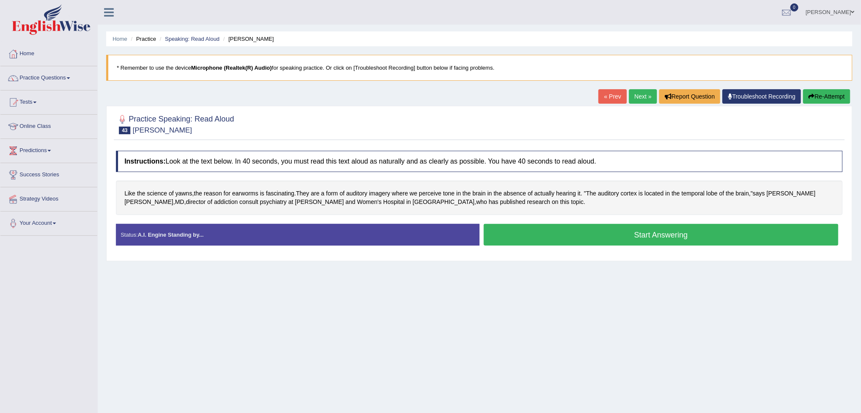
click at [683, 233] on button "Start Answering" at bounding box center [661, 235] width 355 height 22
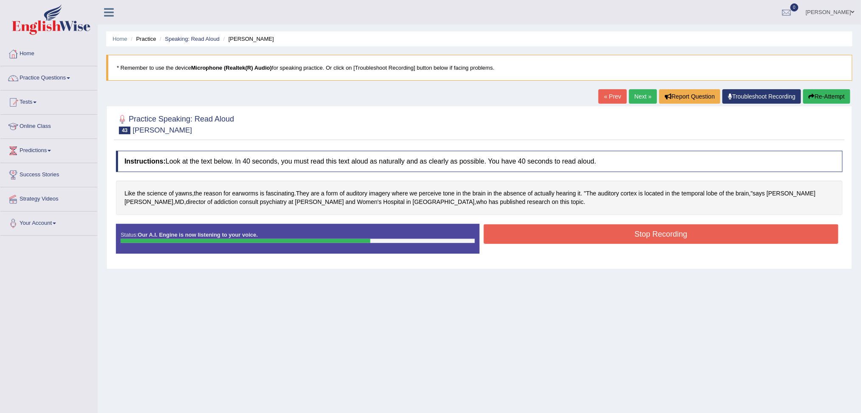
click at [690, 237] on button "Stop Recording" at bounding box center [661, 234] width 355 height 20
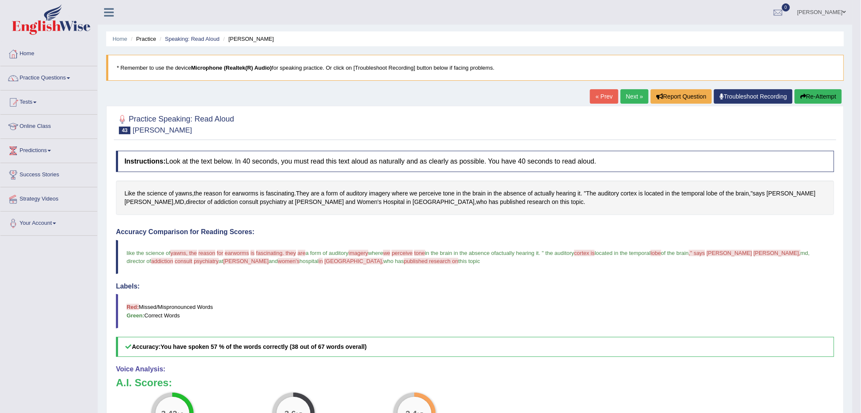
scroll to position [56, 0]
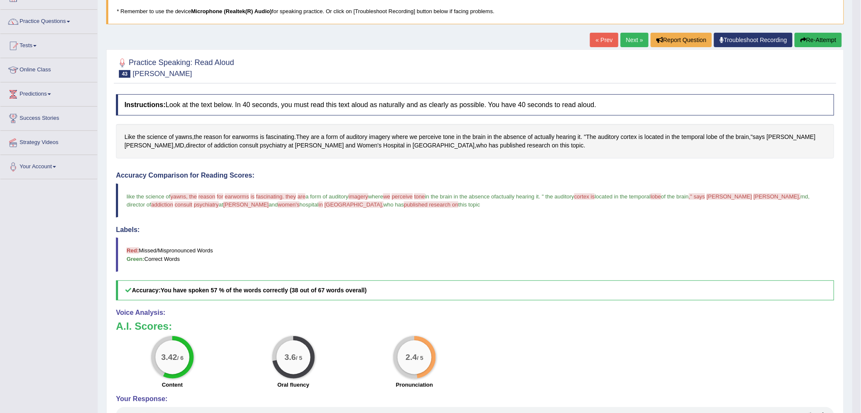
click at [818, 34] on button "Re-Attempt" at bounding box center [818, 40] width 47 height 14
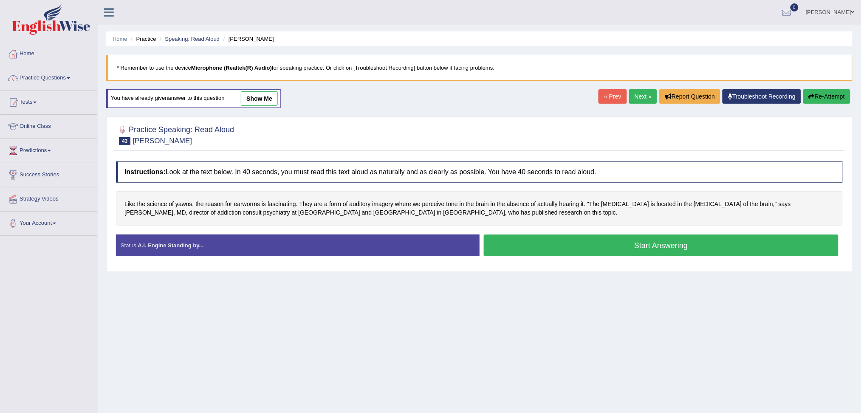
scroll to position [32, 0]
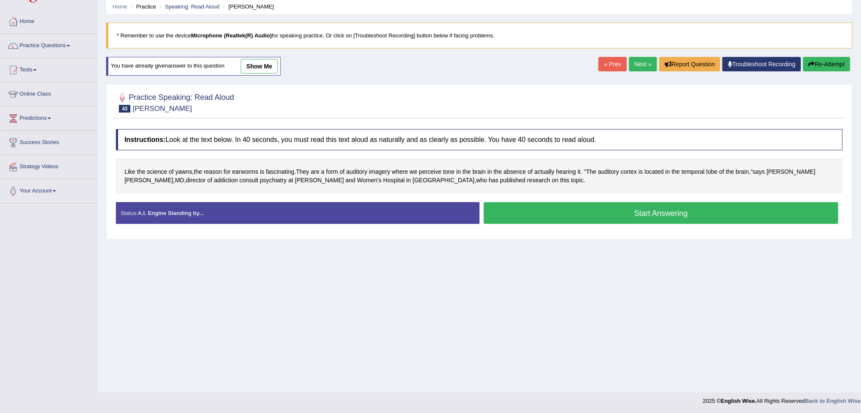
click at [828, 61] on button "Re-Attempt" at bounding box center [826, 64] width 47 height 14
click at [717, 213] on button "Start Answering" at bounding box center [661, 213] width 355 height 22
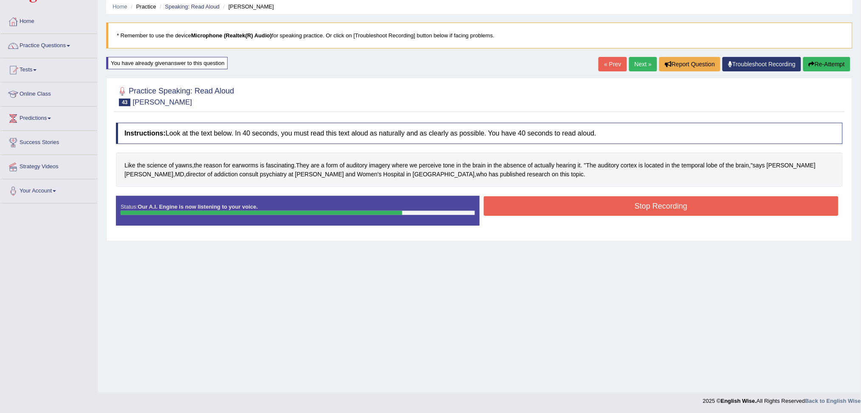
drag, startPoint x: 745, startPoint y: 207, endPoint x: 701, endPoint y: 266, distance: 74.1
click at [745, 207] on button "Stop Recording" at bounding box center [661, 206] width 355 height 20
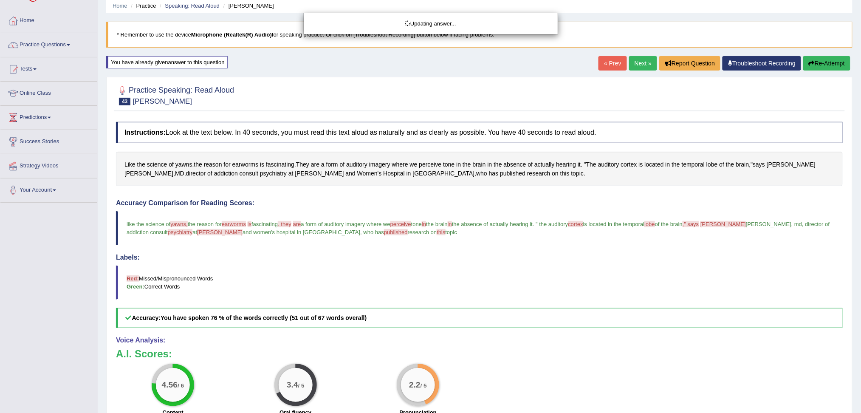
scroll to position [89, 0]
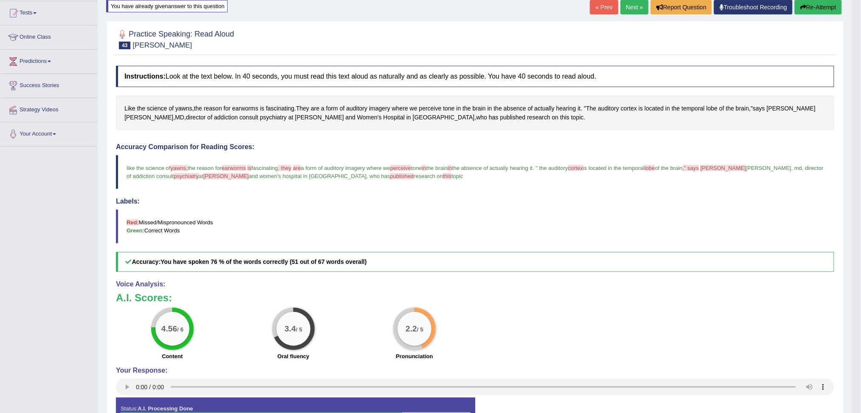
drag, startPoint x: 631, startPoint y: 8, endPoint x: 635, endPoint y: 15, distance: 7.8
click at [631, 8] on link "Next »" at bounding box center [635, 7] width 28 height 14
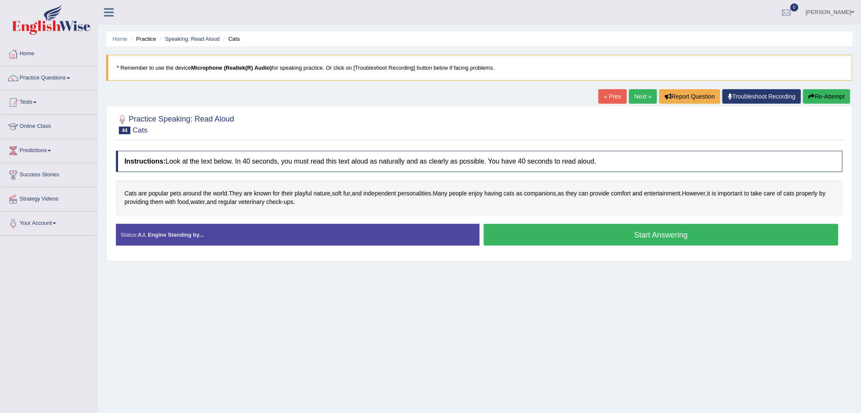
click at [614, 234] on button "Start Answering" at bounding box center [661, 235] width 355 height 22
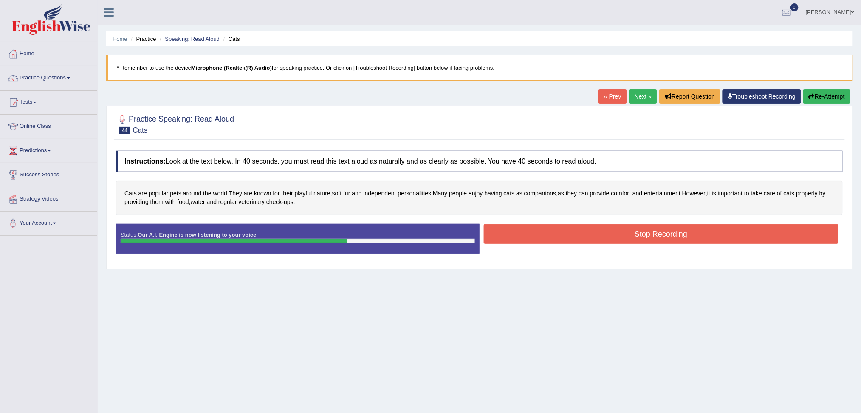
click at [622, 241] on button "Stop Recording" at bounding box center [661, 234] width 355 height 20
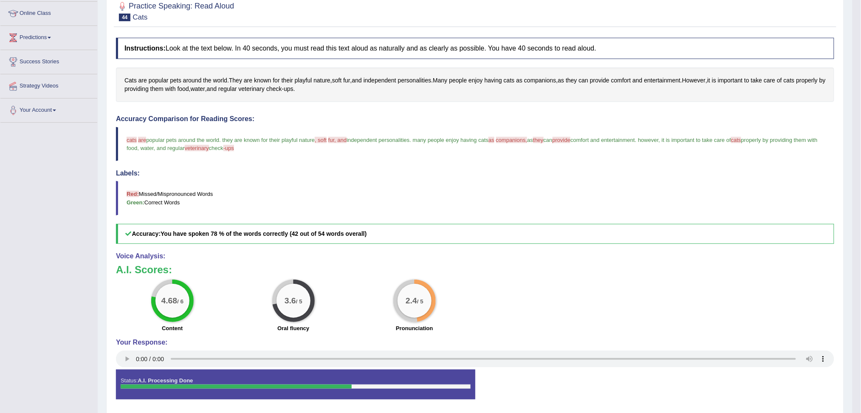
scroll to position [56, 0]
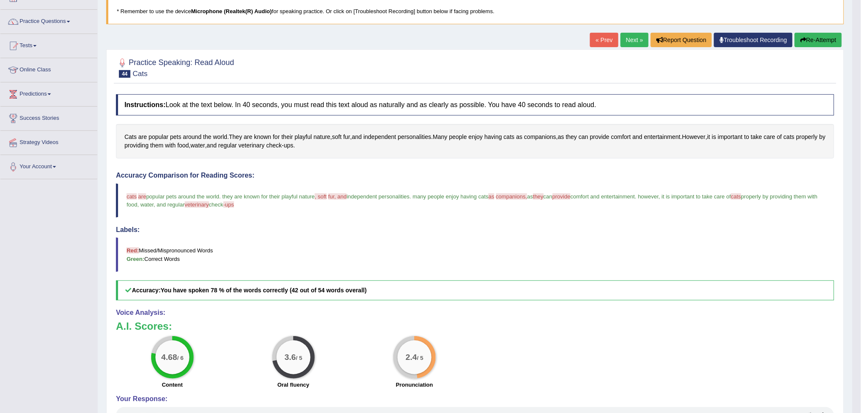
click at [810, 39] on button "Re-Attempt" at bounding box center [818, 40] width 47 height 14
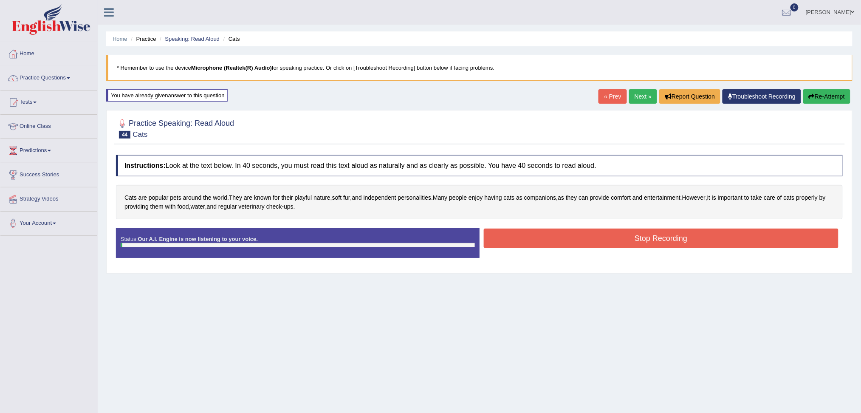
scroll to position [32, 0]
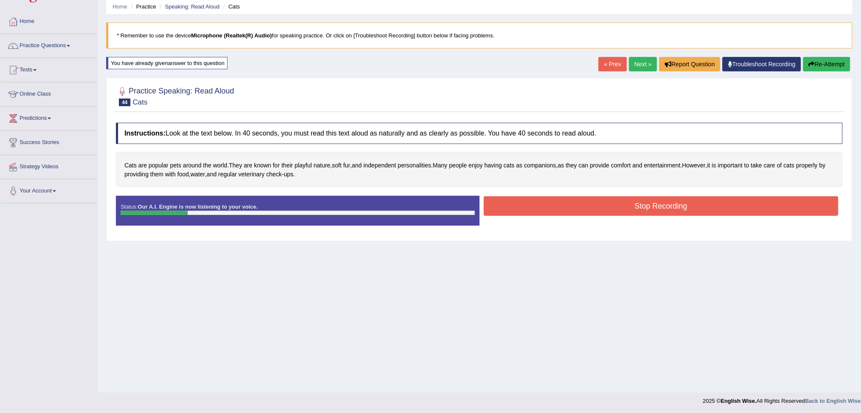
click at [697, 202] on button "Stop Recording" at bounding box center [661, 206] width 355 height 20
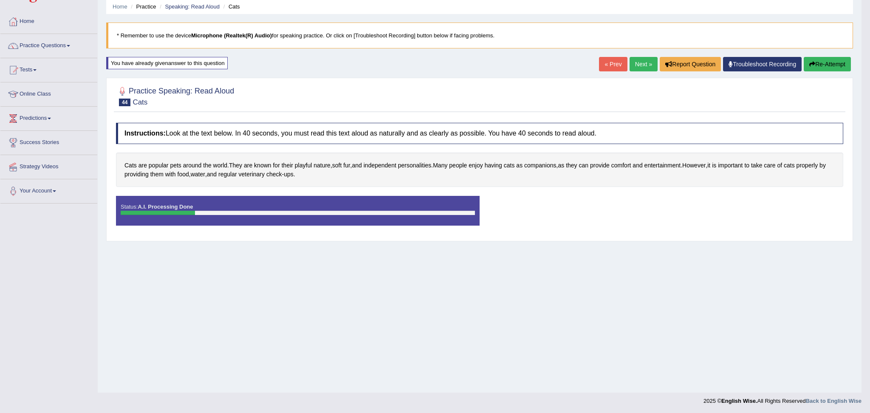
click at [828, 56] on body "Toggle navigation Home Practice Questions Speaking Practice Read Aloud Repeat S…" at bounding box center [435, 174] width 870 height 413
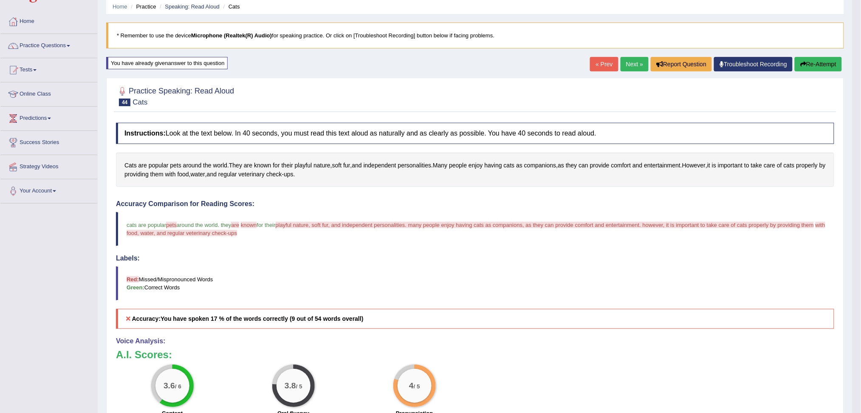
click at [819, 65] on button "Re-Attempt" at bounding box center [818, 64] width 47 height 14
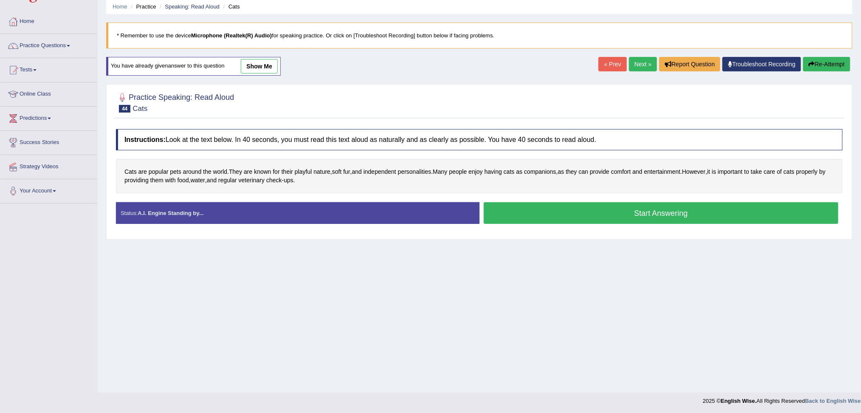
drag, startPoint x: 656, startPoint y: 217, endPoint x: 553, endPoint y: 292, distance: 128.0
click at [654, 220] on button "Start Answering" at bounding box center [661, 213] width 355 height 22
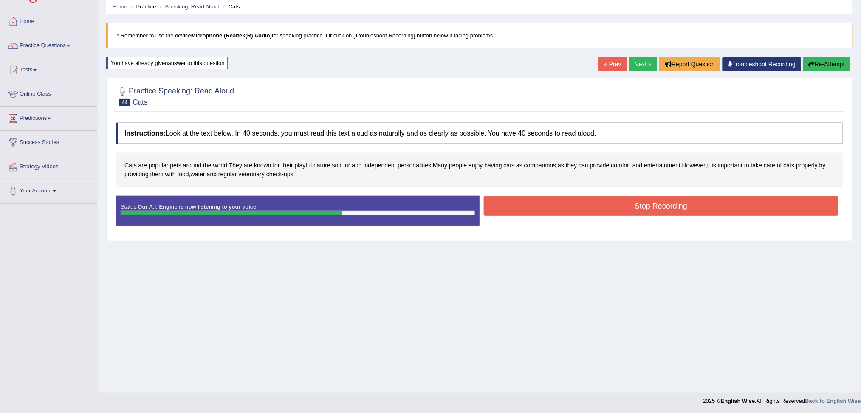
click at [726, 215] on button "Stop Recording" at bounding box center [661, 206] width 355 height 20
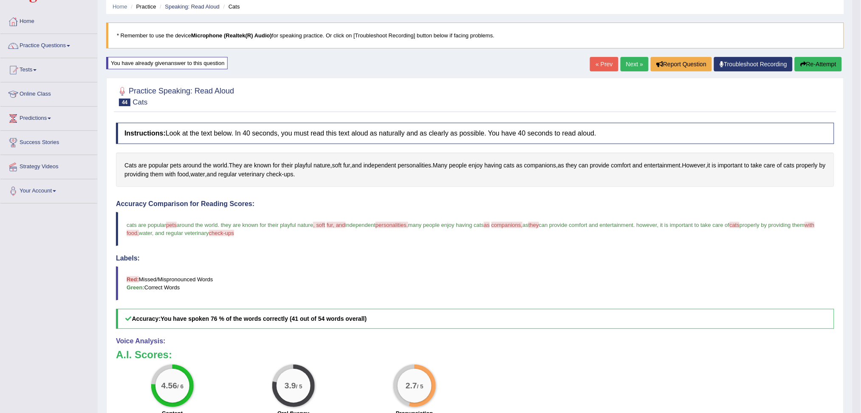
click at [822, 64] on button "Re-Attempt" at bounding box center [818, 64] width 47 height 14
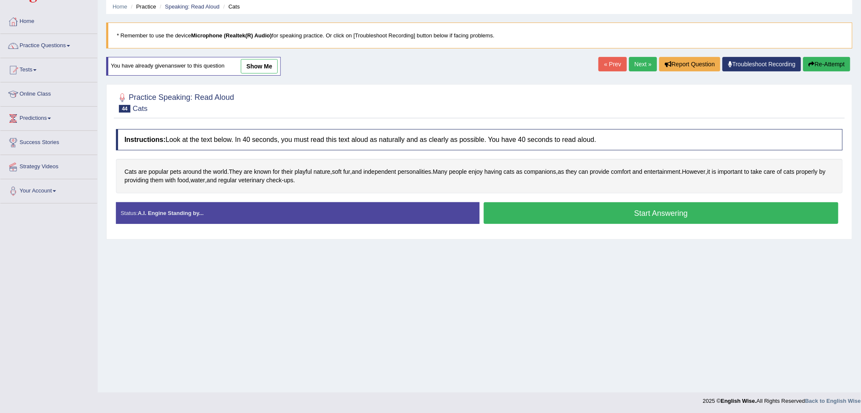
click at [725, 218] on button "Start Answering" at bounding box center [661, 213] width 355 height 22
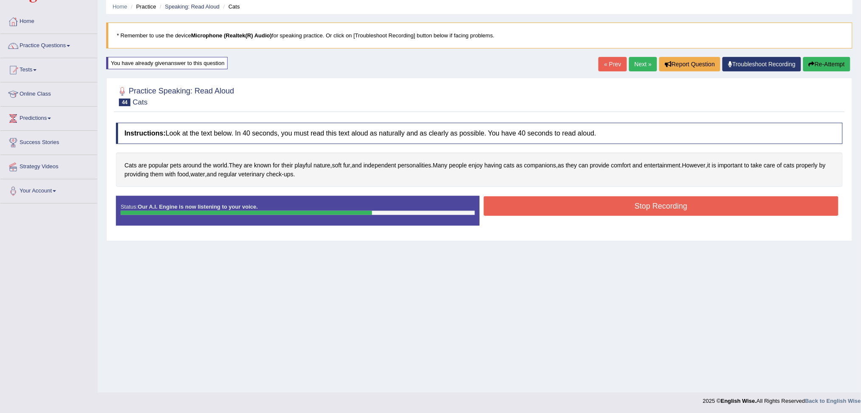
click at [609, 206] on button "Stop Recording" at bounding box center [661, 206] width 355 height 20
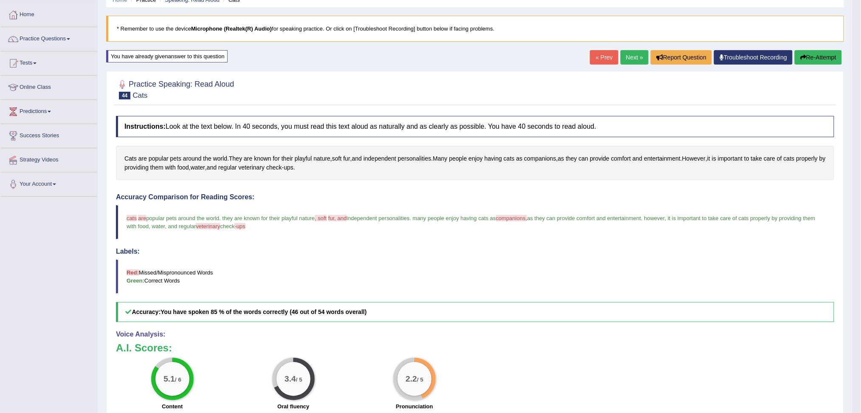
scroll to position [32, 0]
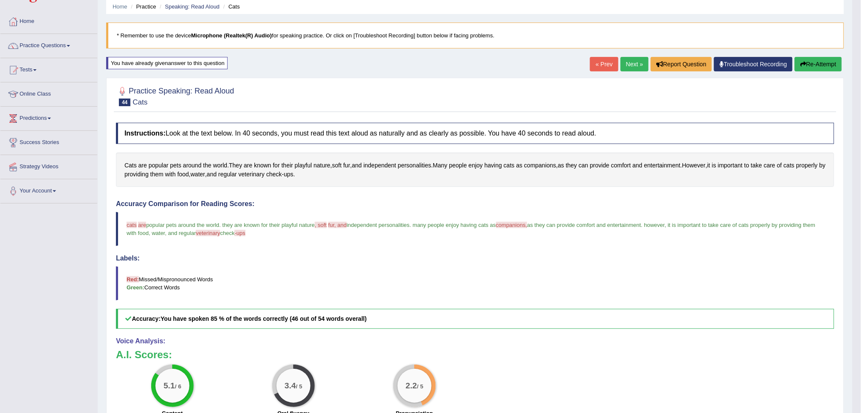
click at [626, 65] on link "Next »" at bounding box center [635, 64] width 28 height 14
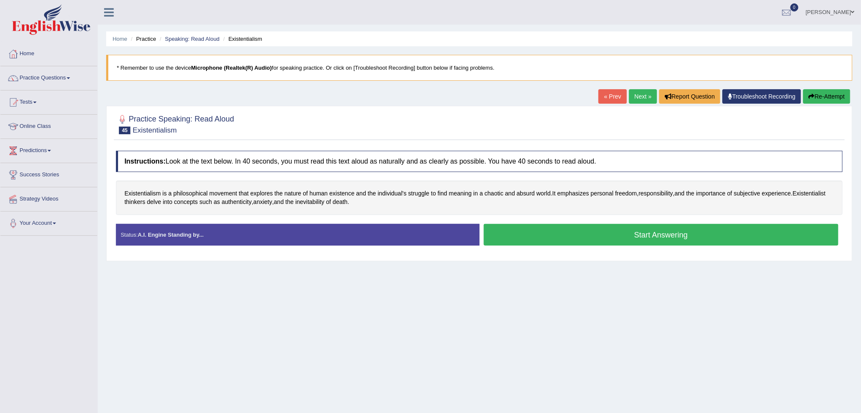
click at [677, 235] on button "Start Answering" at bounding box center [661, 235] width 355 height 22
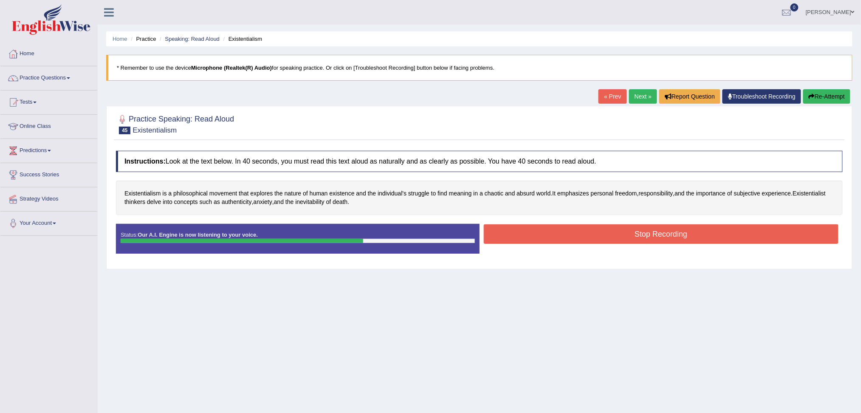
click at [673, 238] on button "Stop Recording" at bounding box center [661, 234] width 355 height 20
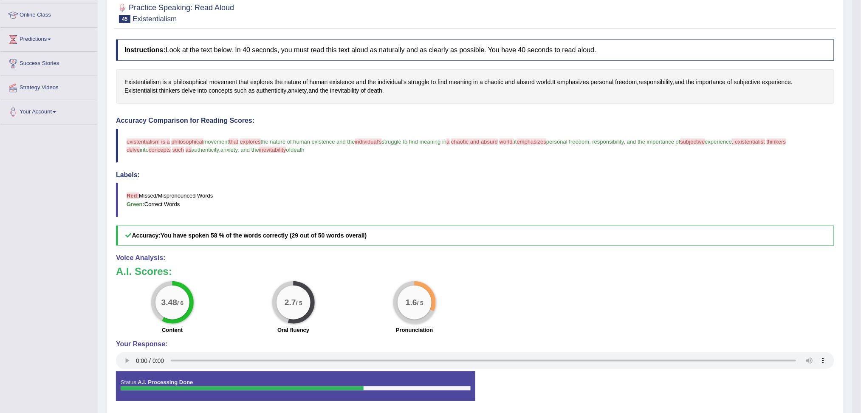
scroll to position [113, 0]
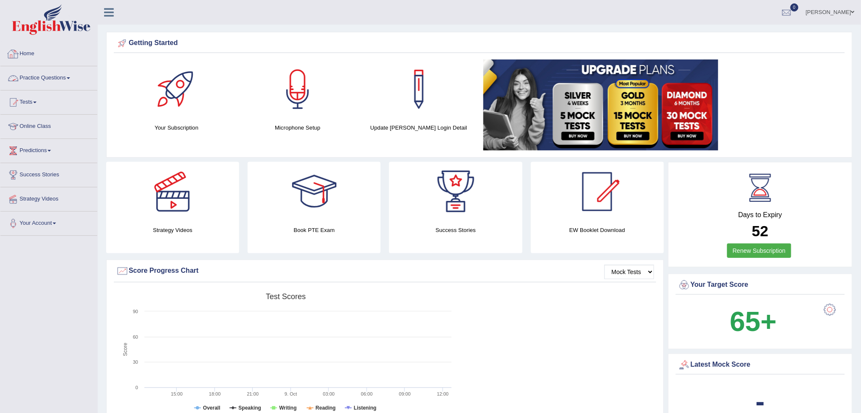
click at [50, 73] on link "Practice Questions" at bounding box center [48, 76] width 97 height 21
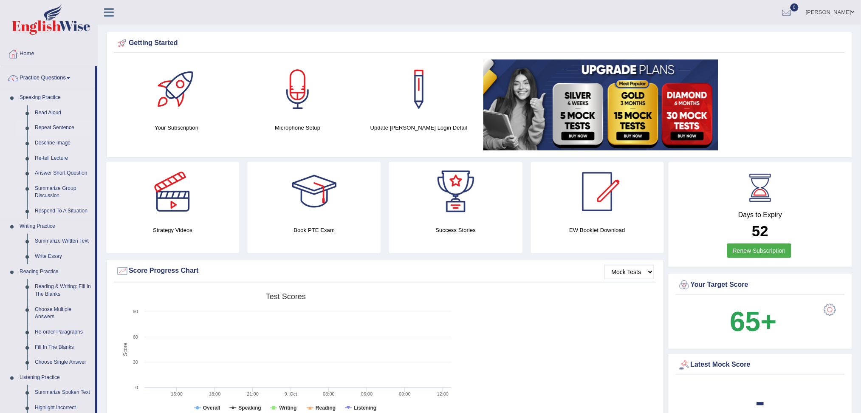
click at [55, 130] on link "Repeat Sentence" at bounding box center [63, 127] width 64 height 15
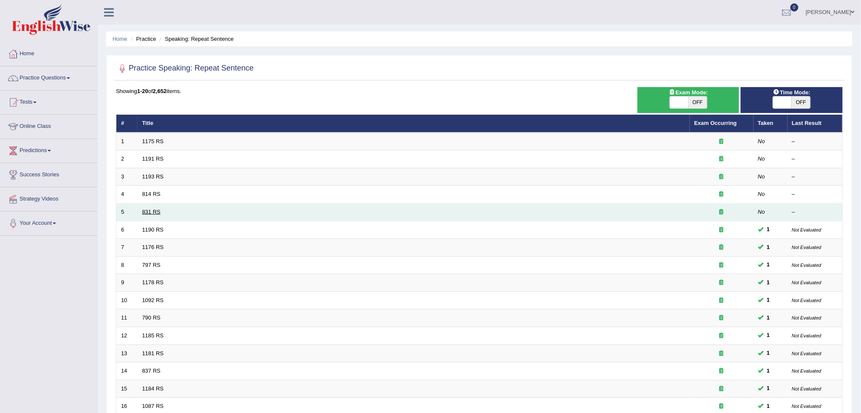
click at [154, 209] on link "831 RS" at bounding box center [151, 212] width 18 height 6
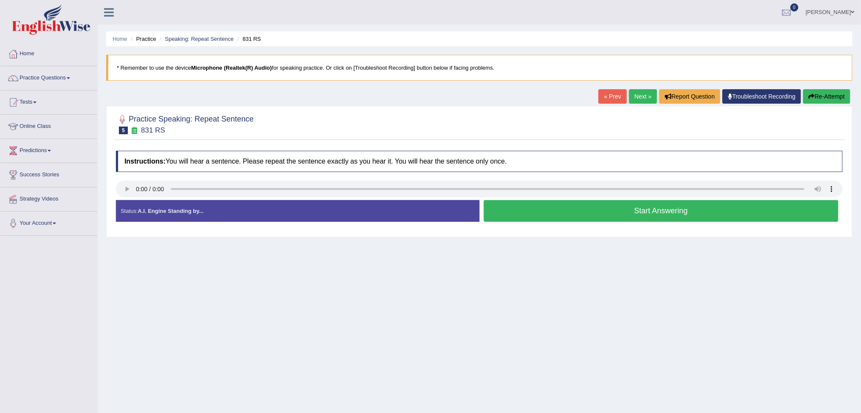
drag, startPoint x: 641, startPoint y: 209, endPoint x: 599, endPoint y: 234, distance: 48.8
click at [641, 210] on button "Start Answering" at bounding box center [661, 211] width 355 height 22
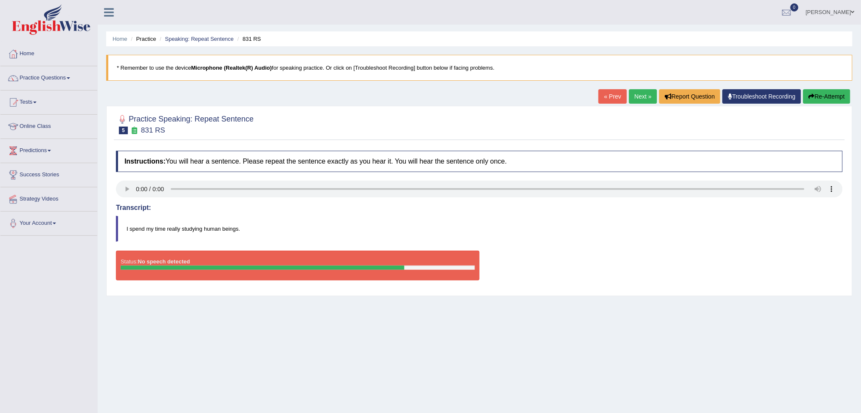
click at [578, 309] on div "Home Practice Speaking: Repeat Sentence 831 RS * Remember to use the device Mic…" at bounding box center [479, 212] width 763 height 425
click at [415, 271] on div "Status: No speech detected" at bounding box center [298, 266] width 364 height 30
click at [636, 92] on link "Next »" at bounding box center [643, 96] width 28 height 14
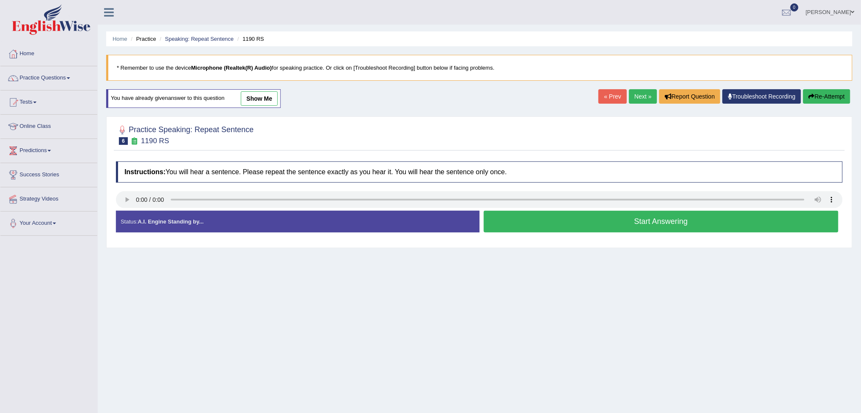
click at [717, 223] on button "Start Answering" at bounding box center [661, 222] width 355 height 22
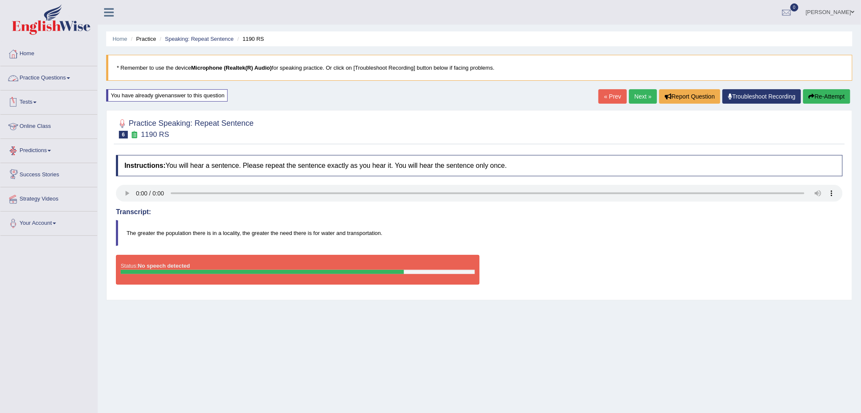
click at [56, 74] on link "Practice Questions" at bounding box center [48, 76] width 97 height 21
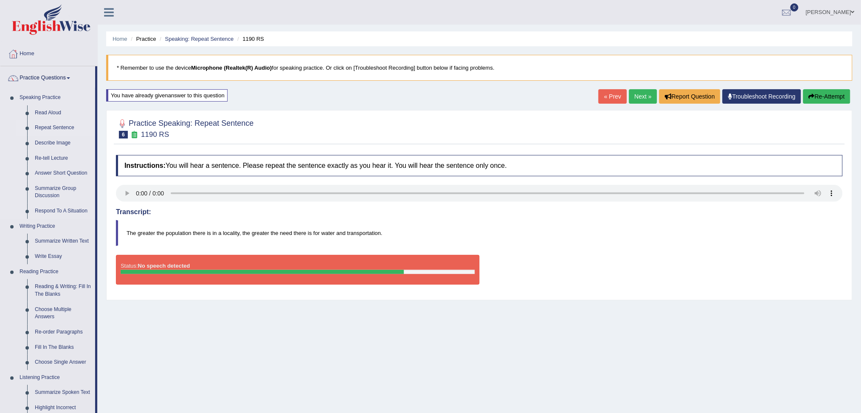
click at [59, 127] on link "Repeat Sentence" at bounding box center [63, 127] width 64 height 15
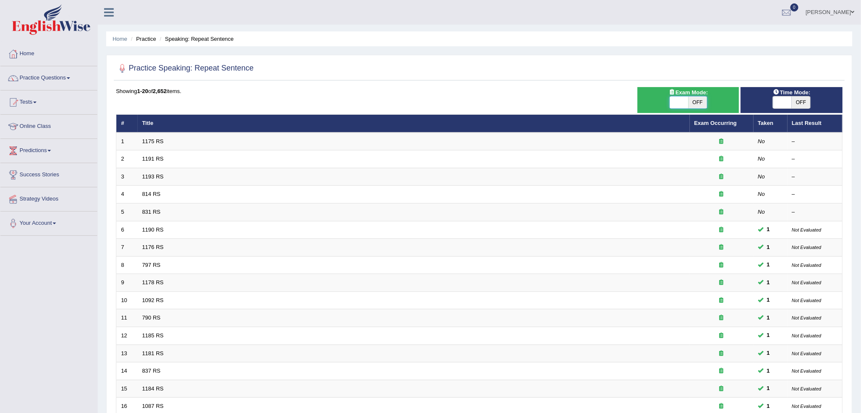
click at [682, 105] on span at bounding box center [679, 102] width 19 height 12
click at [675, 102] on span at bounding box center [679, 102] width 19 height 12
checkbox input "true"
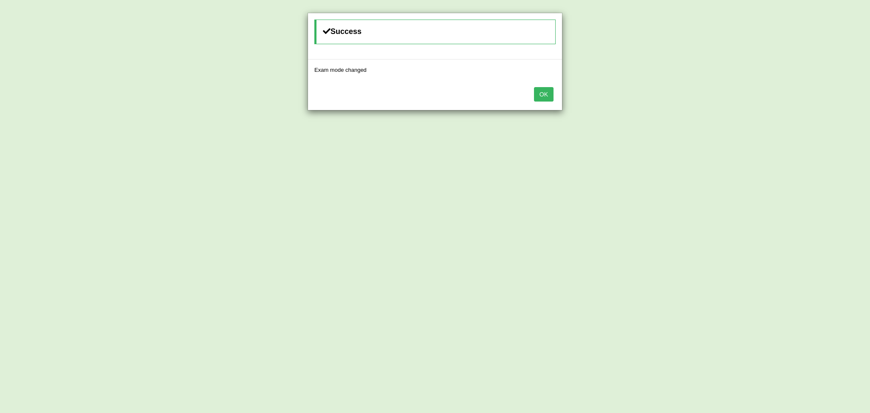
click at [545, 97] on button "OK" at bounding box center [544, 94] width 20 height 14
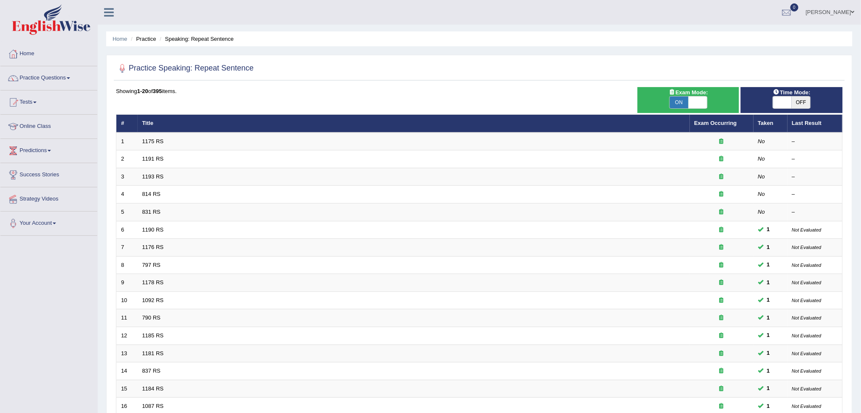
click at [782, 101] on span at bounding box center [782, 102] width 19 height 12
checkbox input "true"
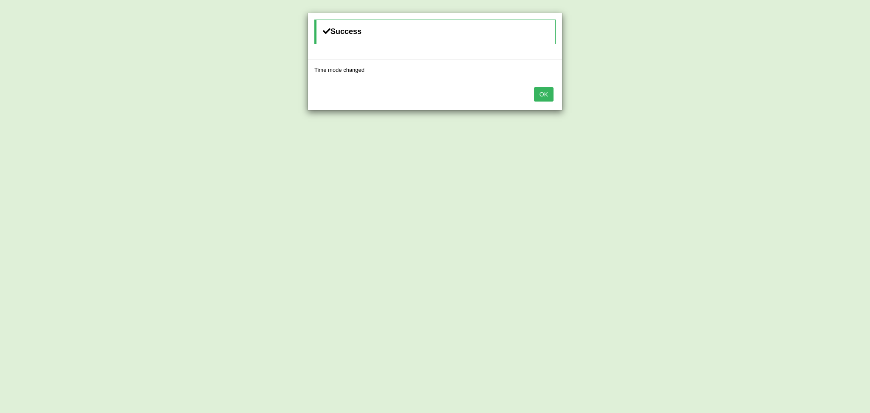
click at [545, 97] on button "OK" at bounding box center [544, 94] width 20 height 14
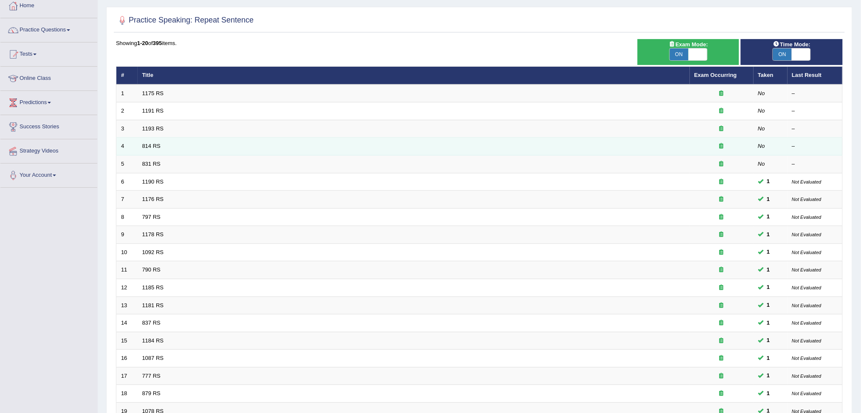
scroll to position [150, 0]
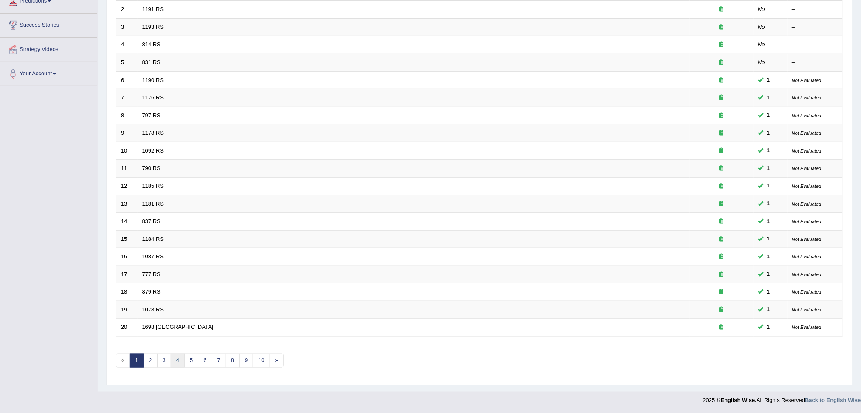
click at [179, 361] on link "4" at bounding box center [178, 360] width 14 height 14
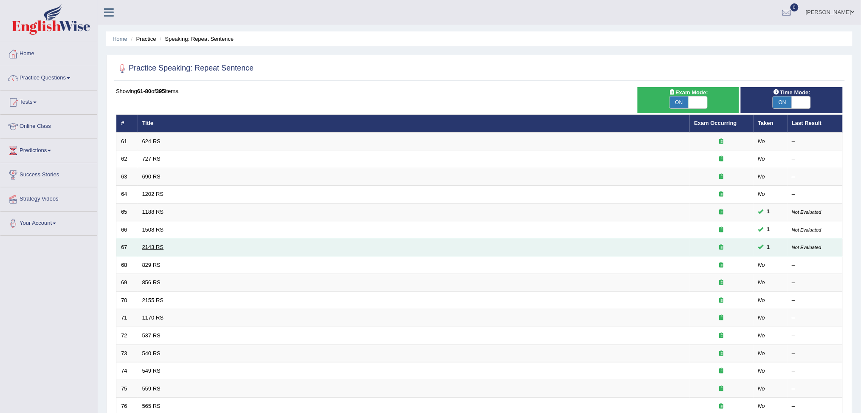
click at [154, 248] on link "2143 RS" at bounding box center [153, 247] width 22 height 6
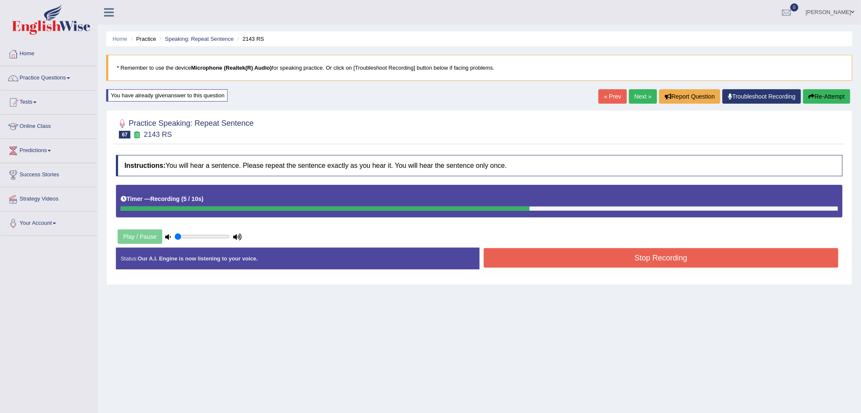
click at [704, 253] on button "Stop Recording" at bounding box center [661, 258] width 355 height 20
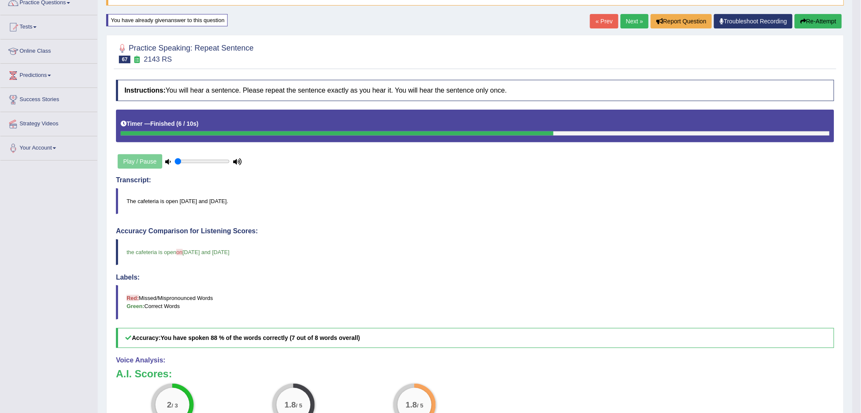
scroll to position [56, 0]
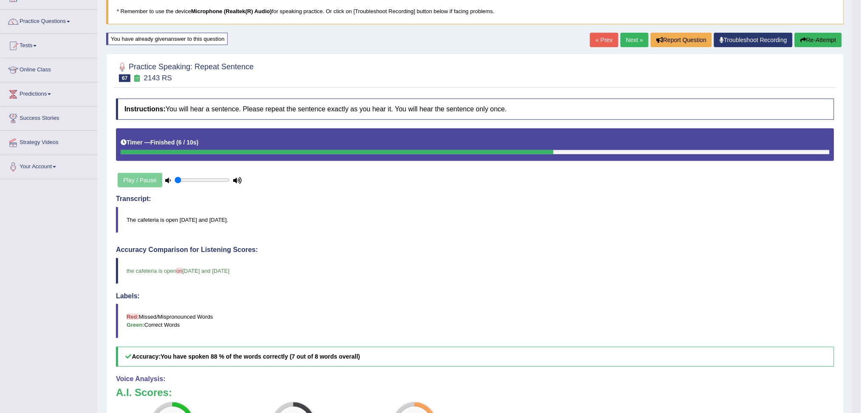
click at [815, 41] on button "Re-Attempt" at bounding box center [818, 40] width 47 height 14
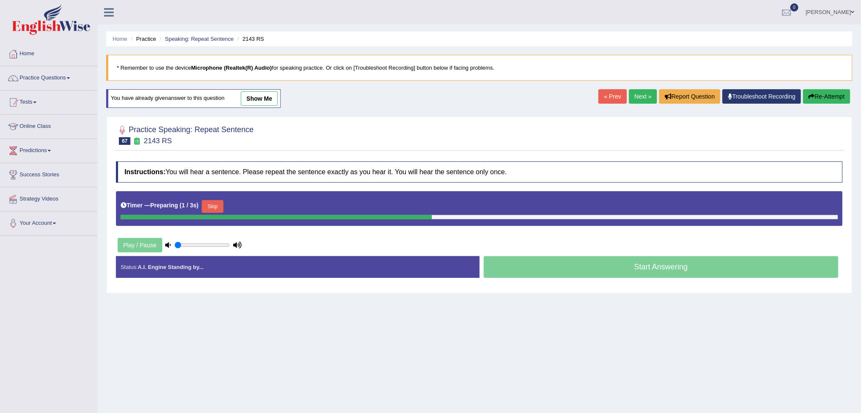
click at [217, 203] on button "Skip" at bounding box center [212, 206] width 21 height 13
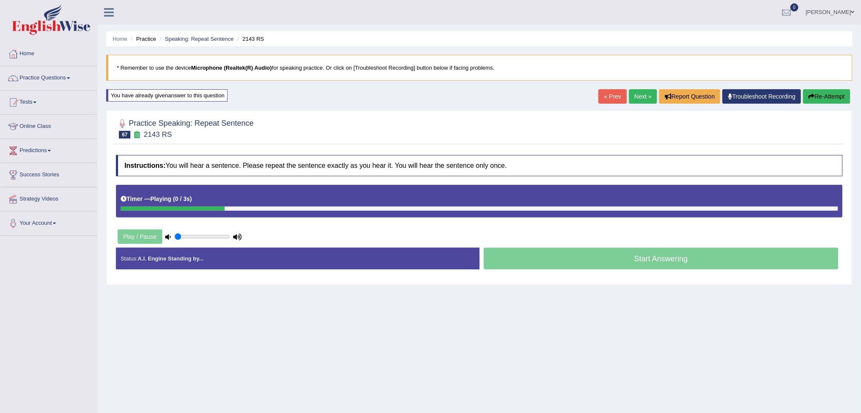
scroll to position [32, 0]
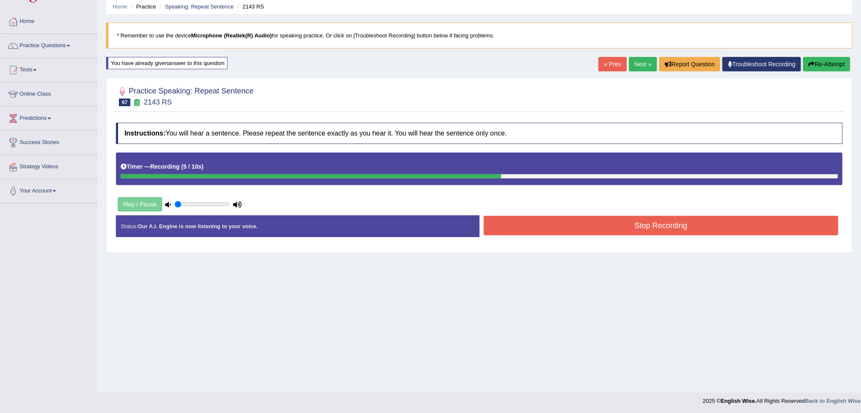
click at [633, 224] on button "Stop Recording" at bounding box center [661, 226] width 355 height 20
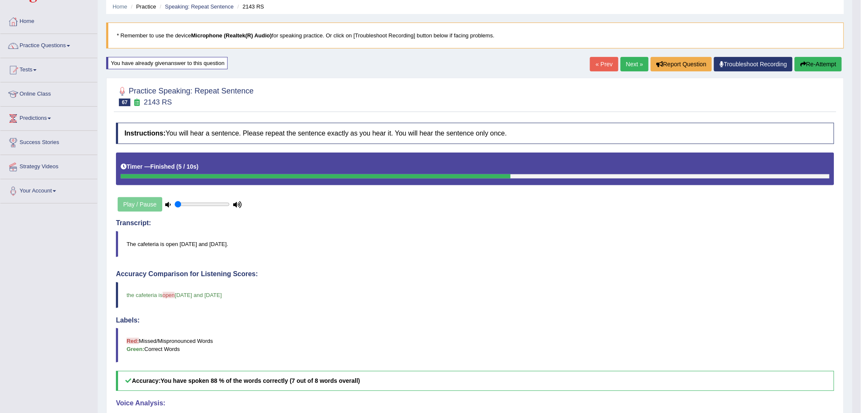
click at [818, 67] on button "Re-Attempt" at bounding box center [818, 64] width 47 height 14
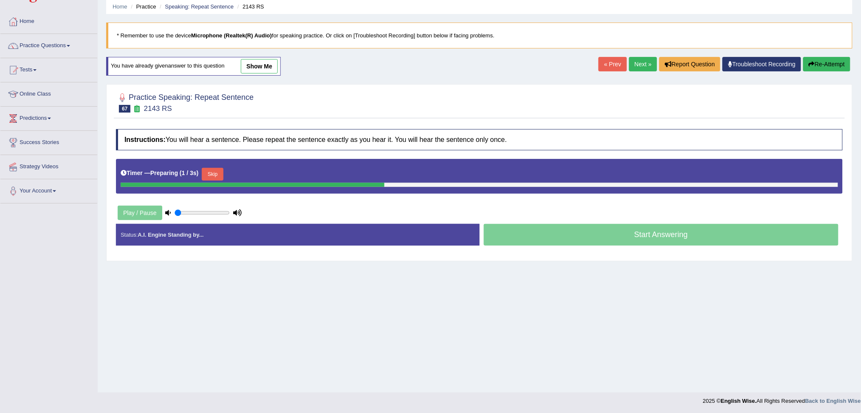
click at [215, 172] on button "Skip" at bounding box center [212, 174] width 21 height 13
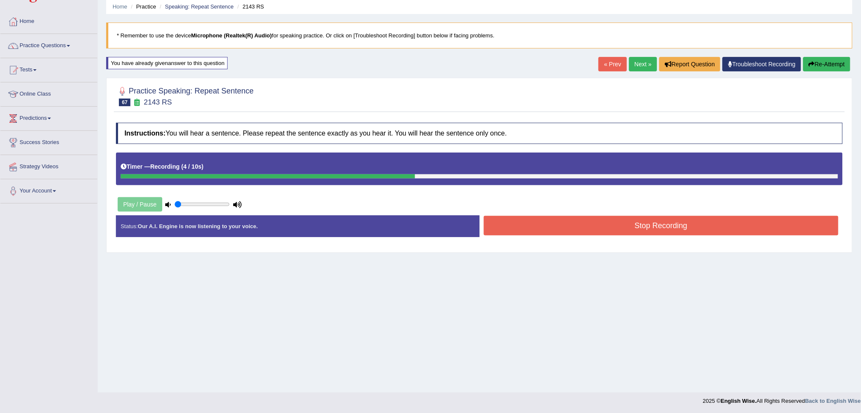
click at [668, 227] on button "Stop Recording" at bounding box center [661, 226] width 355 height 20
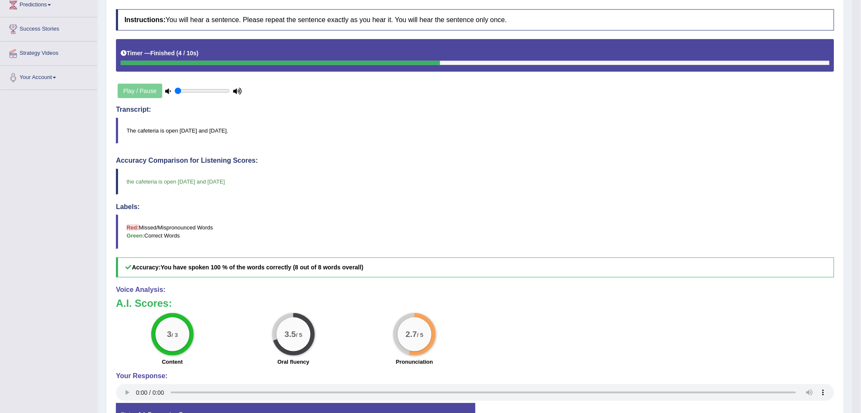
scroll to position [89, 0]
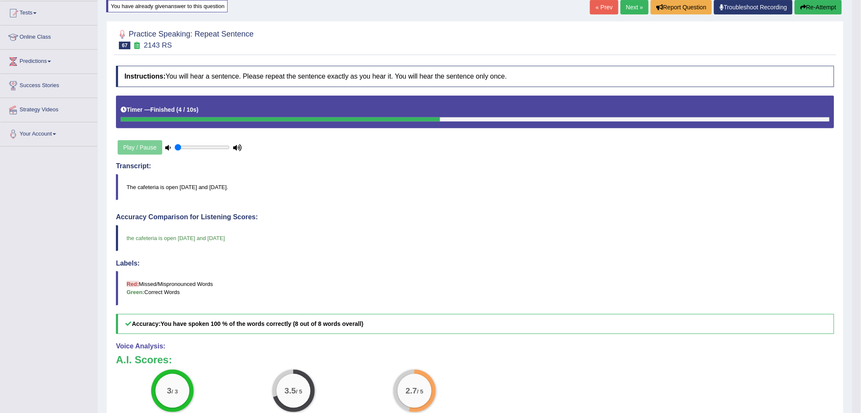
click at [624, 10] on link "Next »" at bounding box center [635, 7] width 28 height 14
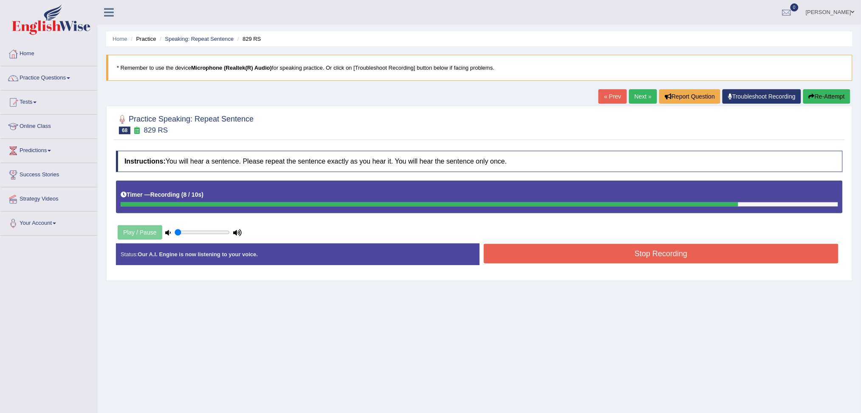
click at [620, 254] on button "Stop Recording" at bounding box center [661, 254] width 355 height 20
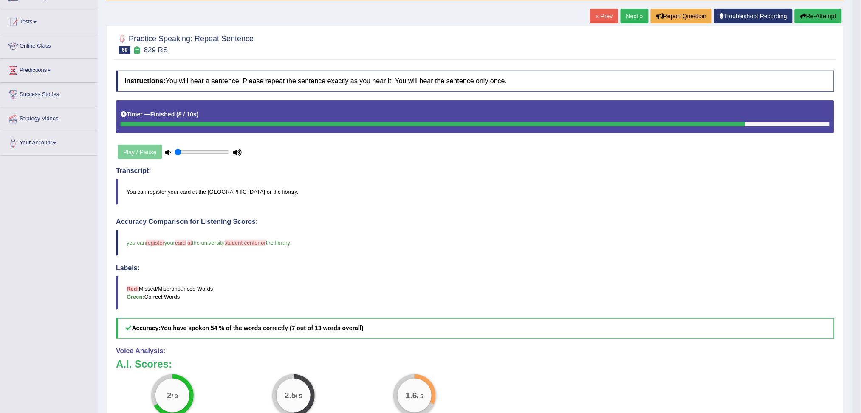
scroll to position [56, 0]
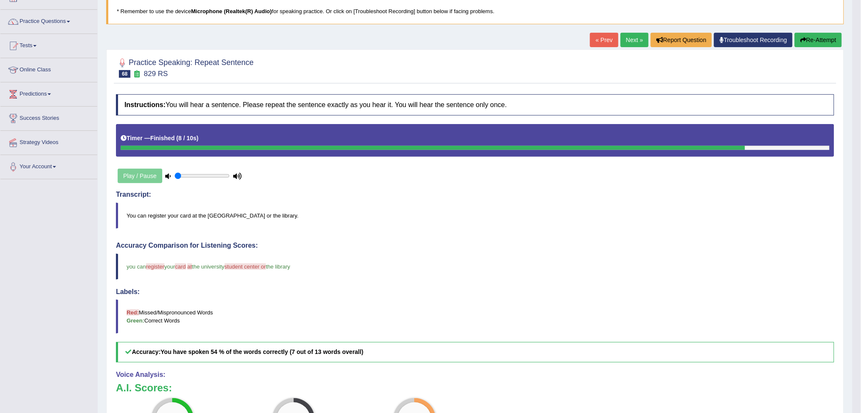
click at [631, 38] on link "Next »" at bounding box center [635, 40] width 28 height 14
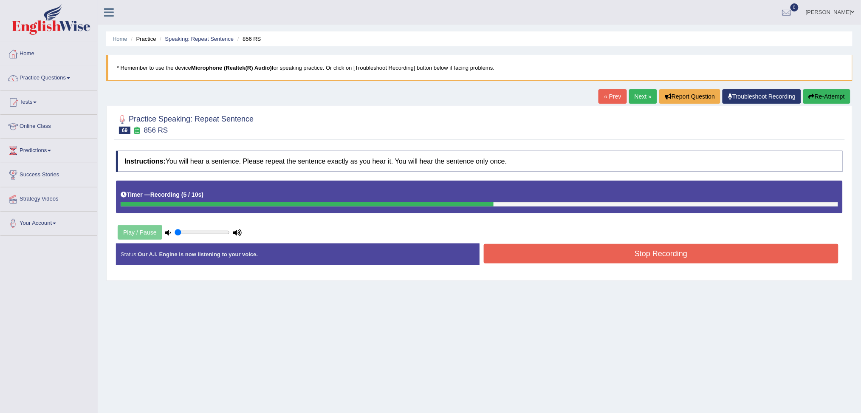
click at [697, 257] on button "Stop Recording" at bounding box center [661, 254] width 355 height 20
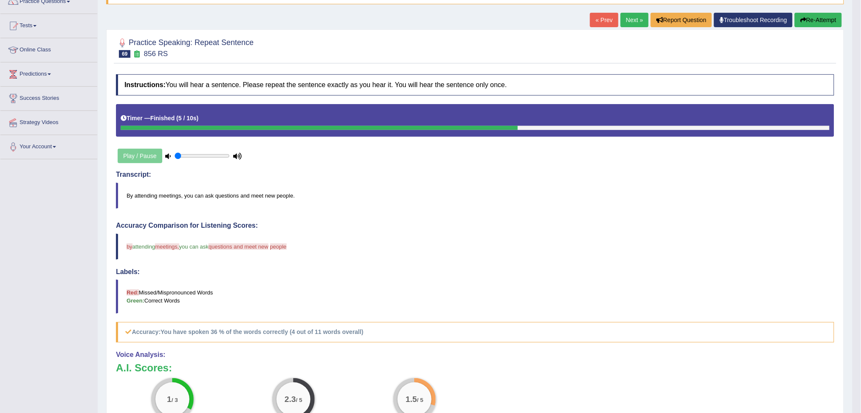
scroll to position [56, 0]
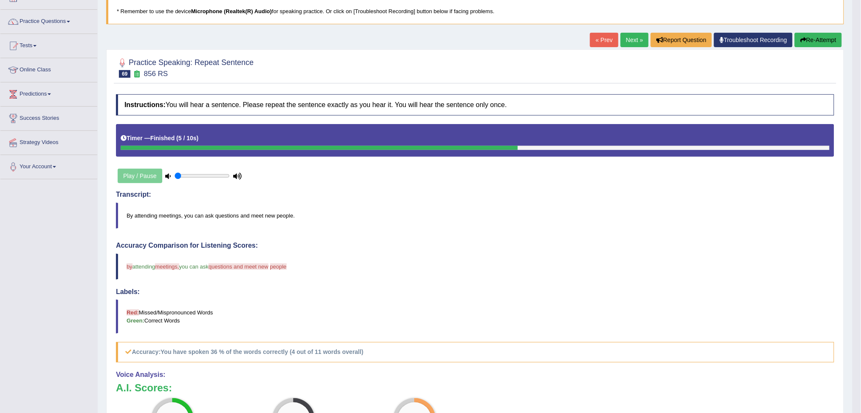
click at [628, 40] on link "Next »" at bounding box center [635, 40] width 28 height 14
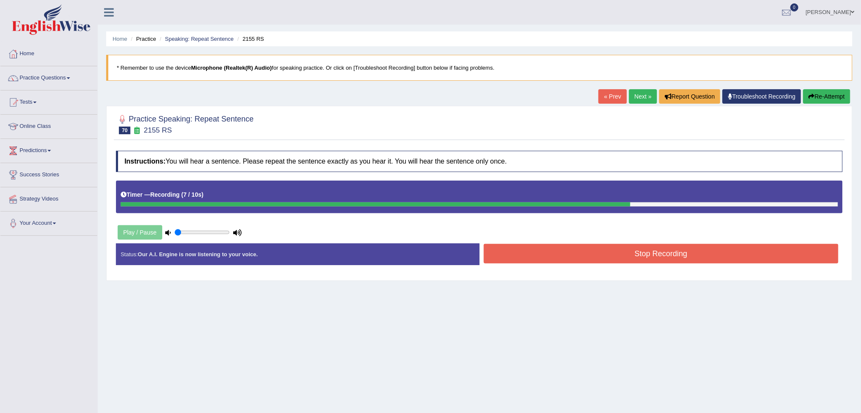
click at [633, 255] on button "Stop Recording" at bounding box center [661, 254] width 355 height 20
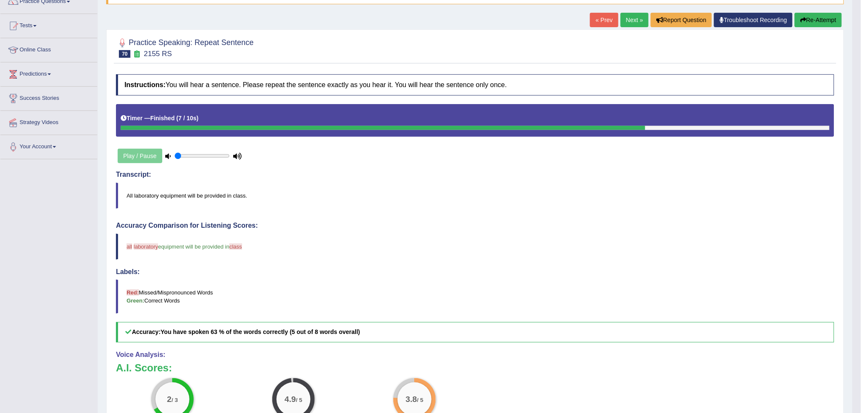
scroll to position [56, 0]
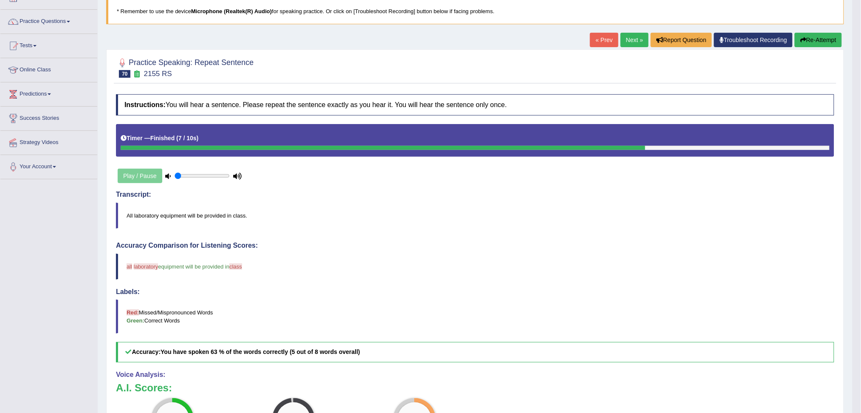
click at [628, 38] on link "Next »" at bounding box center [635, 40] width 28 height 14
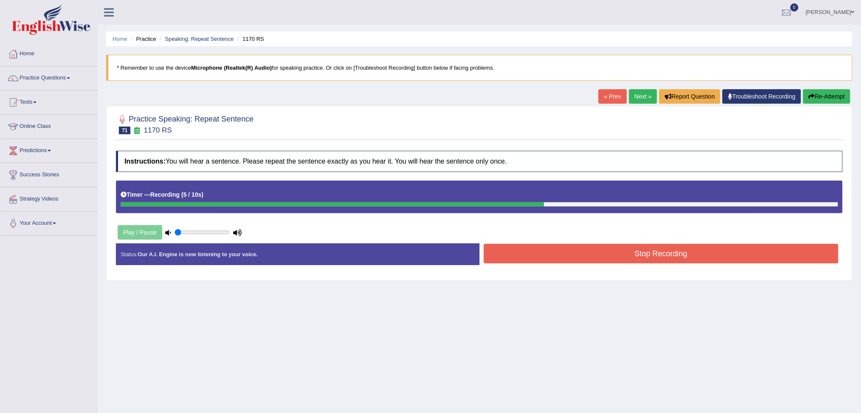
click at [679, 257] on button "Stop Recording" at bounding box center [661, 254] width 355 height 20
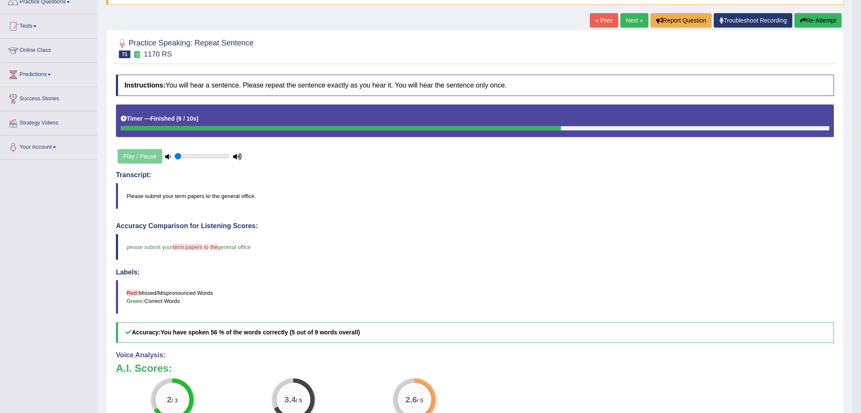
scroll to position [56, 0]
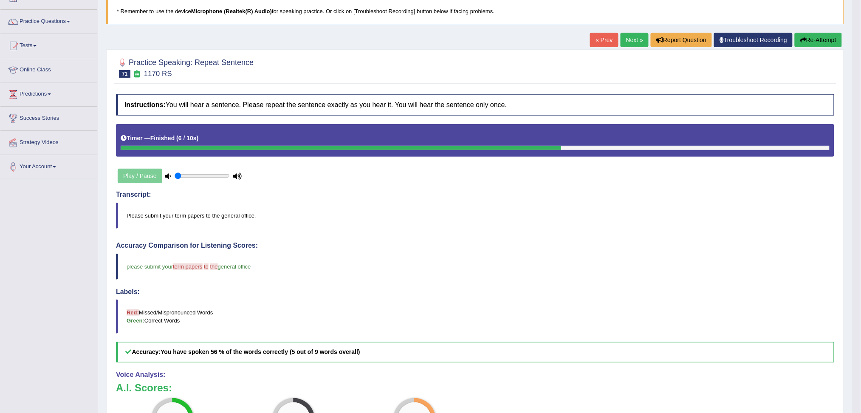
click at [628, 45] on link "Next »" at bounding box center [635, 40] width 28 height 14
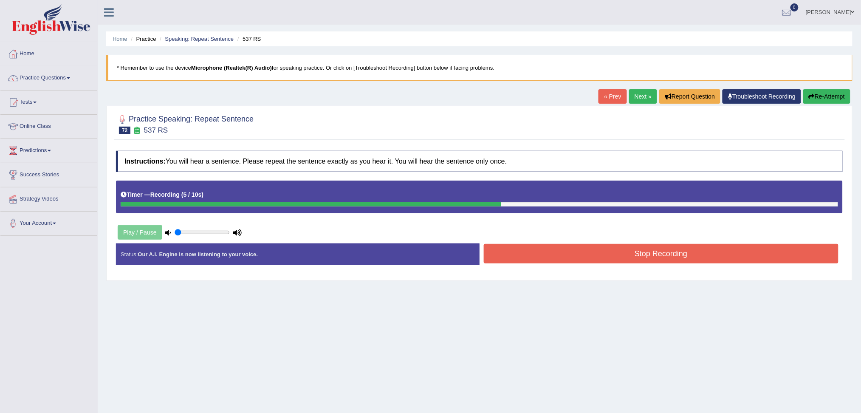
click at [699, 255] on button "Stop Recording" at bounding box center [661, 254] width 355 height 20
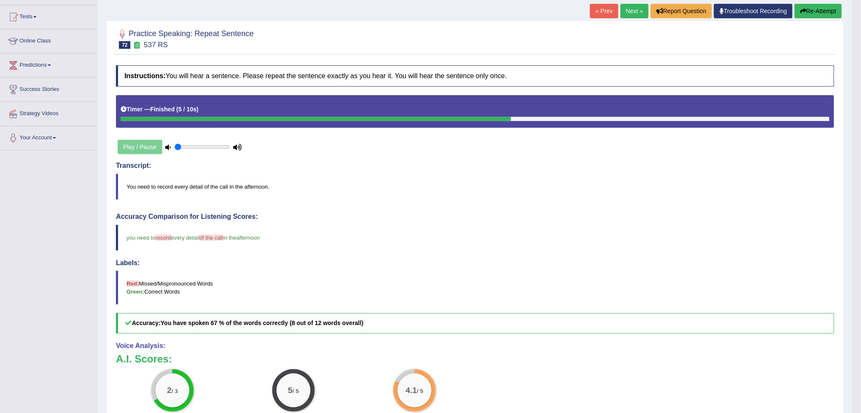
scroll to position [56, 0]
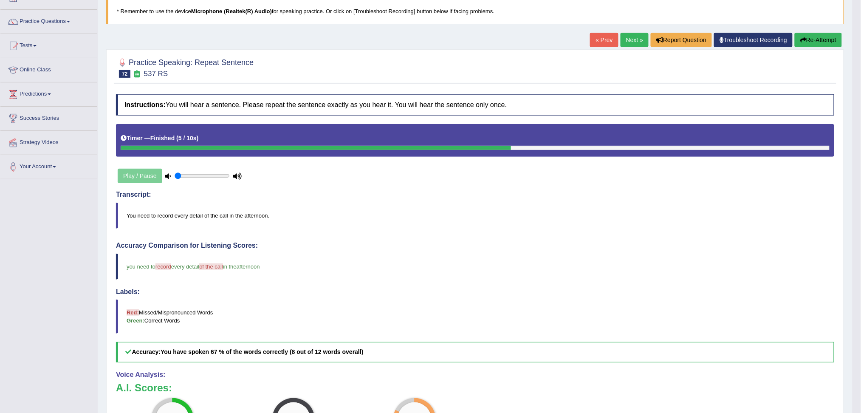
click at [627, 42] on link "Next »" at bounding box center [635, 40] width 28 height 14
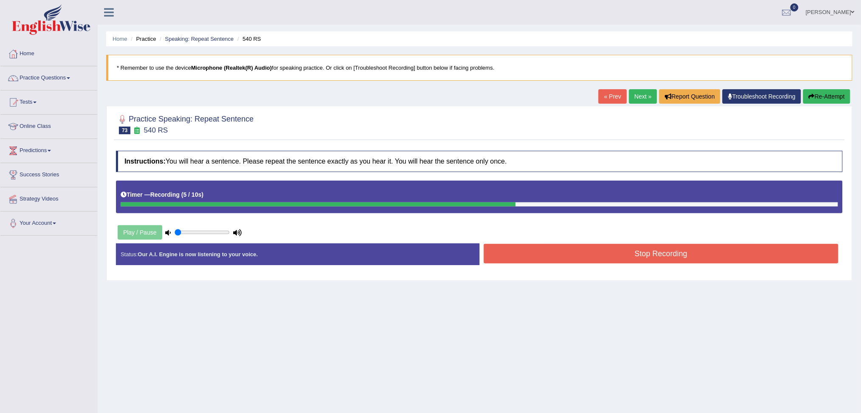
click at [694, 259] on button "Stop Recording" at bounding box center [661, 254] width 355 height 20
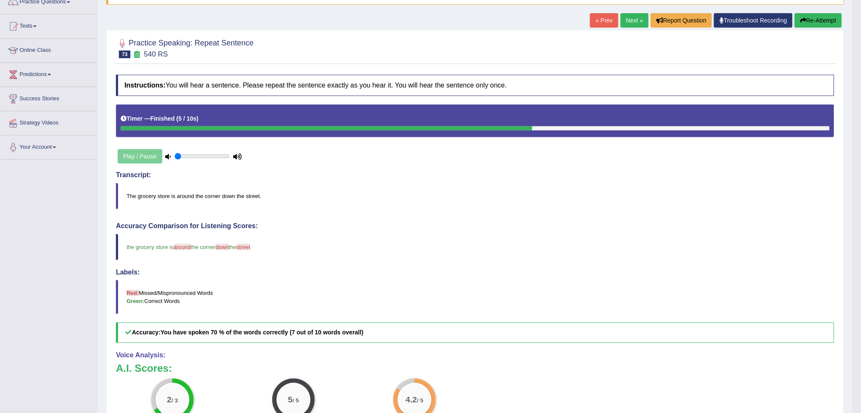
scroll to position [56, 0]
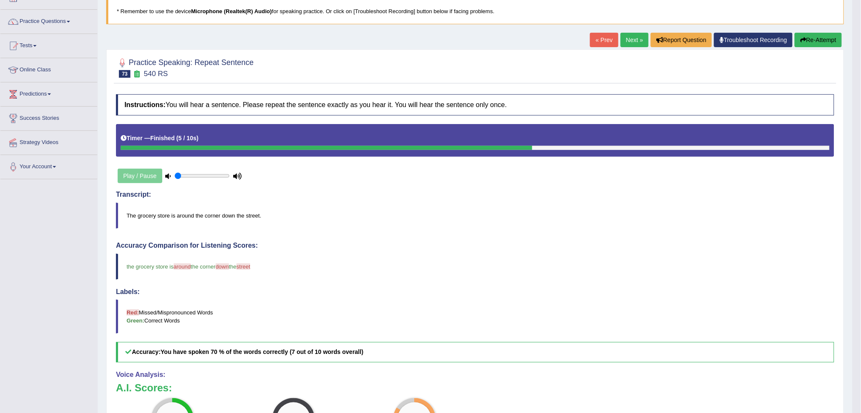
click at [628, 41] on link "Next »" at bounding box center [635, 40] width 28 height 14
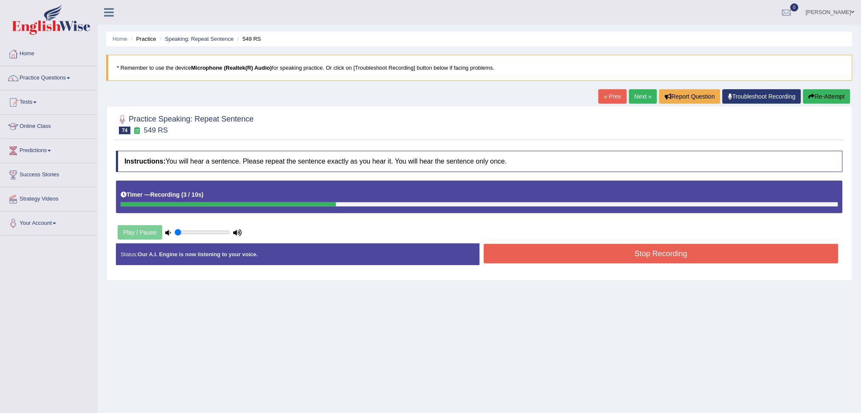
drag, startPoint x: 613, startPoint y: 249, endPoint x: 601, endPoint y: 262, distance: 18.0
click at [613, 251] on button "Stop Recording" at bounding box center [661, 254] width 355 height 20
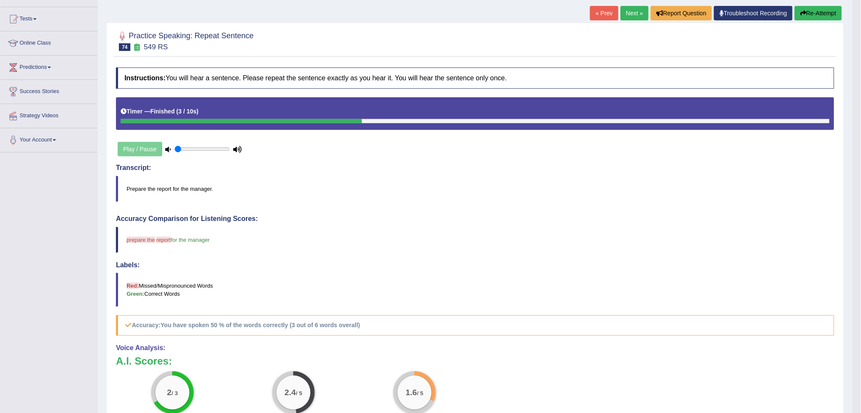
scroll to position [56, 0]
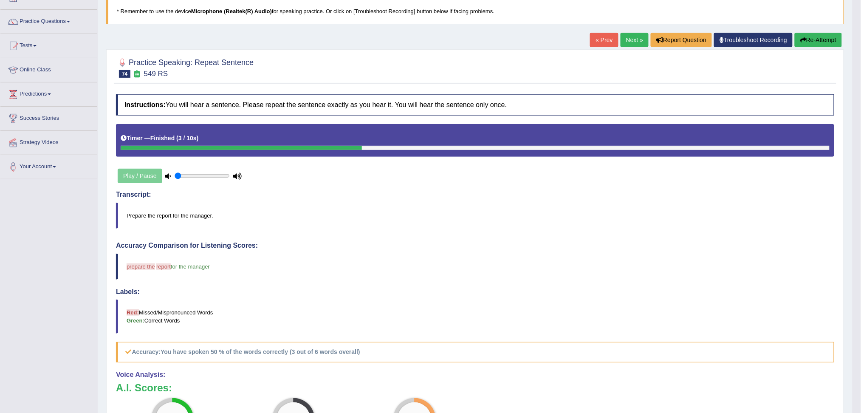
click at [812, 38] on button "Re-Attempt" at bounding box center [818, 40] width 47 height 14
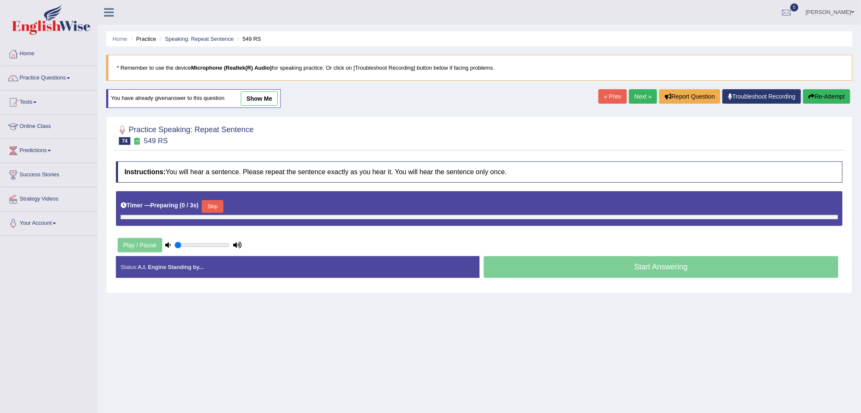
scroll to position [32, 0]
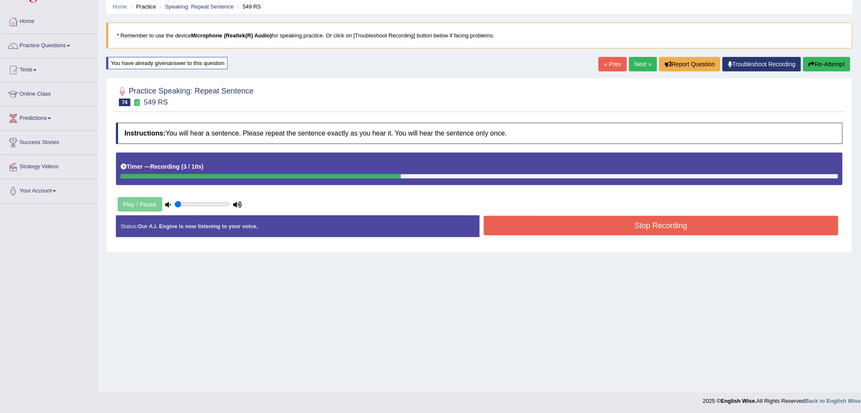
click at [610, 229] on button "Stop Recording" at bounding box center [661, 226] width 355 height 20
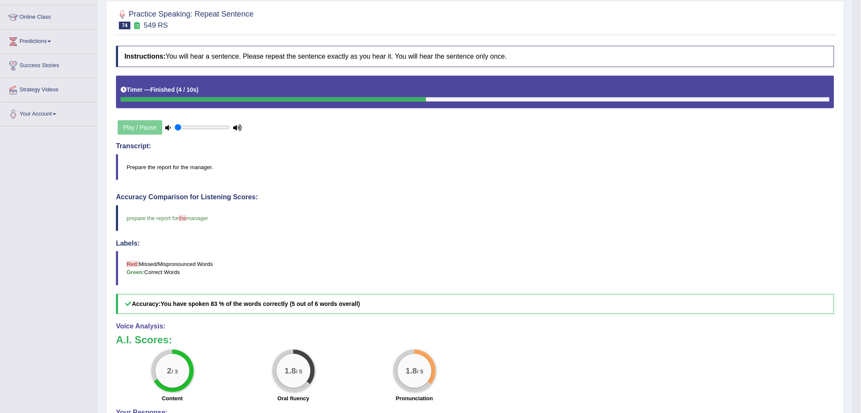
scroll to position [89, 0]
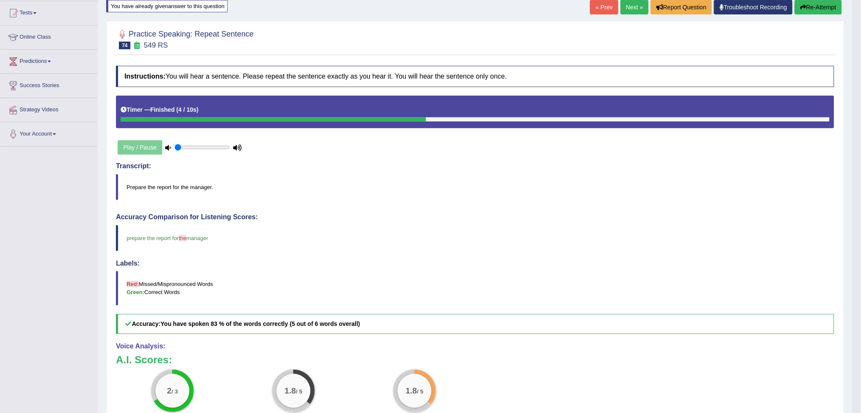
click at [827, 4] on button "Re-Attempt" at bounding box center [818, 7] width 47 height 14
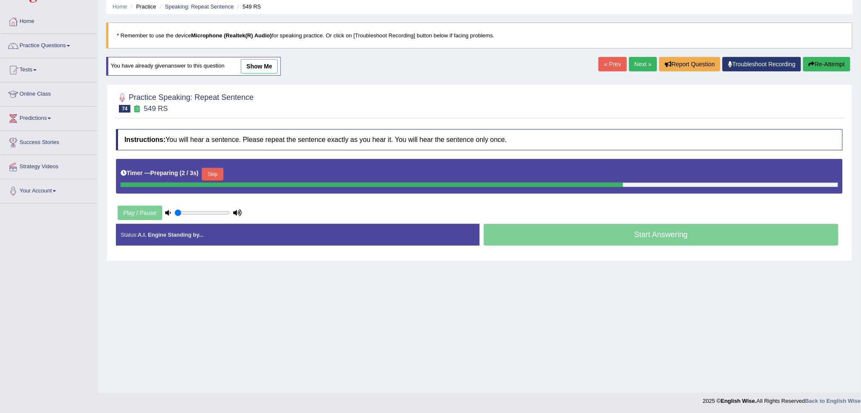
click at [217, 173] on button "Skip" at bounding box center [212, 174] width 21 height 13
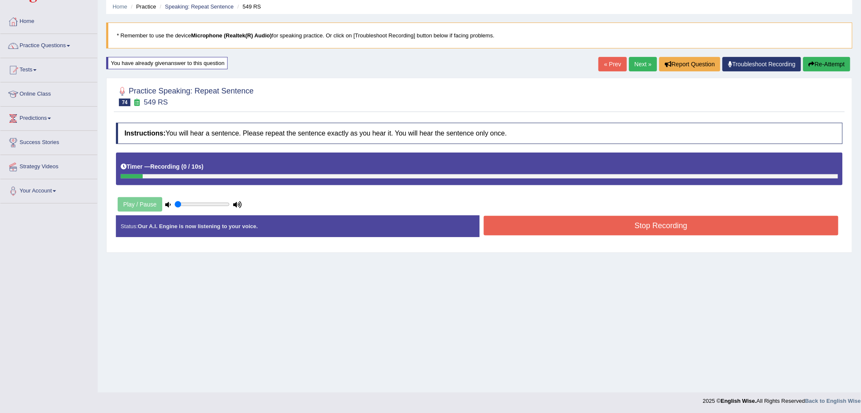
click at [626, 230] on button "Stop Recording" at bounding box center [661, 226] width 355 height 20
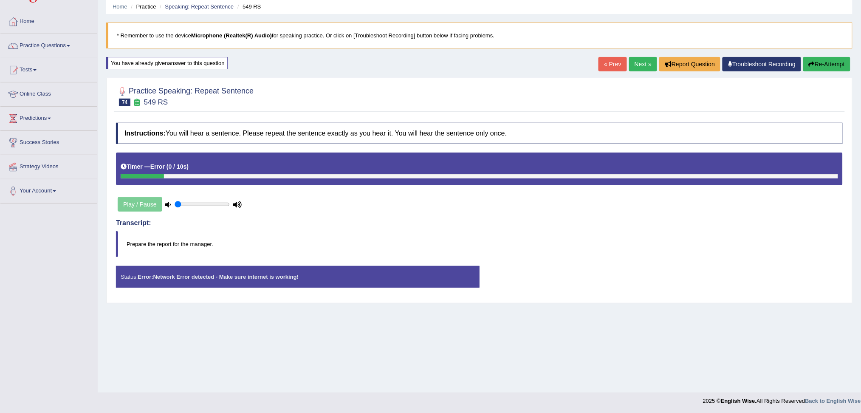
click at [837, 61] on button "Re-Attempt" at bounding box center [826, 64] width 47 height 14
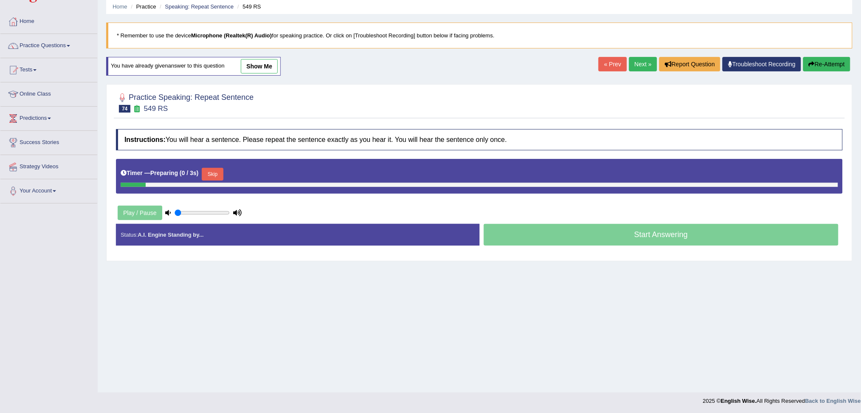
scroll to position [32, 0]
click at [212, 172] on button "Skip" at bounding box center [212, 174] width 21 height 13
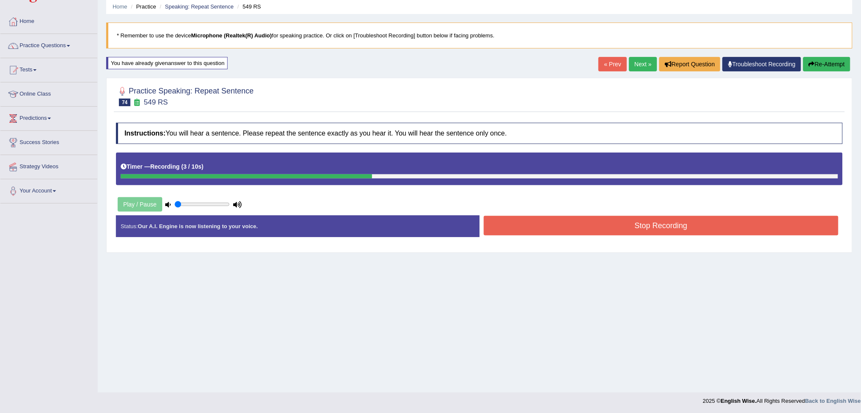
click at [664, 228] on button "Stop Recording" at bounding box center [661, 226] width 355 height 20
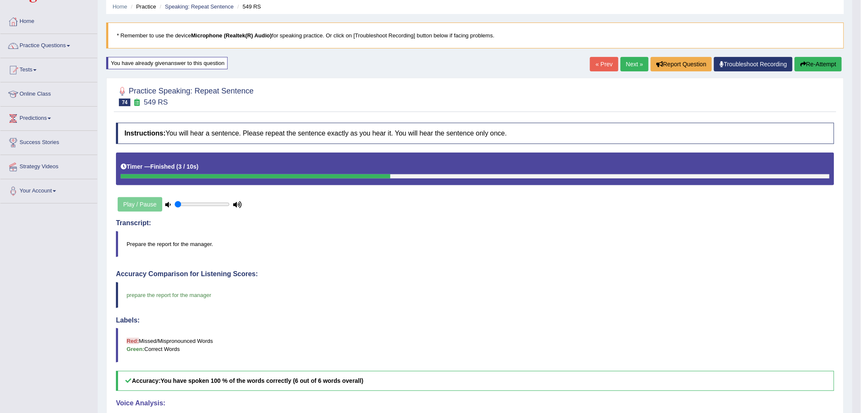
click at [628, 63] on link "Next »" at bounding box center [635, 64] width 28 height 14
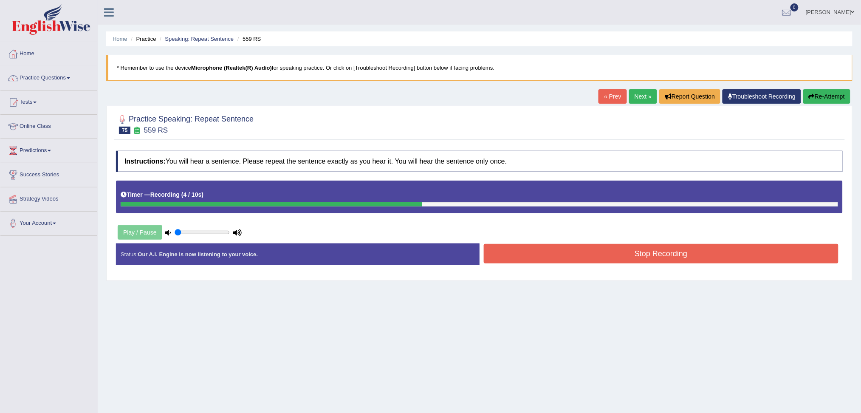
click at [640, 260] on button "Stop Recording" at bounding box center [661, 254] width 355 height 20
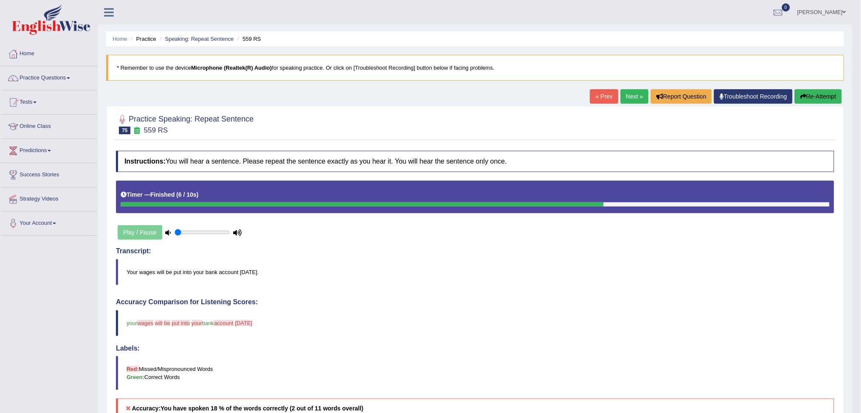
click at [822, 95] on button "Re-Attempt" at bounding box center [818, 96] width 47 height 14
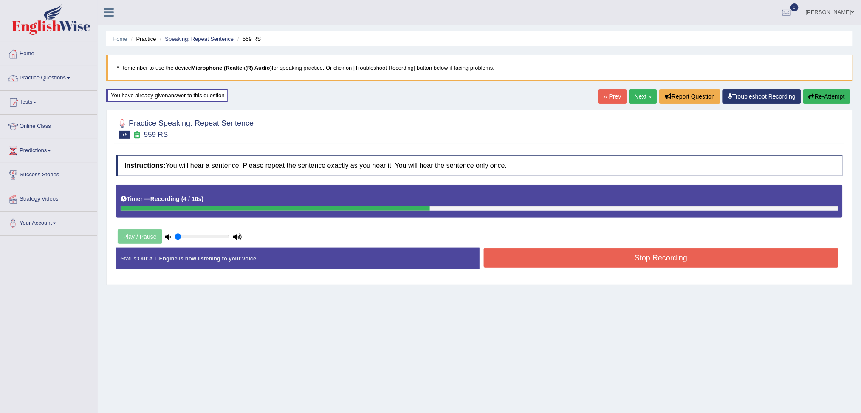
click at [605, 262] on button "Stop Recording" at bounding box center [661, 258] width 355 height 20
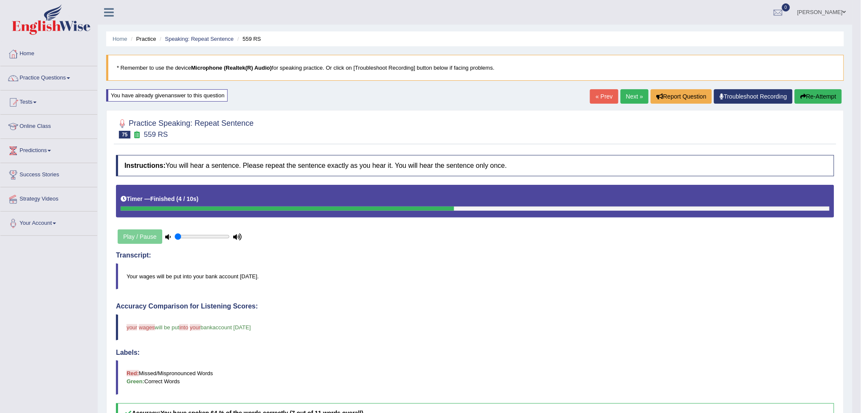
click at [628, 98] on link "Next »" at bounding box center [635, 96] width 28 height 14
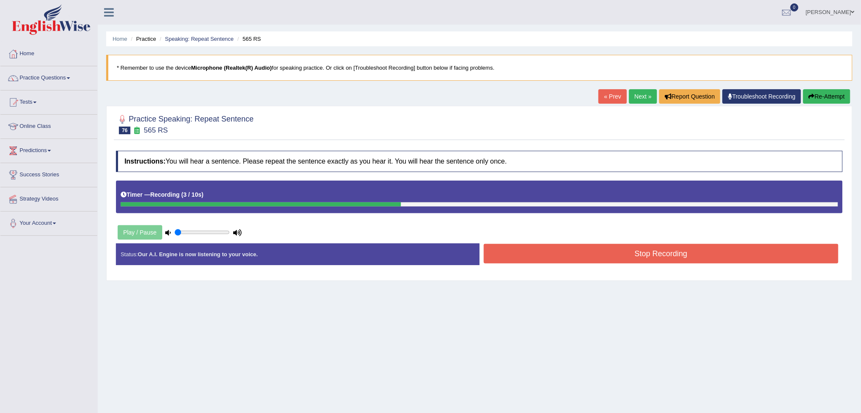
click at [584, 248] on button "Stop Recording" at bounding box center [661, 254] width 355 height 20
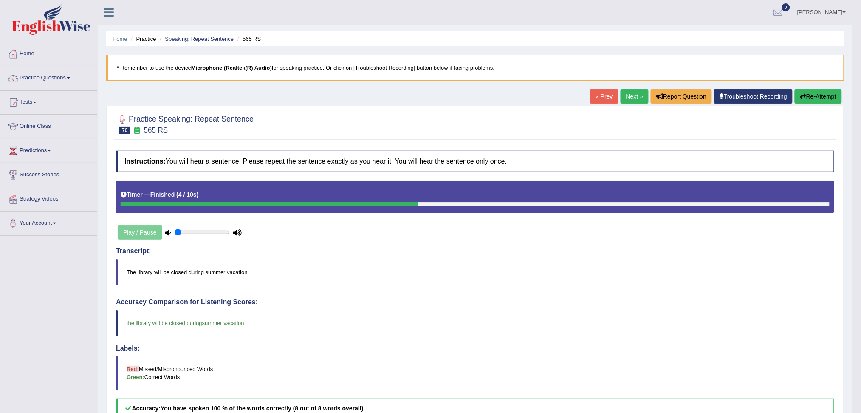
click at [627, 94] on link "Next »" at bounding box center [635, 96] width 28 height 14
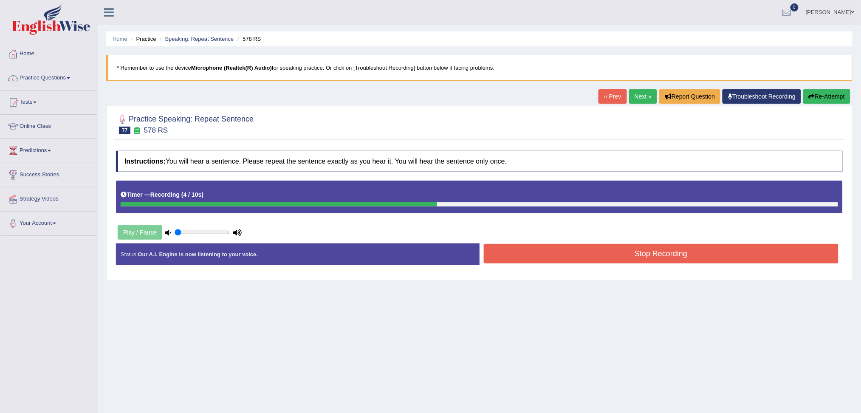
click at [615, 257] on button "Stop Recording" at bounding box center [661, 254] width 355 height 20
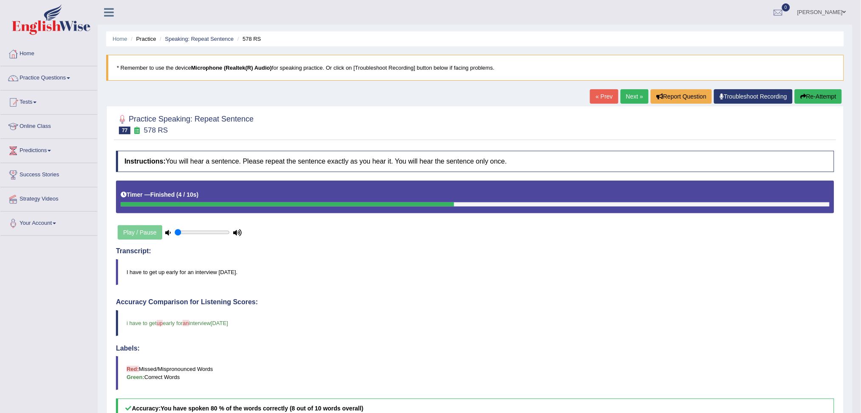
drag, startPoint x: 628, startPoint y: 97, endPoint x: 626, endPoint y: 102, distance: 6.1
click at [628, 98] on link "Next »" at bounding box center [635, 96] width 28 height 14
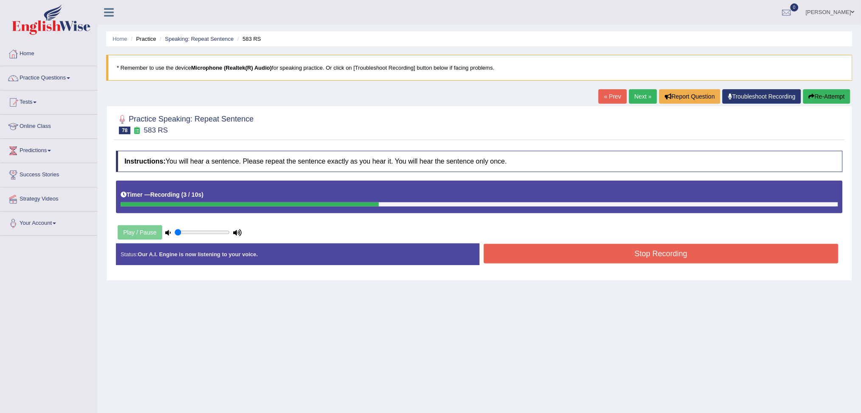
click at [676, 251] on button "Stop Recording" at bounding box center [661, 254] width 355 height 20
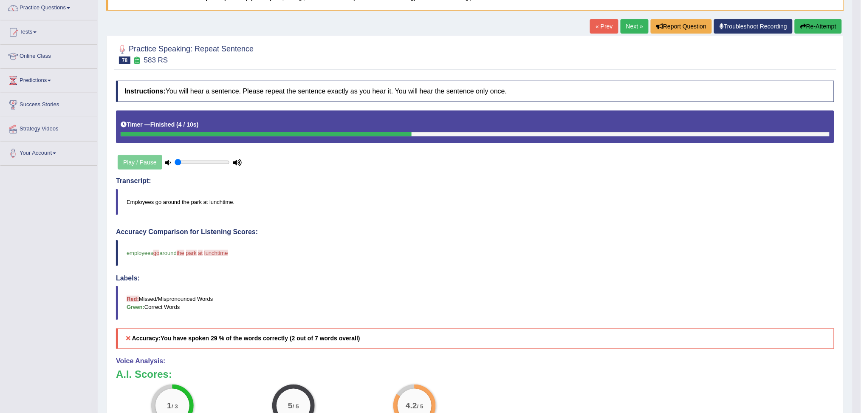
scroll to position [56, 0]
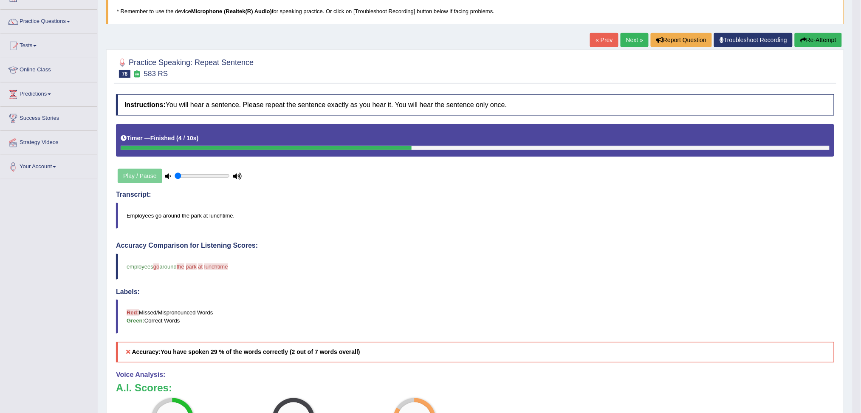
click at [626, 41] on link "Next »" at bounding box center [635, 40] width 28 height 14
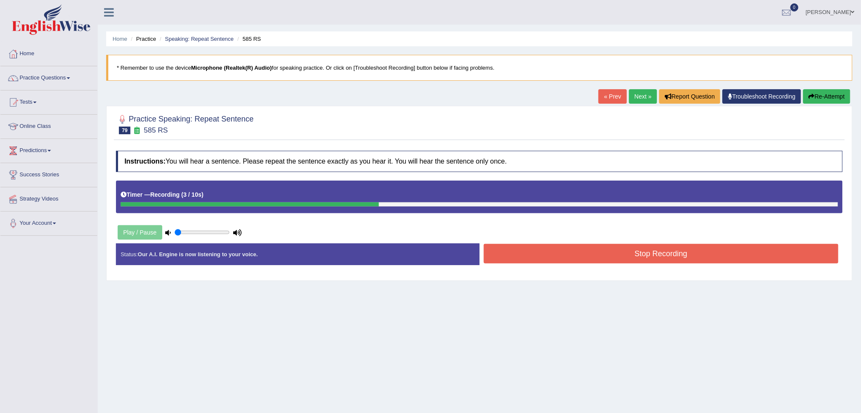
click at [627, 252] on button "Stop Recording" at bounding box center [661, 254] width 355 height 20
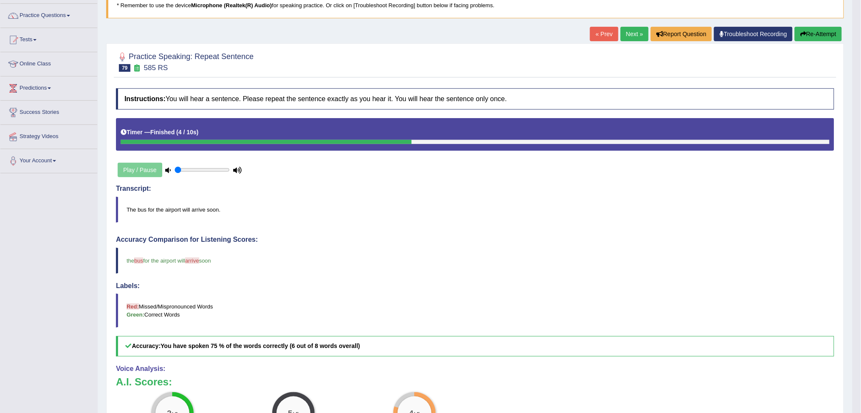
scroll to position [56, 0]
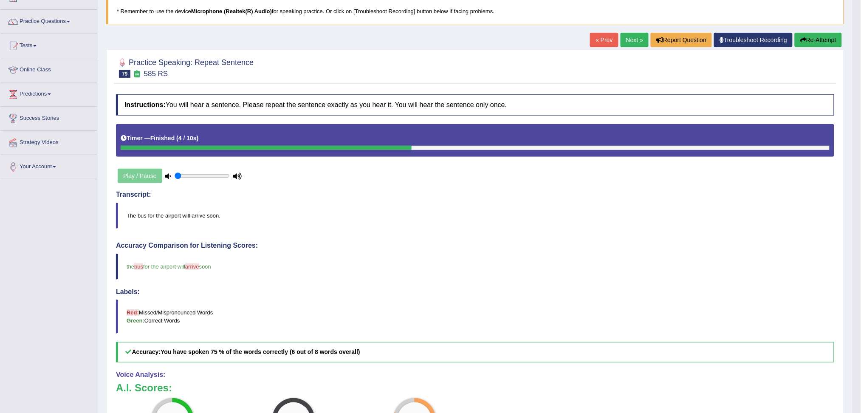
click at [633, 40] on link "Next »" at bounding box center [635, 40] width 28 height 14
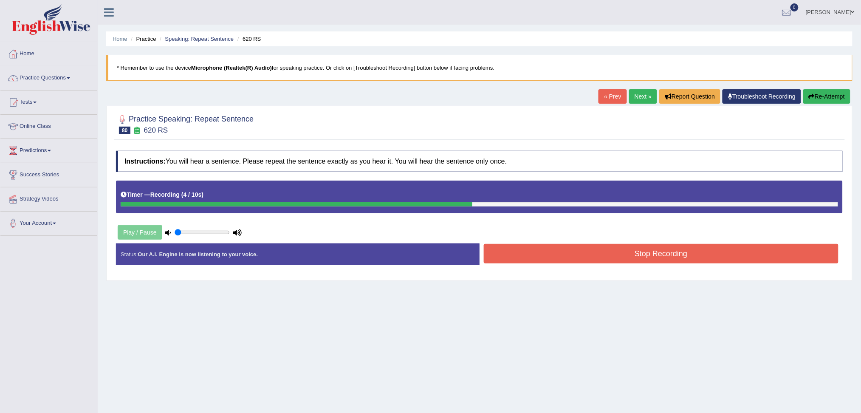
click at [677, 255] on button "Stop Recording" at bounding box center [661, 254] width 355 height 20
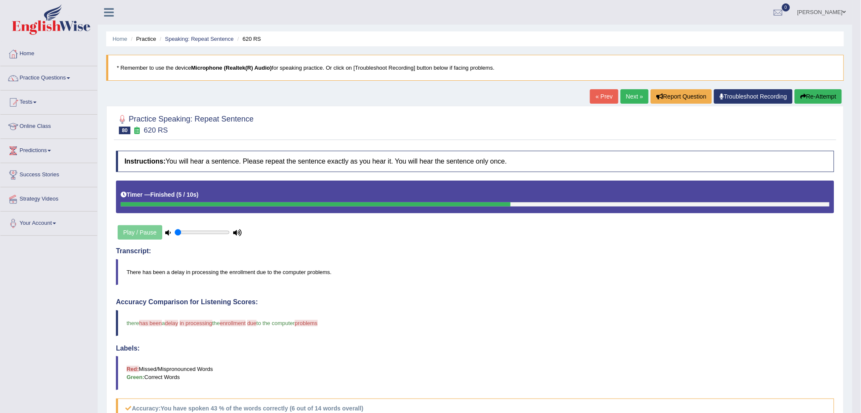
drag, startPoint x: 628, startPoint y: 97, endPoint x: 639, endPoint y: 103, distance: 12.5
click at [628, 97] on link "Next »" at bounding box center [635, 96] width 28 height 14
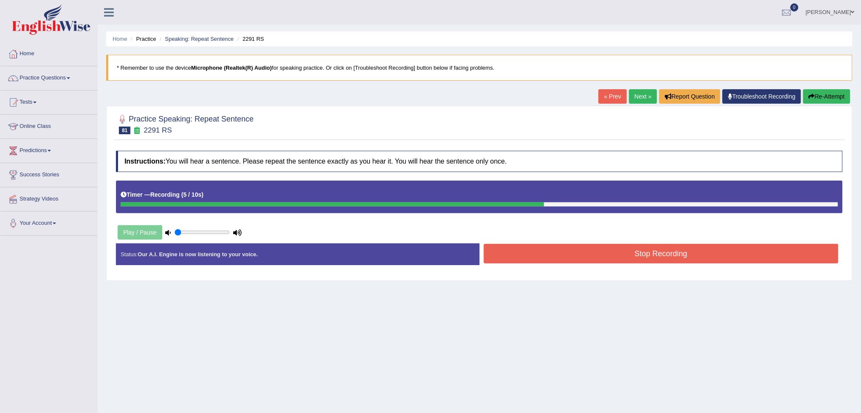
click at [656, 260] on button "Stop Recording" at bounding box center [661, 254] width 355 height 20
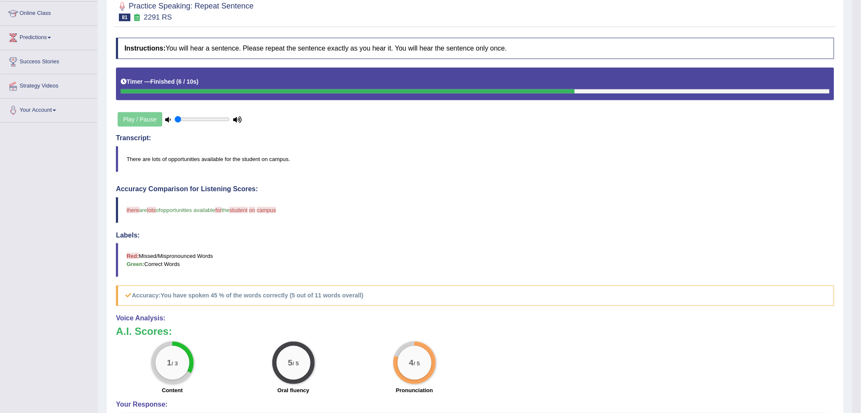
scroll to position [56, 0]
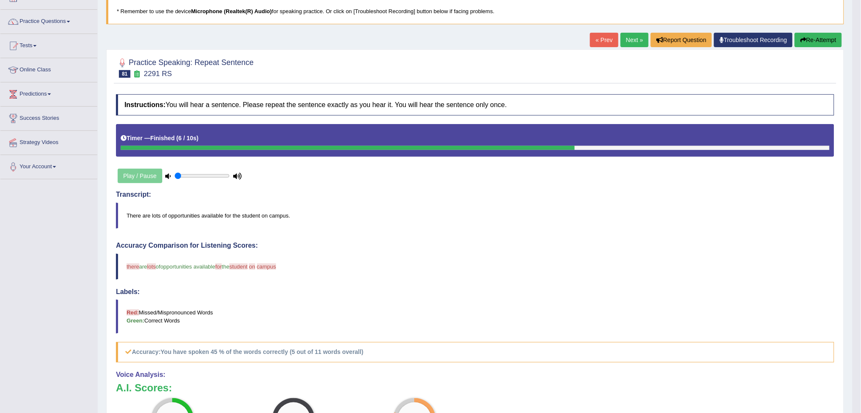
click at [628, 40] on link "Next »" at bounding box center [635, 40] width 28 height 14
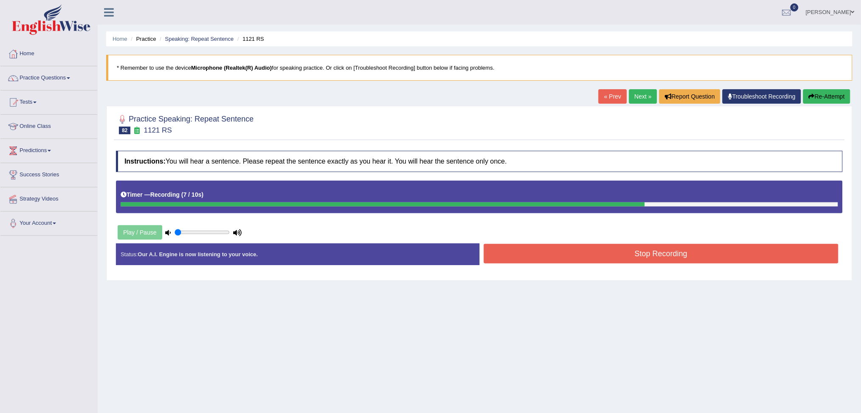
click at [697, 253] on button "Stop Recording" at bounding box center [661, 254] width 355 height 20
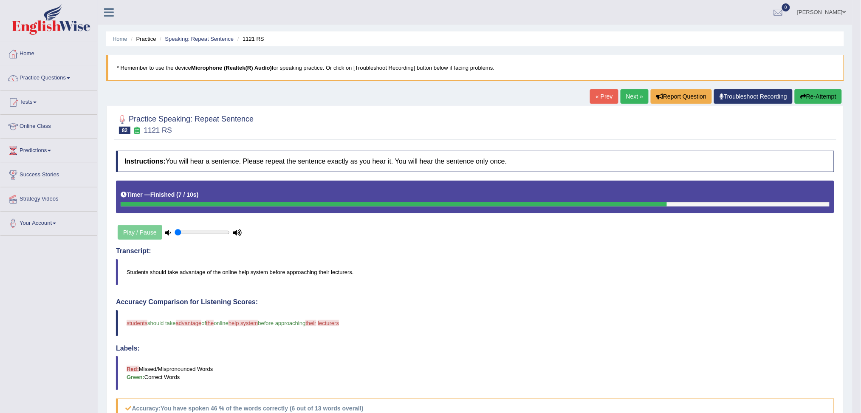
click at [636, 92] on link "Next »" at bounding box center [635, 96] width 28 height 14
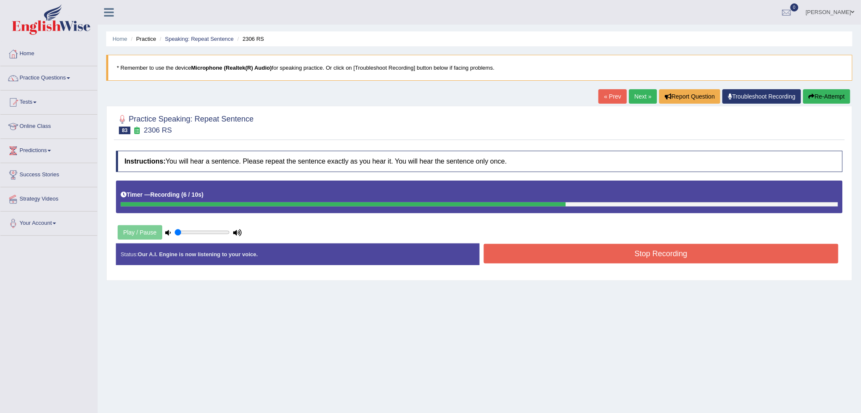
drag, startPoint x: 715, startPoint y: 253, endPoint x: 680, endPoint y: 272, distance: 39.5
click at [715, 253] on button "Stop Recording" at bounding box center [661, 254] width 355 height 20
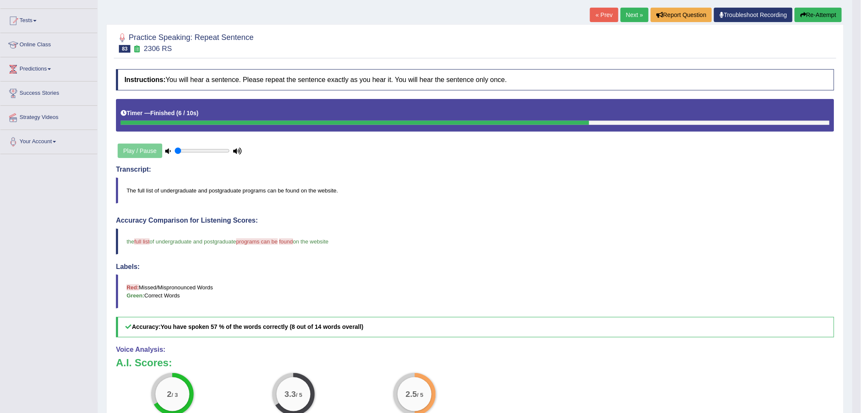
scroll to position [56, 0]
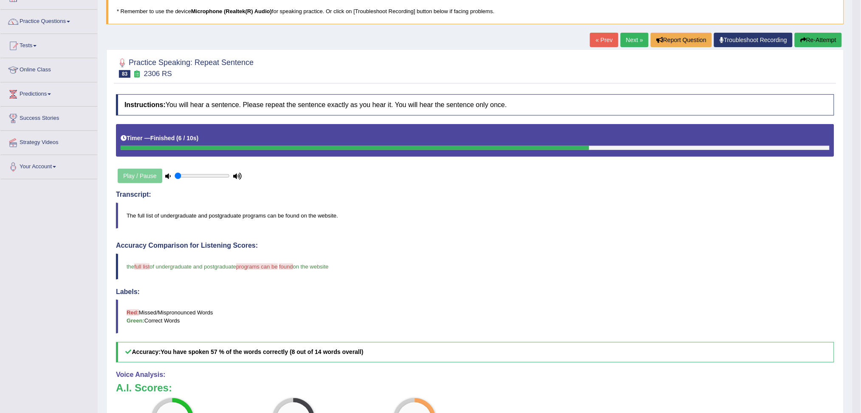
drag, startPoint x: 806, startPoint y: 41, endPoint x: 807, endPoint y: 47, distance: 6.0
click at [806, 41] on button "Re-Attempt" at bounding box center [818, 40] width 47 height 14
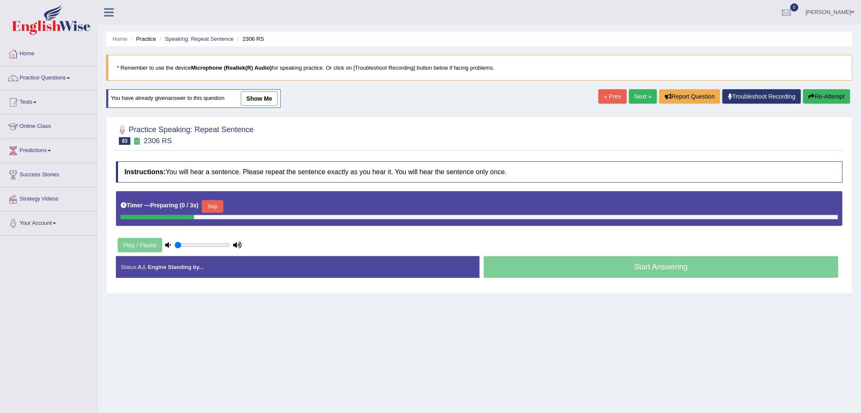
scroll to position [32, 0]
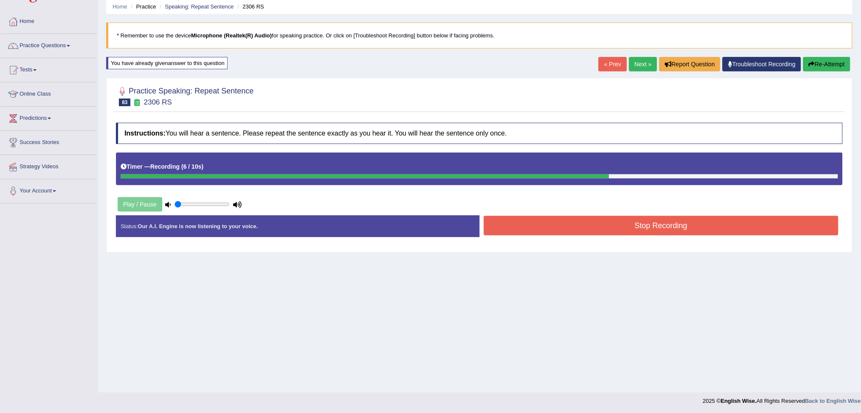
click at [653, 219] on button "Stop Recording" at bounding box center [661, 226] width 355 height 20
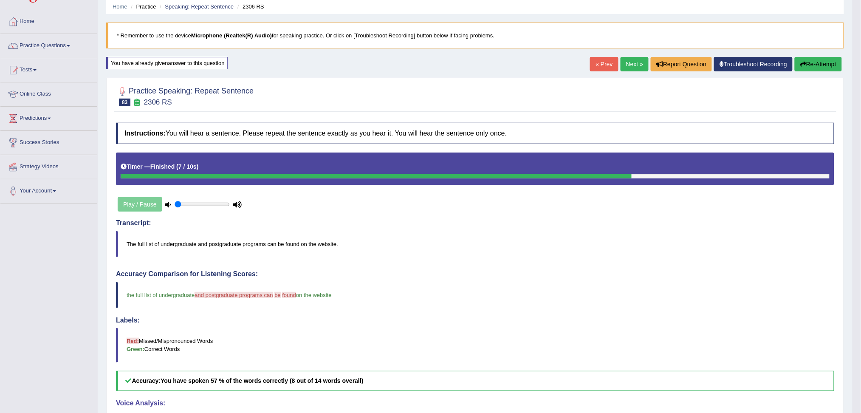
click at [634, 63] on link "Next »" at bounding box center [635, 64] width 28 height 14
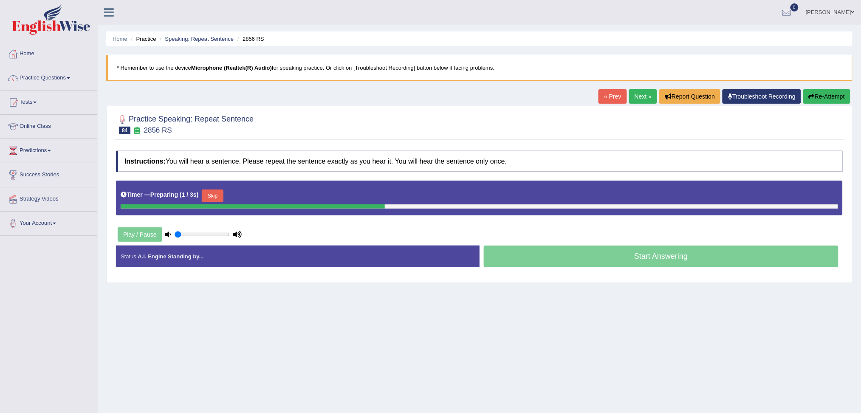
click at [612, 98] on link "« Prev" at bounding box center [612, 96] width 28 height 14
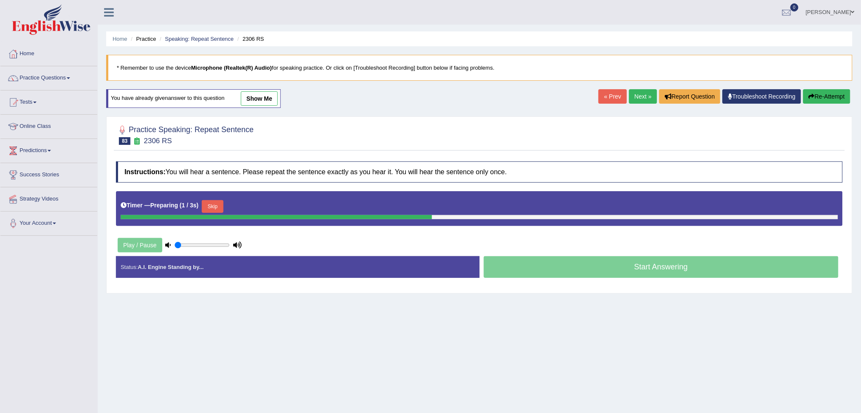
click at [843, 93] on button "Re-Attempt" at bounding box center [826, 96] width 47 height 14
click at [216, 210] on button "Skip" at bounding box center [212, 206] width 21 height 13
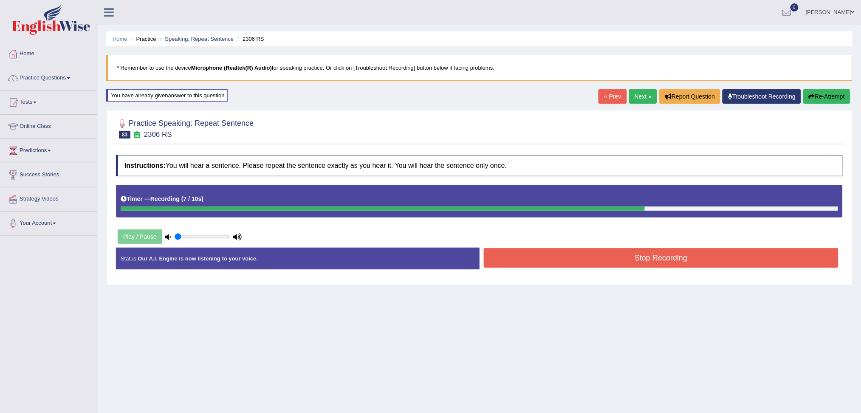
click at [558, 245] on div "Instructions: You will hear a sentence. Please repeat the sentence exactly as y…" at bounding box center [479, 216] width 731 height 130
click at [560, 251] on button "Stop Recording" at bounding box center [661, 258] width 355 height 20
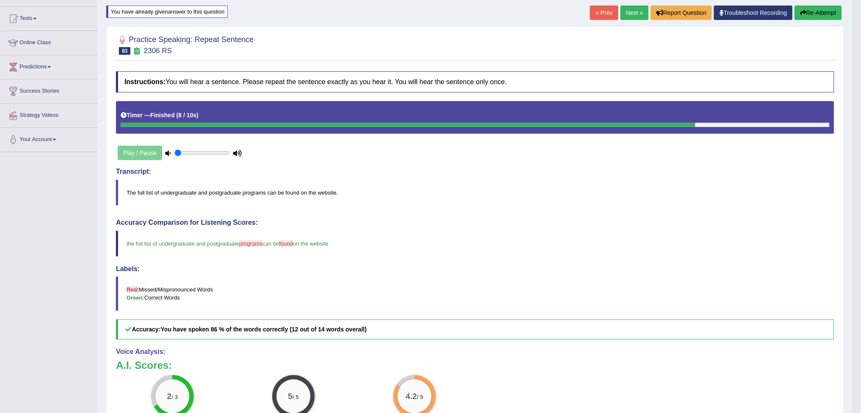
scroll to position [56, 0]
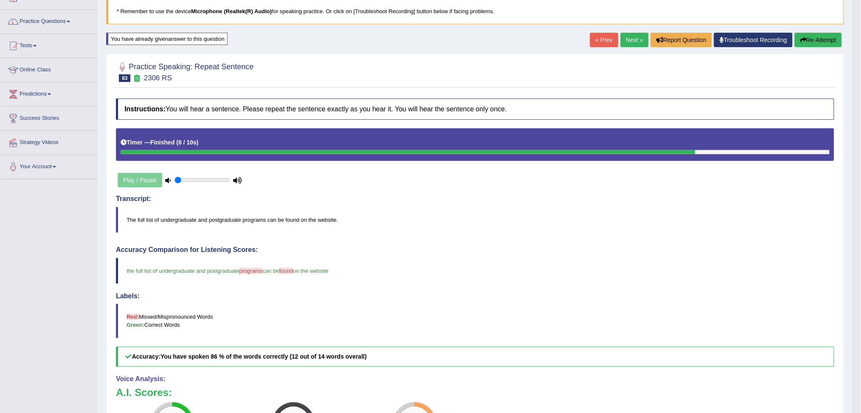
click at [629, 41] on link "Next »" at bounding box center [635, 40] width 28 height 14
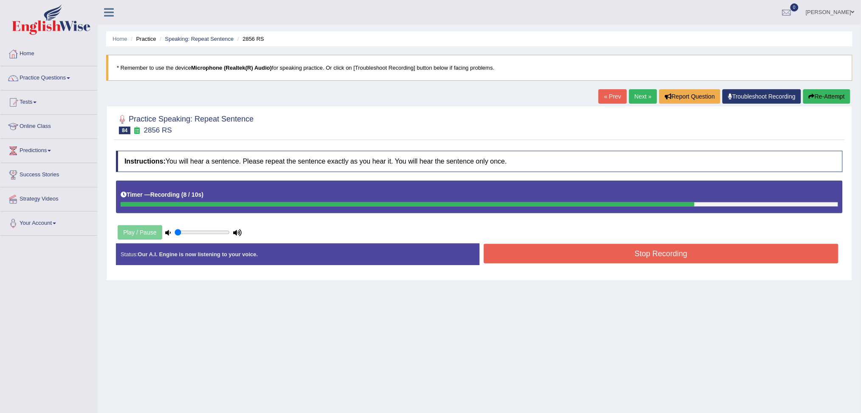
click at [622, 256] on button "Stop Recording" at bounding box center [661, 254] width 355 height 20
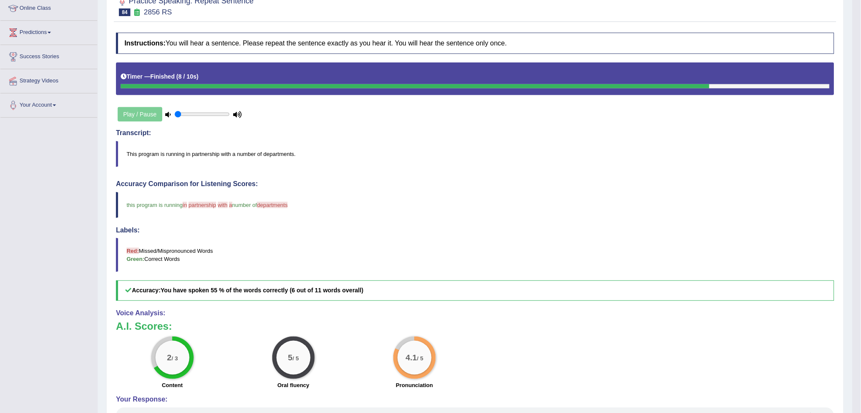
scroll to position [56, 0]
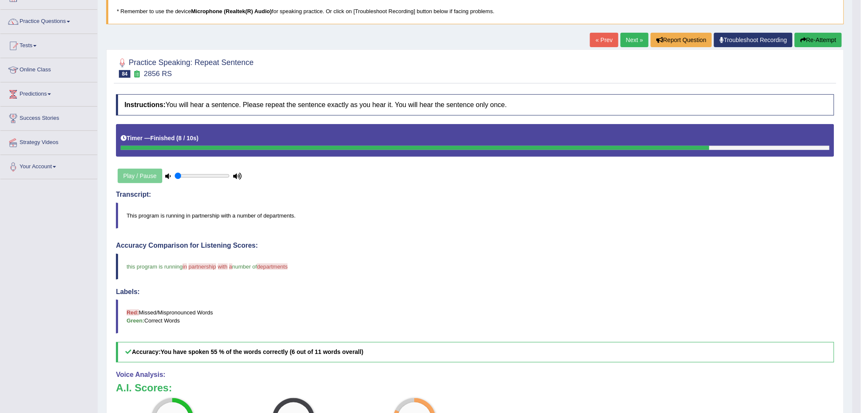
drag, startPoint x: 631, startPoint y: 39, endPoint x: 630, endPoint y: 44, distance: 4.7
click at [631, 39] on link "Next »" at bounding box center [635, 40] width 28 height 14
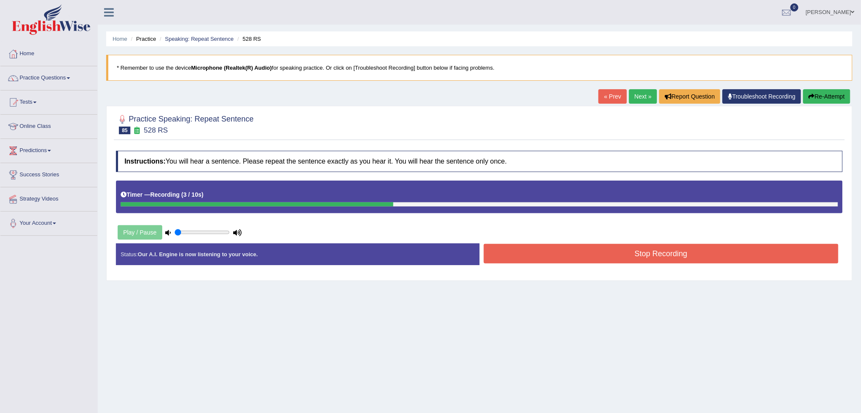
click at [695, 257] on button "Stop Recording" at bounding box center [661, 254] width 355 height 20
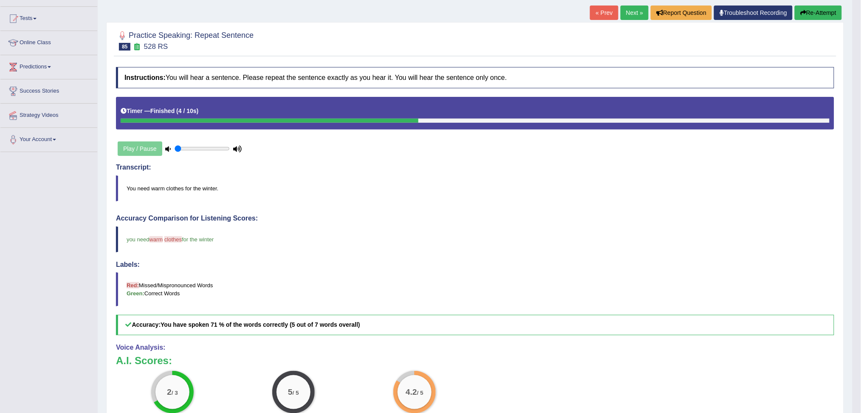
scroll to position [56, 0]
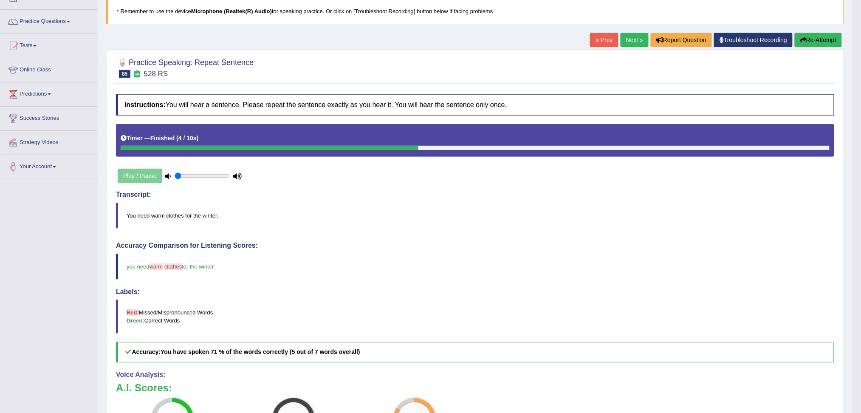
click at [627, 42] on link "Next »" at bounding box center [635, 40] width 28 height 14
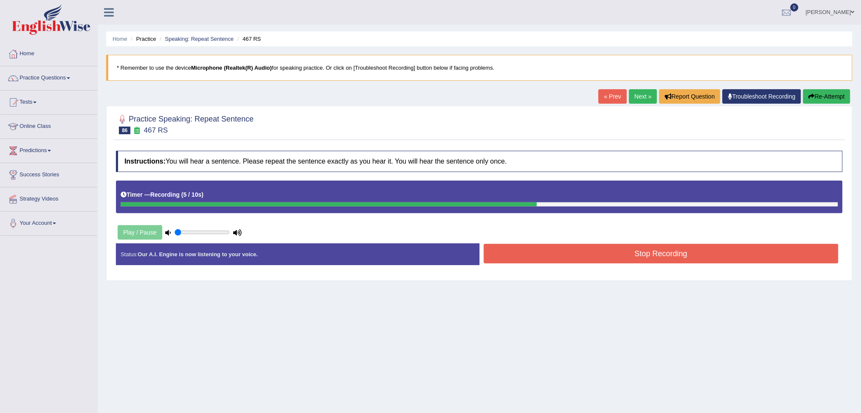
click at [656, 253] on button "Stop Recording" at bounding box center [661, 254] width 355 height 20
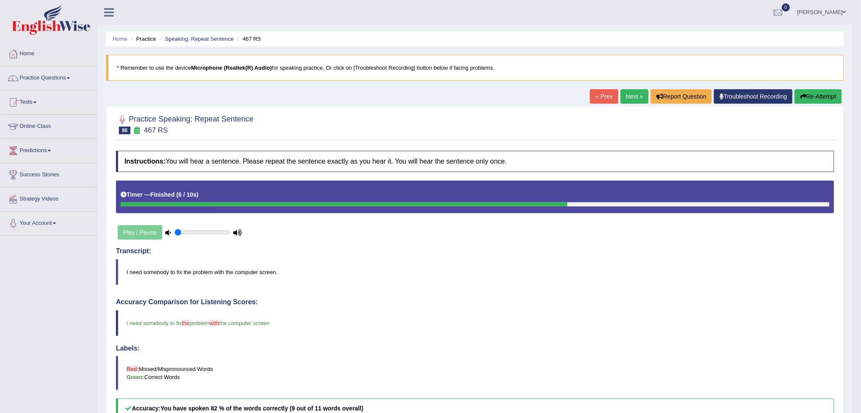
click at [631, 95] on link "Next »" at bounding box center [635, 96] width 28 height 14
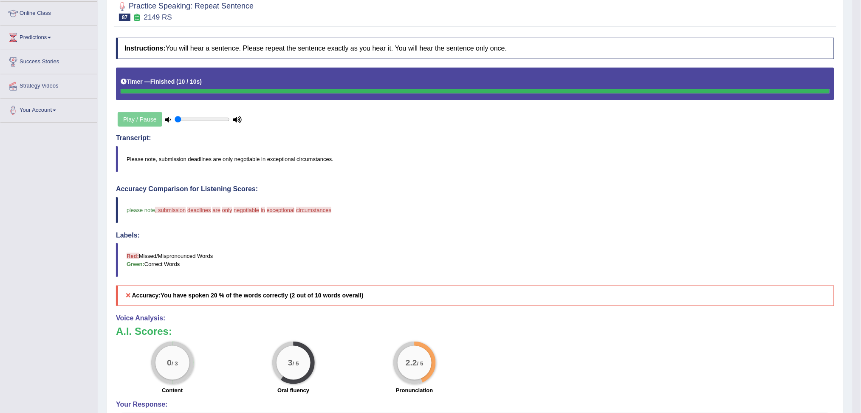
scroll to position [56, 0]
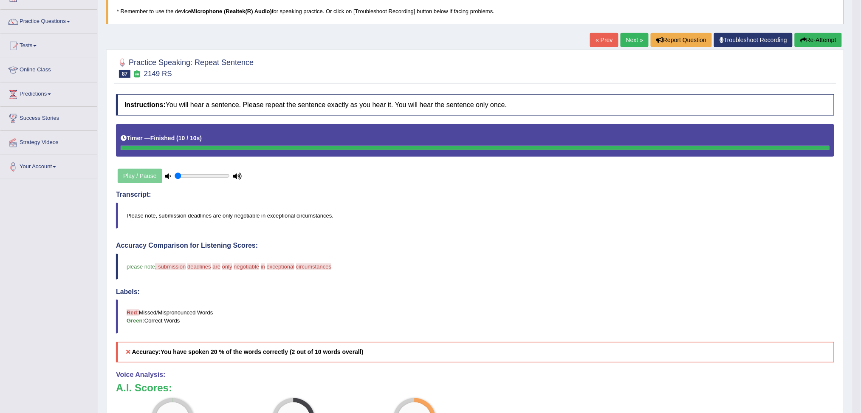
click at [813, 37] on button "Re-Attempt" at bounding box center [818, 40] width 47 height 14
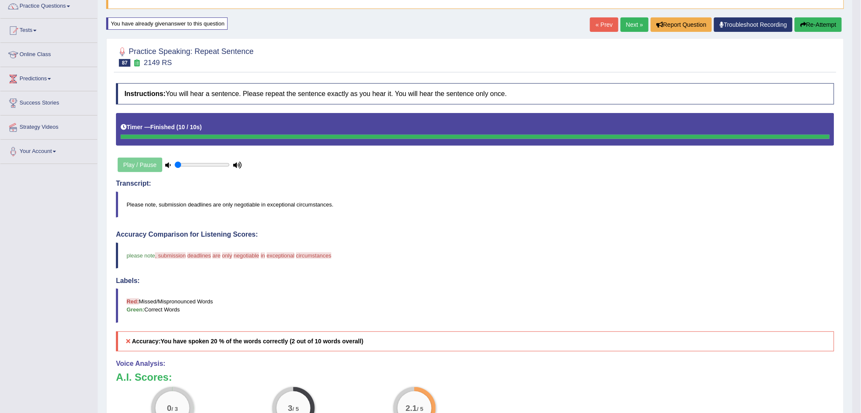
scroll to position [89, 0]
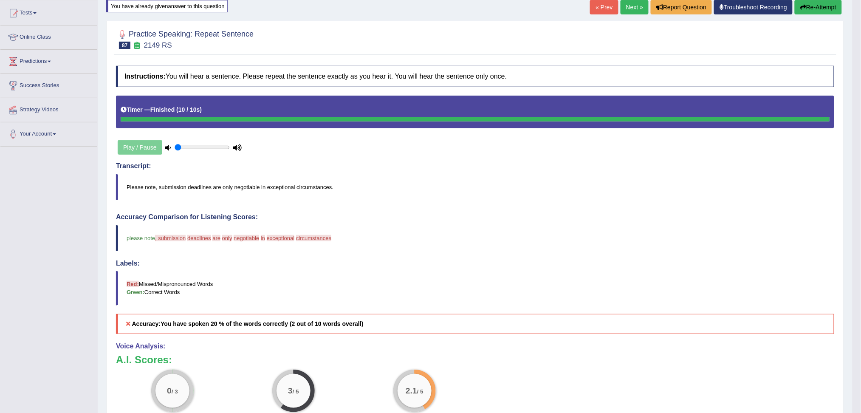
click at [820, 8] on button "Re-Attempt" at bounding box center [818, 7] width 47 height 14
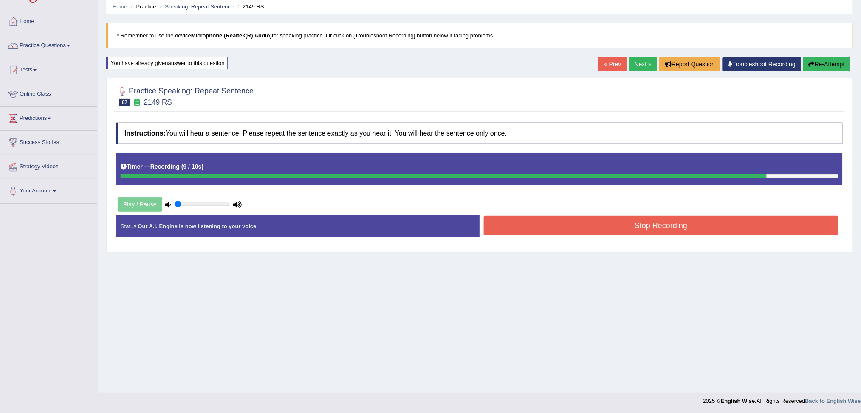
click at [605, 226] on button "Stop Recording" at bounding box center [661, 226] width 355 height 20
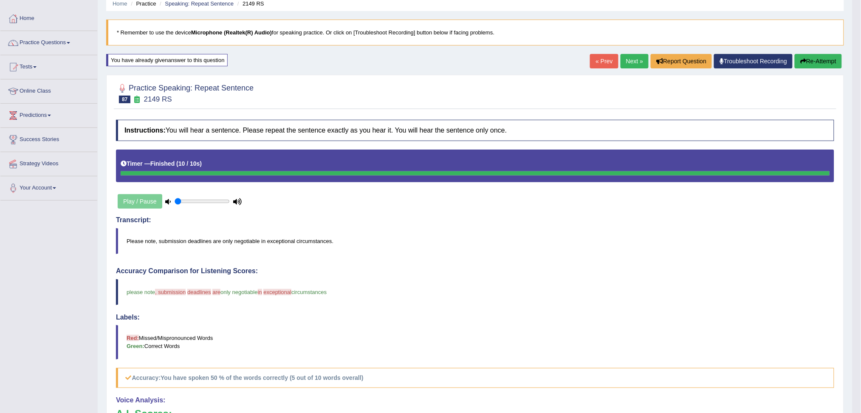
scroll to position [32, 0]
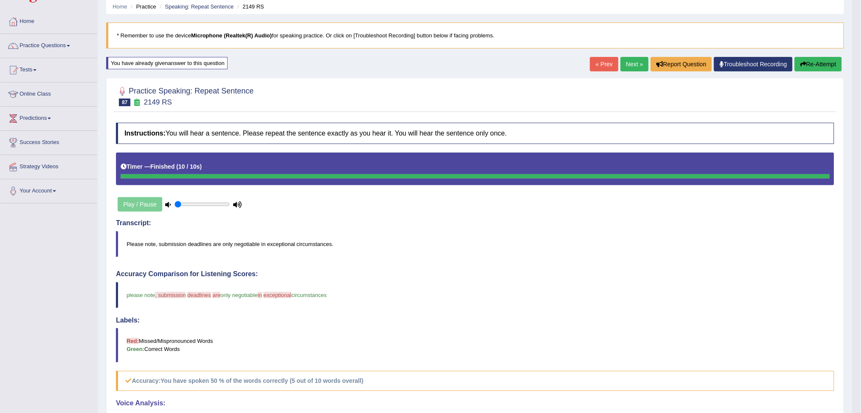
click at [813, 61] on button "Re-Attempt" at bounding box center [818, 64] width 47 height 14
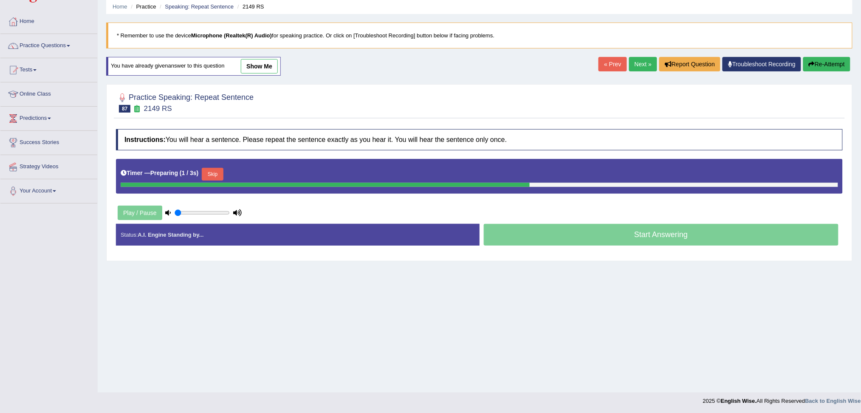
click at [219, 176] on button "Skip" at bounding box center [212, 174] width 21 height 13
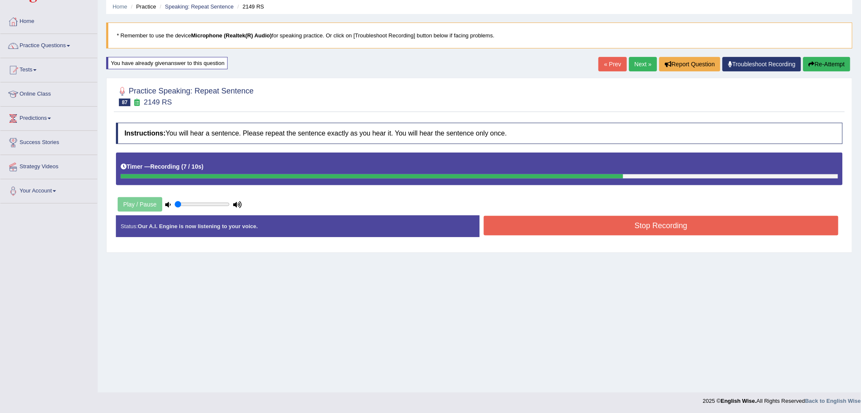
click at [662, 227] on button "Stop Recording" at bounding box center [661, 226] width 355 height 20
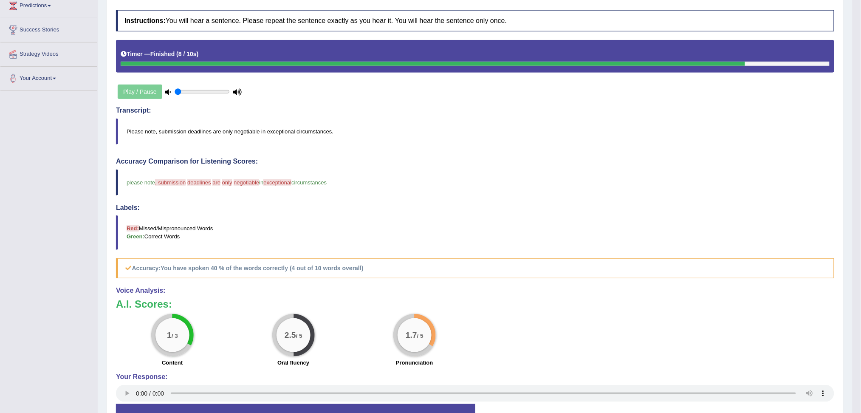
scroll to position [32, 0]
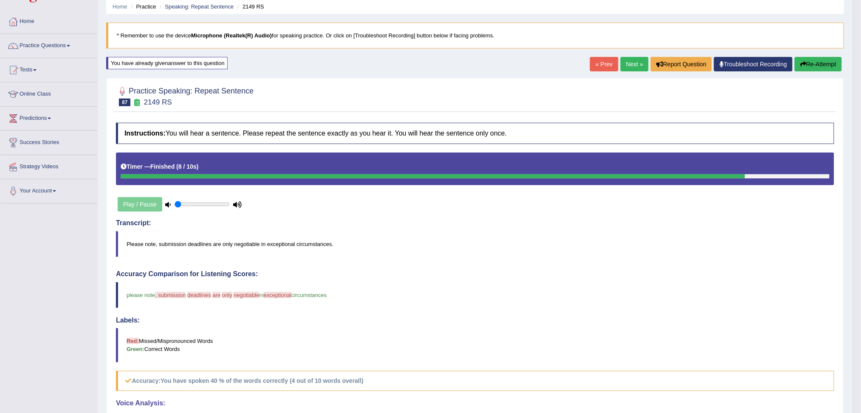
drag, startPoint x: 810, startPoint y: 63, endPoint x: 800, endPoint y: 72, distance: 13.8
click at [810, 63] on button "Re-Attempt" at bounding box center [818, 64] width 47 height 14
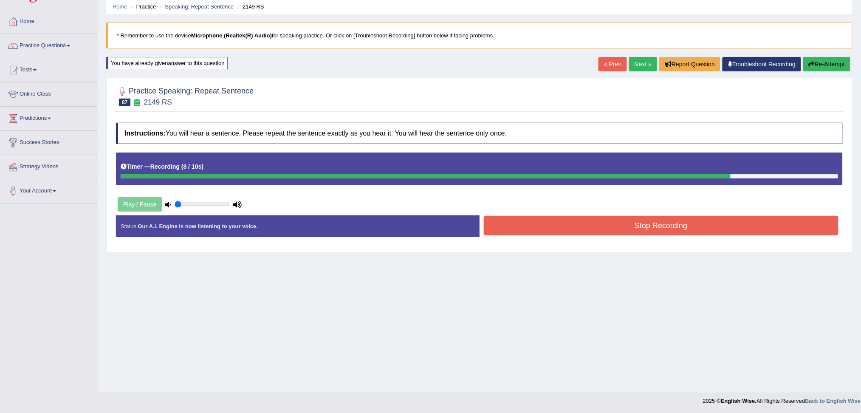
drag, startPoint x: 558, startPoint y: 218, endPoint x: 556, endPoint y: 228, distance: 9.6
click at [557, 221] on button "Stop Recording" at bounding box center [661, 226] width 355 height 20
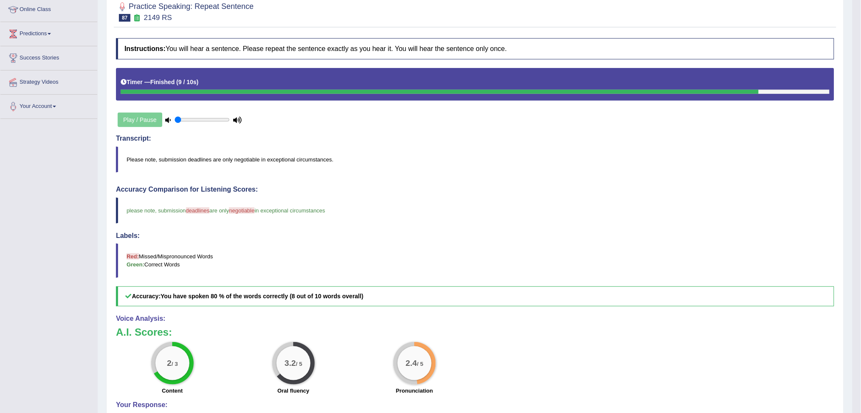
scroll to position [89, 0]
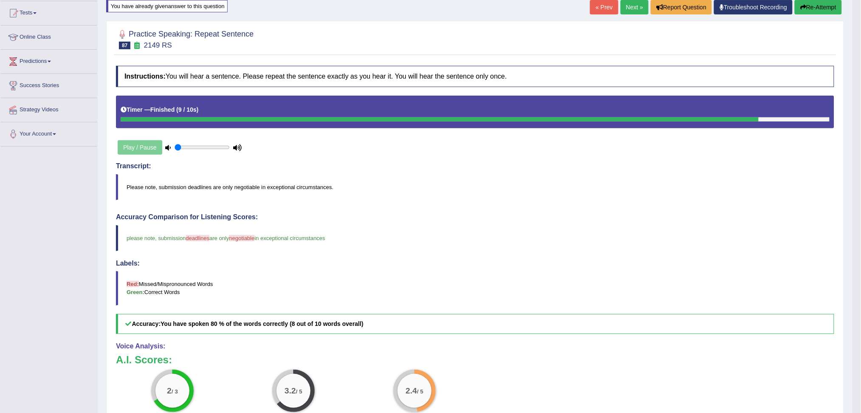
click at [824, 6] on button "Re-Attempt" at bounding box center [818, 7] width 47 height 14
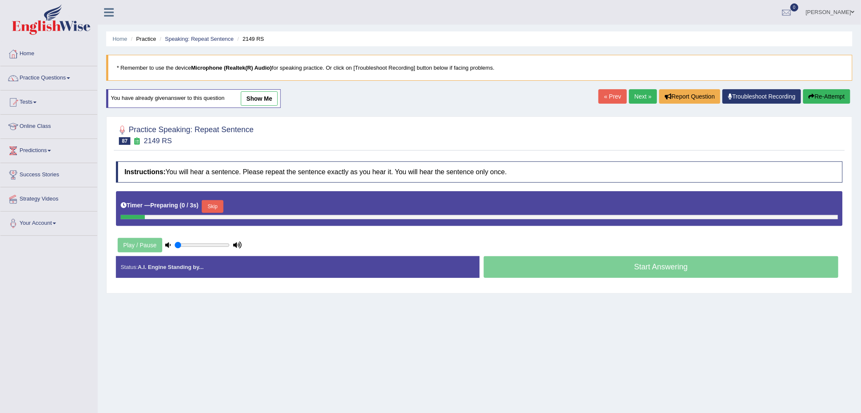
scroll to position [32, 0]
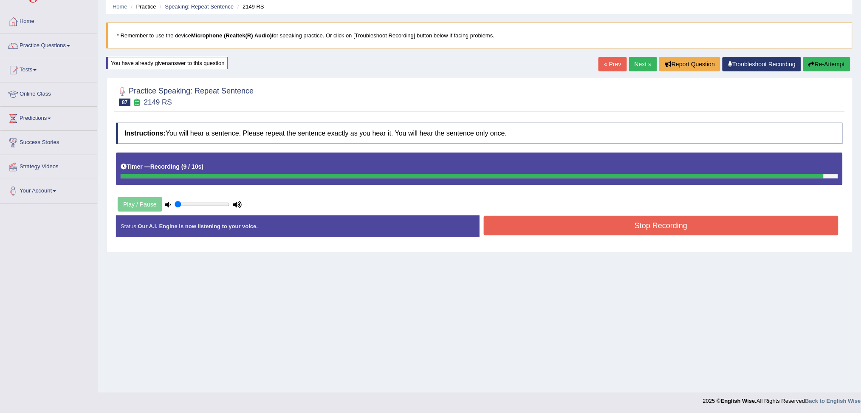
drag, startPoint x: 662, startPoint y: 226, endPoint x: 646, endPoint y: 237, distance: 19.7
click at [662, 226] on button "Stop Recording" at bounding box center [661, 226] width 355 height 20
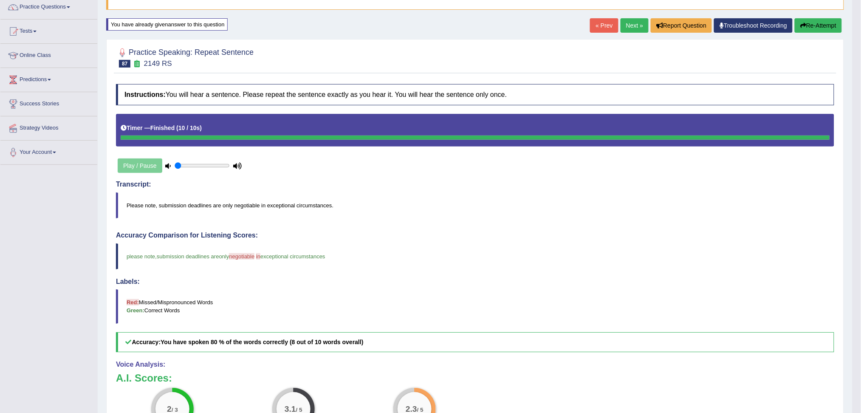
scroll to position [89, 0]
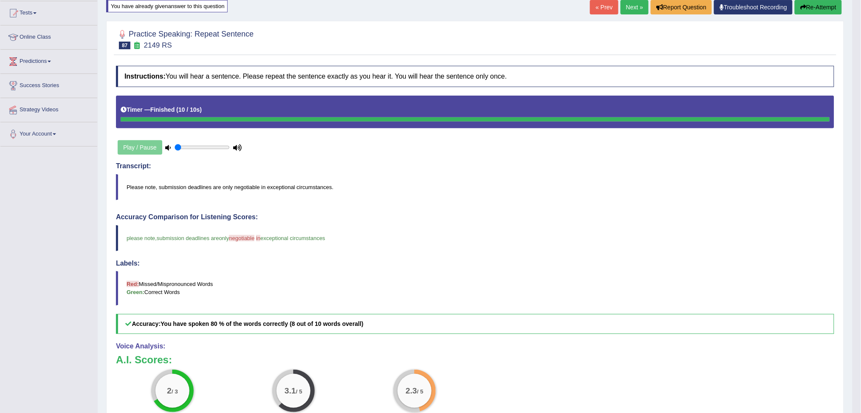
click at [631, 8] on link "Next »" at bounding box center [635, 7] width 28 height 14
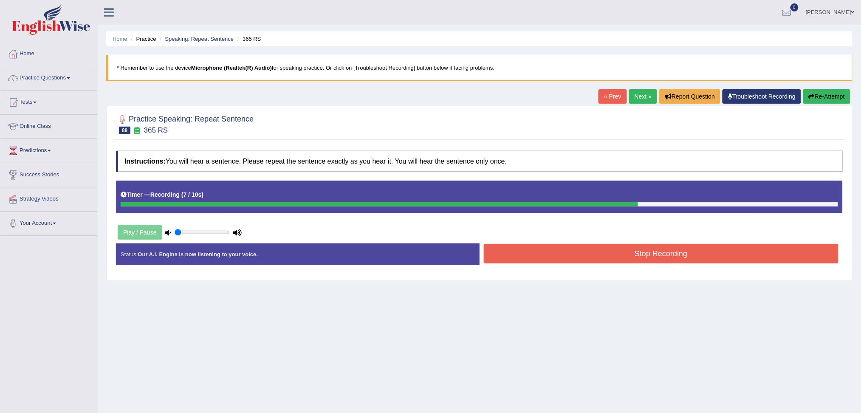
click at [688, 260] on button "Stop Recording" at bounding box center [661, 254] width 355 height 20
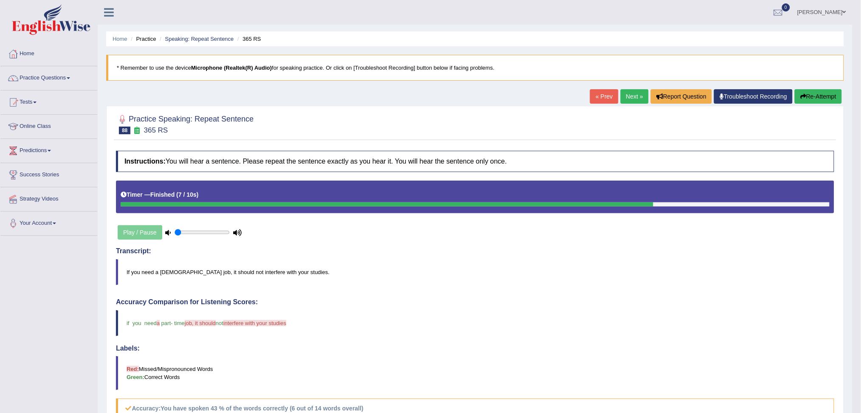
click at [624, 97] on link "Next »" at bounding box center [635, 96] width 28 height 14
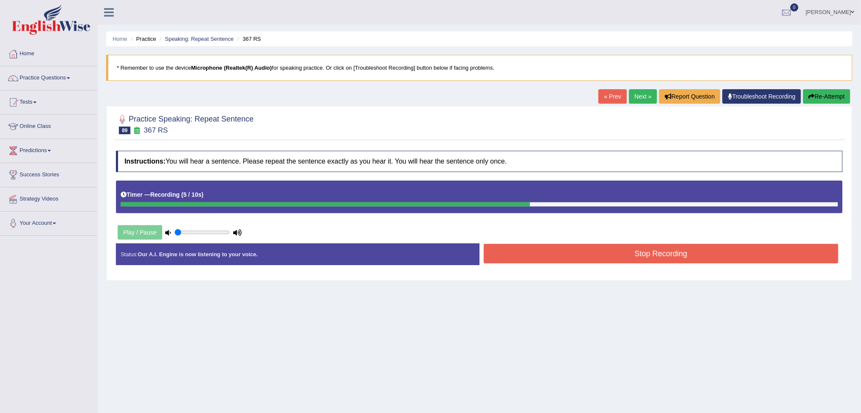
click at [656, 257] on button "Stop Recording" at bounding box center [661, 254] width 355 height 20
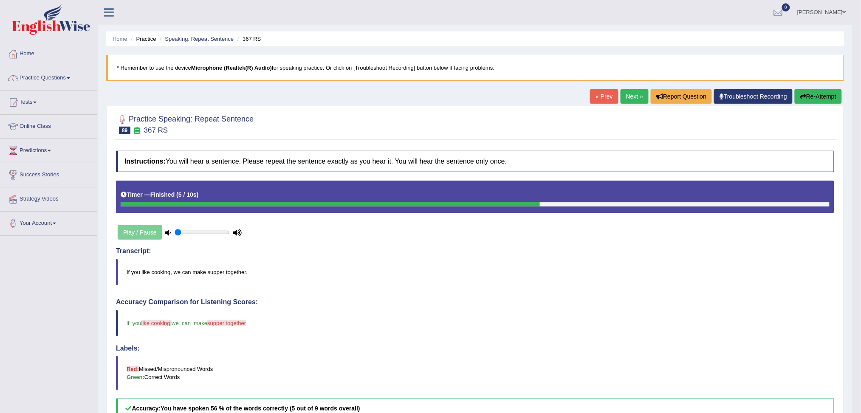
drag, startPoint x: 809, startPoint y: 96, endPoint x: 806, endPoint y: 102, distance: 5.7
click at [809, 96] on button "Re-Attempt" at bounding box center [818, 96] width 47 height 14
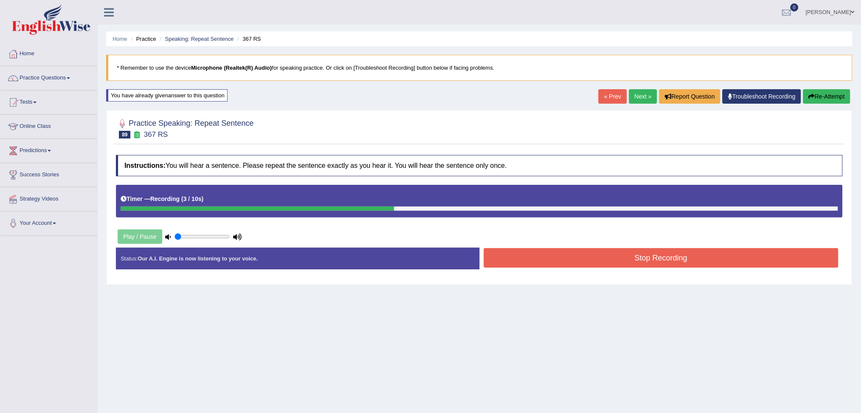
click at [692, 254] on button "Stop Recording" at bounding box center [661, 258] width 355 height 20
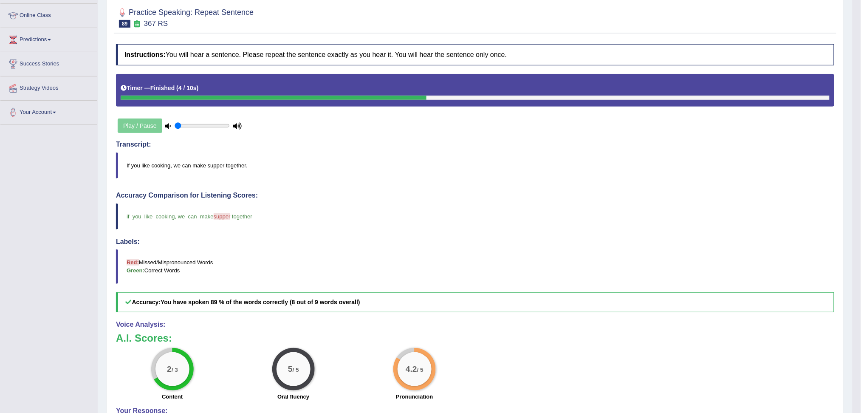
scroll to position [89, 0]
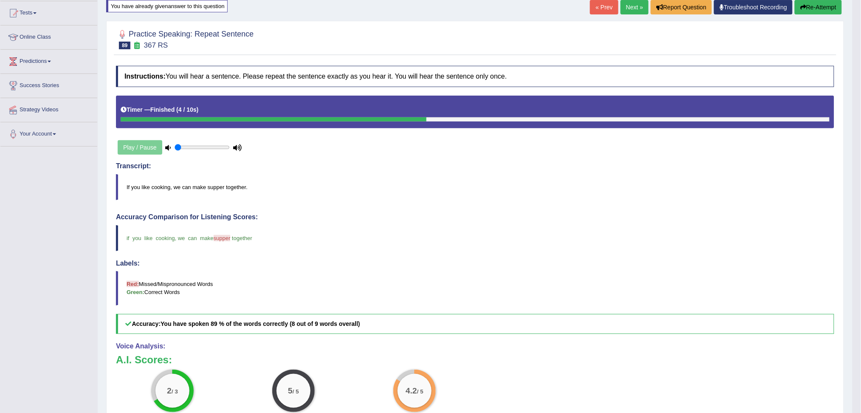
click at [626, 9] on link "Next »" at bounding box center [635, 7] width 28 height 14
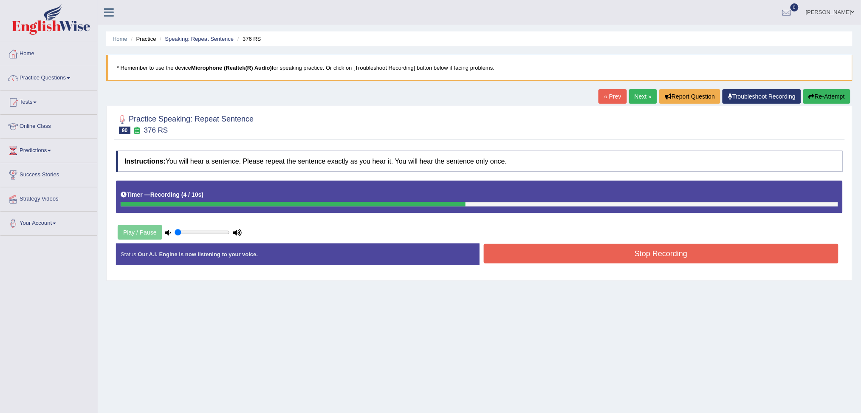
click at [710, 251] on button "Stop Recording" at bounding box center [661, 254] width 355 height 20
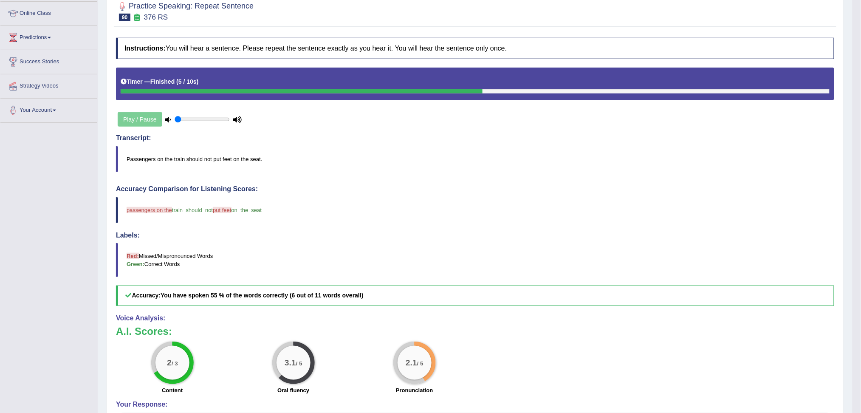
scroll to position [56, 0]
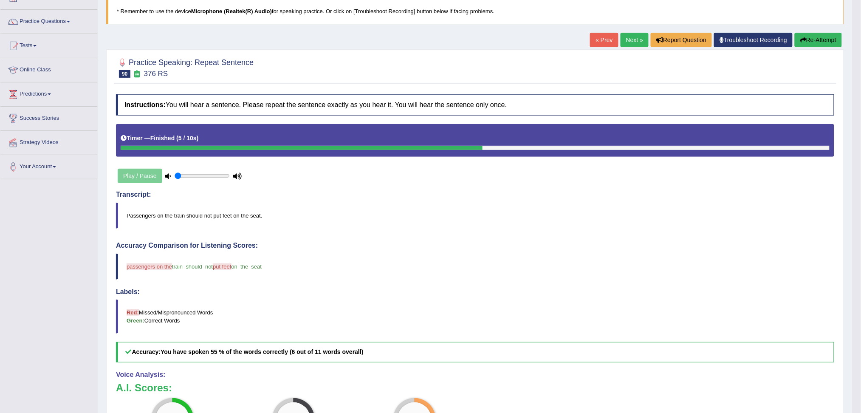
click at [818, 38] on button "Re-Attempt" at bounding box center [818, 40] width 47 height 14
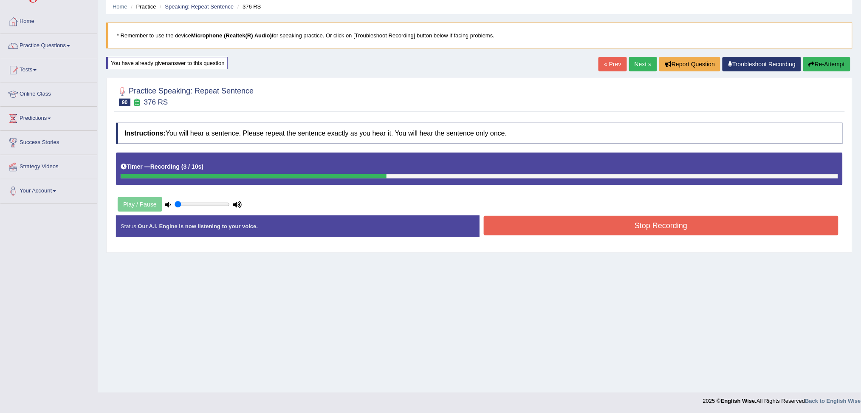
click at [623, 228] on button "Stop Recording" at bounding box center [661, 226] width 355 height 20
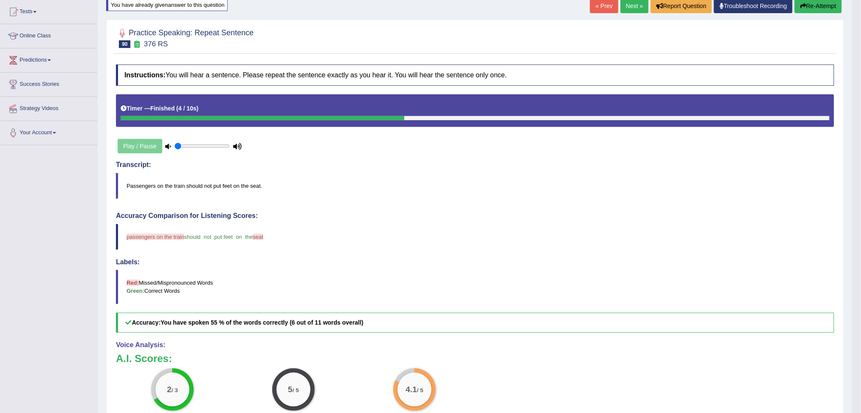
scroll to position [89, 0]
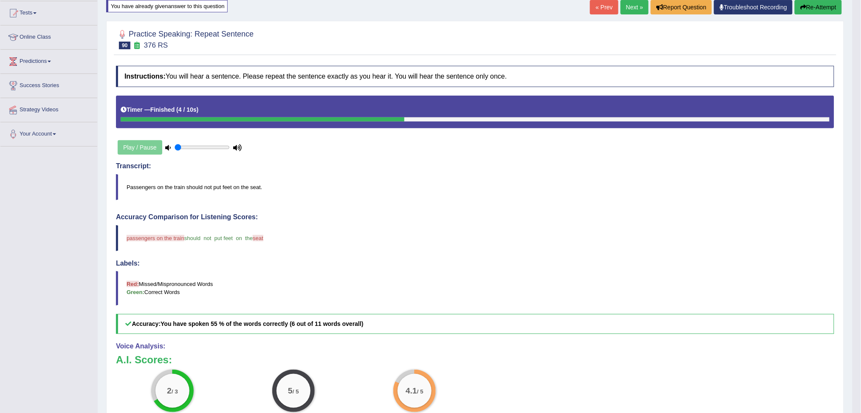
click at [630, 8] on link "Next »" at bounding box center [635, 7] width 28 height 14
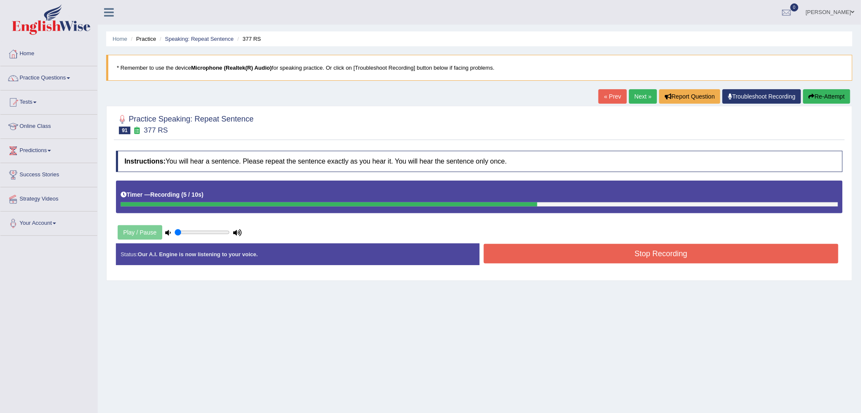
click at [698, 259] on button "Stop Recording" at bounding box center [661, 254] width 355 height 20
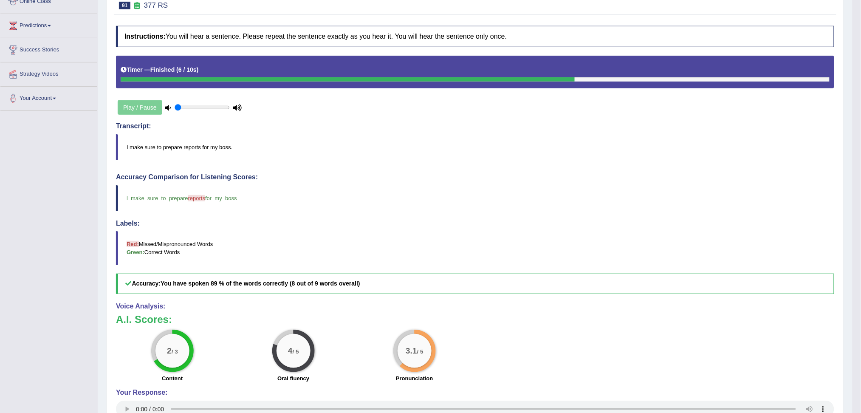
scroll to position [56, 0]
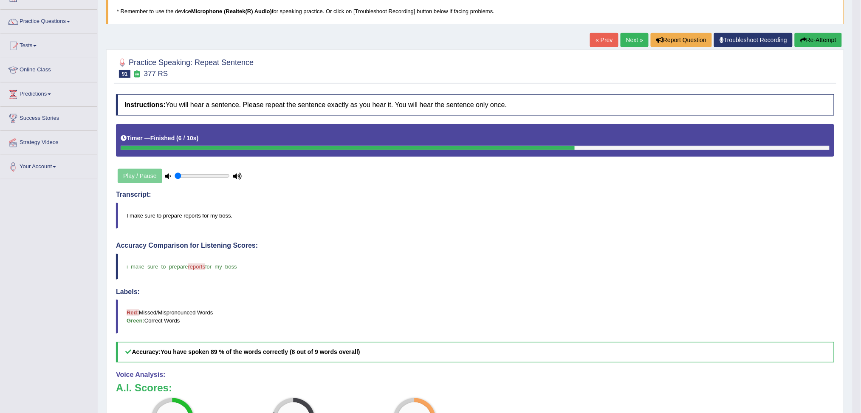
click at [827, 42] on button "Re-Attempt" at bounding box center [818, 40] width 47 height 14
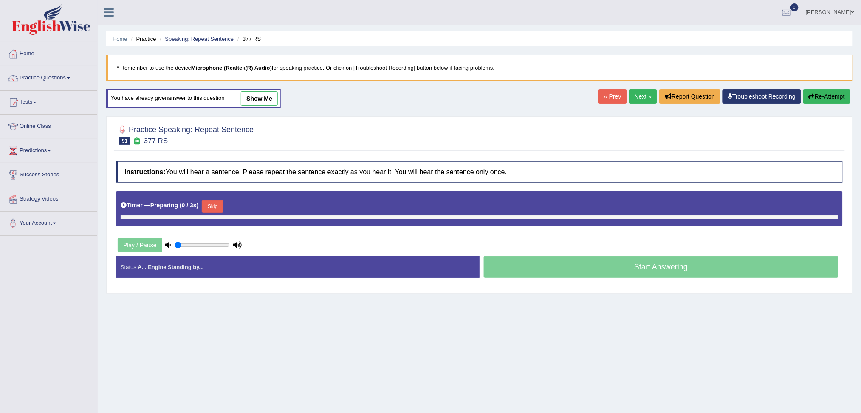
scroll to position [32, 0]
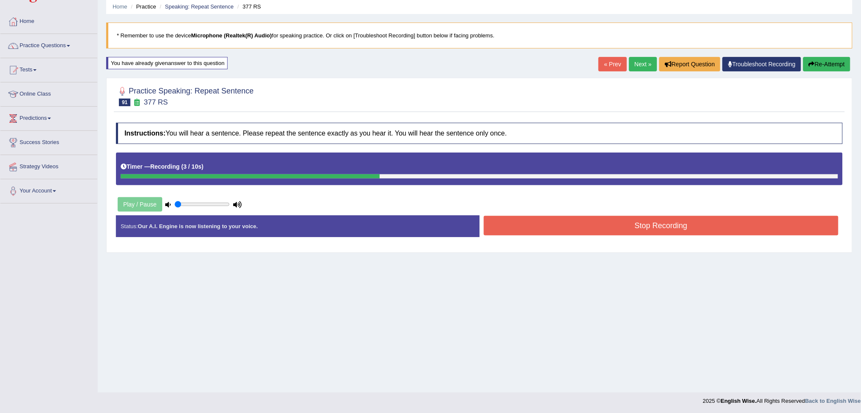
click at [737, 224] on button "Stop Recording" at bounding box center [661, 226] width 355 height 20
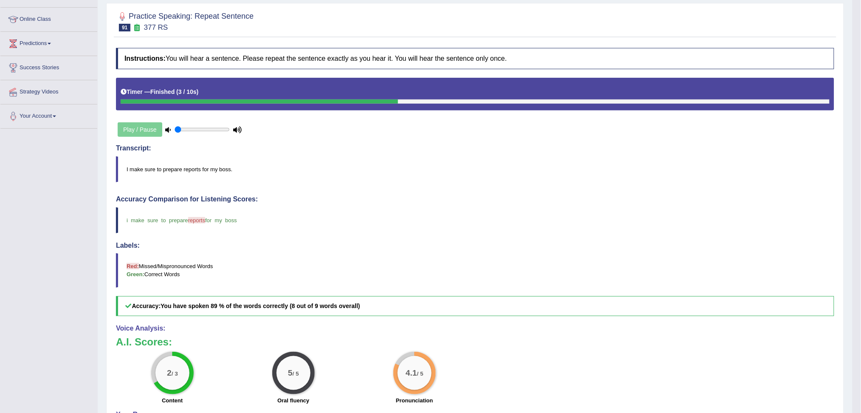
scroll to position [89, 0]
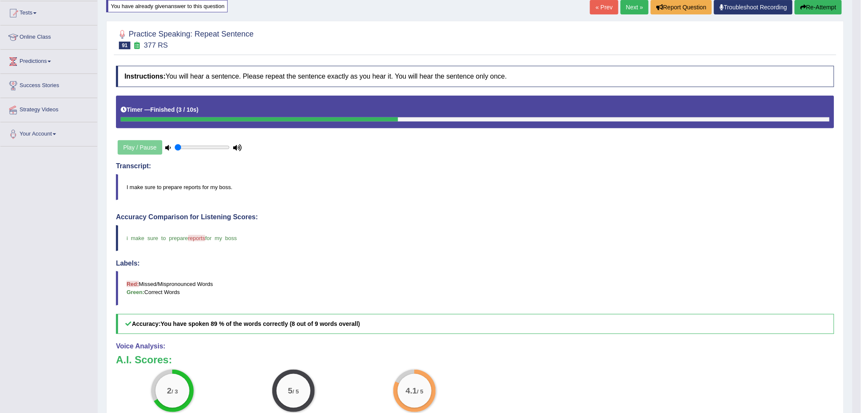
click at [629, 8] on link "Next »" at bounding box center [635, 7] width 28 height 14
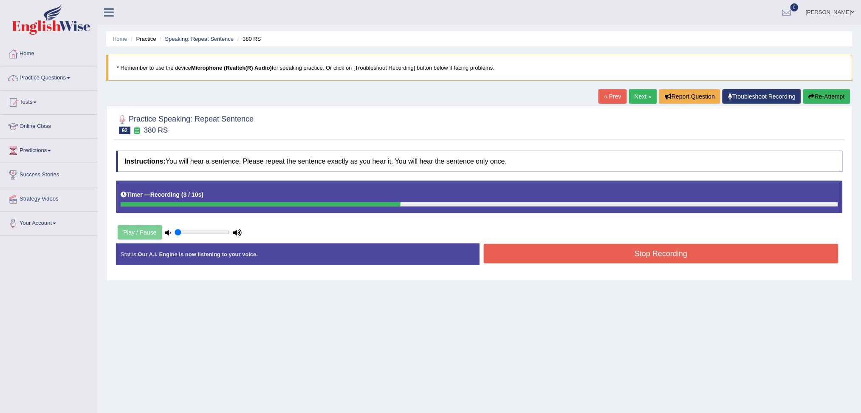
click at [660, 252] on button "Stop Recording" at bounding box center [661, 254] width 355 height 20
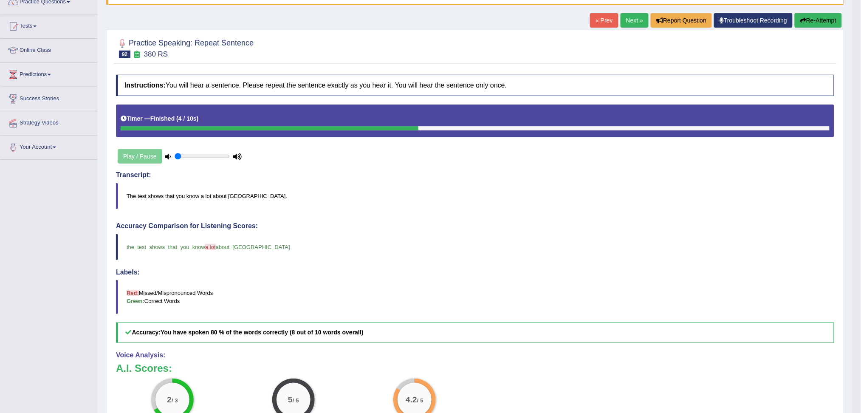
scroll to position [56, 0]
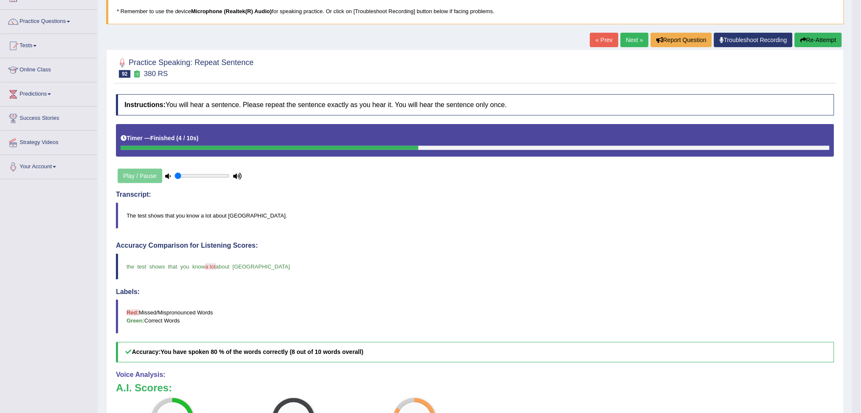
click at [628, 39] on link "Next »" at bounding box center [635, 40] width 28 height 14
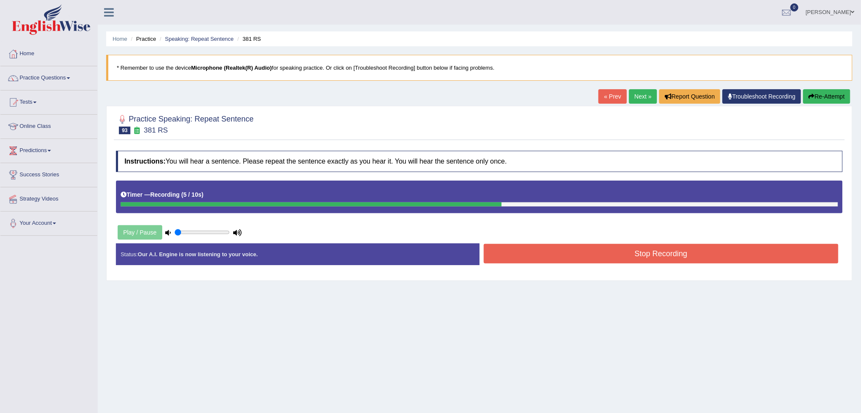
click at [680, 254] on button "Stop Recording" at bounding box center [661, 254] width 355 height 20
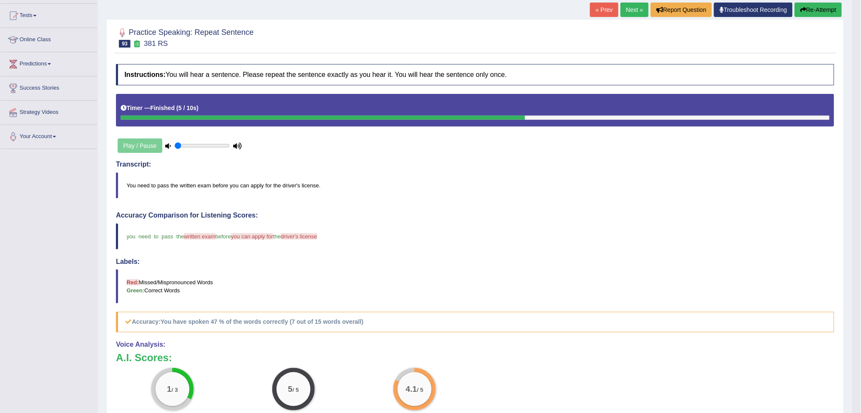
scroll to position [28, 0]
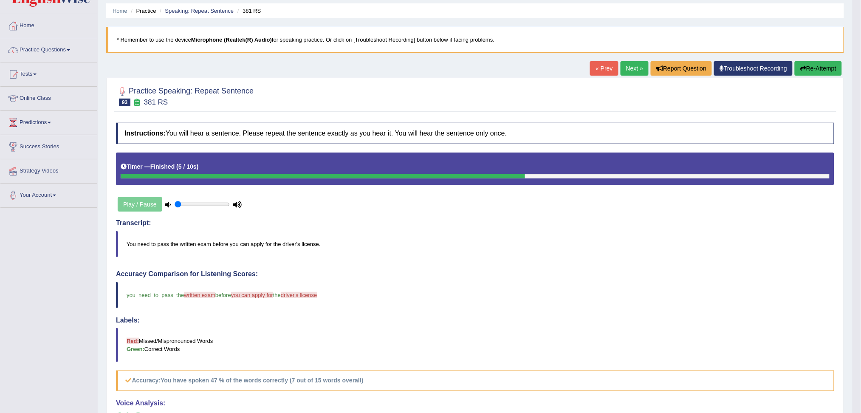
click at [631, 69] on link "Next »" at bounding box center [635, 68] width 28 height 14
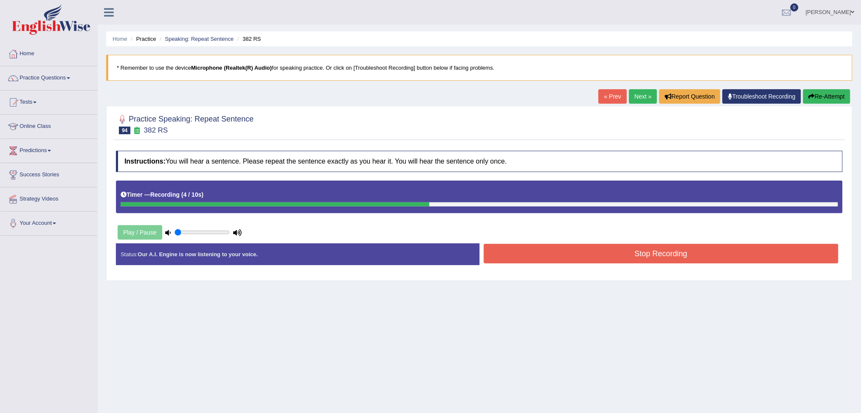
click at [649, 254] on button "Stop Recording" at bounding box center [661, 254] width 355 height 20
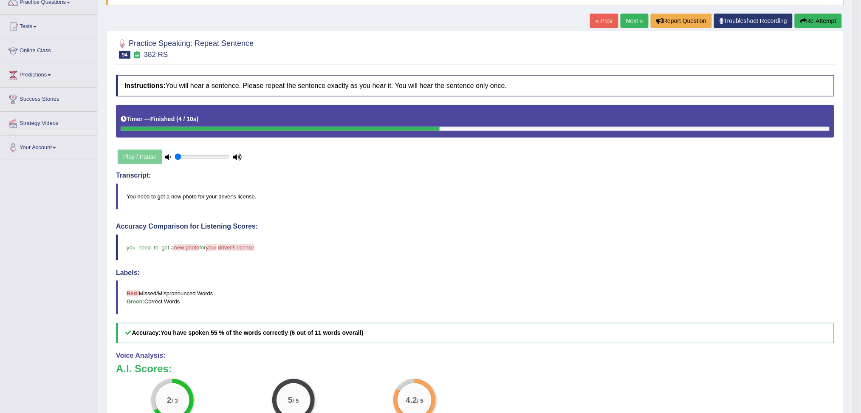
scroll to position [56, 0]
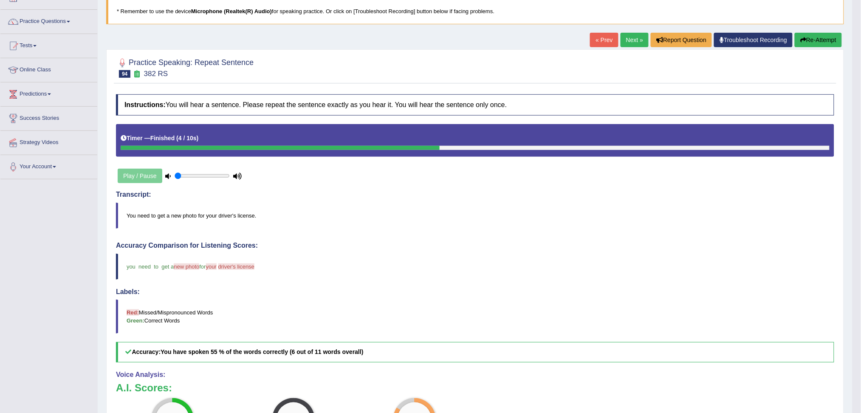
drag, startPoint x: 632, startPoint y: 41, endPoint x: 627, endPoint y: 86, distance: 45.3
click at [632, 41] on link "Next »" at bounding box center [635, 40] width 28 height 14
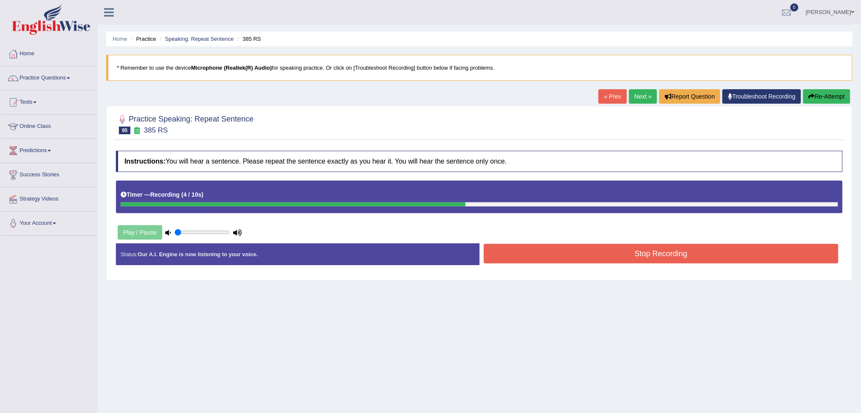
click at [683, 253] on button "Stop Recording" at bounding box center [661, 254] width 355 height 20
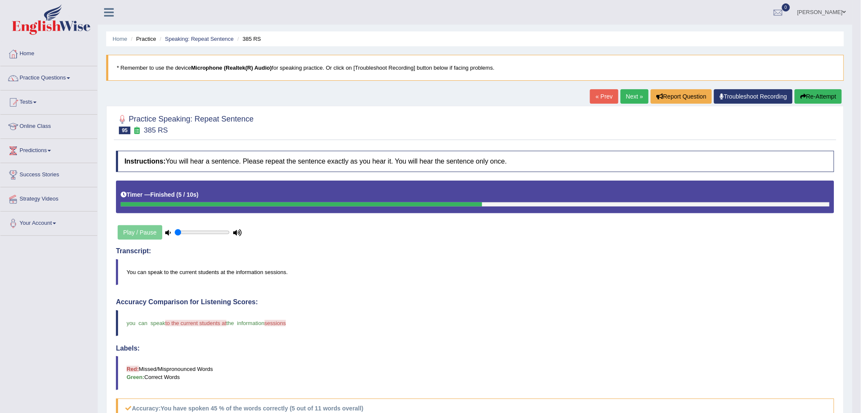
click at [629, 96] on link "Next »" at bounding box center [635, 96] width 28 height 14
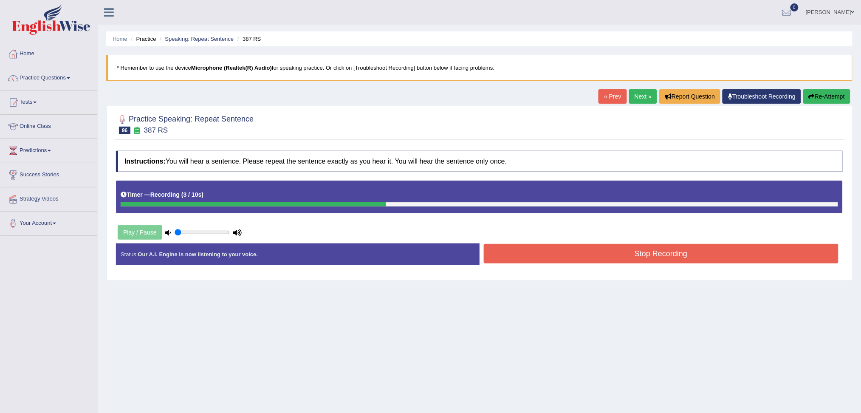
click at [613, 245] on button "Stop Recording" at bounding box center [661, 254] width 355 height 20
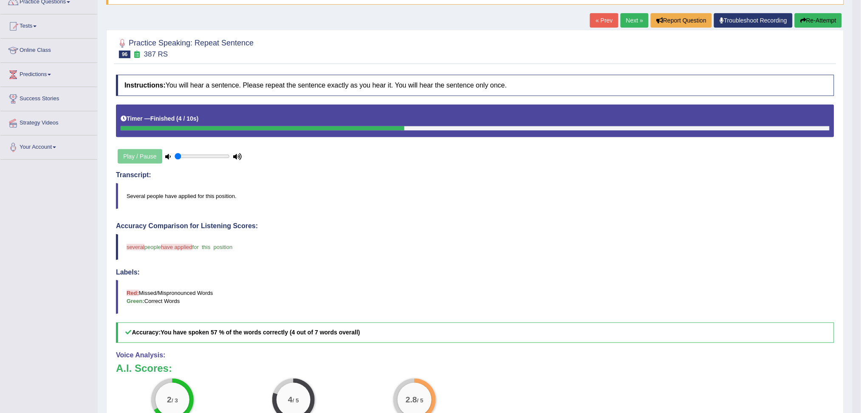
scroll to position [56, 0]
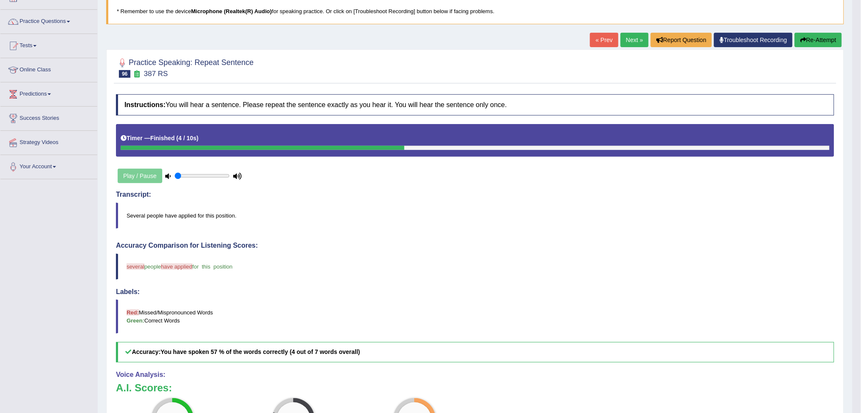
click at [812, 35] on button "Re-Attempt" at bounding box center [818, 40] width 47 height 14
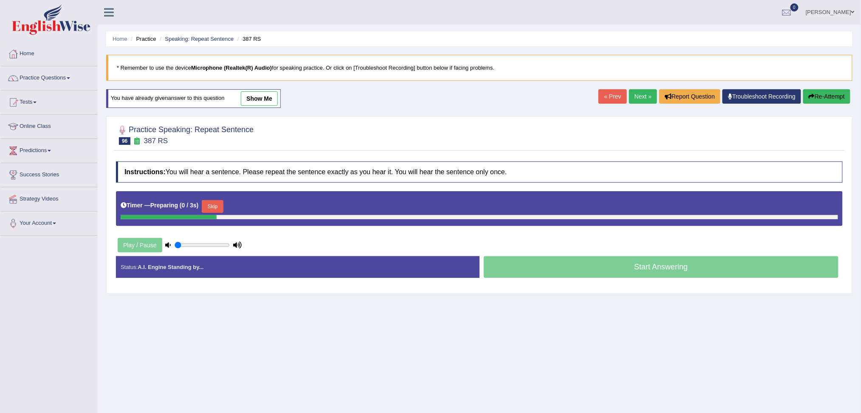
scroll to position [32, 0]
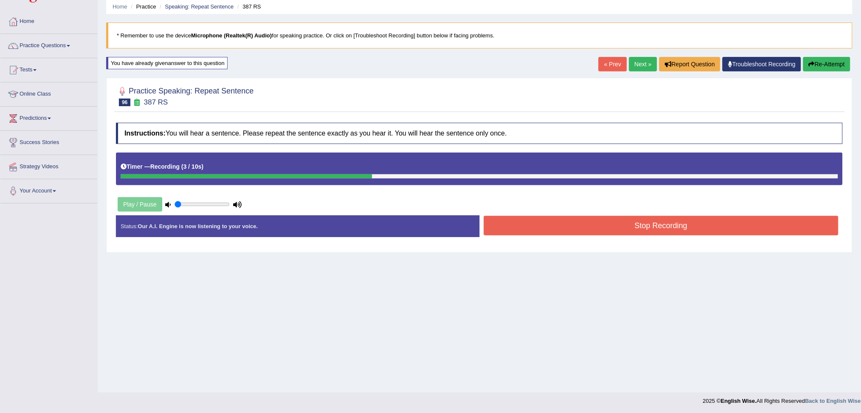
click at [661, 218] on button "Stop Recording" at bounding box center [661, 226] width 355 height 20
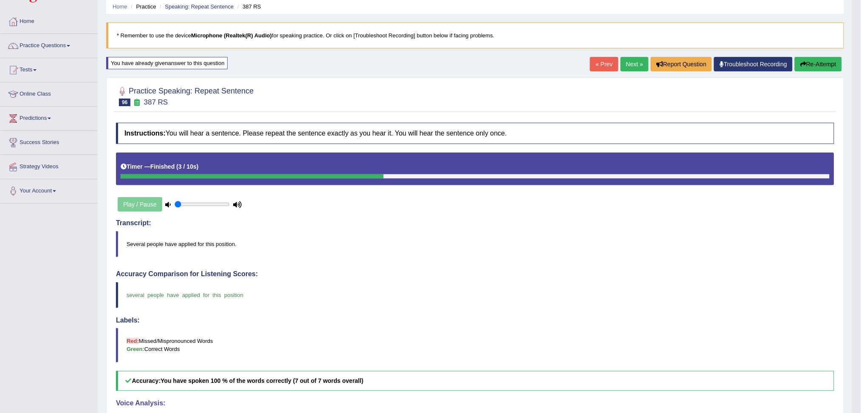
click at [629, 64] on link "Next »" at bounding box center [635, 64] width 28 height 14
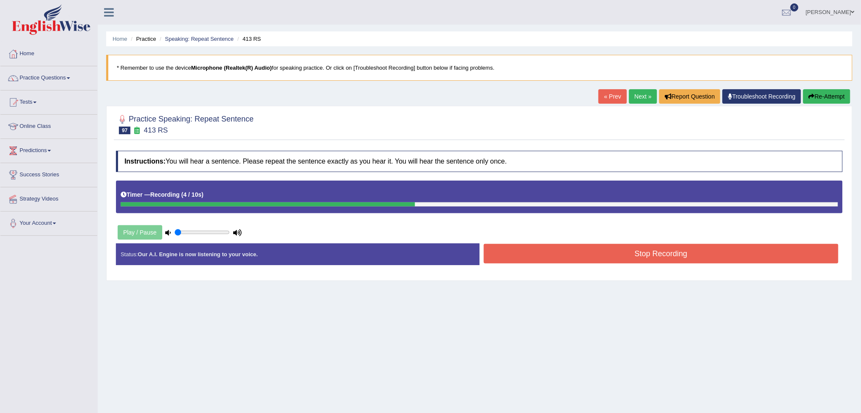
click at [643, 249] on button "Stop Recording" at bounding box center [661, 254] width 355 height 20
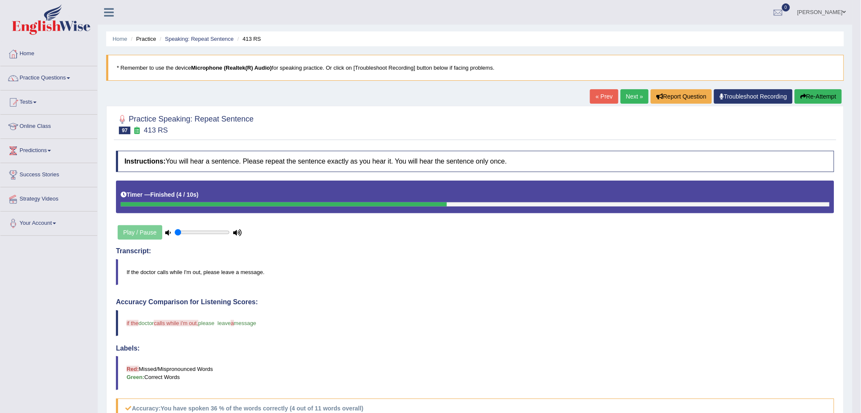
click at [630, 99] on link "Next »" at bounding box center [635, 96] width 28 height 14
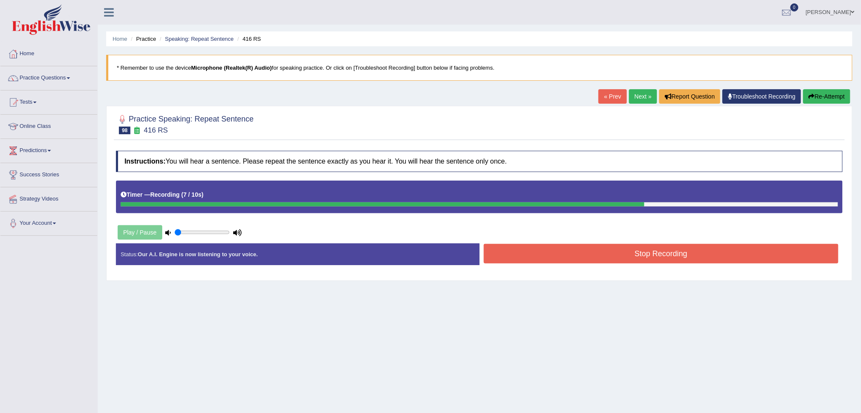
click at [615, 248] on button "Stop Recording" at bounding box center [661, 254] width 355 height 20
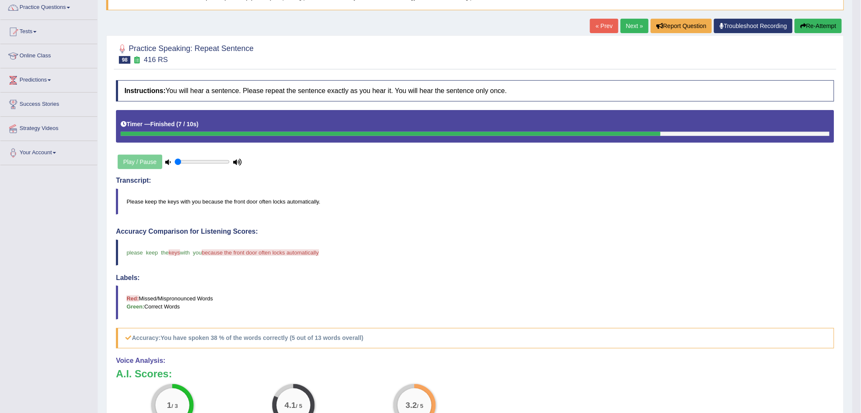
scroll to position [56, 0]
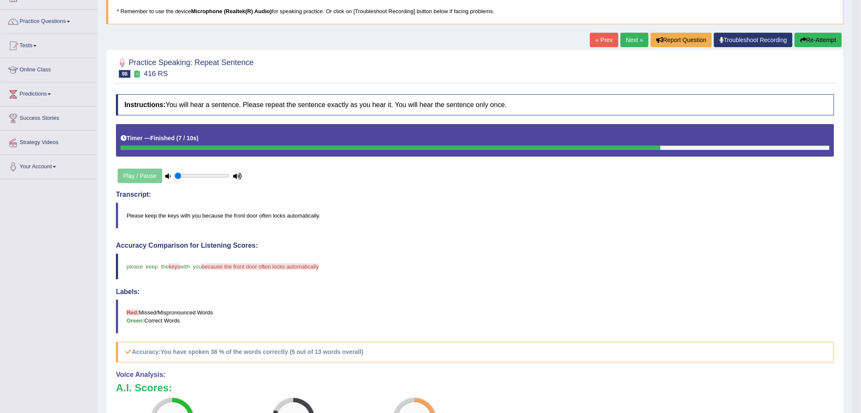
drag, startPoint x: 625, startPoint y: 42, endPoint x: 625, endPoint y: 47, distance: 4.7
click at [625, 42] on link "Next »" at bounding box center [635, 40] width 28 height 14
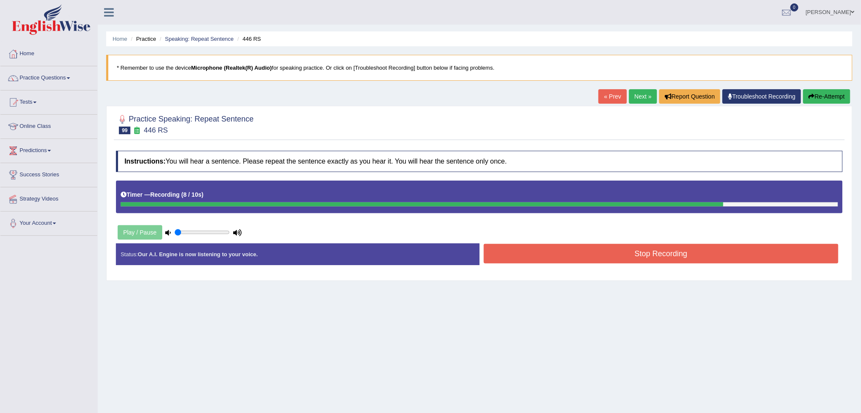
click at [633, 257] on button "Stop Recording" at bounding box center [661, 254] width 355 height 20
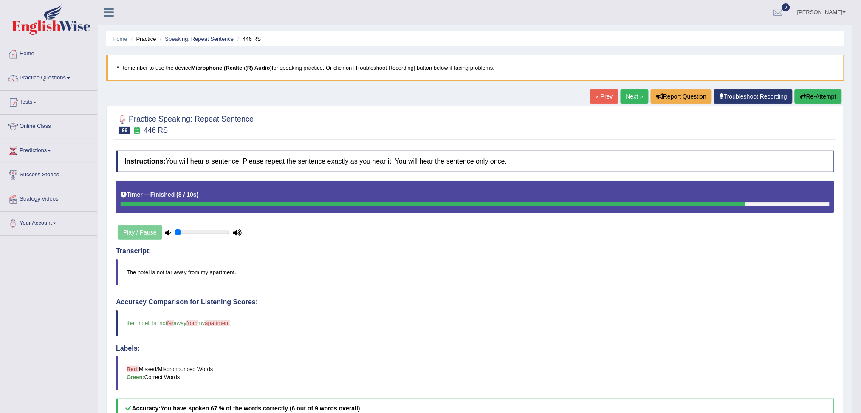
click at [814, 96] on button "Re-Attempt" at bounding box center [818, 96] width 47 height 14
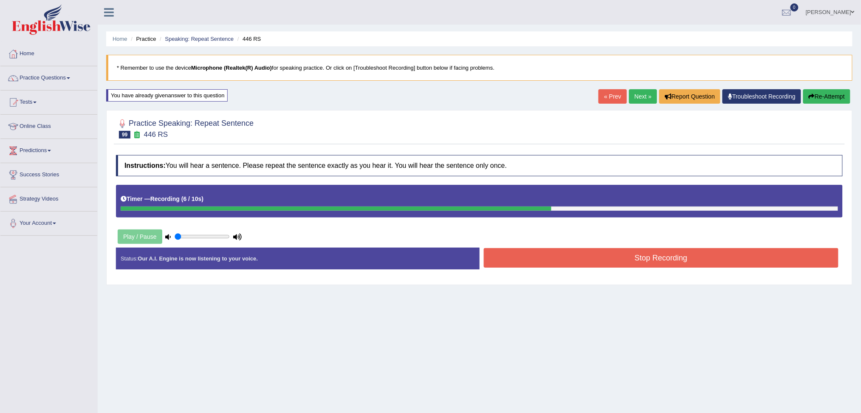
click at [671, 261] on button "Stop Recording" at bounding box center [661, 258] width 355 height 20
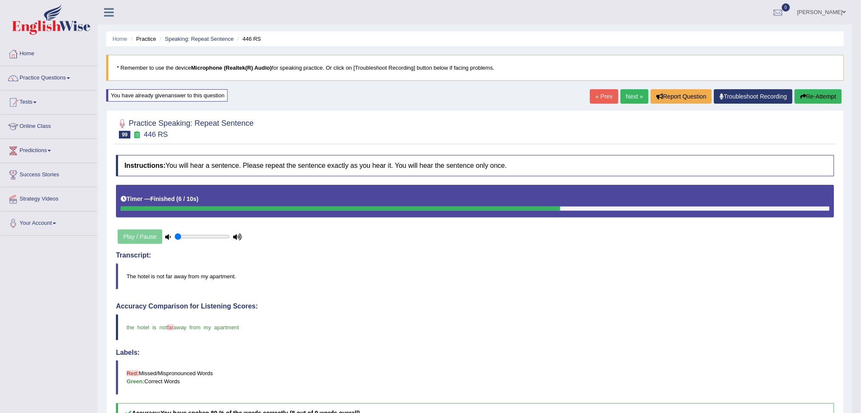
click at [823, 94] on button "Re-Attempt" at bounding box center [818, 96] width 47 height 14
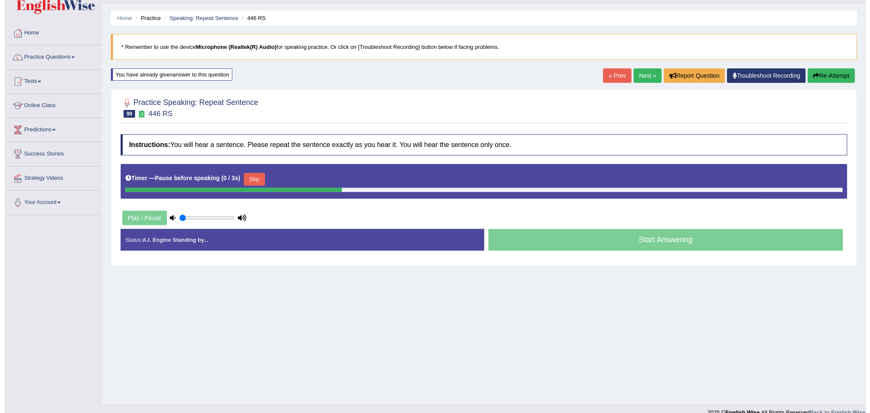
scroll to position [32, 0]
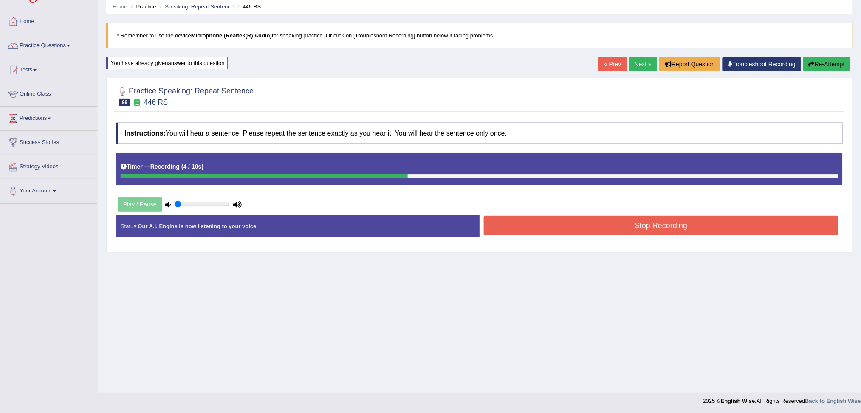
click at [669, 228] on button "Stop Recording" at bounding box center [661, 226] width 355 height 20
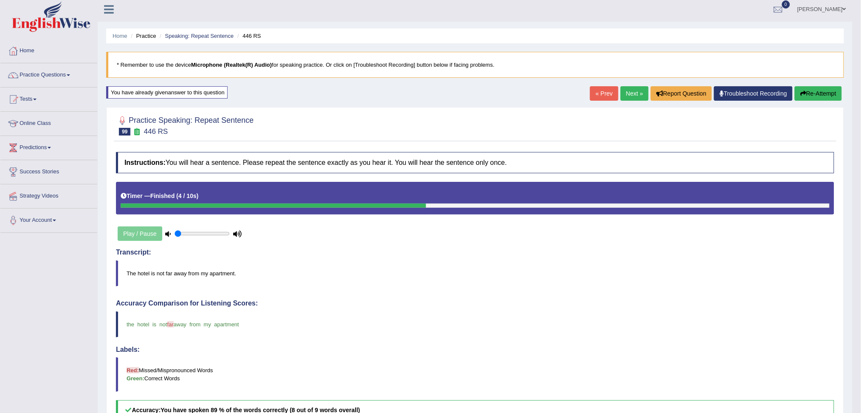
scroll to position [0, 0]
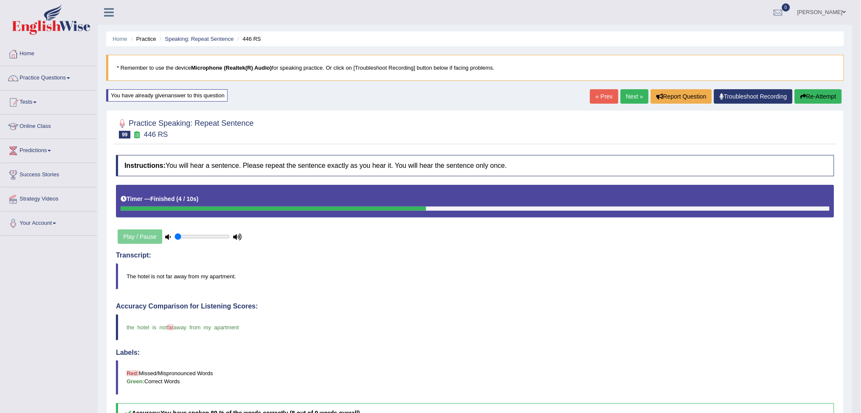
click at [626, 99] on link "Next »" at bounding box center [635, 96] width 28 height 14
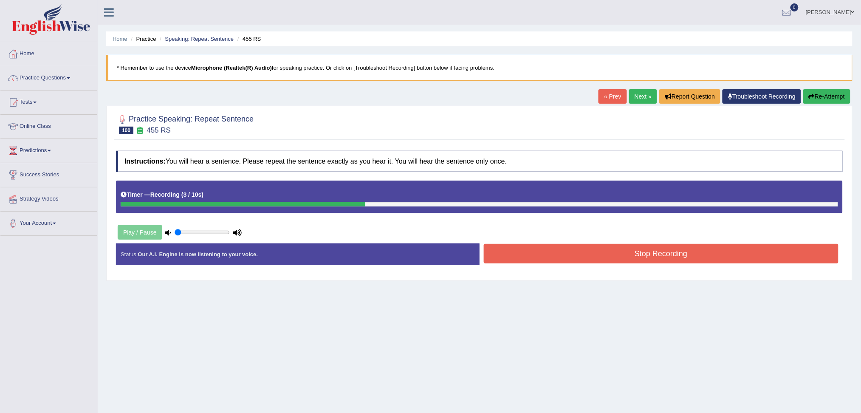
click at [693, 251] on button "Stop Recording" at bounding box center [661, 254] width 355 height 20
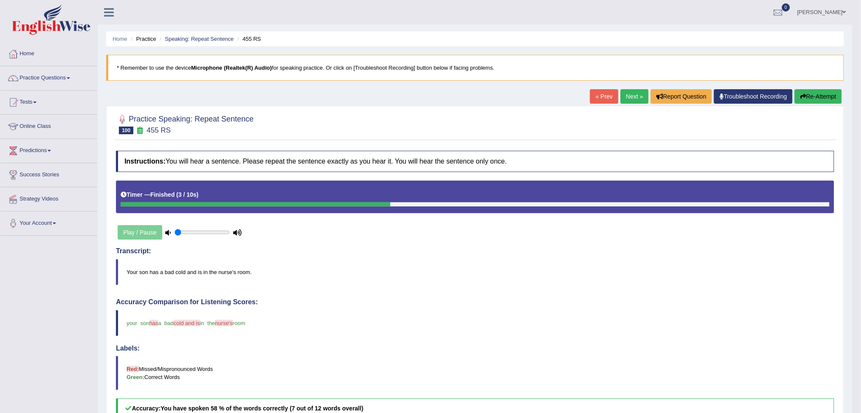
click at [633, 98] on link "Next »" at bounding box center [635, 96] width 28 height 14
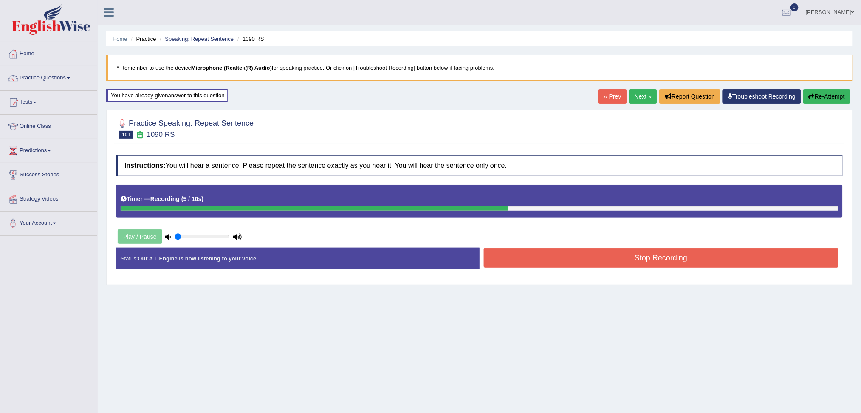
click at [677, 261] on button "Stop Recording" at bounding box center [661, 258] width 355 height 20
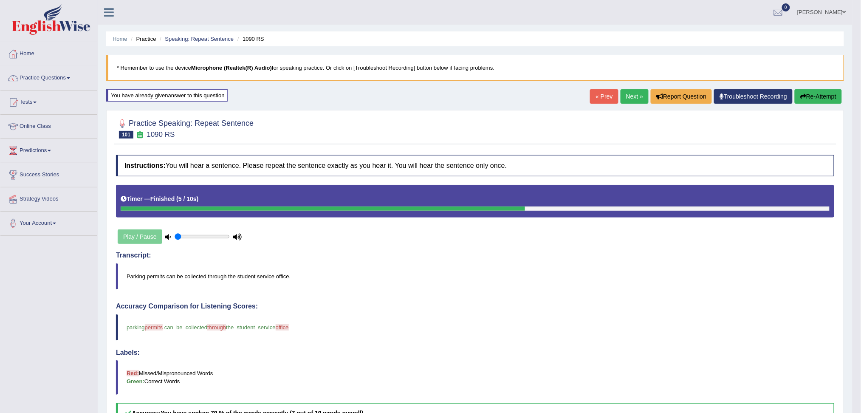
drag, startPoint x: 628, startPoint y: 96, endPoint x: 621, endPoint y: 112, distance: 17.9
click at [628, 96] on link "Next »" at bounding box center [635, 96] width 28 height 14
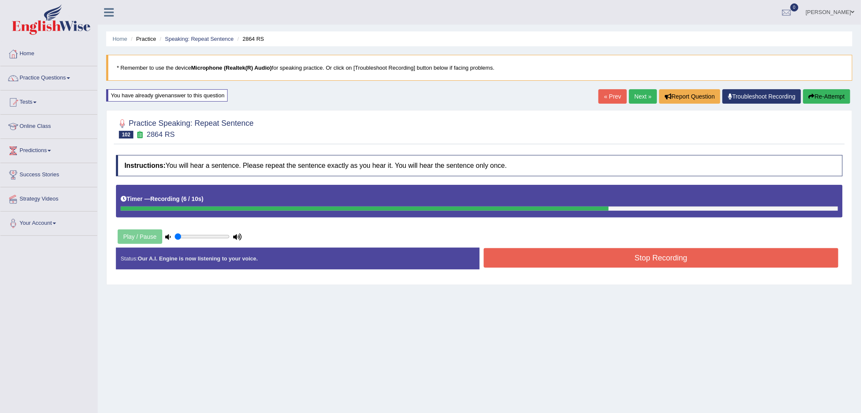
click at [658, 262] on button "Stop Recording" at bounding box center [661, 258] width 355 height 20
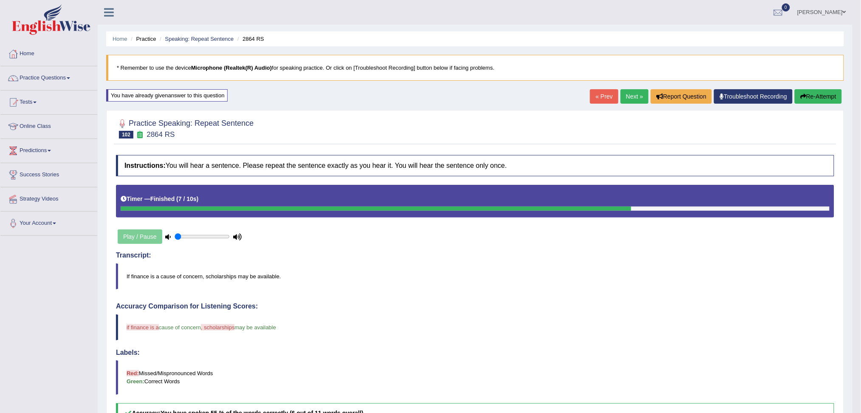
click at [815, 96] on button "Re-Attempt" at bounding box center [818, 96] width 47 height 14
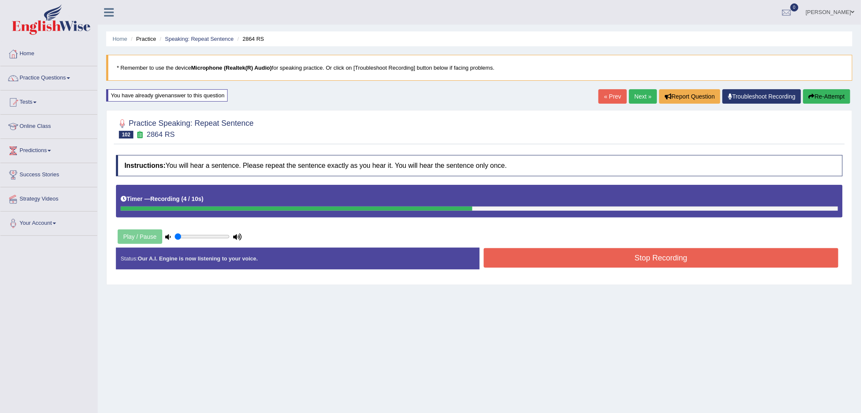
click at [649, 257] on button "Stop Recording" at bounding box center [661, 258] width 355 height 20
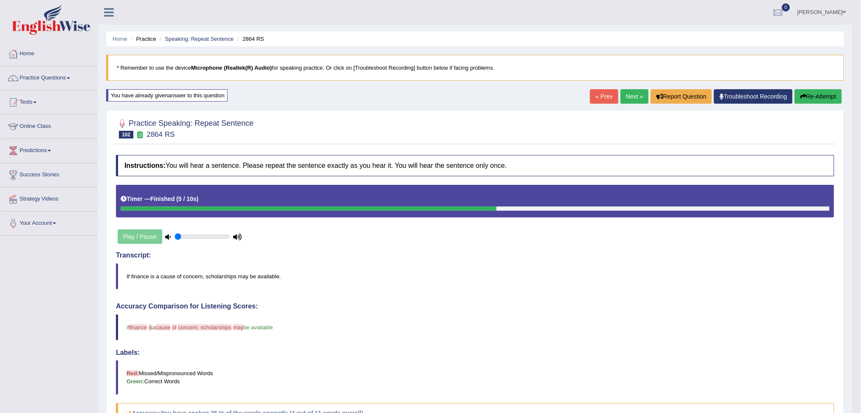
click at [627, 93] on link "Next »" at bounding box center [635, 96] width 28 height 14
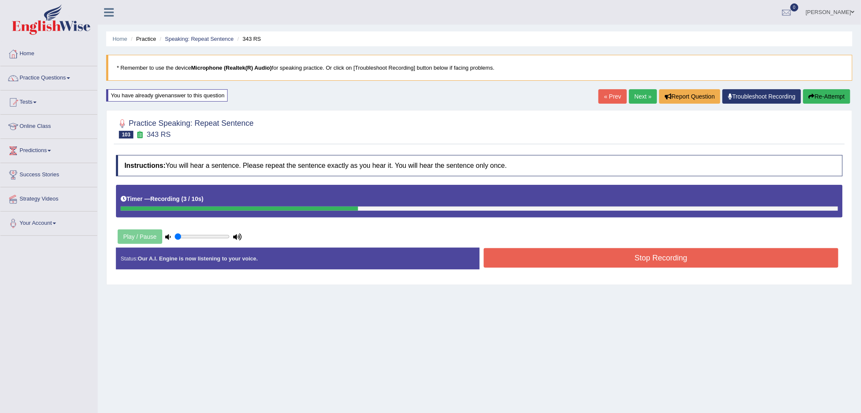
click at [616, 257] on button "Stop Recording" at bounding box center [661, 258] width 355 height 20
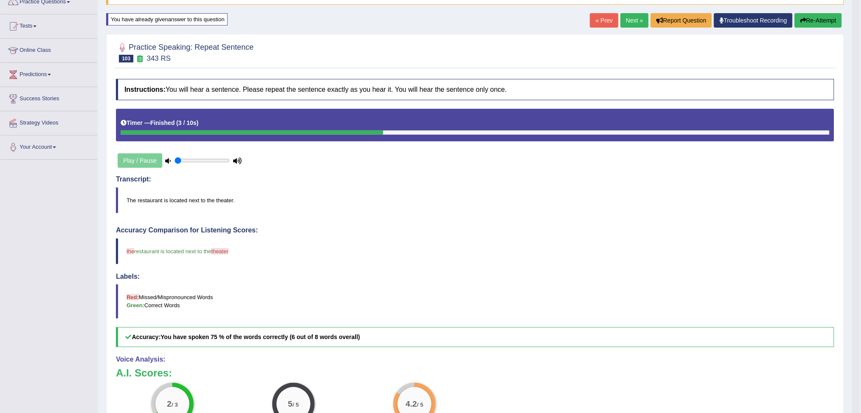
scroll to position [56, 0]
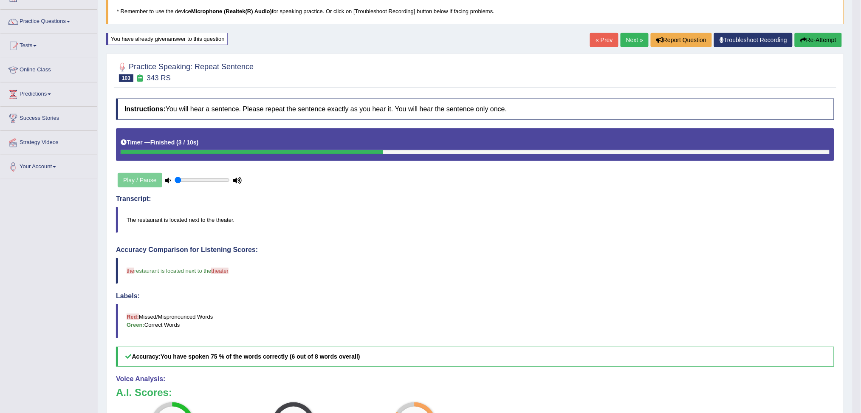
click at [631, 38] on link "Next »" at bounding box center [635, 40] width 28 height 14
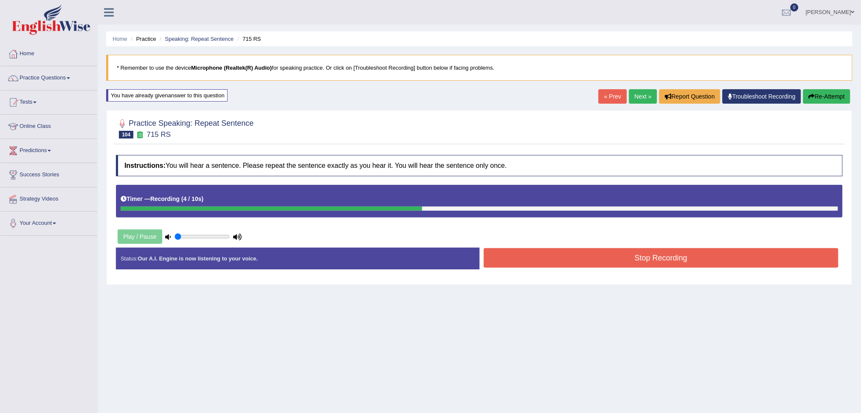
drag, startPoint x: 609, startPoint y: 260, endPoint x: 602, endPoint y: 298, distance: 38.4
click at [610, 260] on button "Stop Recording" at bounding box center [661, 258] width 355 height 20
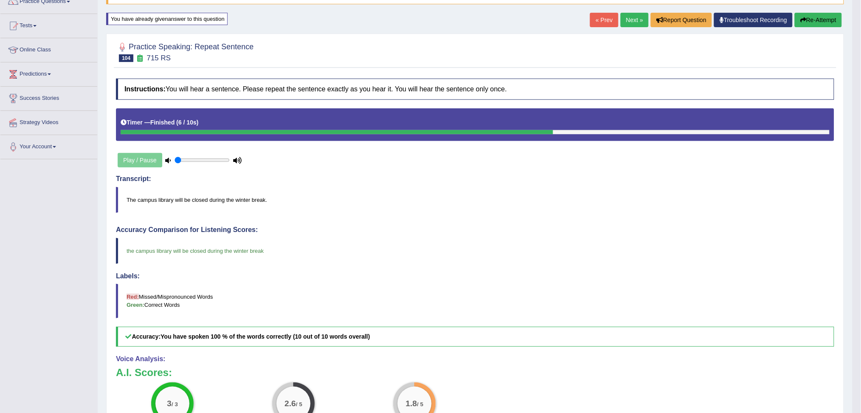
scroll to position [56, 0]
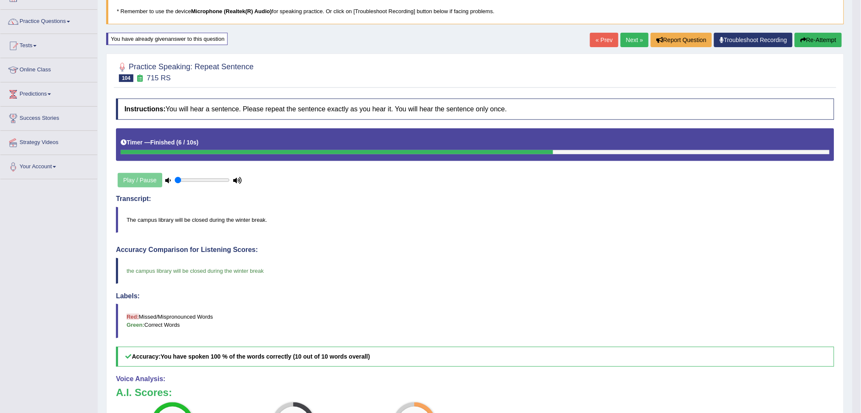
click at [810, 39] on button "Re-Attempt" at bounding box center [818, 40] width 47 height 14
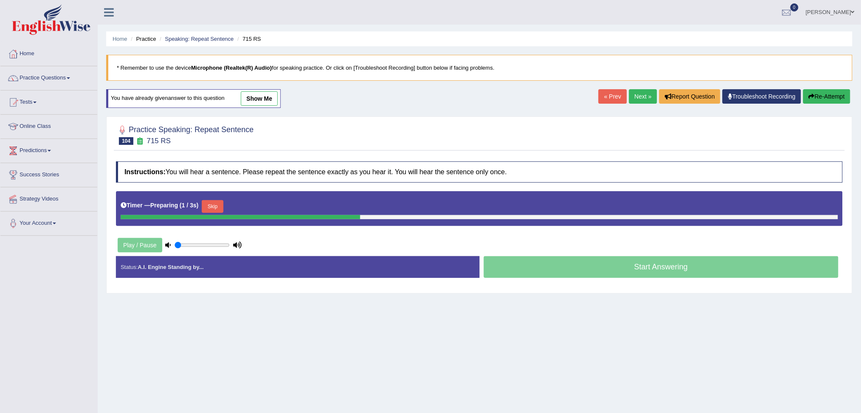
scroll to position [32, 0]
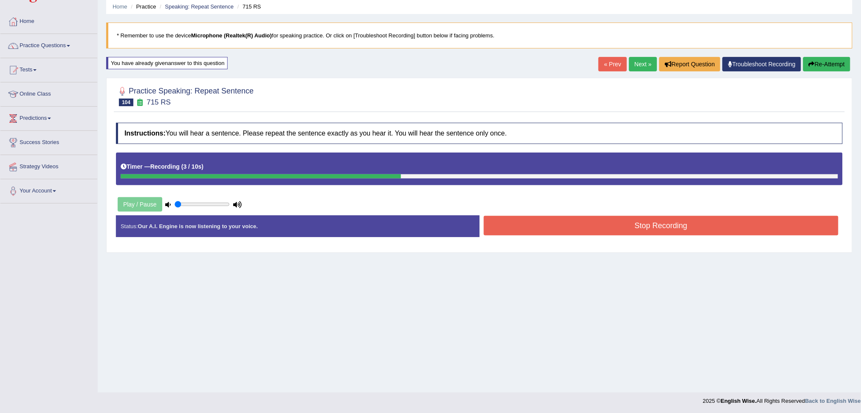
click at [637, 223] on button "Stop Recording" at bounding box center [661, 226] width 355 height 20
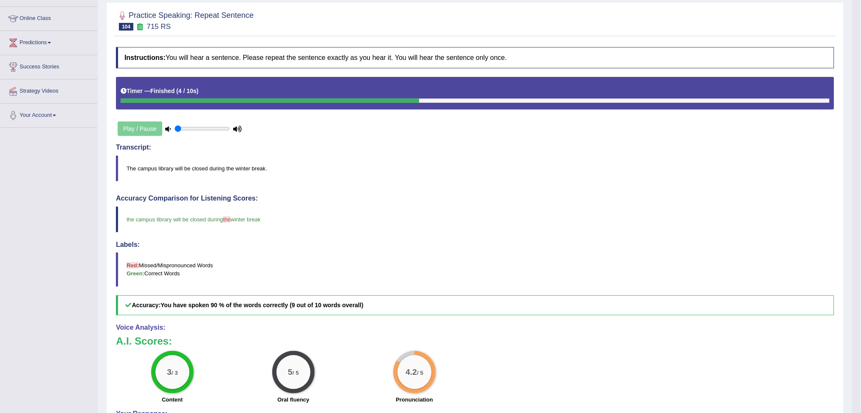
scroll to position [89, 0]
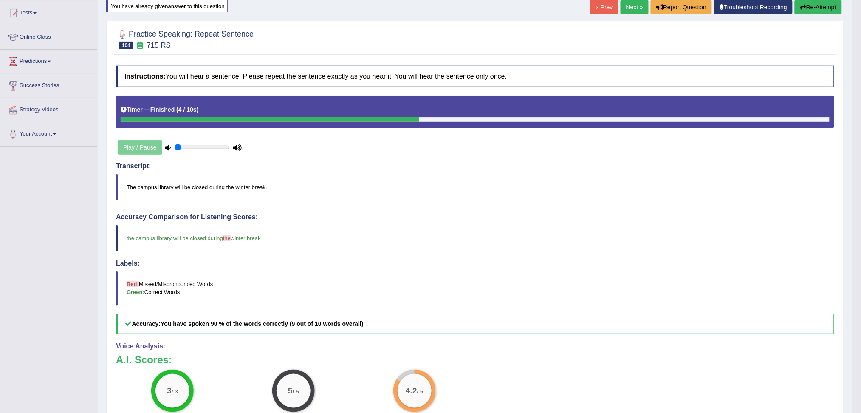
click at [629, 7] on link "Next »" at bounding box center [635, 7] width 28 height 14
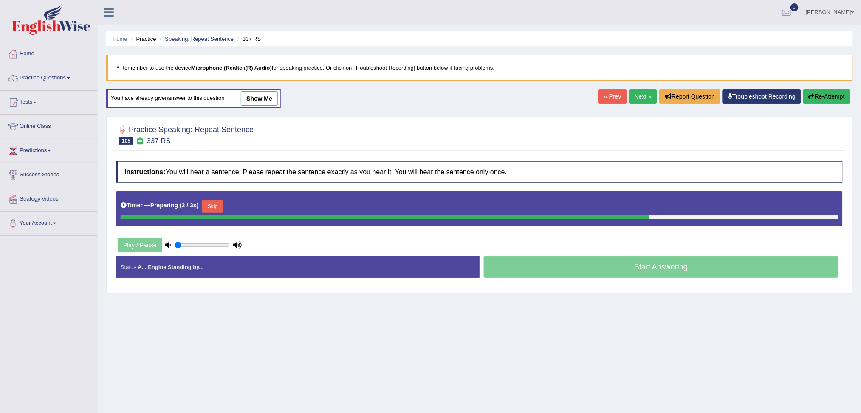
click at [216, 205] on button "Skip" at bounding box center [212, 206] width 21 height 13
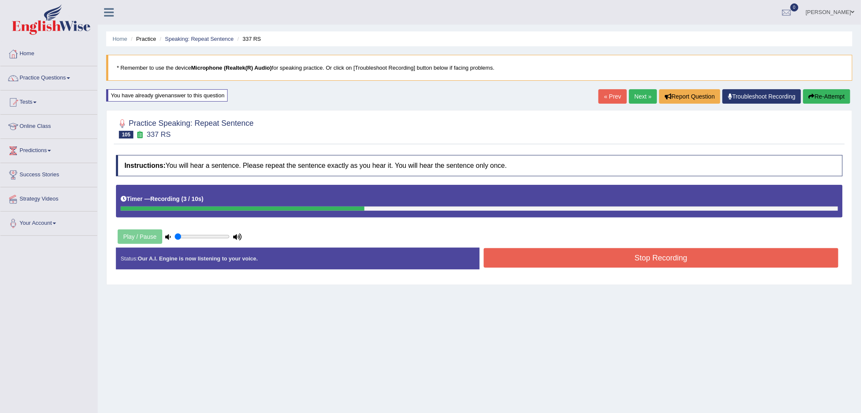
click at [660, 261] on button "Stop Recording" at bounding box center [661, 258] width 355 height 20
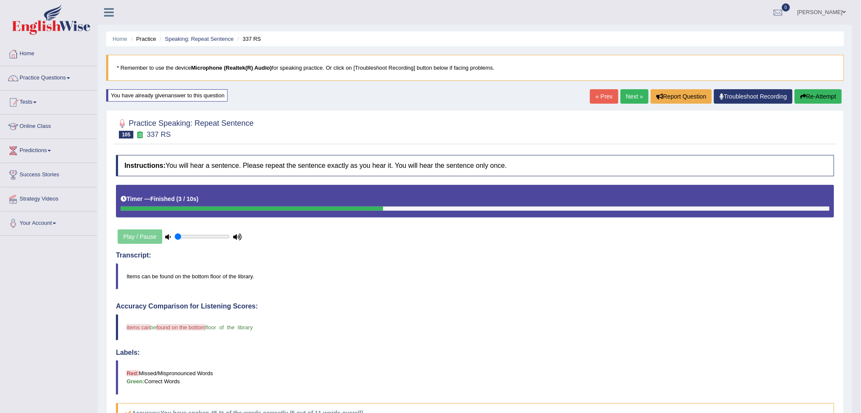
click at [623, 97] on link "Next »" at bounding box center [635, 96] width 28 height 14
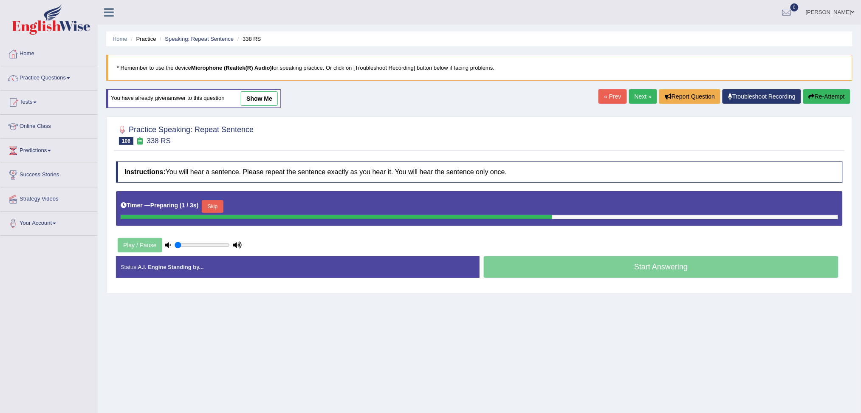
click at [213, 205] on button "Skip" at bounding box center [212, 206] width 21 height 13
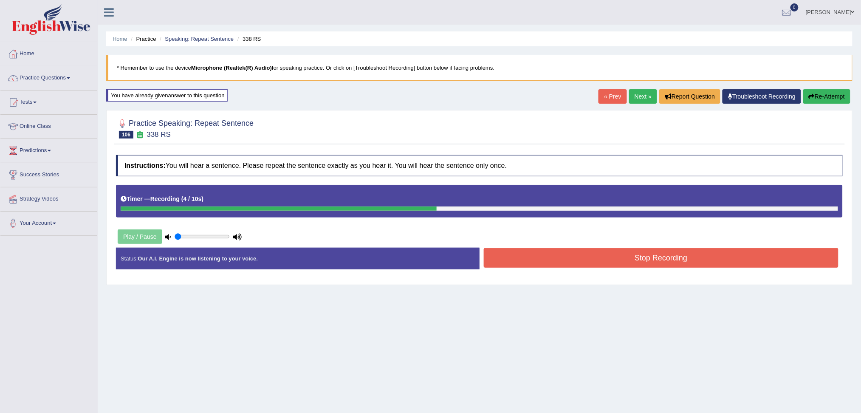
click at [635, 255] on button "Stop Recording" at bounding box center [661, 258] width 355 height 20
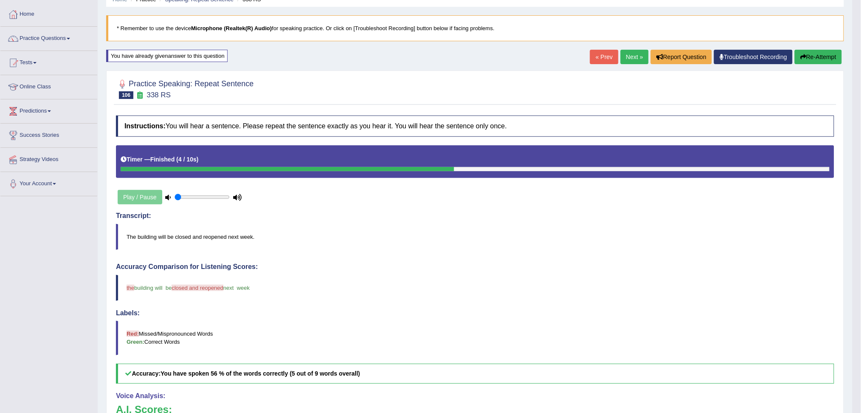
scroll to position [32, 0]
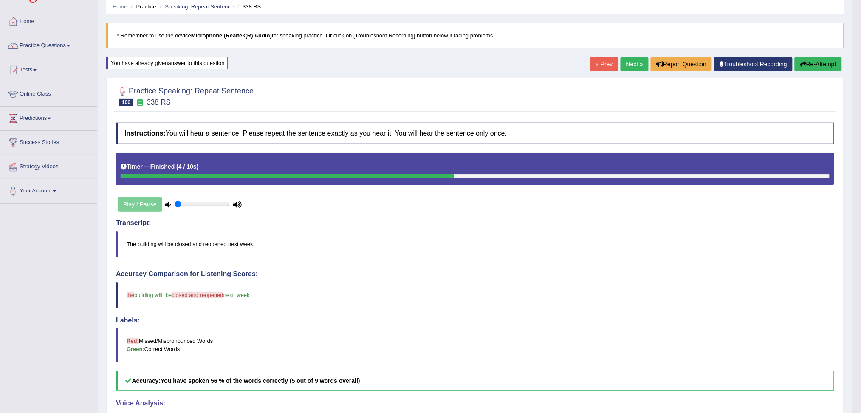
click at [810, 64] on button "Re-Attempt" at bounding box center [818, 64] width 47 height 14
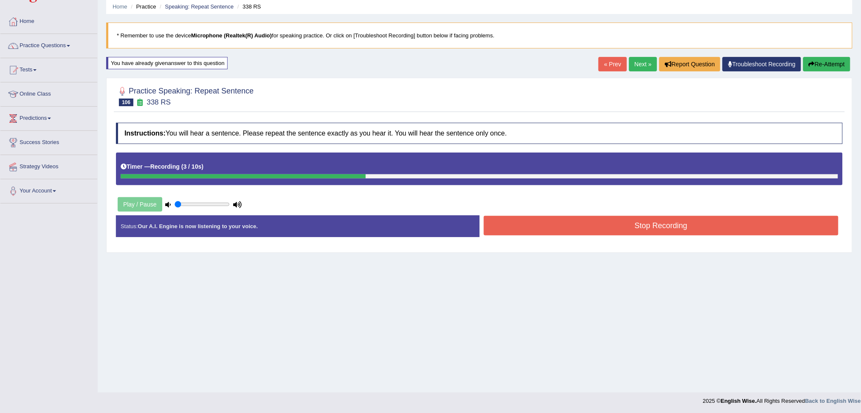
click at [700, 227] on button "Stop Recording" at bounding box center [661, 226] width 355 height 20
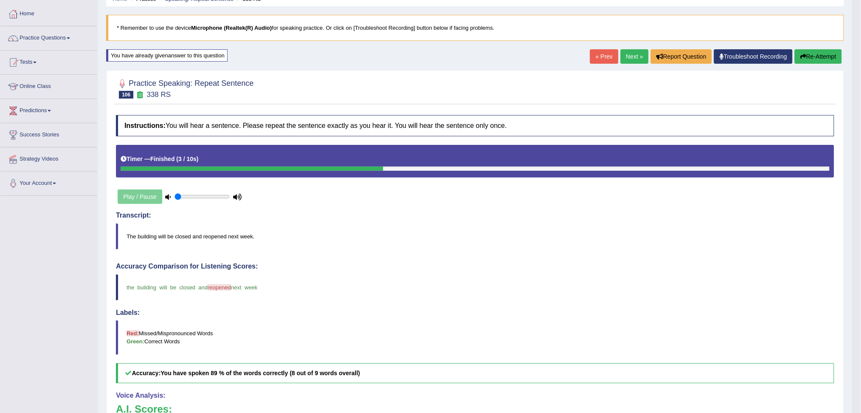
scroll to position [32, 0]
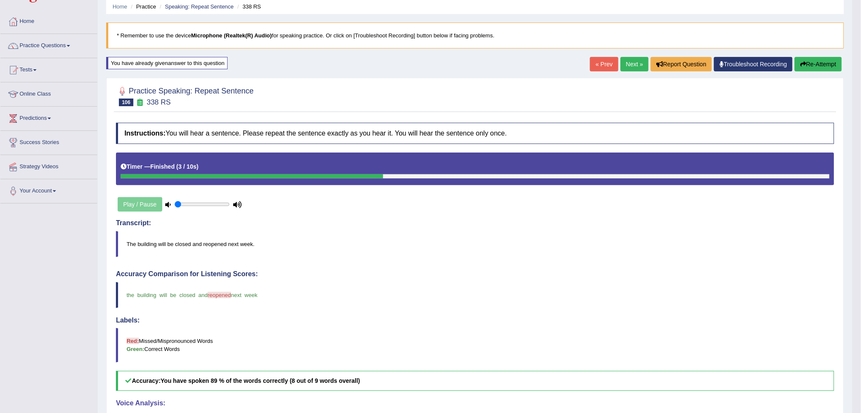
click at [626, 66] on link "Next »" at bounding box center [635, 64] width 28 height 14
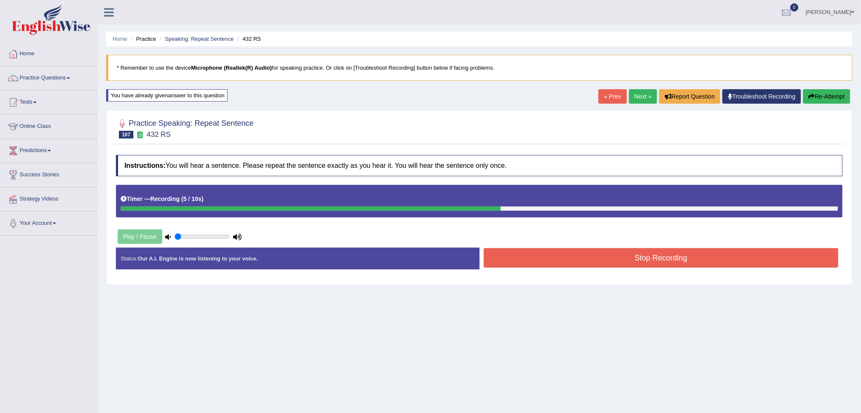
click at [663, 252] on button "Stop Recording" at bounding box center [661, 258] width 355 height 20
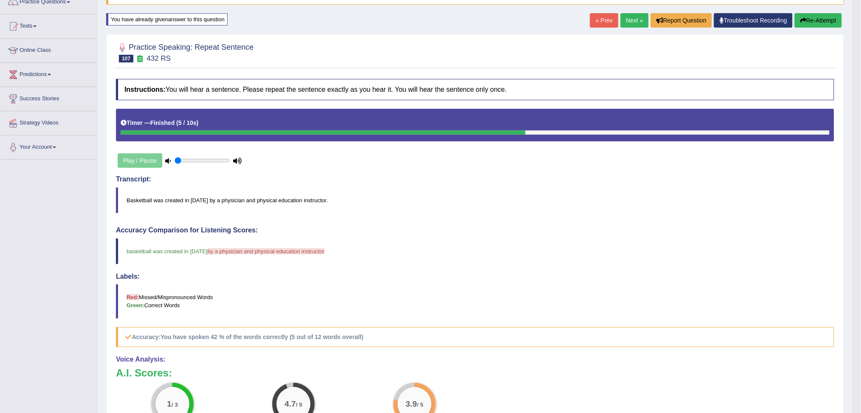
scroll to position [56, 0]
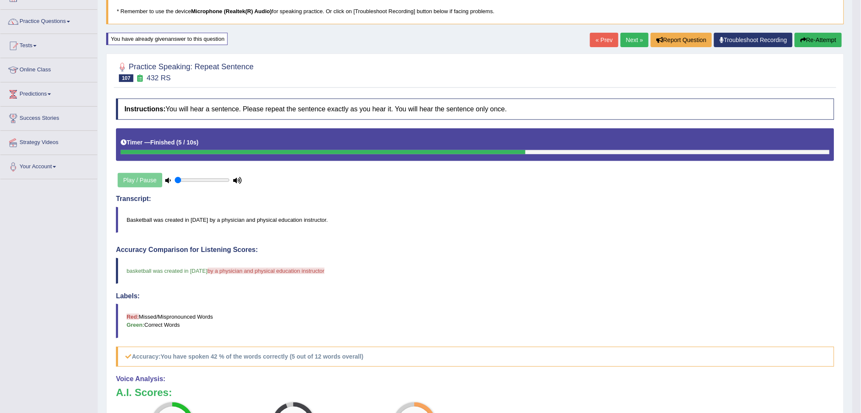
click at [634, 41] on link "Next »" at bounding box center [635, 40] width 28 height 14
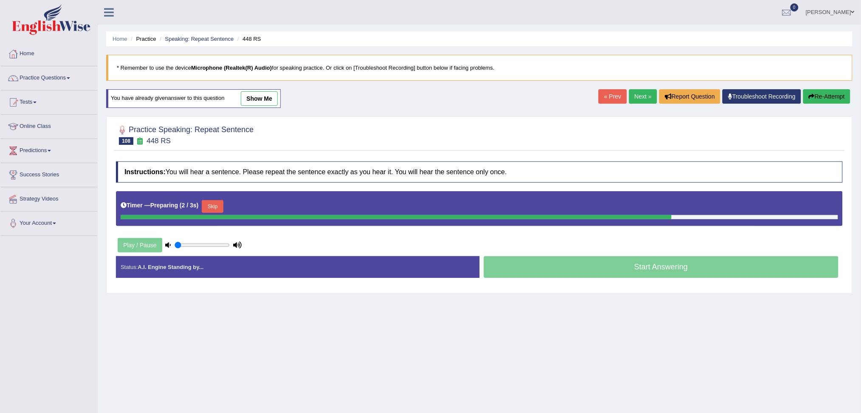
click at [212, 204] on button "Skip" at bounding box center [212, 206] width 21 height 13
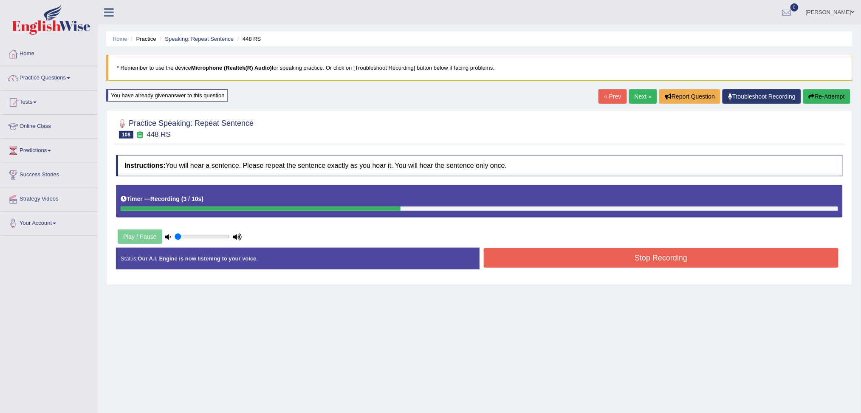
click at [588, 249] on button "Stop Recording" at bounding box center [661, 258] width 355 height 20
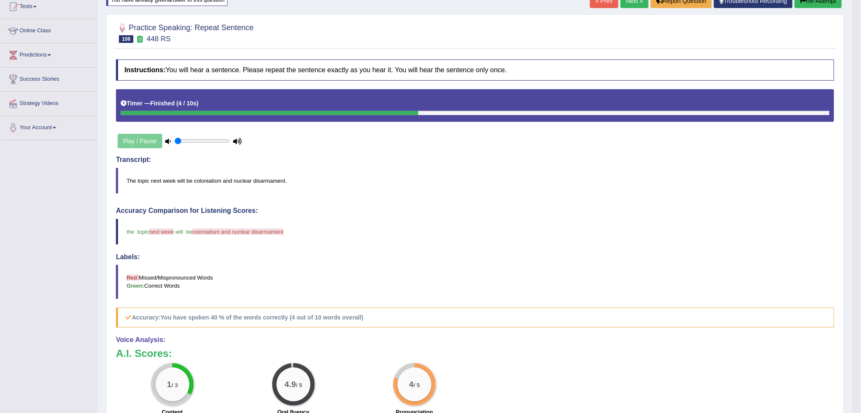
scroll to position [89, 0]
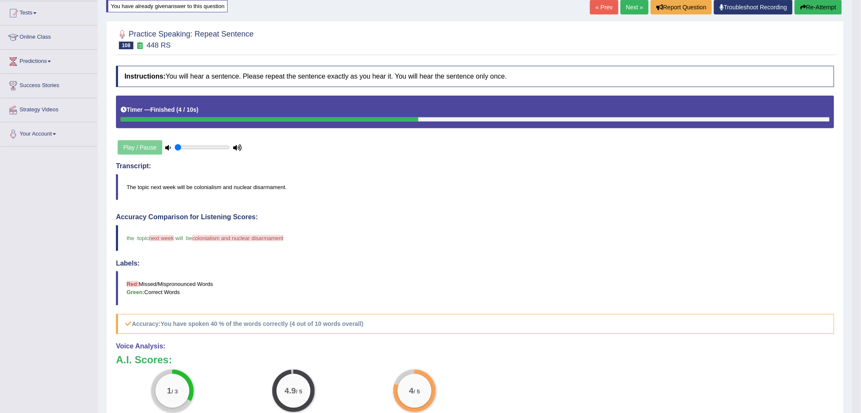
click at [630, 8] on link "Next »" at bounding box center [635, 7] width 28 height 14
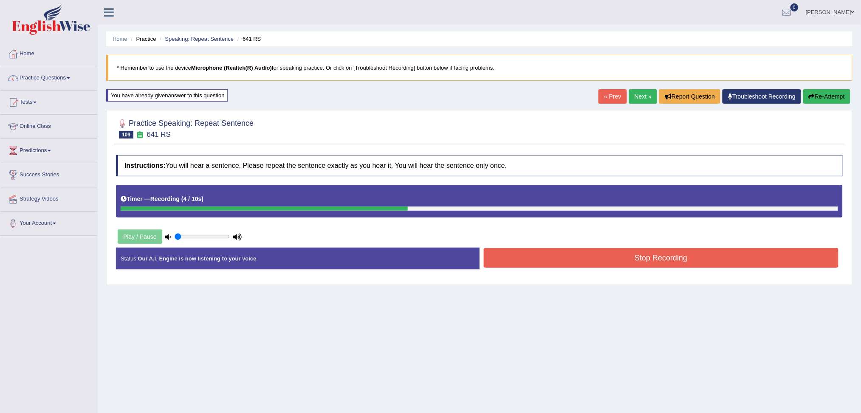
click at [732, 254] on button "Stop Recording" at bounding box center [661, 258] width 355 height 20
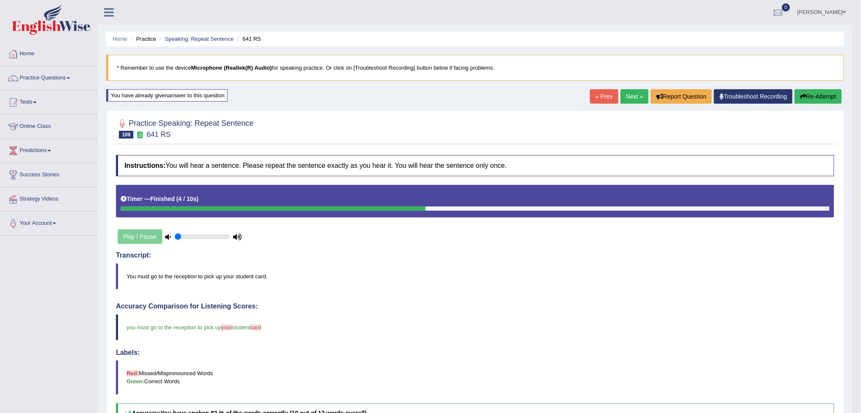
click at [628, 98] on link "Next »" at bounding box center [635, 96] width 28 height 14
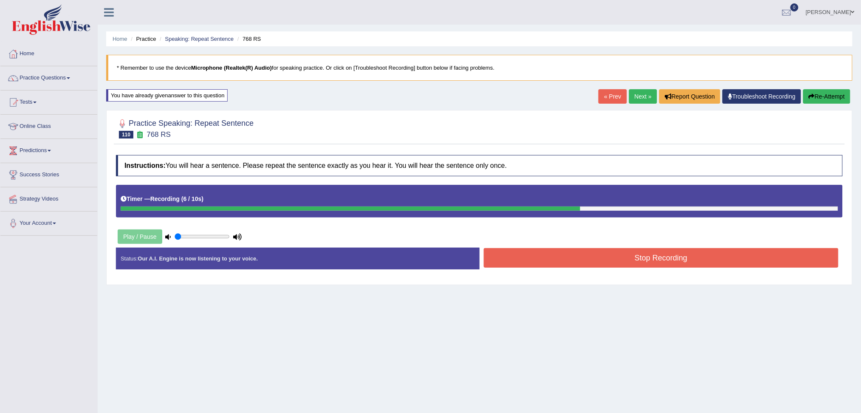
click at [615, 263] on button "Stop Recording" at bounding box center [661, 258] width 355 height 20
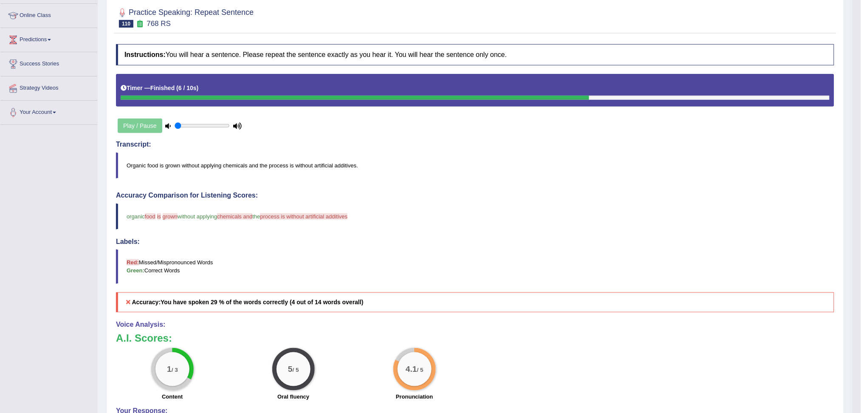
scroll to position [56, 0]
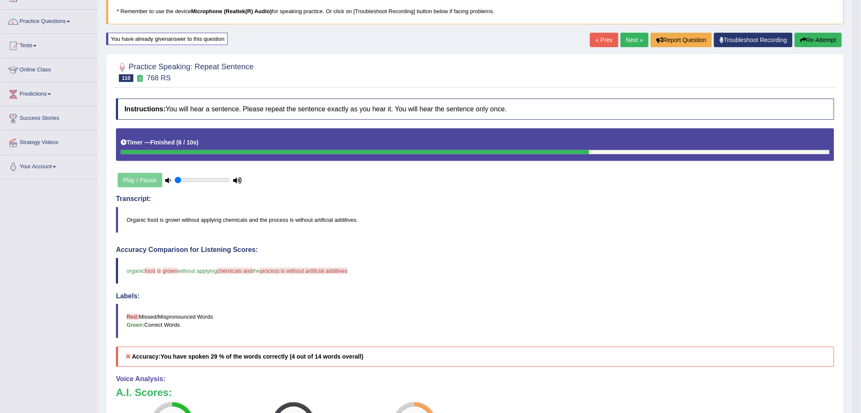
click at [624, 40] on link "Next »" at bounding box center [635, 40] width 28 height 14
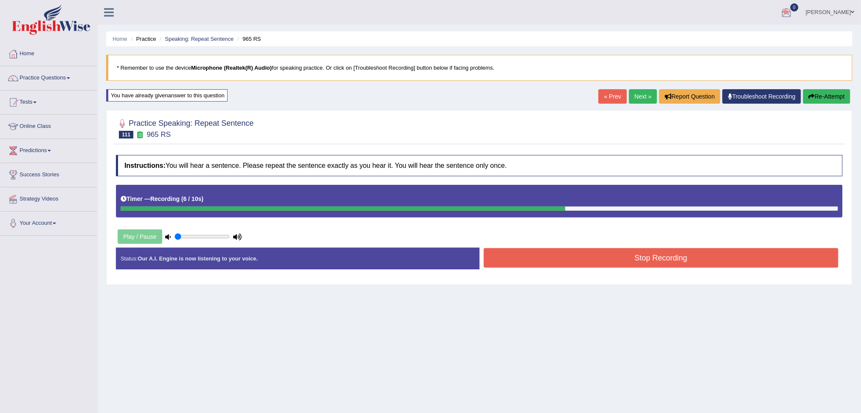
click at [640, 254] on button "Stop Recording" at bounding box center [661, 258] width 355 height 20
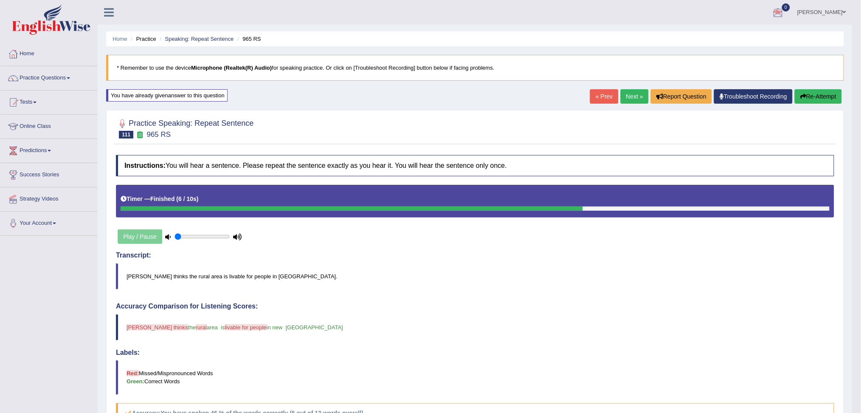
click at [627, 97] on link "Next »" at bounding box center [635, 96] width 28 height 14
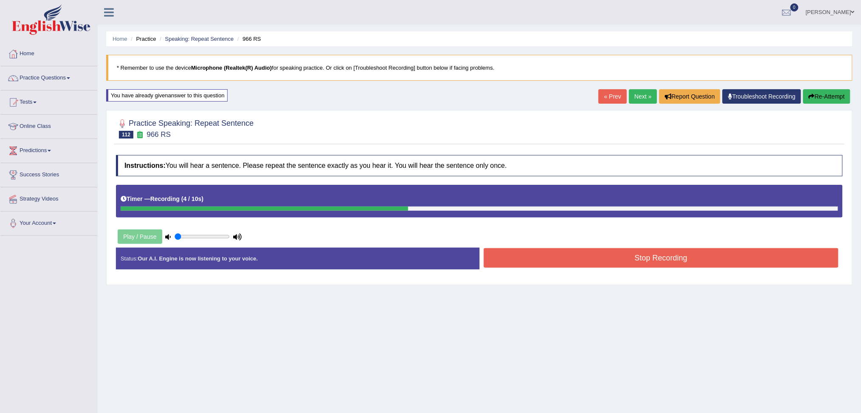
click at [684, 264] on button "Stop Recording" at bounding box center [661, 258] width 355 height 20
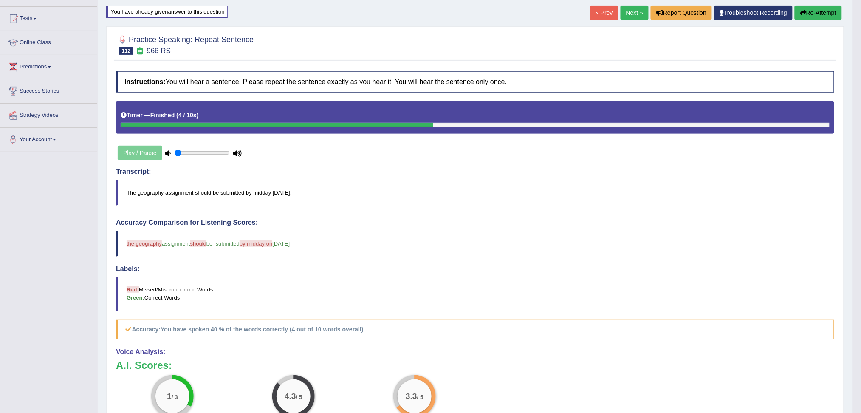
scroll to position [56, 0]
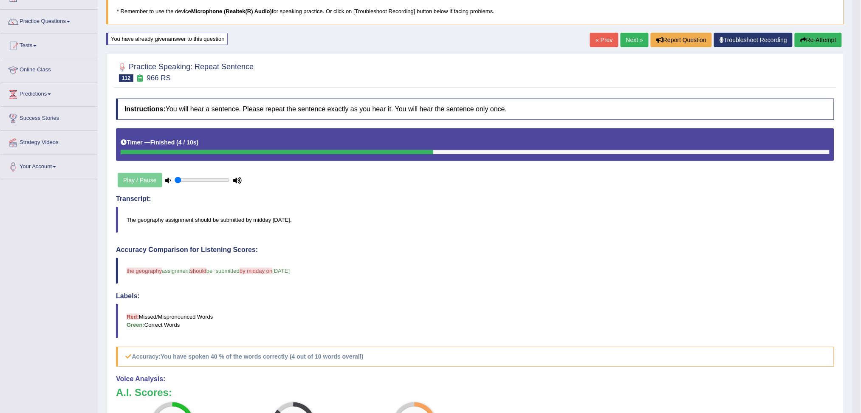
click at [813, 41] on button "Re-Attempt" at bounding box center [818, 40] width 47 height 14
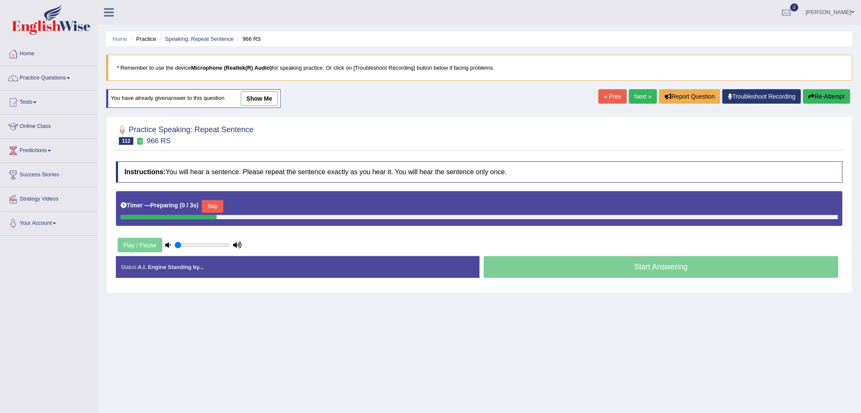
scroll to position [32, 0]
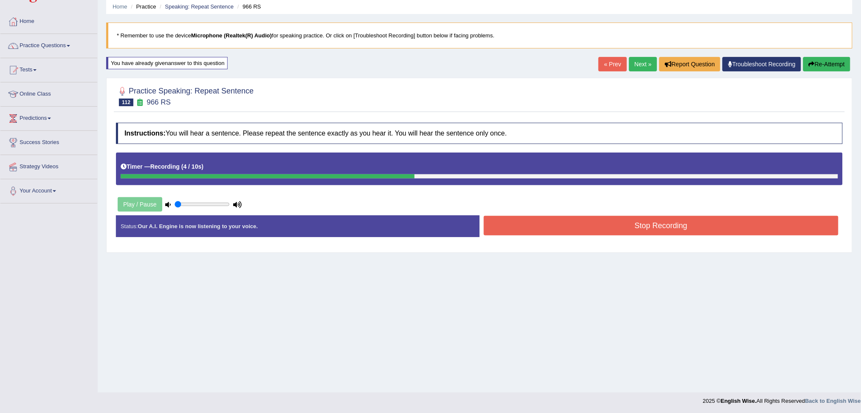
click at [595, 229] on button "Stop Recording" at bounding box center [661, 226] width 355 height 20
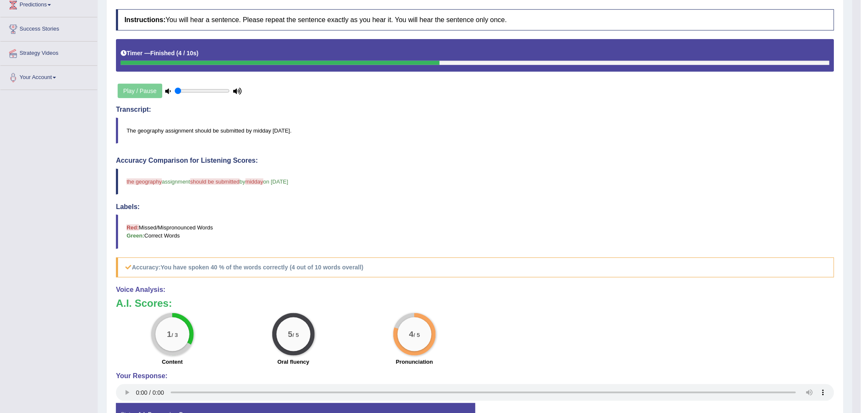
scroll to position [89, 0]
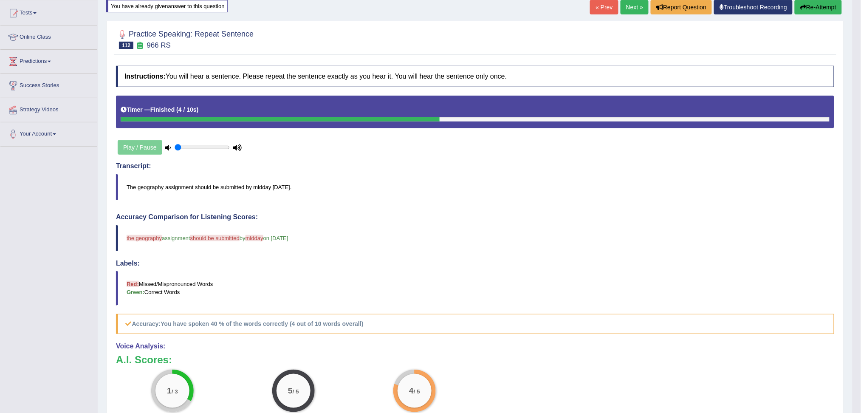
click at [813, 8] on button "Re-Attempt" at bounding box center [818, 7] width 47 height 14
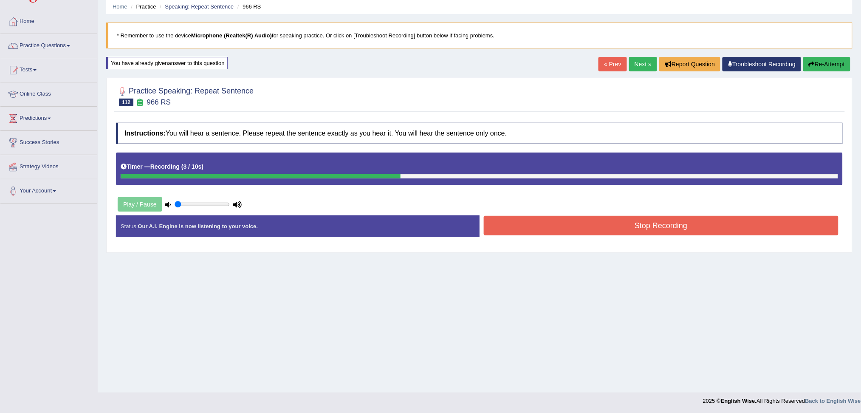
click at [657, 228] on button "Stop Recording" at bounding box center [661, 226] width 355 height 20
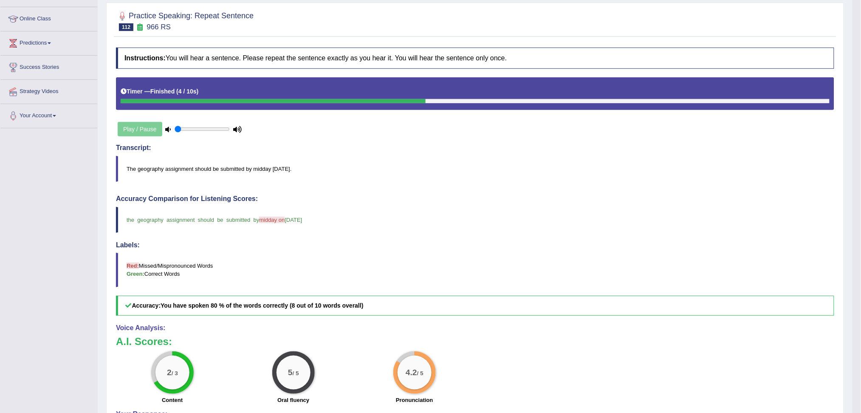
scroll to position [89, 0]
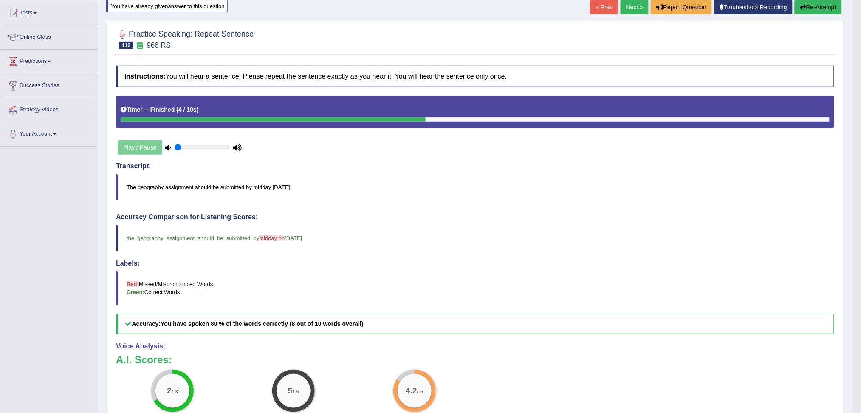
click at [630, 10] on link "Next »" at bounding box center [635, 7] width 28 height 14
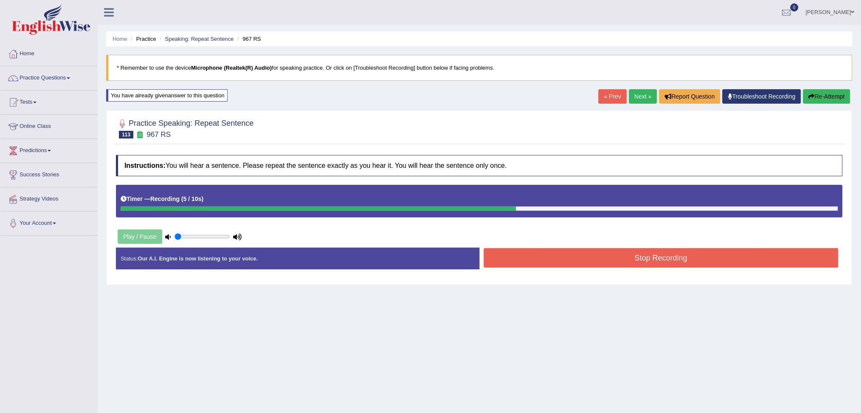
click at [584, 264] on button "Stop Recording" at bounding box center [661, 258] width 355 height 20
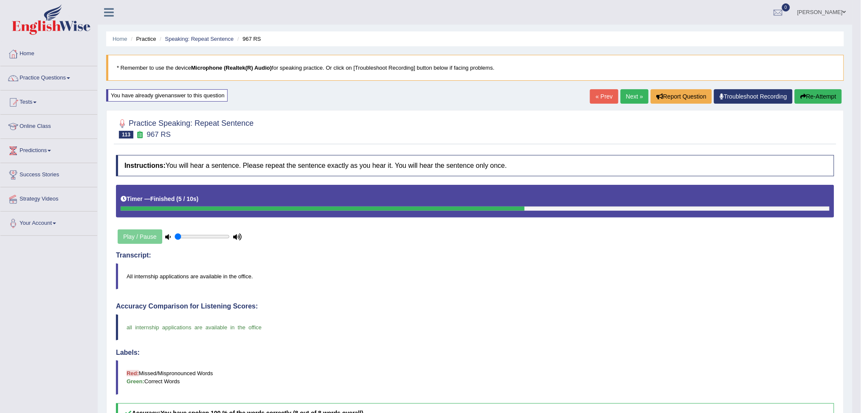
click at [809, 97] on button "Re-Attempt" at bounding box center [818, 96] width 47 height 14
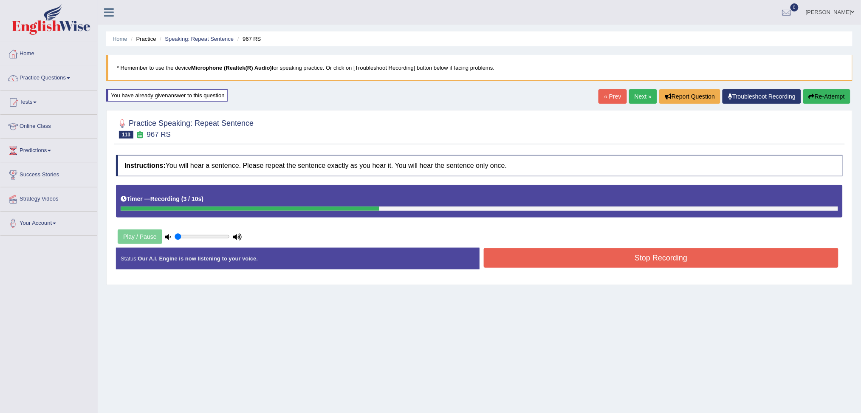
click at [662, 261] on button "Stop Recording" at bounding box center [661, 258] width 355 height 20
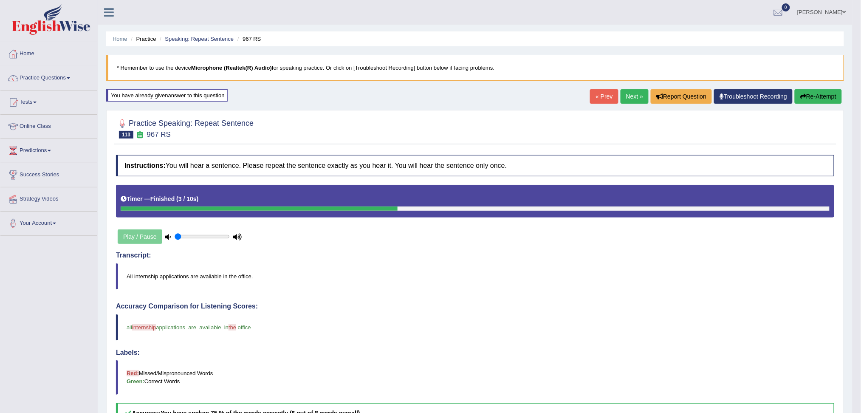
click at [631, 94] on link "Next »" at bounding box center [635, 96] width 28 height 14
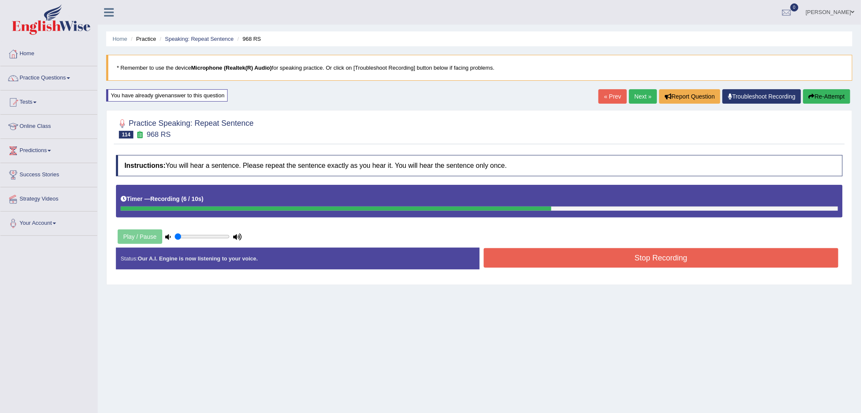
click at [680, 260] on button "Stop Recording" at bounding box center [661, 258] width 355 height 20
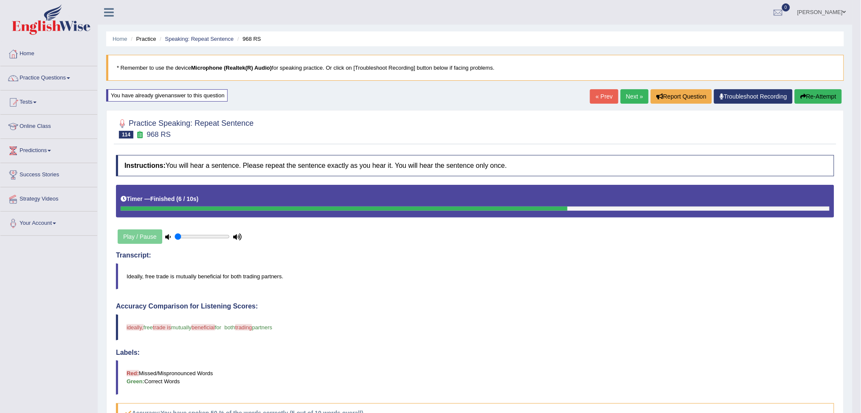
click at [629, 94] on link "Next »" at bounding box center [635, 96] width 28 height 14
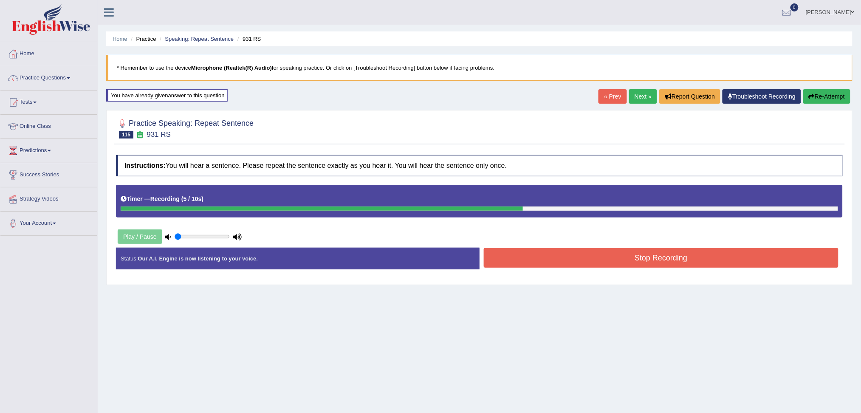
click at [697, 262] on button "Stop Recording" at bounding box center [661, 258] width 355 height 20
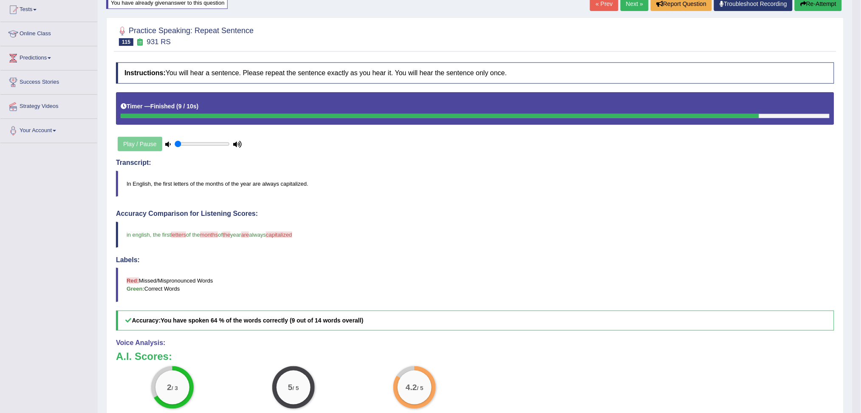
scroll to position [113, 0]
